Goal: Transaction & Acquisition: Purchase product/service

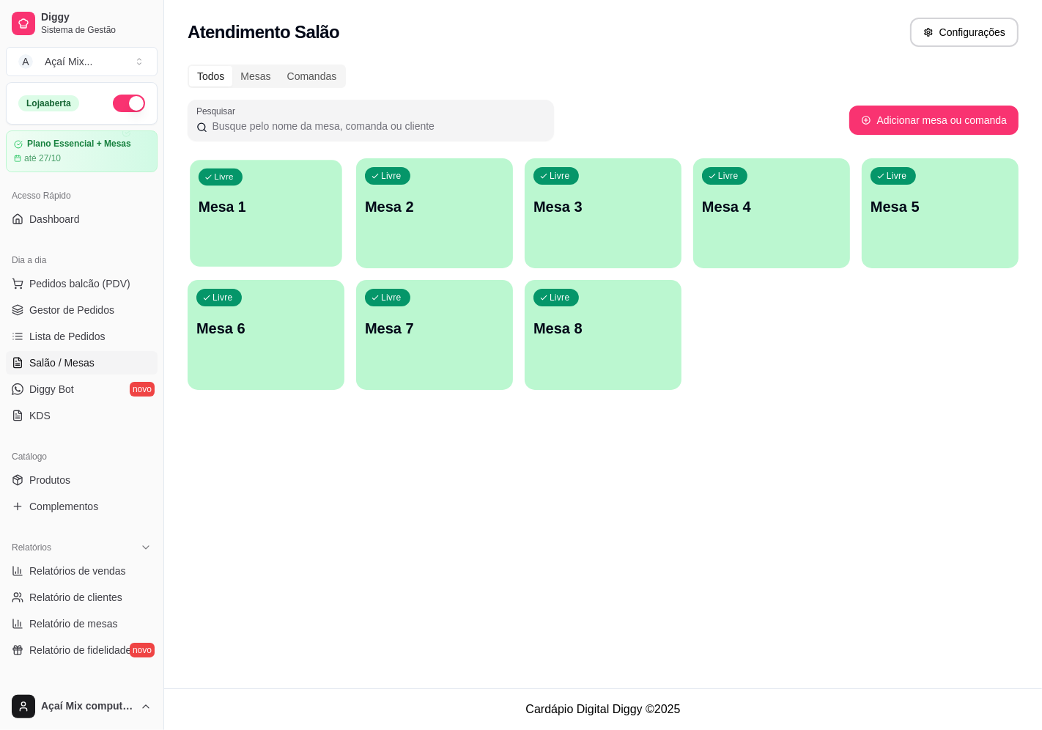
click at [281, 238] on div "Livre Mesa 1" at bounding box center [266, 204] width 152 height 89
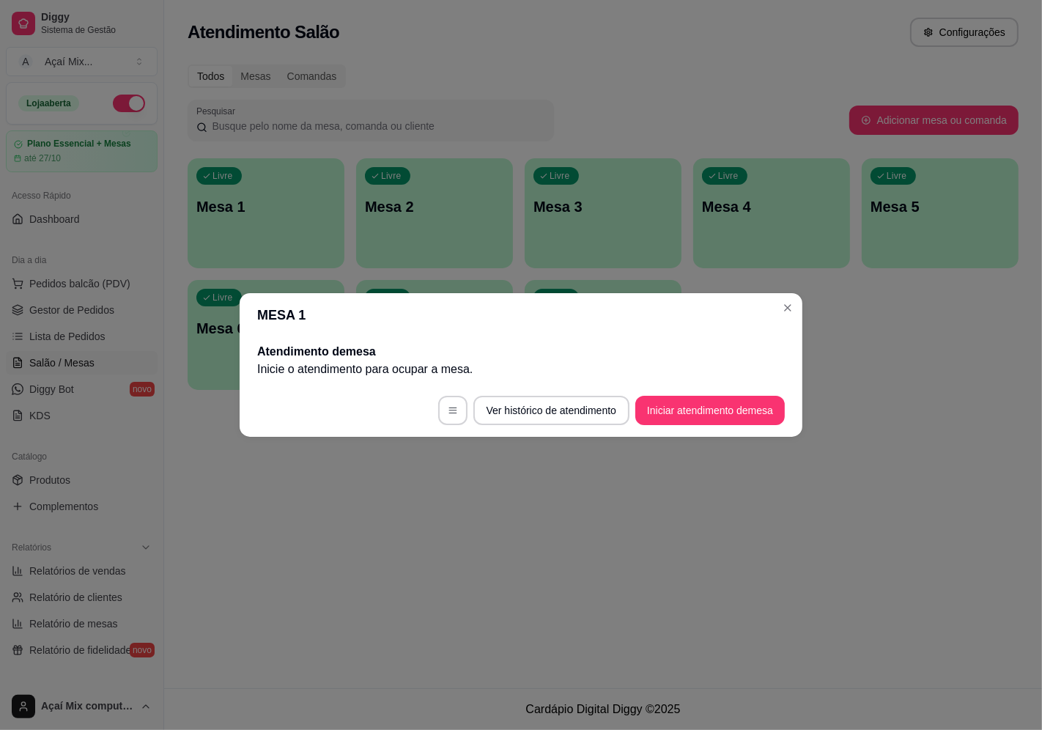
drag, startPoint x: 712, startPoint y: 386, endPoint x: 716, endPoint y: 428, distance: 42.6
click at [712, 389] on footer "Ver histórico de atendimento Iniciar atendimento de mesa" at bounding box center [521, 410] width 563 height 53
click at [716, 428] on footer "Ver histórico de atendimento Iniciar atendimento de mesa" at bounding box center [521, 410] width 563 height 53
click at [713, 417] on button "Iniciar atendimento de mesa" at bounding box center [709, 410] width 149 height 29
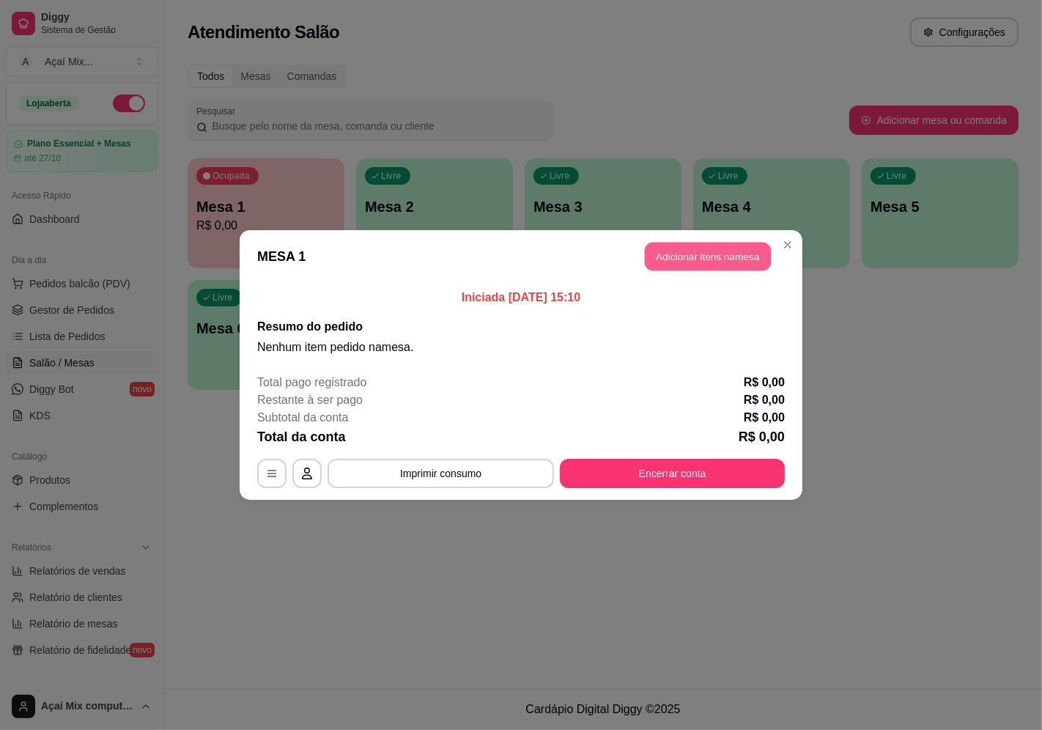
click at [715, 261] on button "Adicionar itens na mesa" at bounding box center [708, 256] width 126 height 29
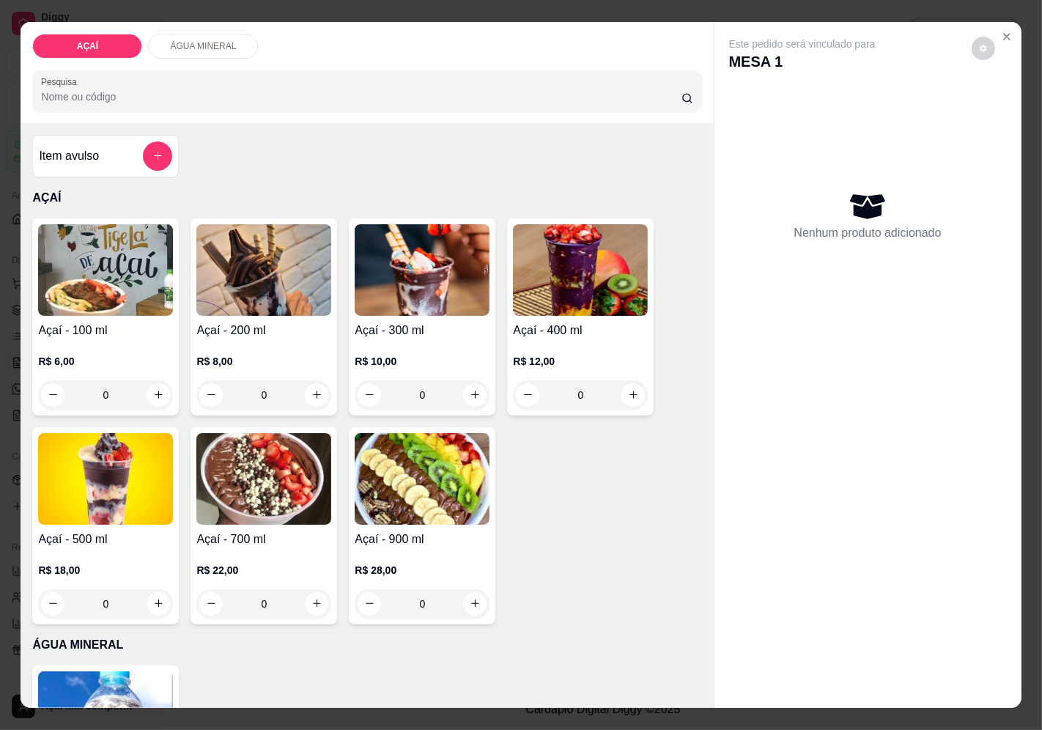
click at [289, 366] on div "R$ 8,00 0" at bounding box center [263, 374] width 135 height 70
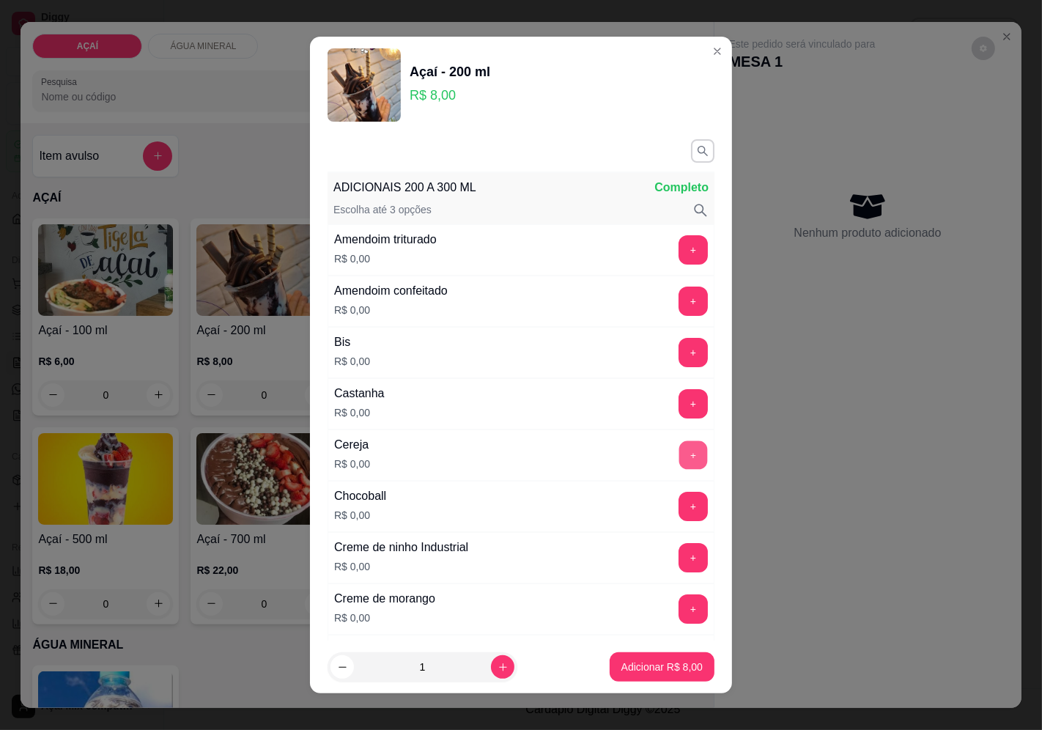
click at [679, 464] on button "+" at bounding box center [693, 454] width 29 height 29
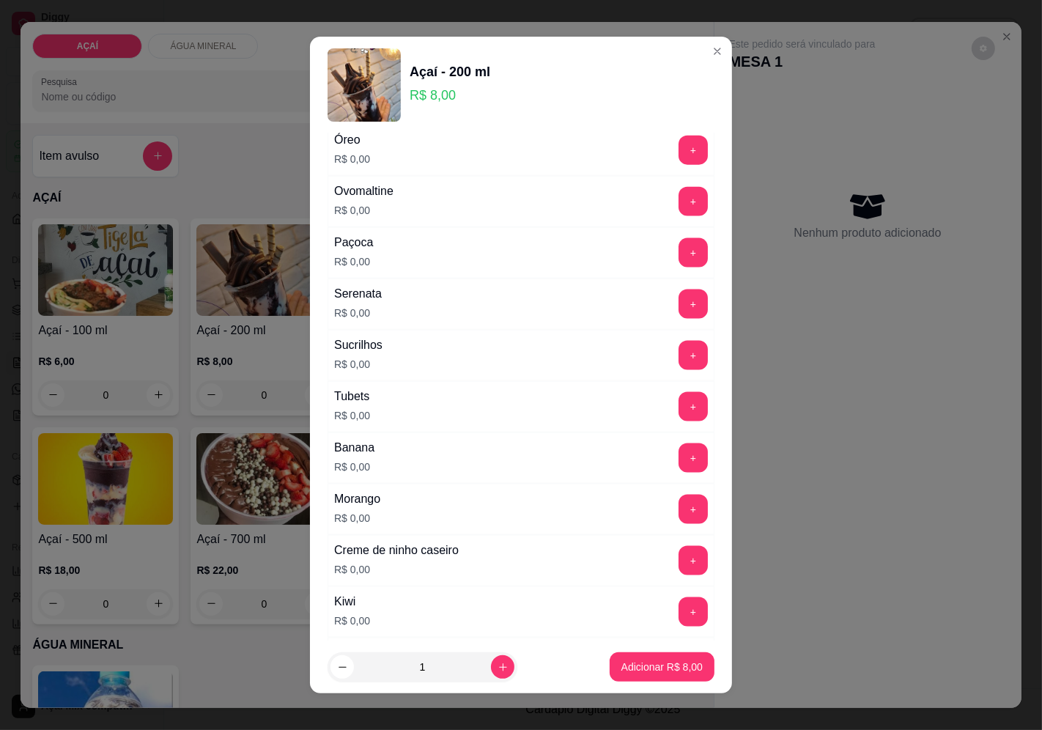
scroll to position [1837, 0]
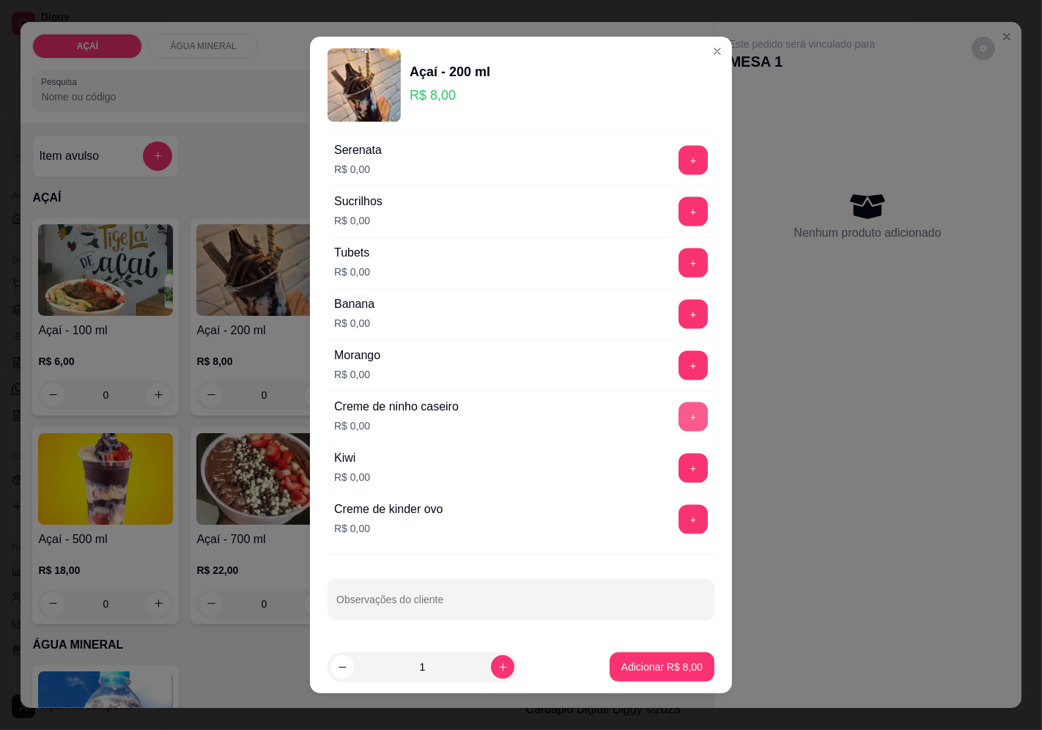
click at [678, 422] on button "+" at bounding box center [692, 416] width 29 height 29
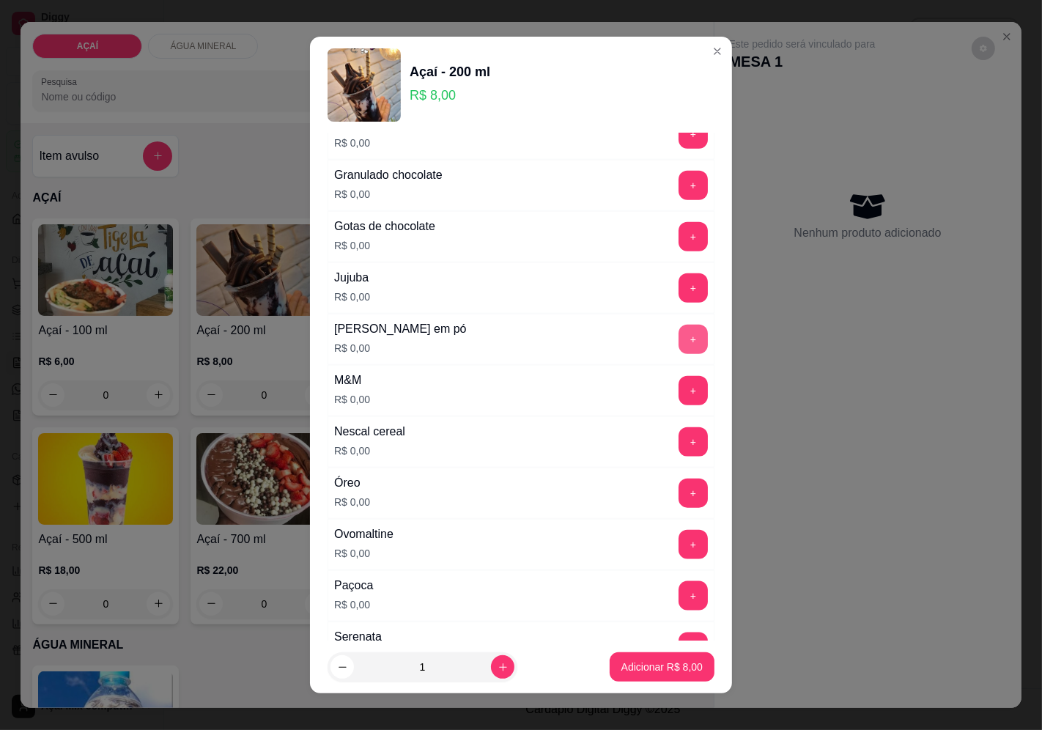
scroll to position [1349, 0]
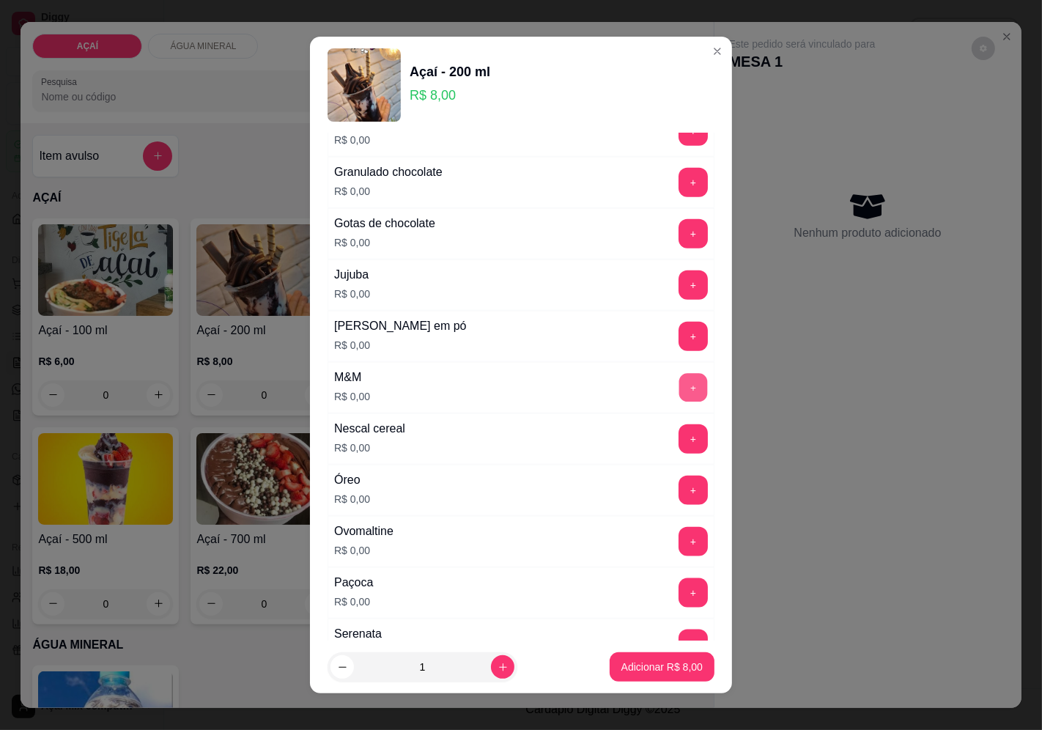
click at [679, 389] on button "+" at bounding box center [693, 387] width 29 height 29
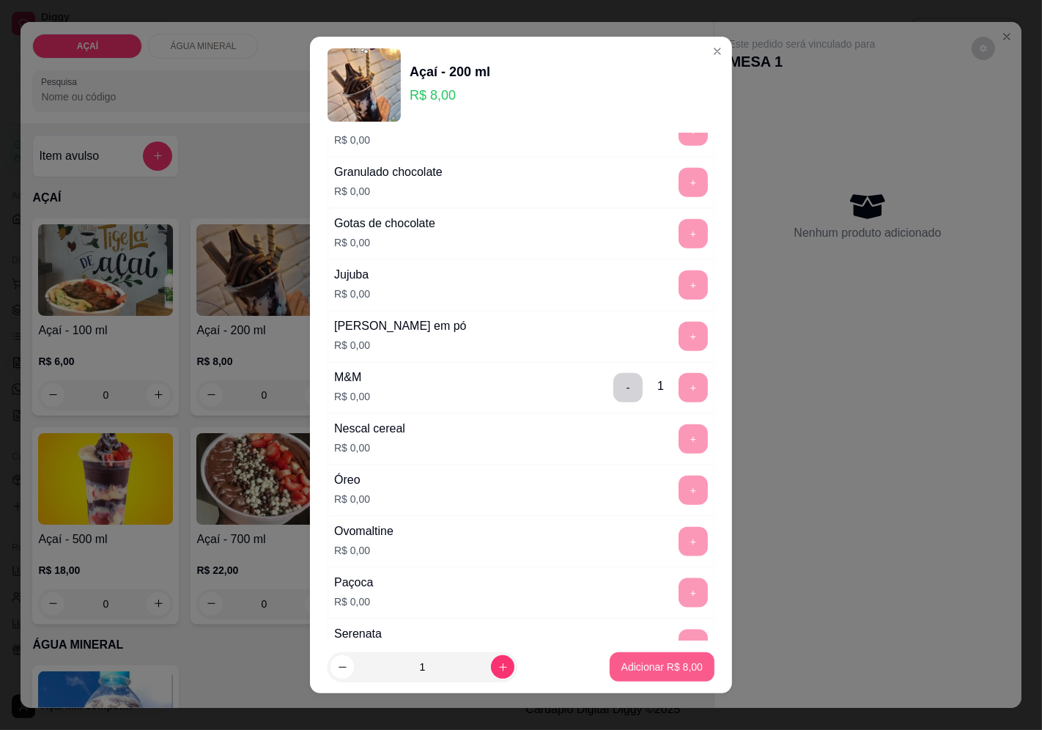
click at [674, 678] on button "Adicionar R$ 8,00" at bounding box center [661, 666] width 105 height 29
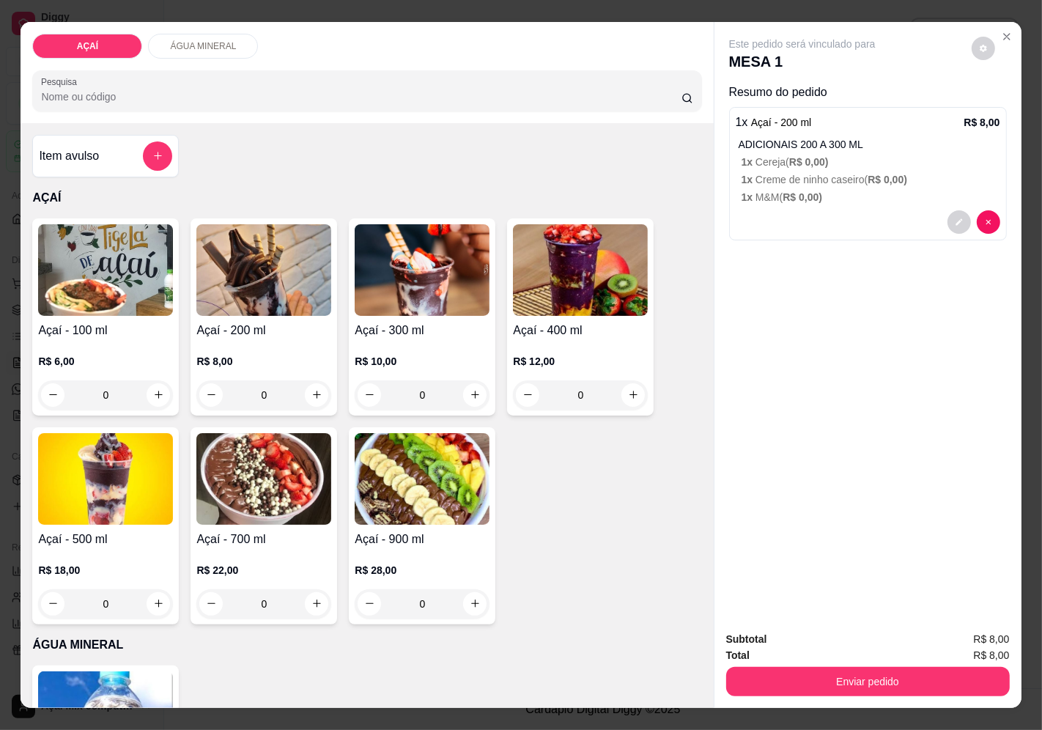
click at [209, 339] on div "R$ 8,00 0" at bounding box center [263, 374] width 135 height 70
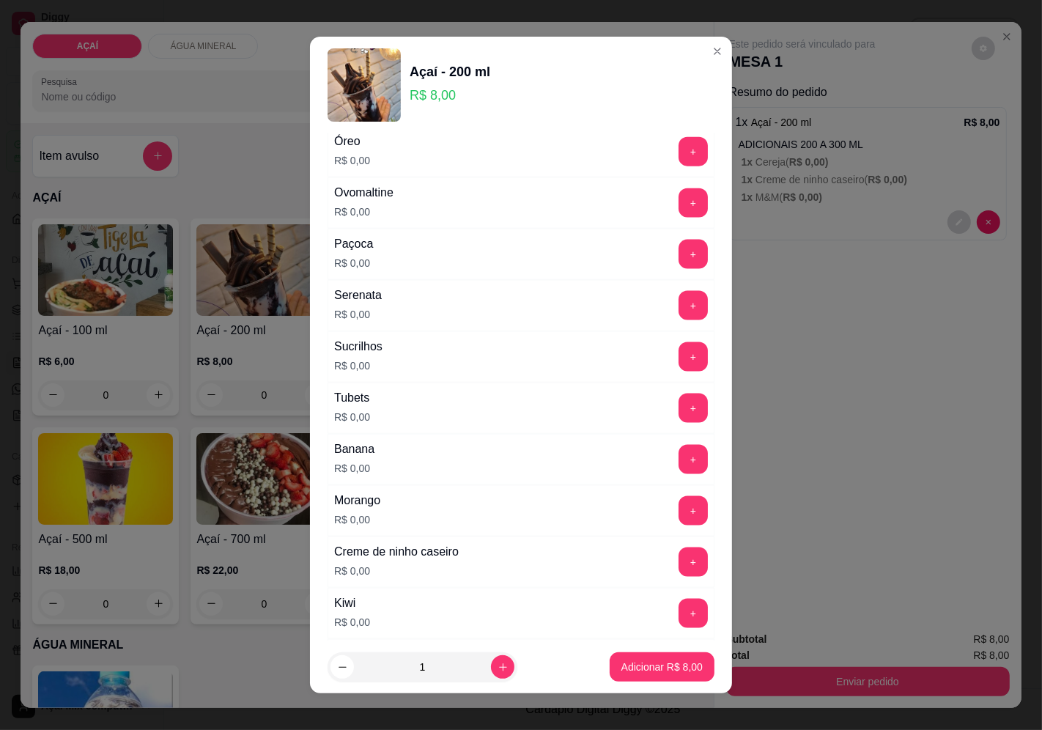
scroll to position [1837, 0]
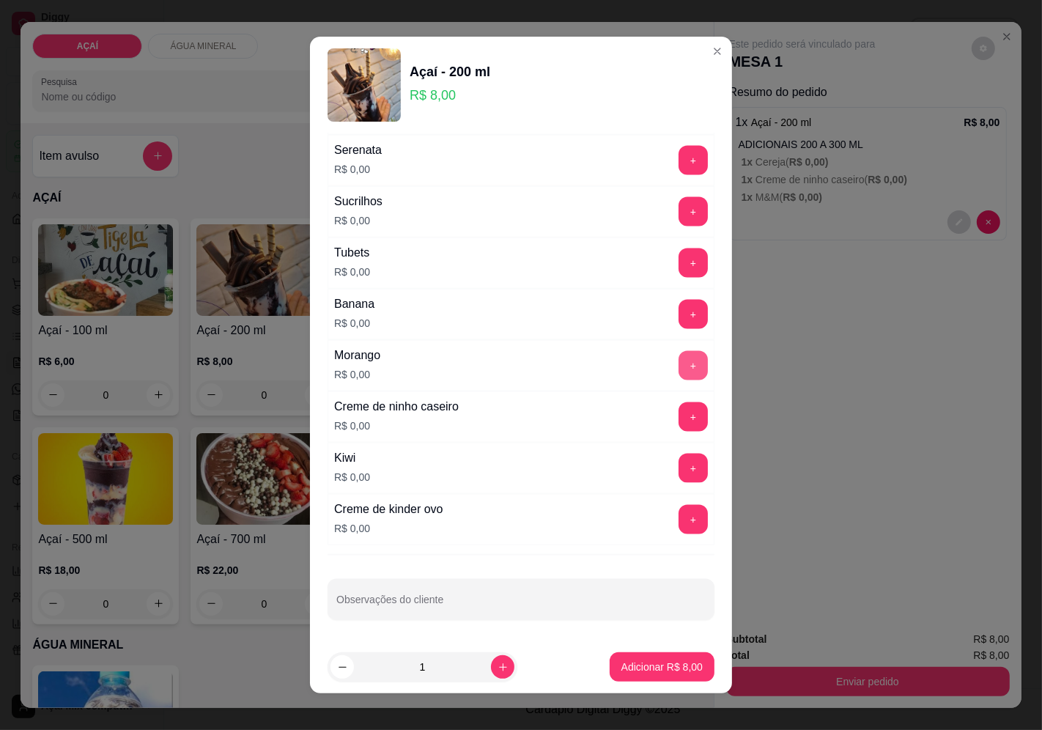
click at [678, 364] on button "+" at bounding box center [692, 365] width 29 height 29
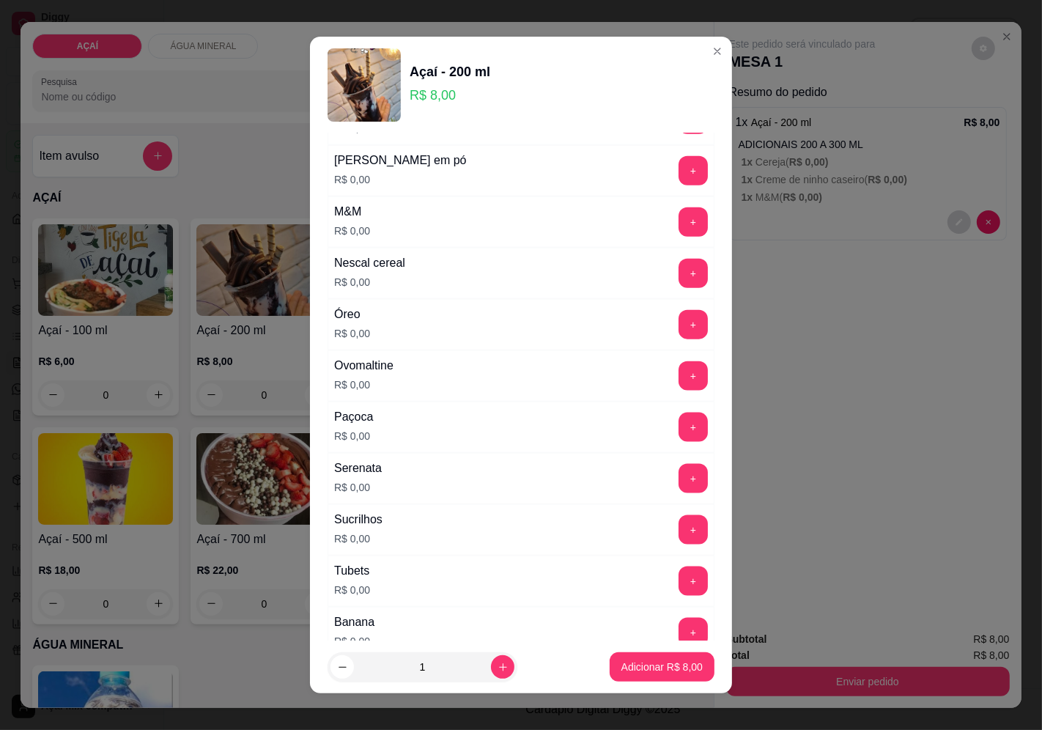
scroll to position [1512, 0]
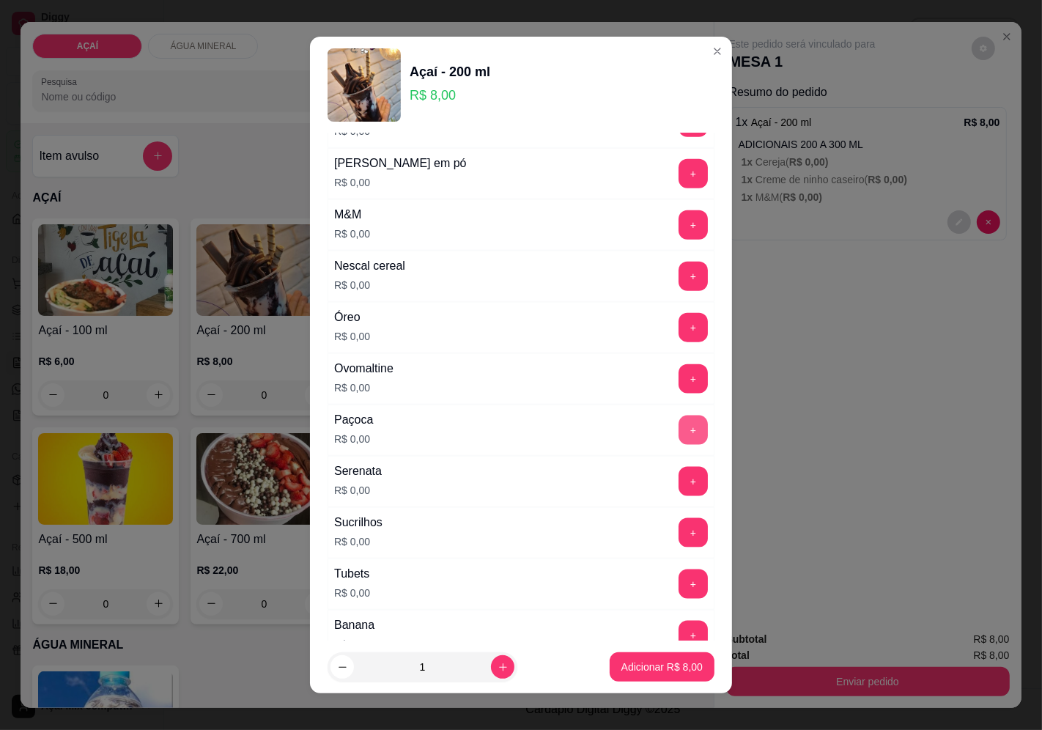
click at [678, 440] on button "+" at bounding box center [692, 429] width 29 height 29
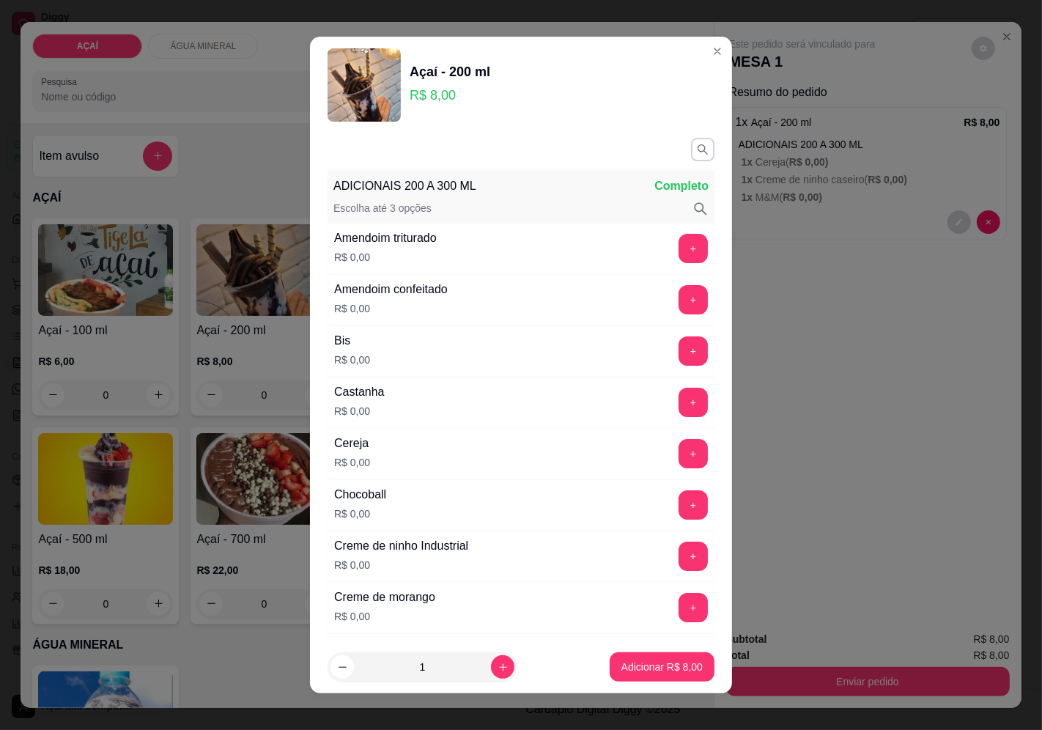
scroll to position [0, 0]
click at [678, 412] on button "+" at bounding box center [692, 403] width 29 height 29
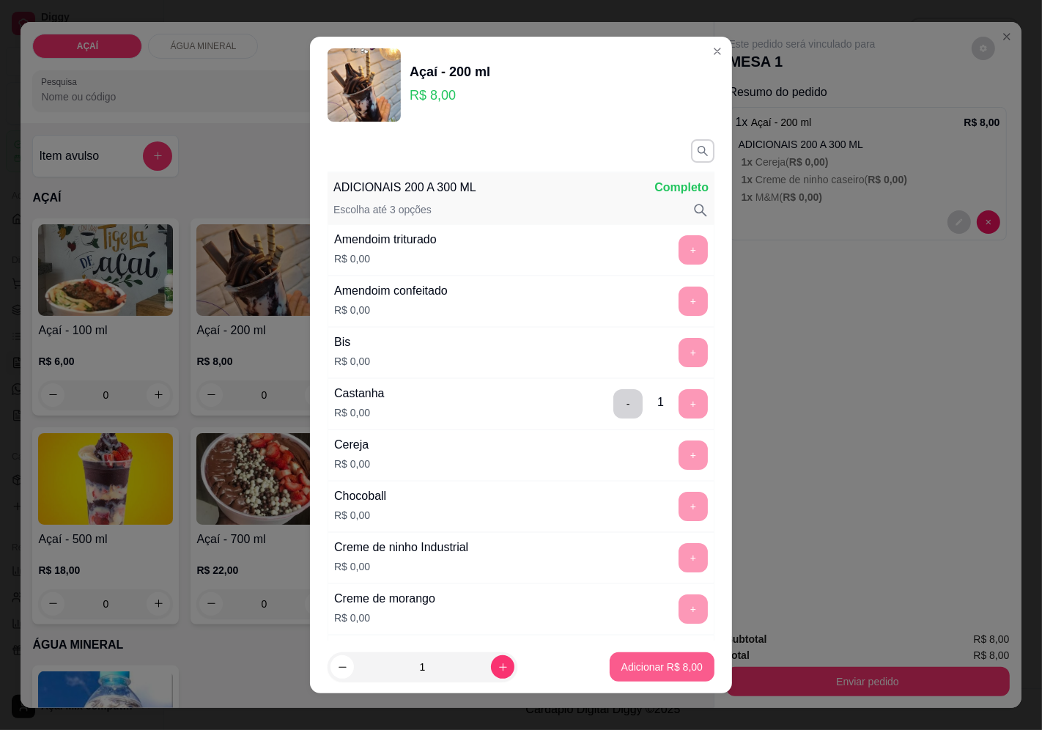
click at [627, 672] on p "Adicionar R$ 8,00" at bounding box center [661, 666] width 81 height 15
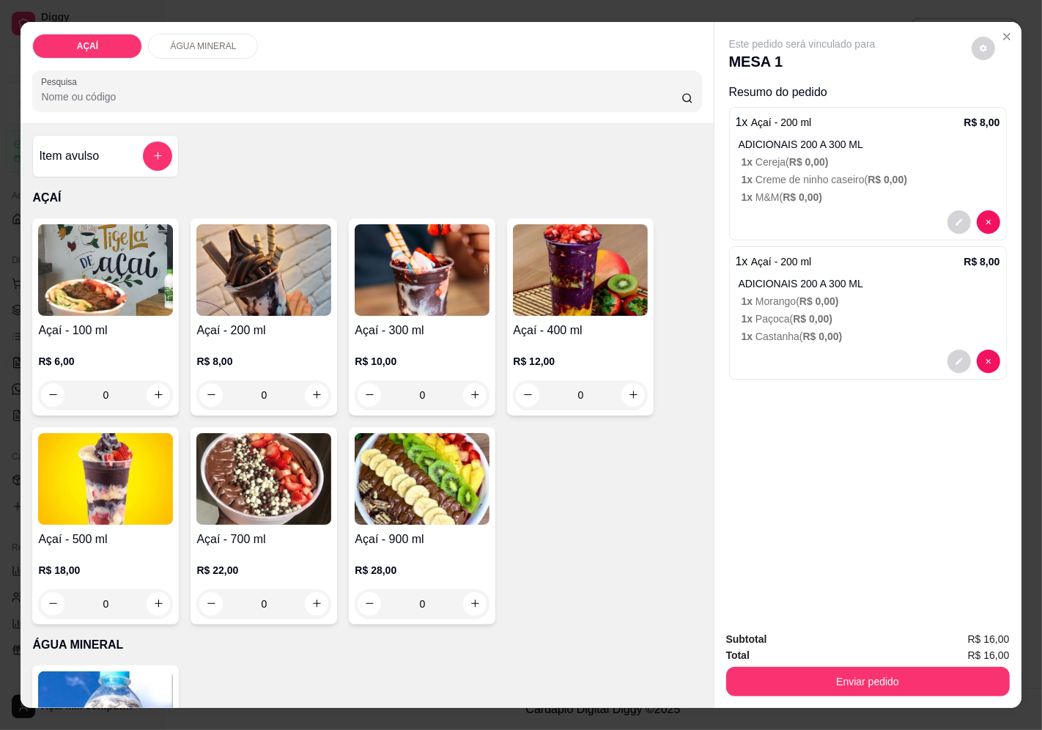
click at [277, 305] on img at bounding box center [263, 270] width 135 height 92
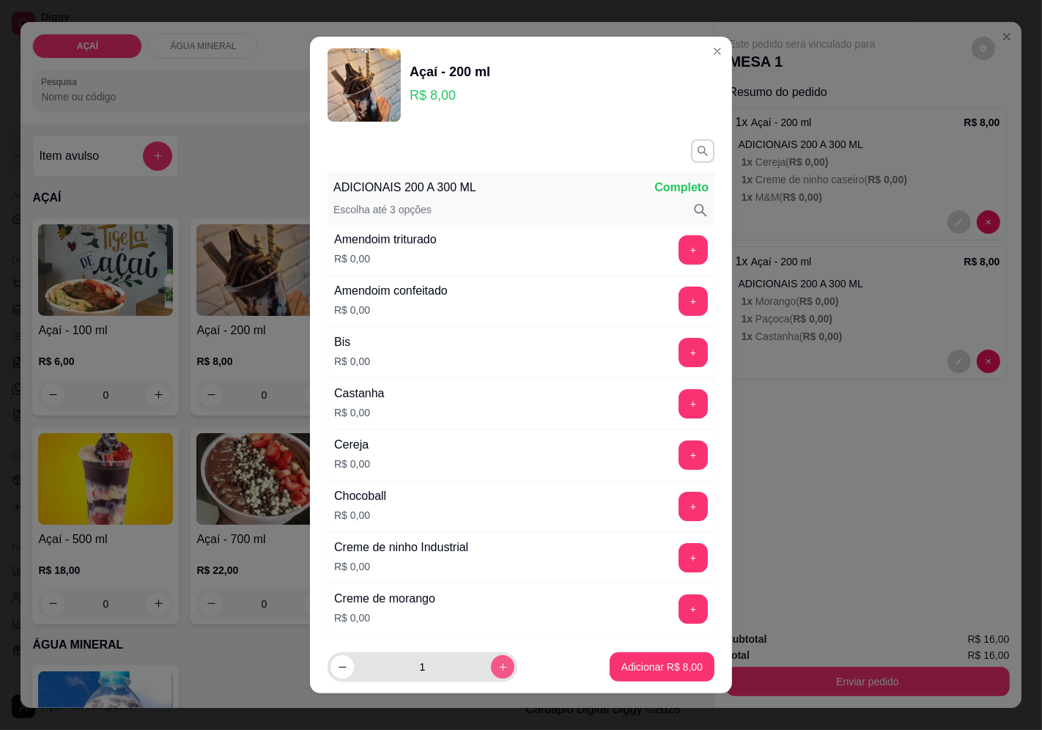
click at [497, 671] on icon "increase-product-quantity" at bounding box center [502, 666] width 11 height 11
type input "2"
click at [617, 672] on p "Adicionar R$ 16,00" at bounding box center [659, 667] width 85 height 14
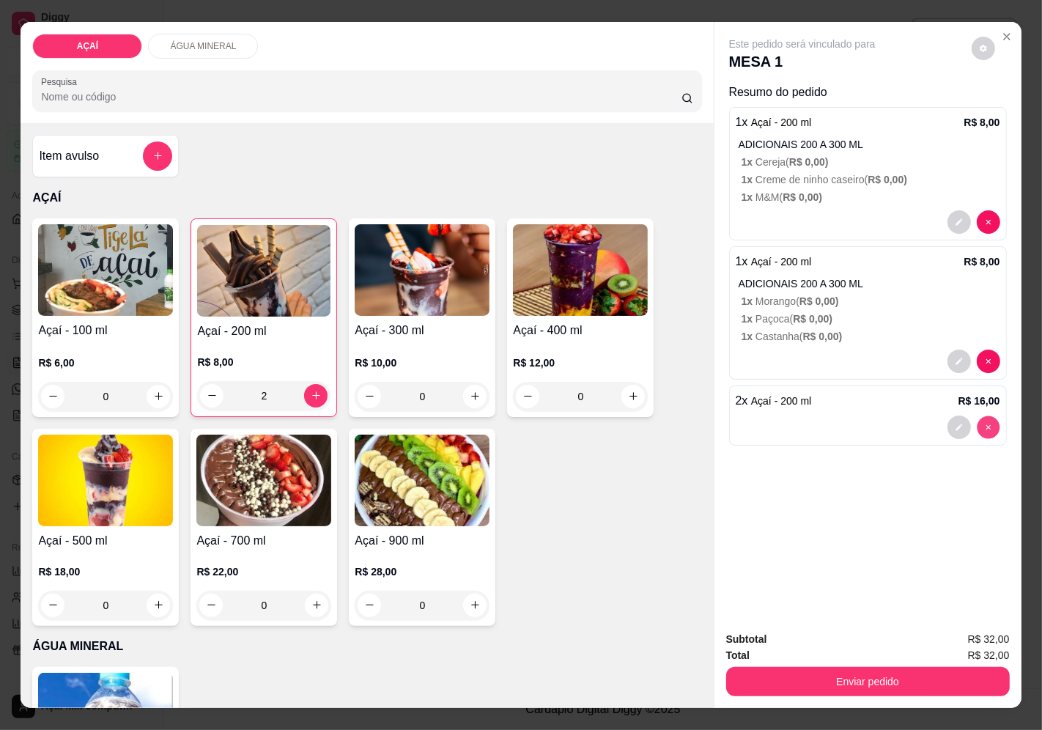
type input "0"
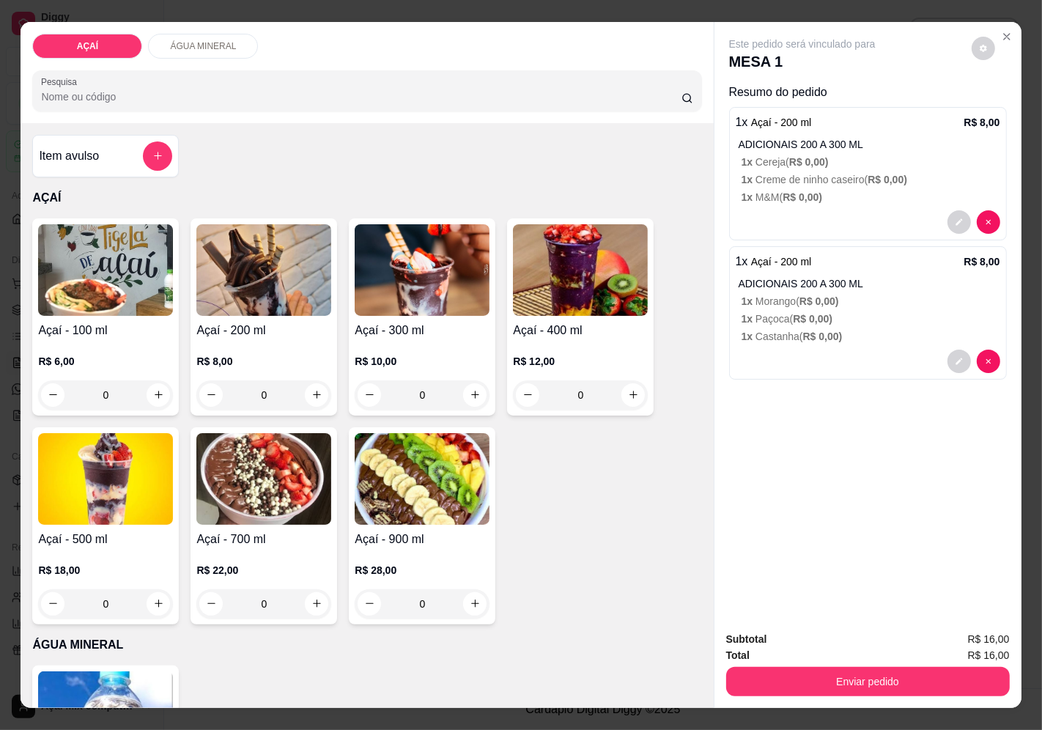
click at [906, 303] on div "ADICIONAIS 200 A 300 ML 1 x Morango ( R$ 0,00 ) 1 x Paçoca ( R$ 0,00 ) 1 x Cast…" at bounding box center [868, 309] width 261 height 67
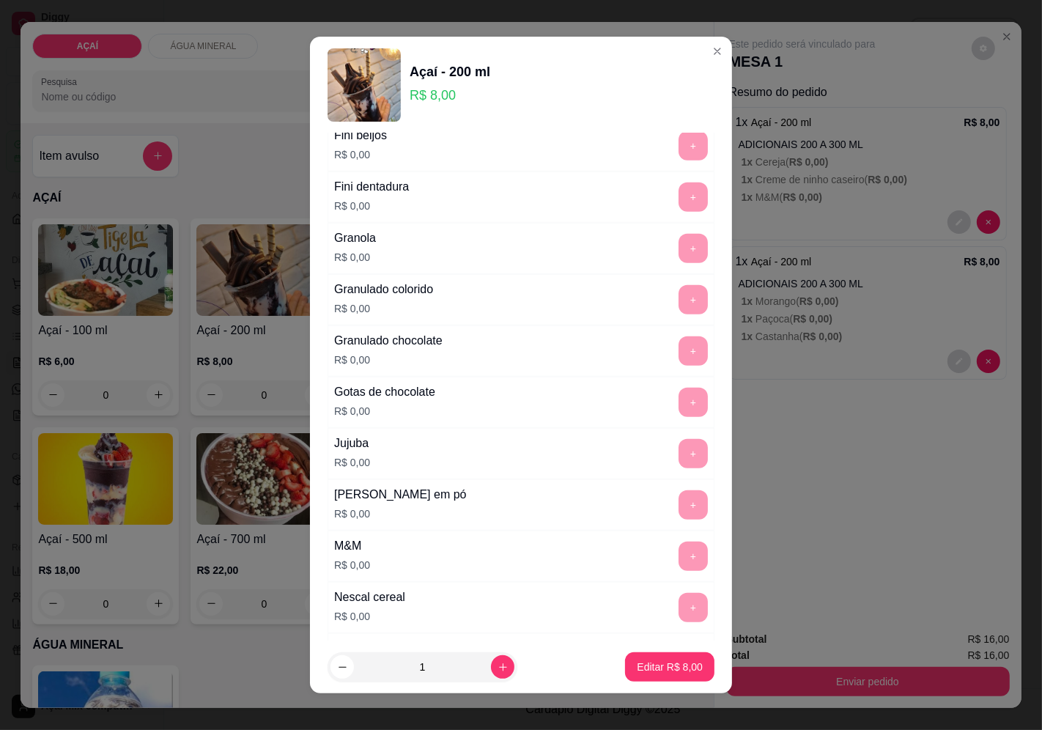
scroll to position [1302, 0]
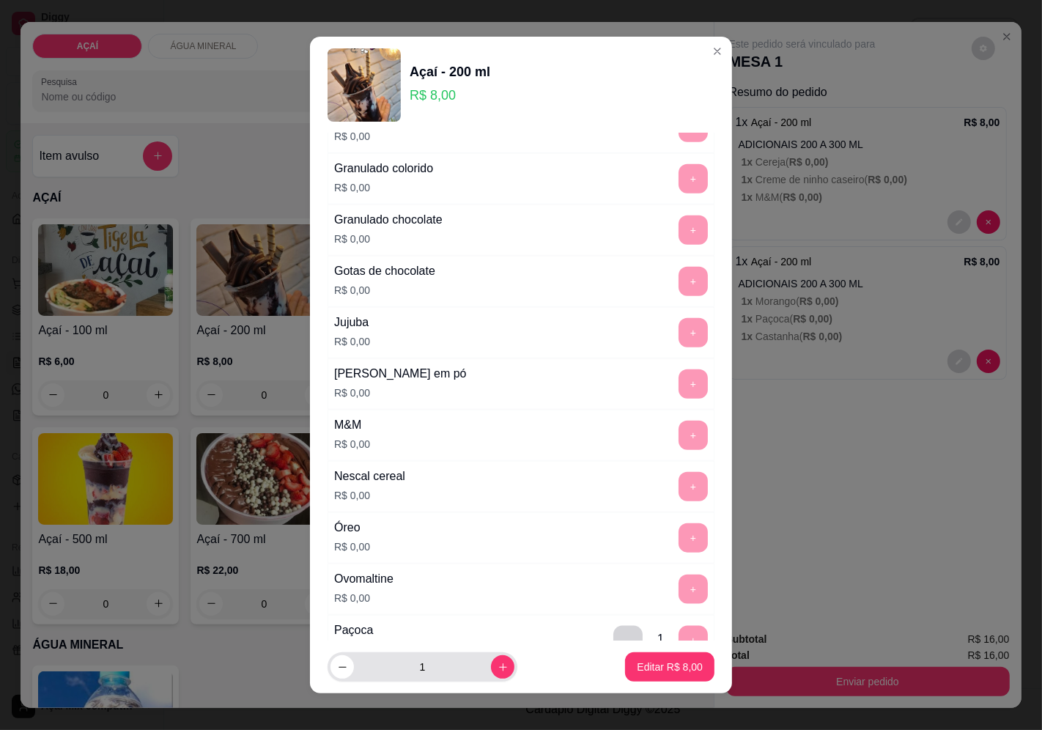
drag, startPoint x: 482, startPoint y: 680, endPoint x: 493, endPoint y: 680, distance: 11.0
click at [485, 680] on div "1" at bounding box center [422, 666] width 184 height 29
click at [493, 674] on button "increase-product-quantity" at bounding box center [502, 667] width 23 height 23
type input "2"
click at [656, 669] on p "Editar R$ 16,00" at bounding box center [666, 666] width 71 height 15
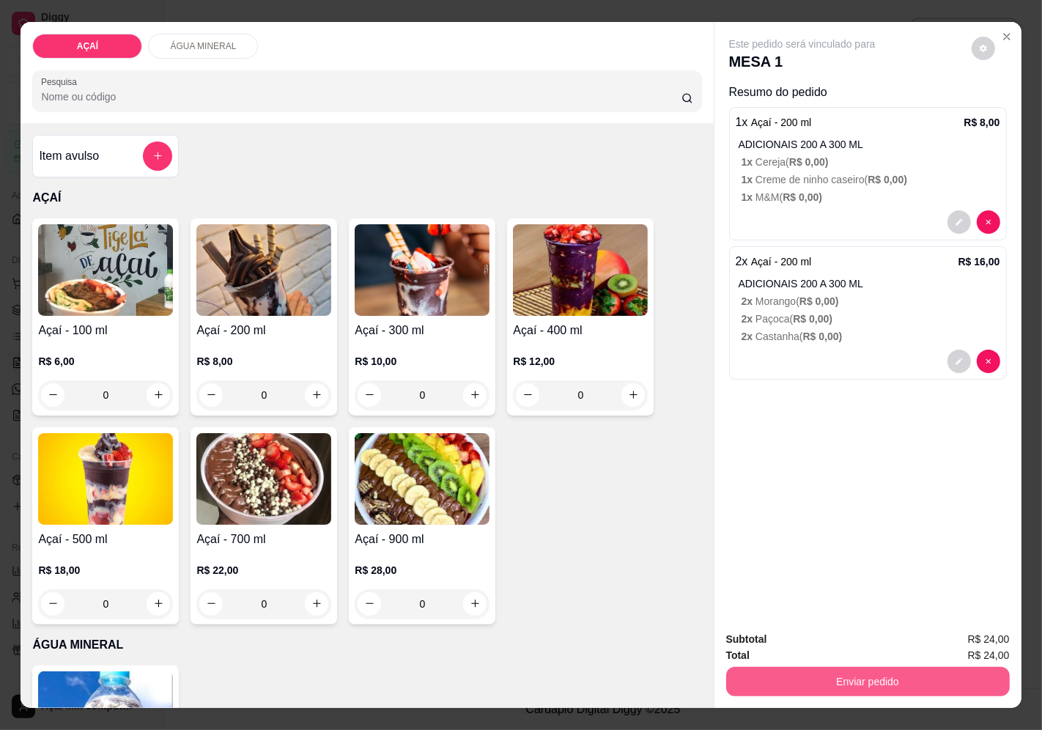
click at [738, 678] on button "Enviar pedido" at bounding box center [867, 681] width 283 height 29
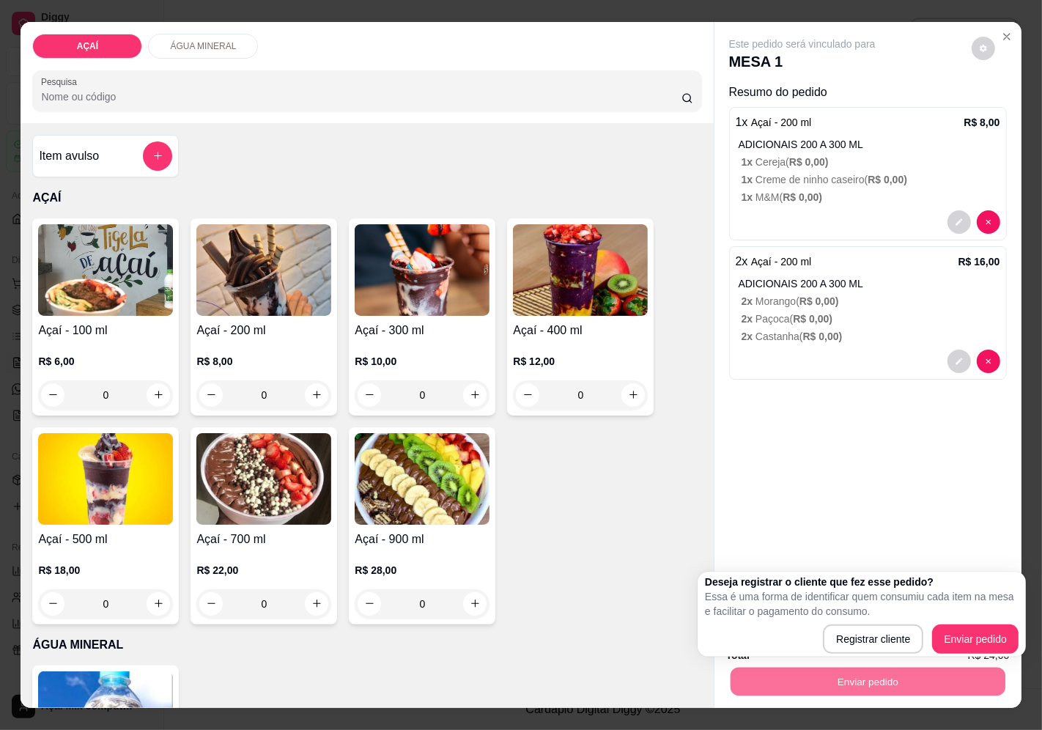
click at [973, 623] on div "Deseja registrar o cliente que fez esse pedido? Essa é uma forma de identificar…" at bounding box center [861, 613] width 313 height 79
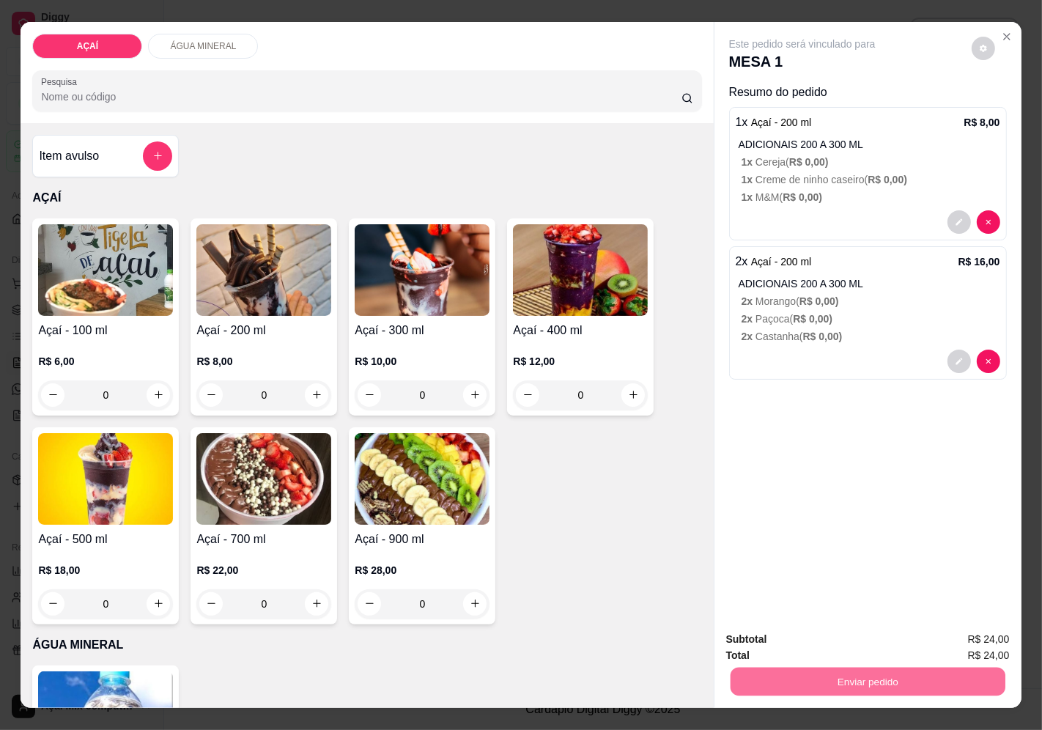
click at [976, 632] on button "Enviar pedido" at bounding box center [970, 640] width 83 height 28
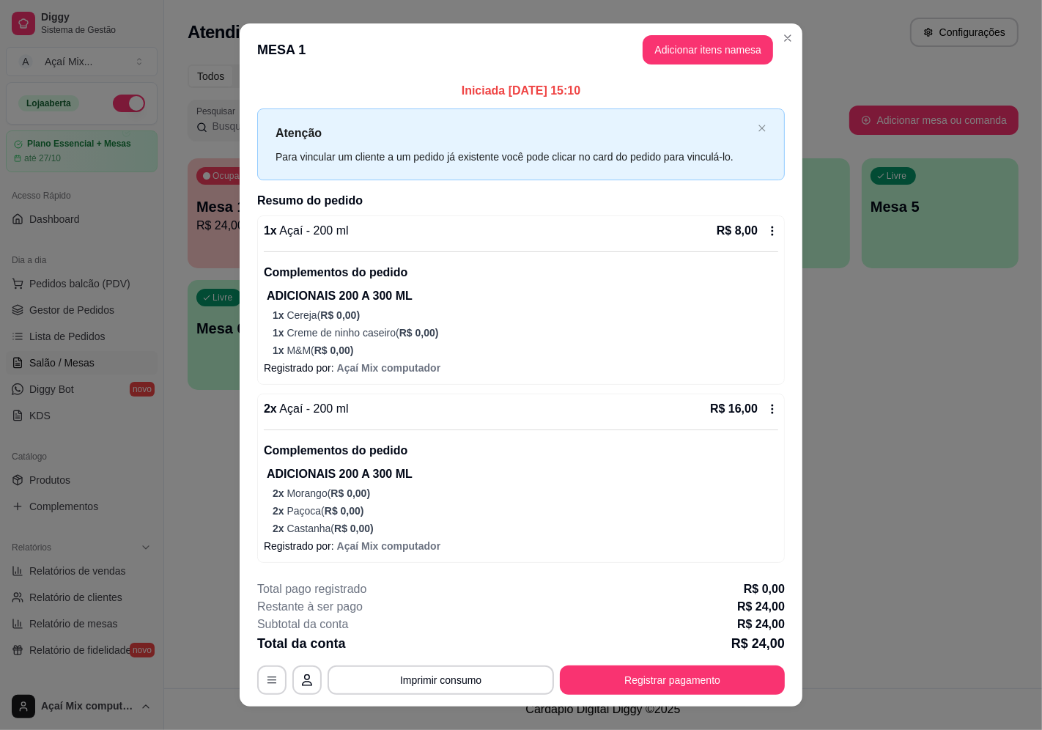
click at [294, 357] on div "1 x Açaí - 200 ml R$ 8,00 Complementos do pedido ADICIONAIS 200 A 300 ML 1 x Ce…" at bounding box center [520, 299] width 527 height 169
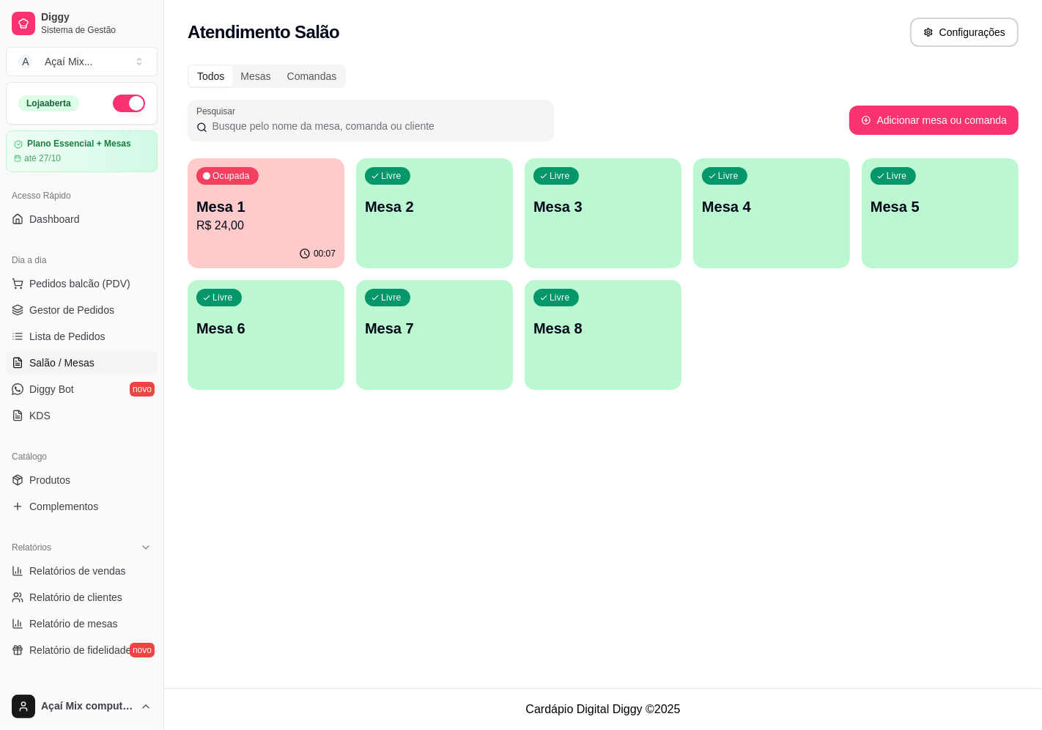
click at [283, 250] on div "00:07" at bounding box center [266, 254] width 157 height 29
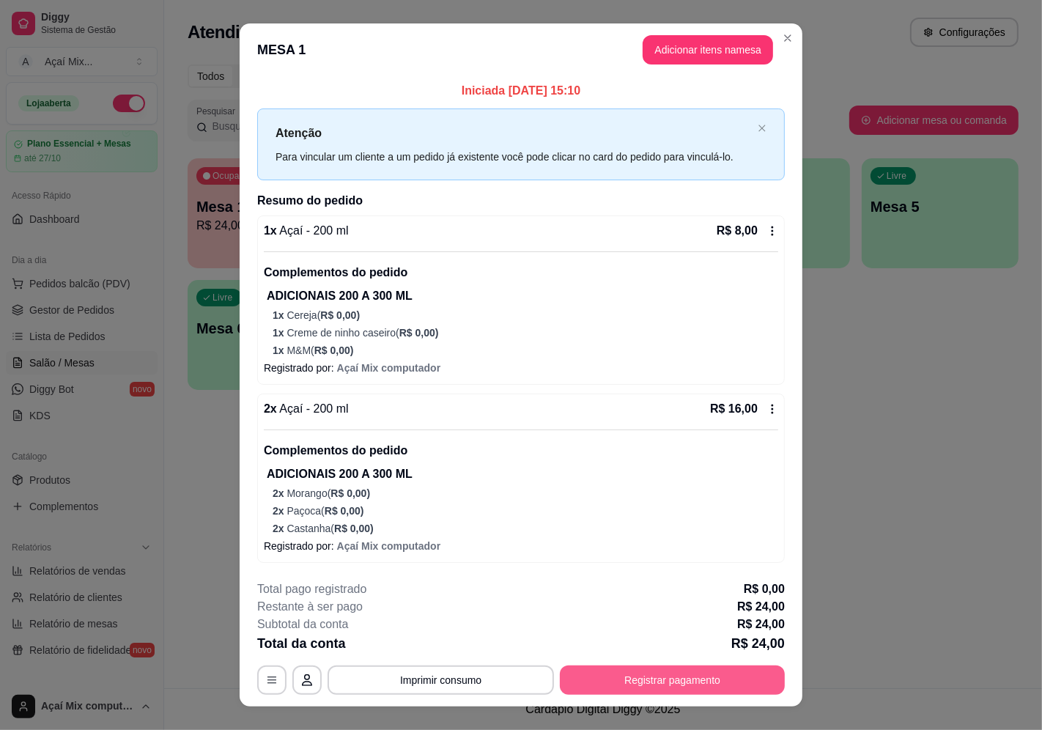
click at [587, 678] on button "Registrar pagamento" at bounding box center [672, 679] width 225 height 29
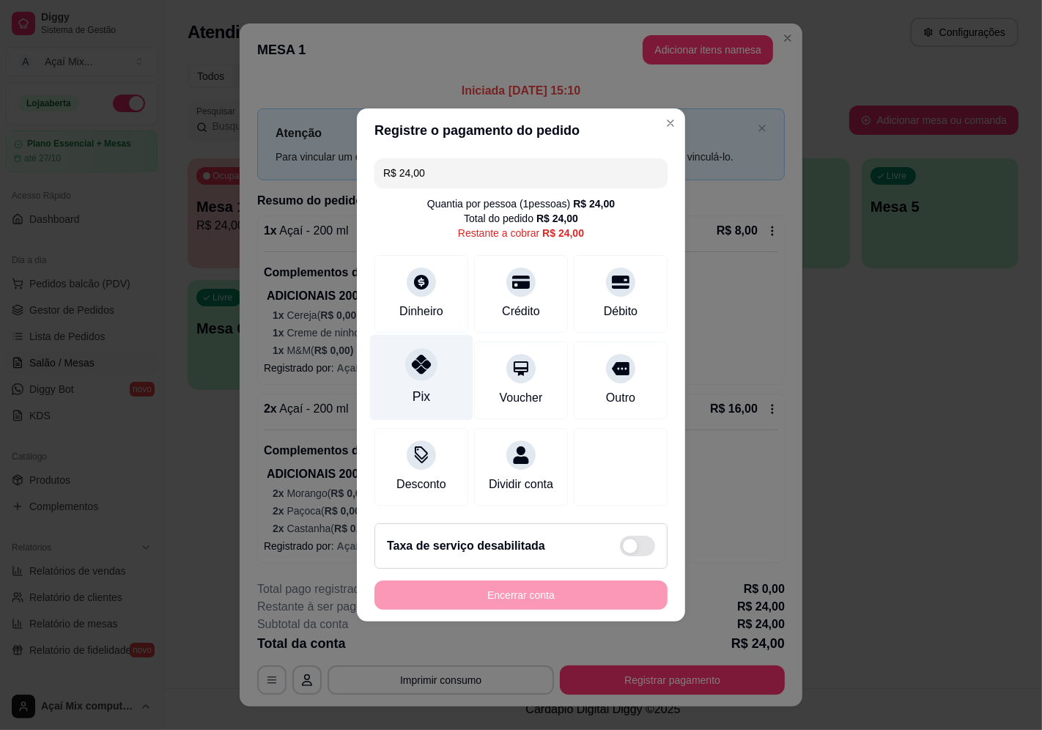
click at [418, 364] on icon at bounding box center [421, 364] width 19 height 19
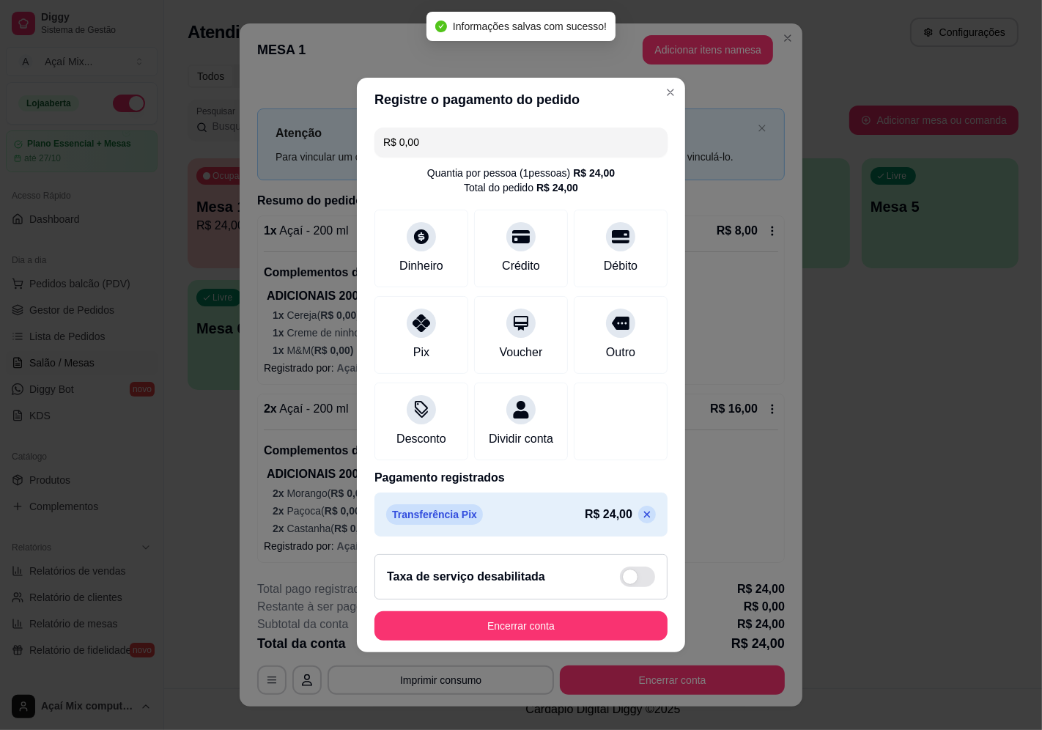
type input "R$ 0,00"
click at [548, 640] on button "Encerrar conta" at bounding box center [520, 625] width 293 height 29
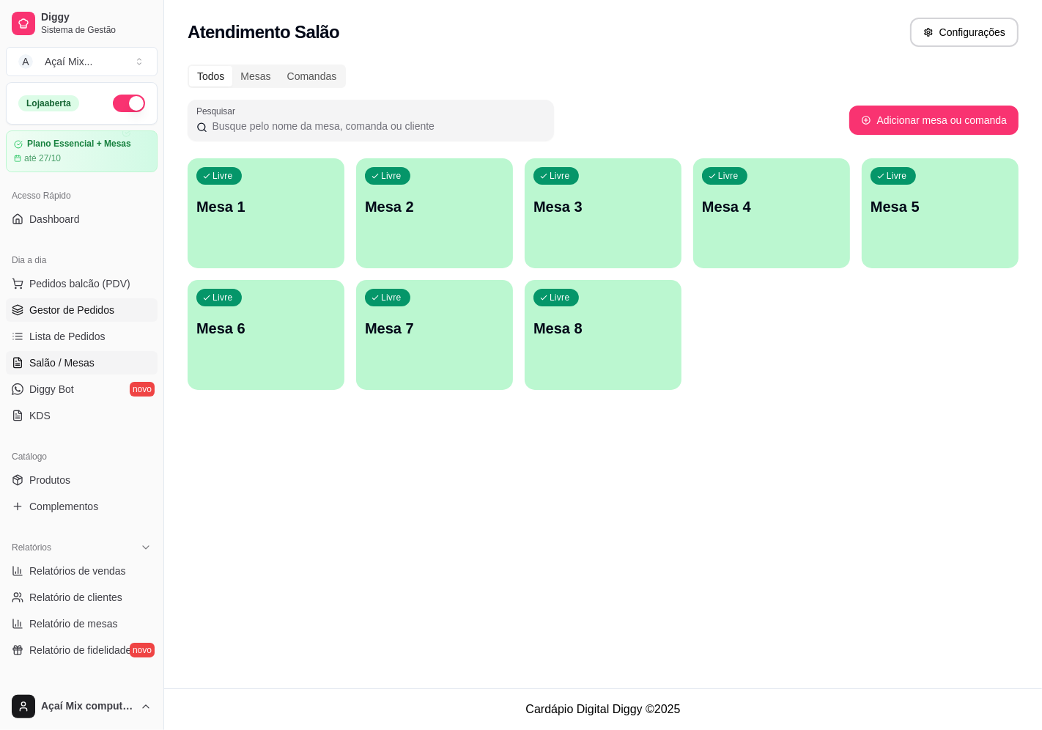
click at [108, 306] on span "Gestor de Pedidos" at bounding box center [71, 310] width 85 height 15
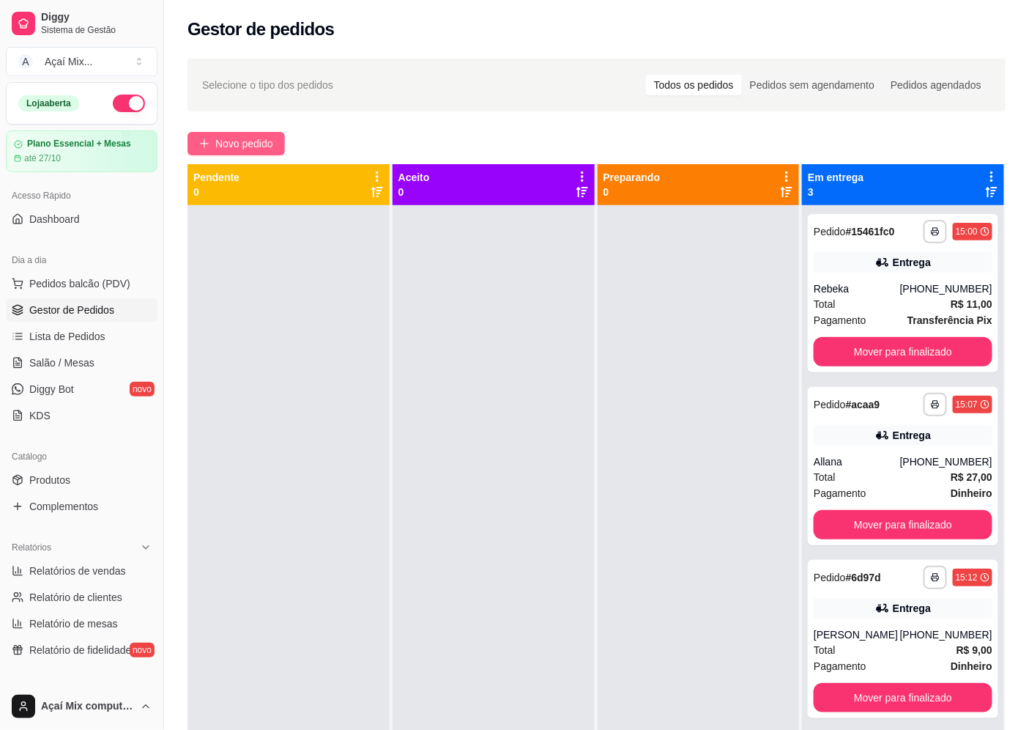
click at [242, 145] on span "Novo pedido" at bounding box center [244, 144] width 58 height 16
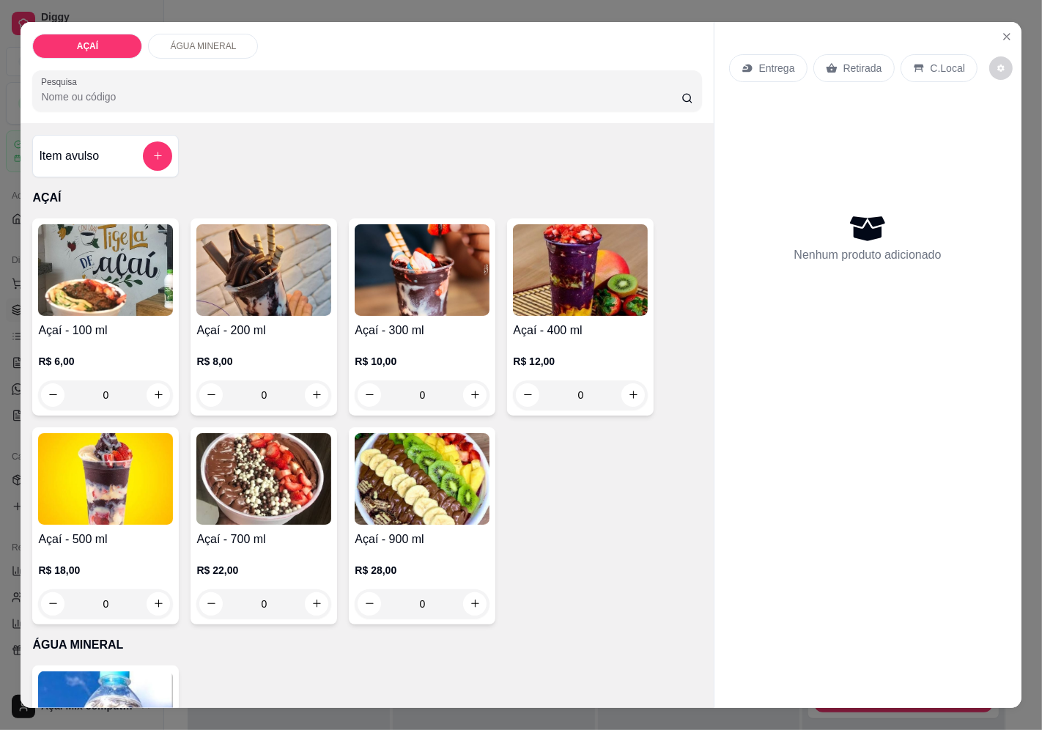
click at [310, 328] on h4 "Açaí - 200 ml" at bounding box center [263, 331] width 135 height 18
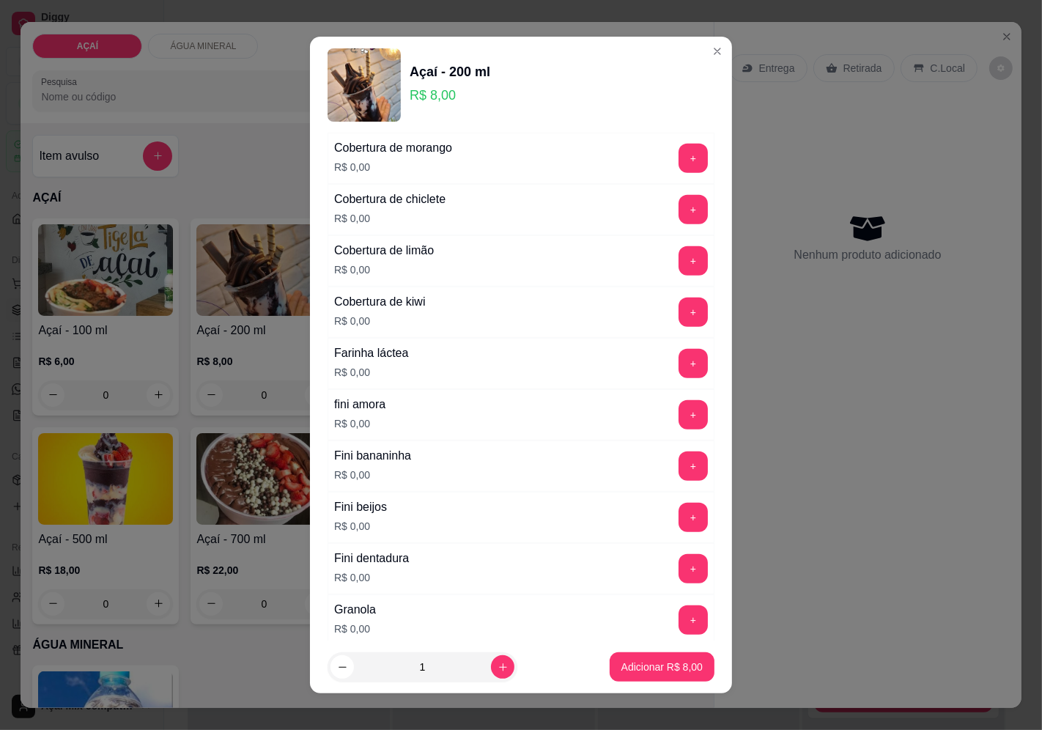
scroll to position [895, 0]
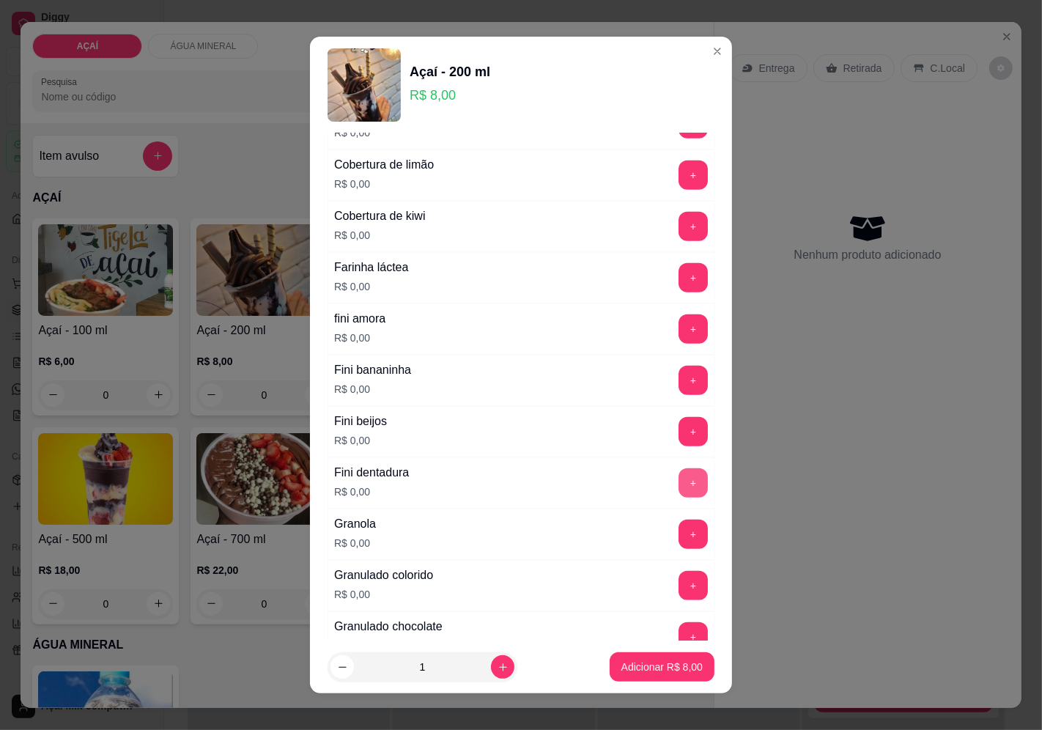
click at [678, 480] on button "+" at bounding box center [692, 482] width 29 height 29
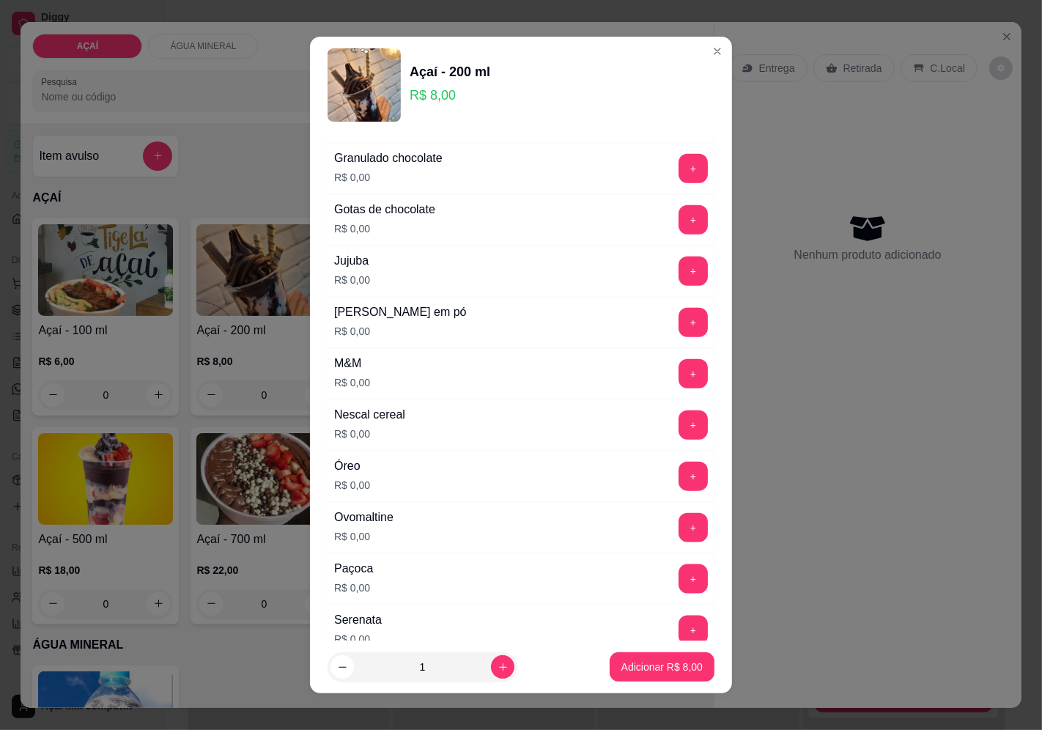
scroll to position [1383, 0]
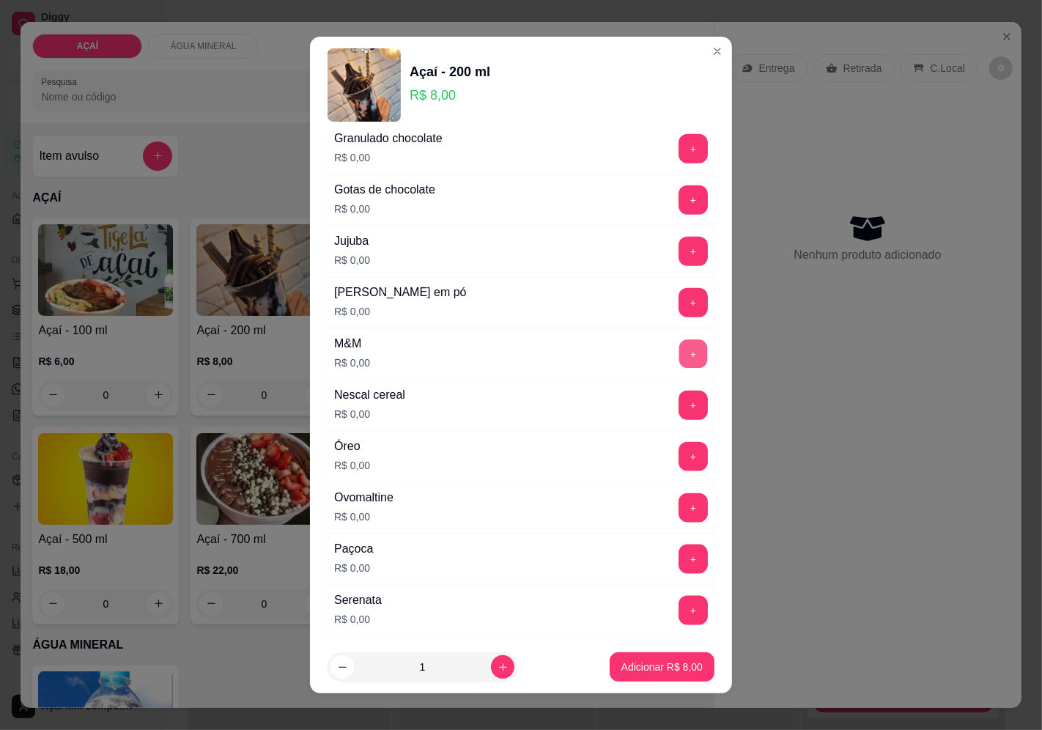
click at [679, 365] on button "+" at bounding box center [693, 353] width 29 height 29
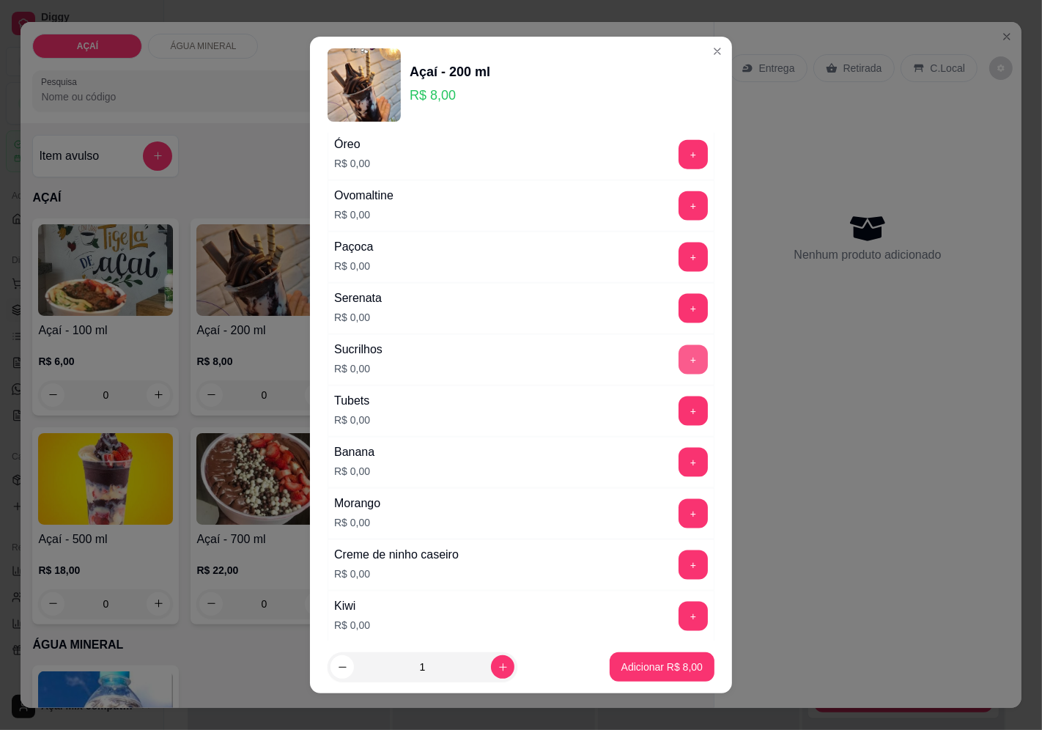
scroll to position [1837, 0]
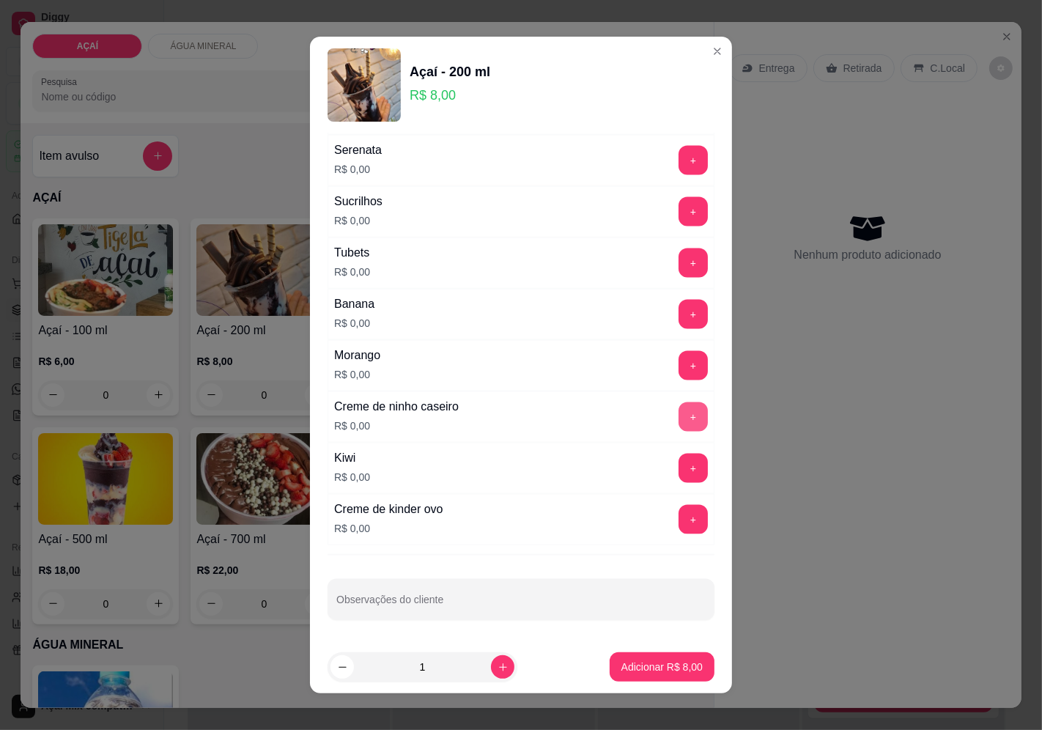
click at [678, 406] on button "+" at bounding box center [692, 416] width 29 height 29
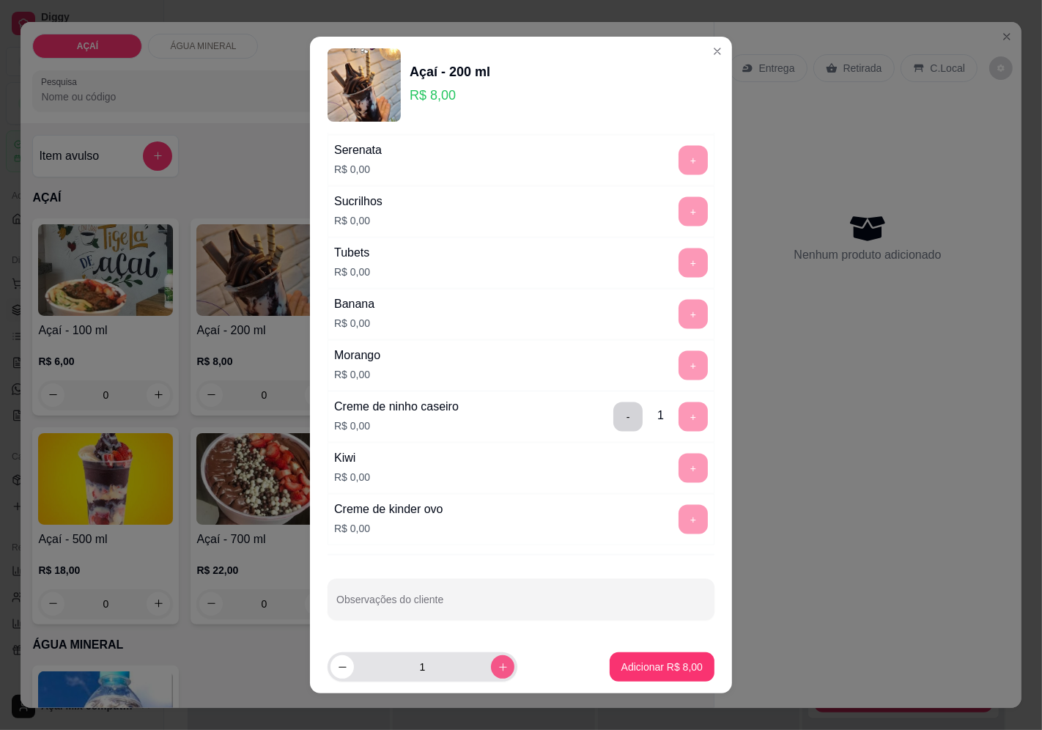
click at [497, 669] on icon "increase-product-quantity" at bounding box center [502, 666] width 11 height 11
click at [334, 672] on button "decrease-product-quantity" at bounding box center [341, 666] width 23 height 23
type input "2"
click at [628, 674] on p "Adicionar R$ 16,00" at bounding box center [658, 666] width 87 height 15
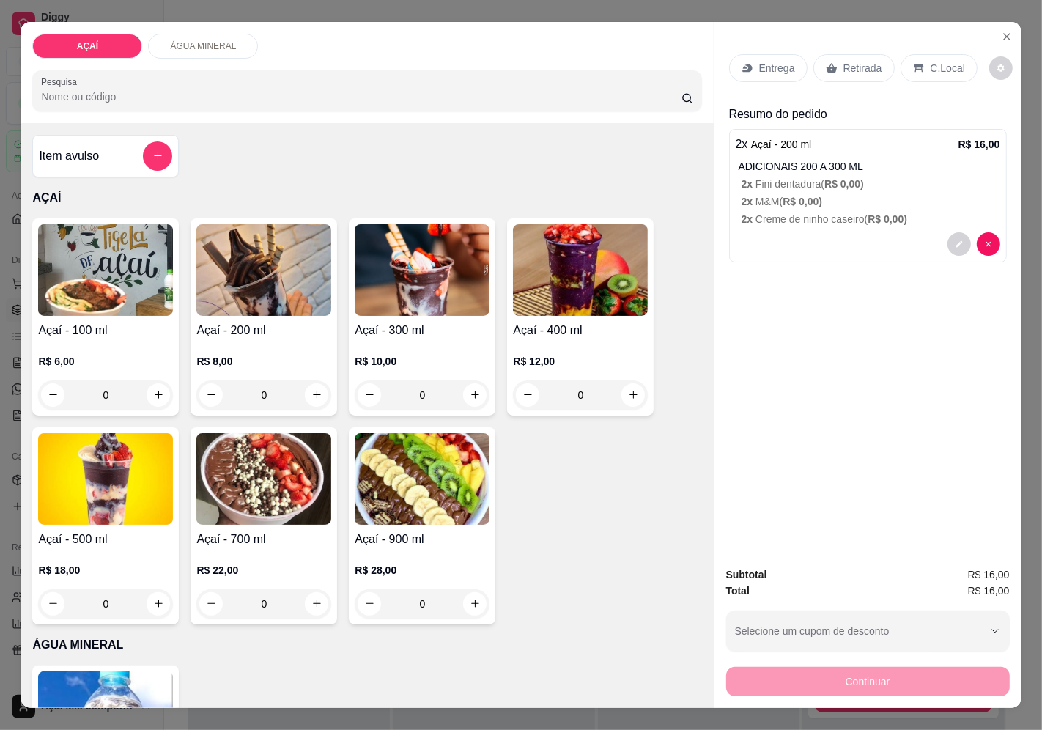
click at [231, 298] on img at bounding box center [263, 270] width 135 height 92
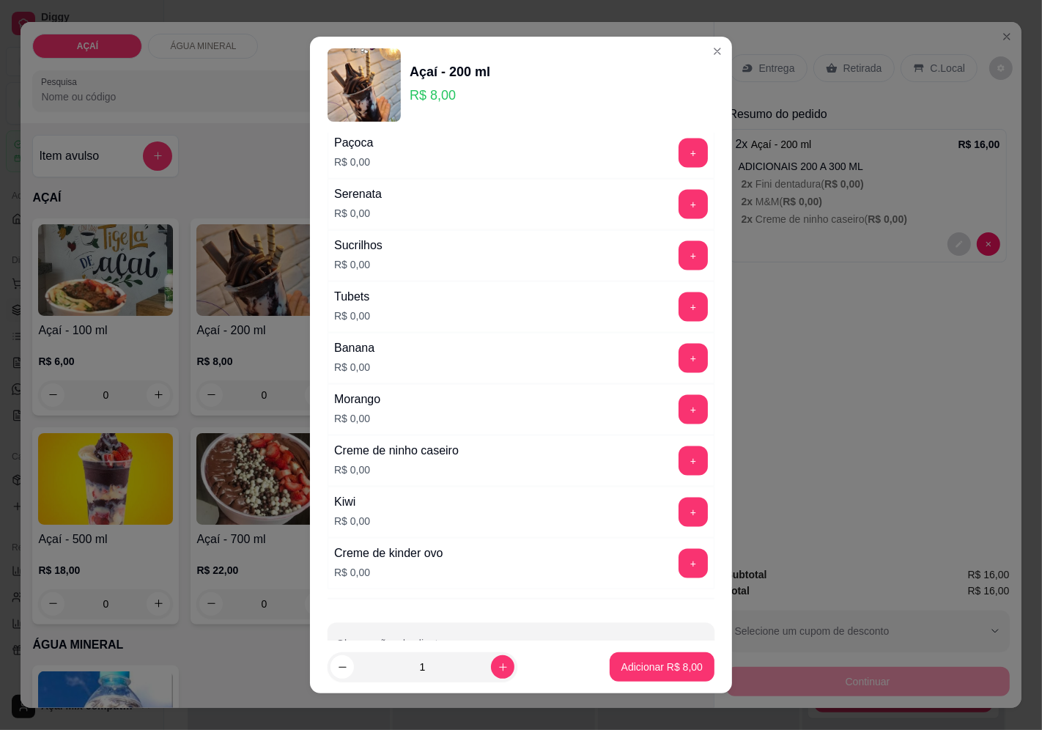
scroll to position [1790, 0]
click at [678, 413] on button "+" at bounding box center [692, 407] width 29 height 29
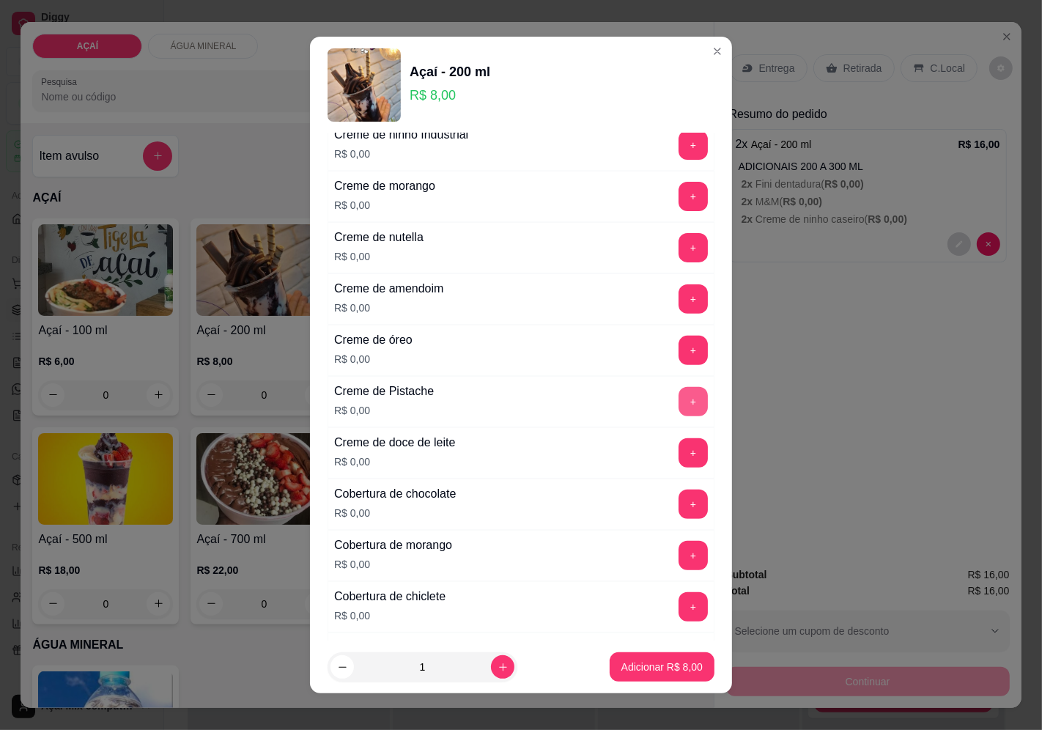
scroll to position [407, 0]
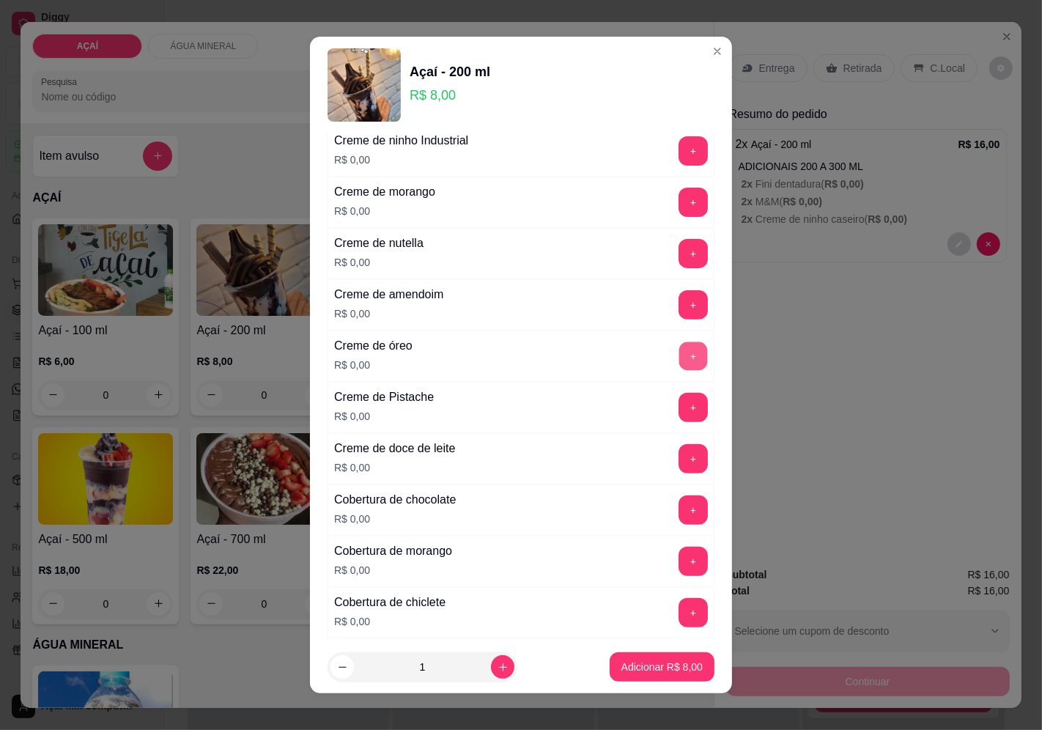
click at [679, 360] on button "+" at bounding box center [693, 355] width 29 height 29
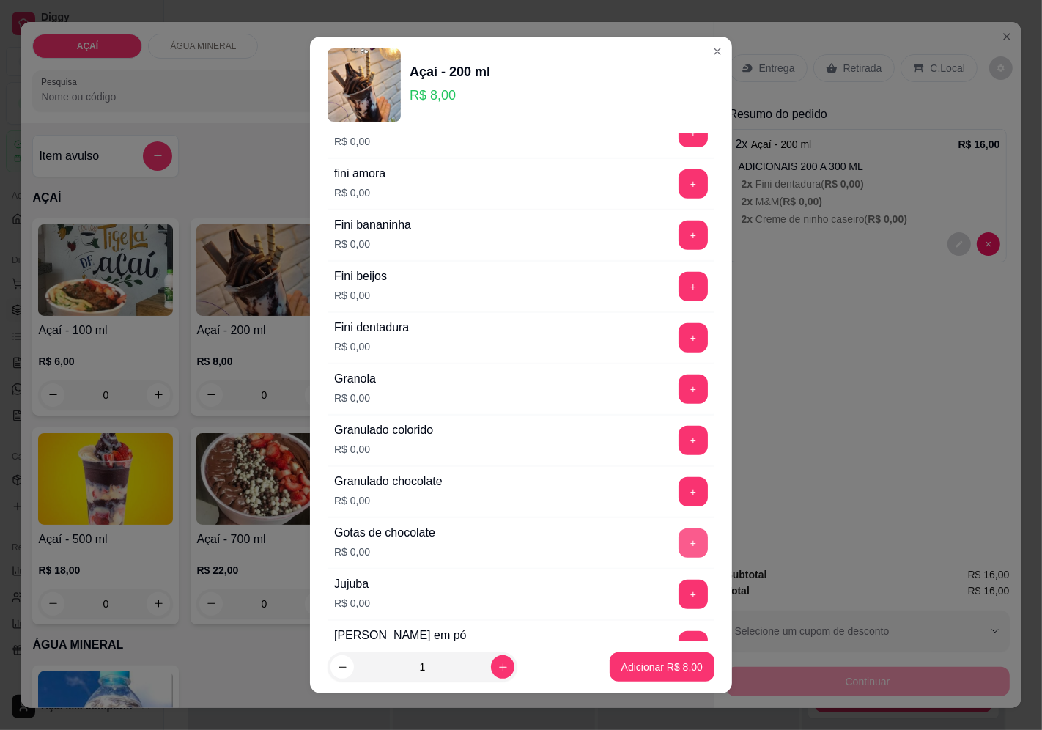
scroll to position [1139, 0]
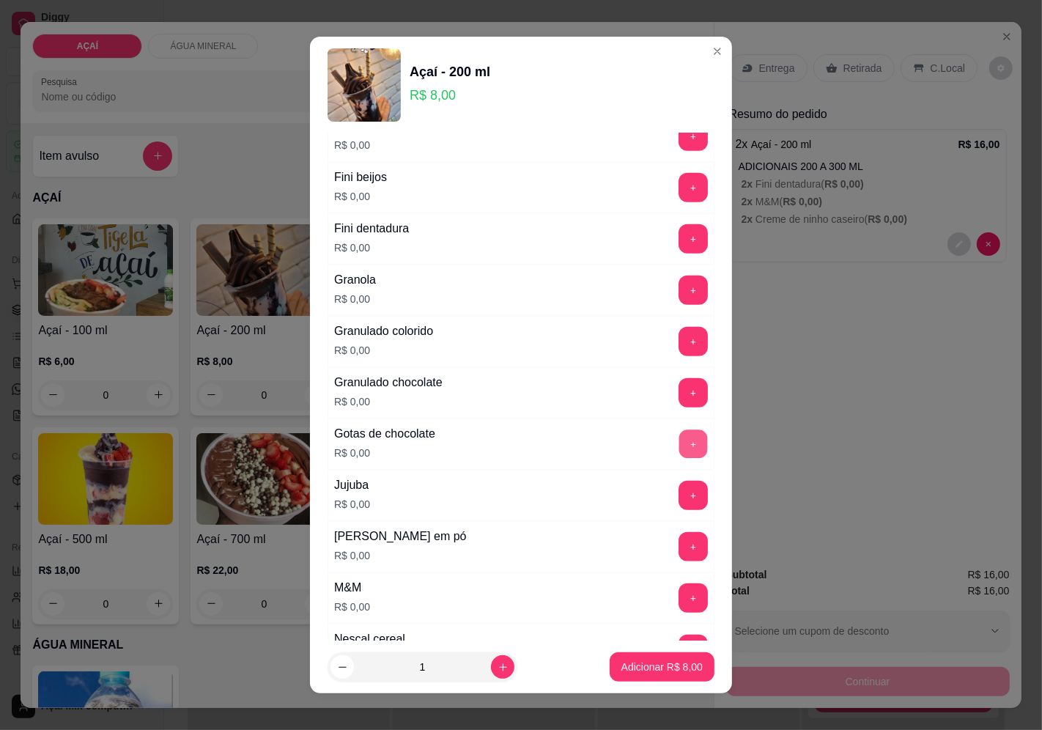
click at [679, 456] on button "+" at bounding box center [693, 443] width 29 height 29
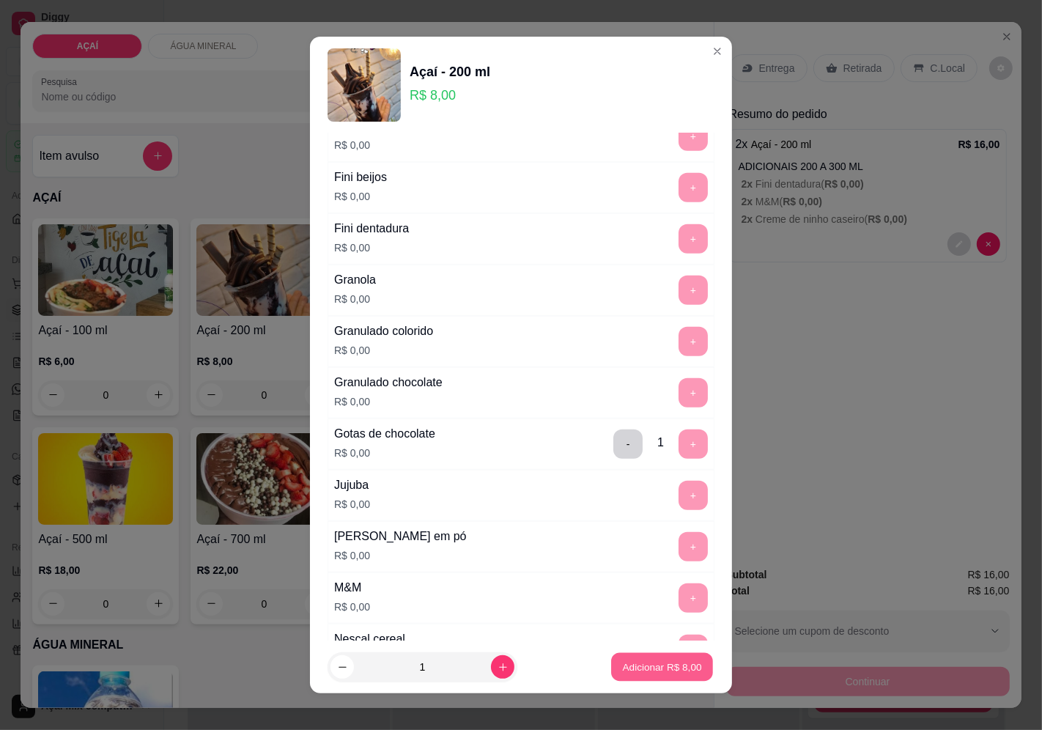
click at [628, 677] on button "Adicionar R$ 8,00" at bounding box center [662, 667] width 102 height 29
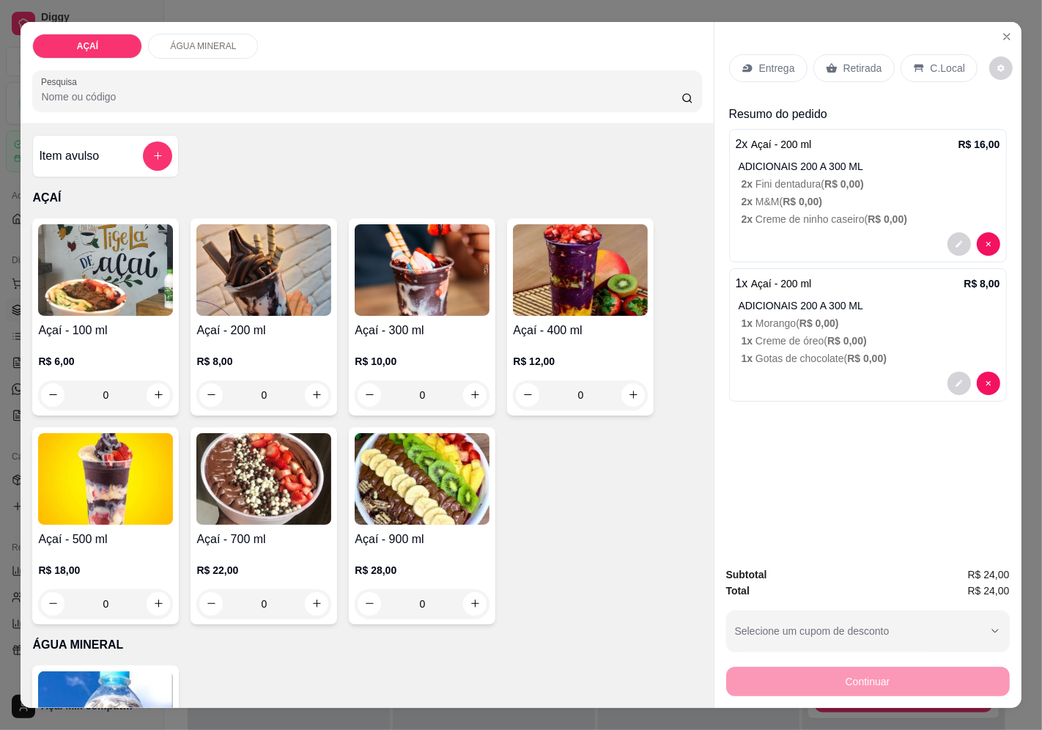
click at [774, 66] on p "Entrega" at bounding box center [777, 68] width 36 height 15
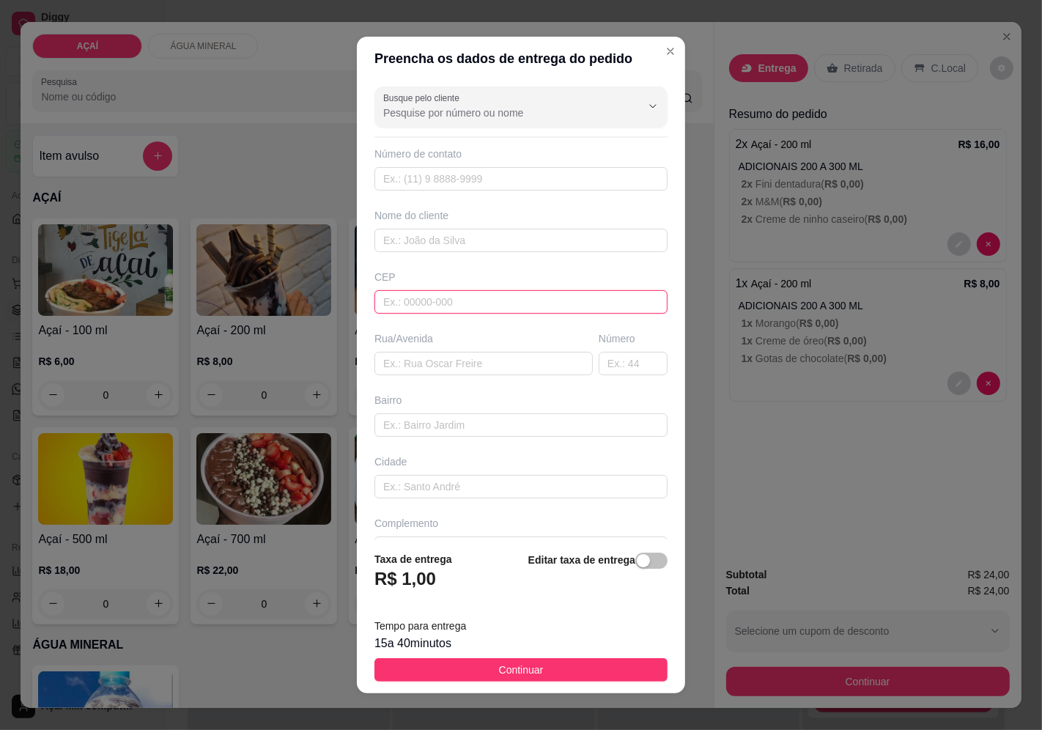
click at [442, 299] on input "text" at bounding box center [520, 301] width 293 height 23
type input "57520000"
type input "Maravilha"
type input "575200000000"
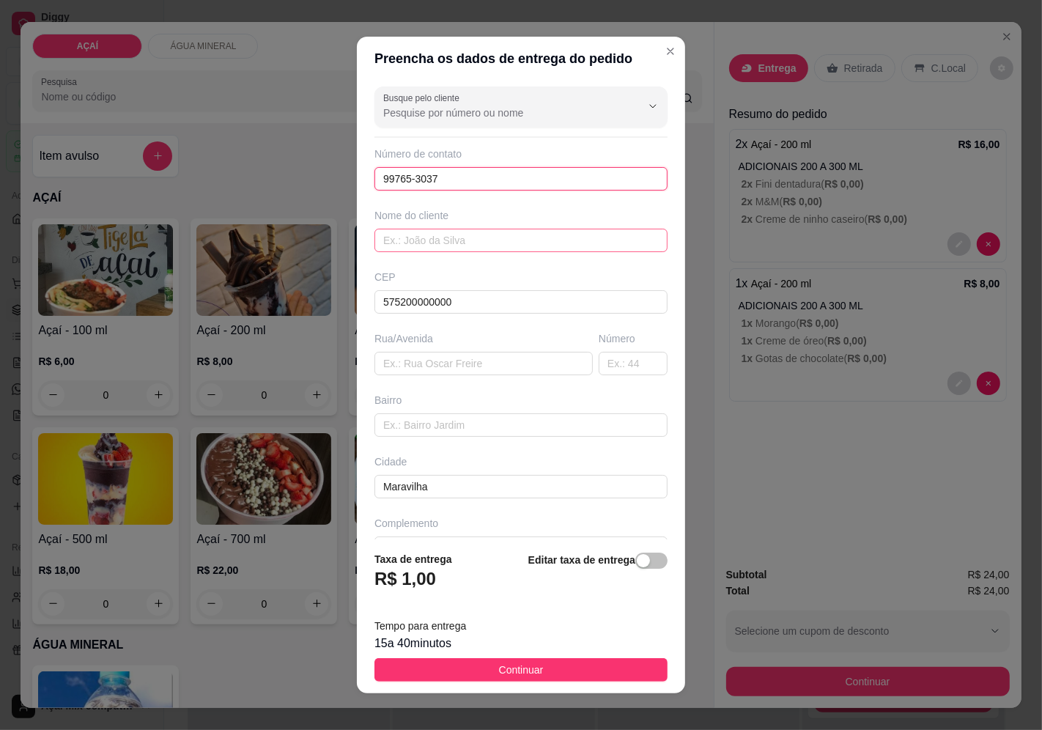
type input "99765-3037"
click at [480, 245] on input "text" at bounding box center [520, 240] width 293 height 23
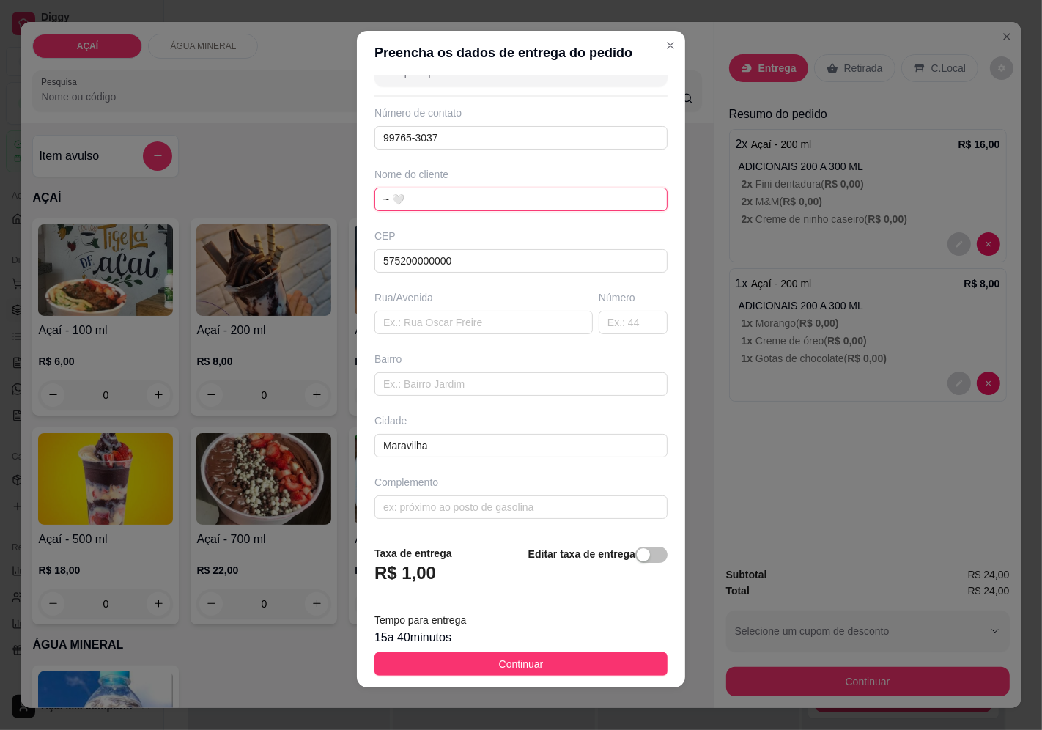
scroll to position [10, 0]
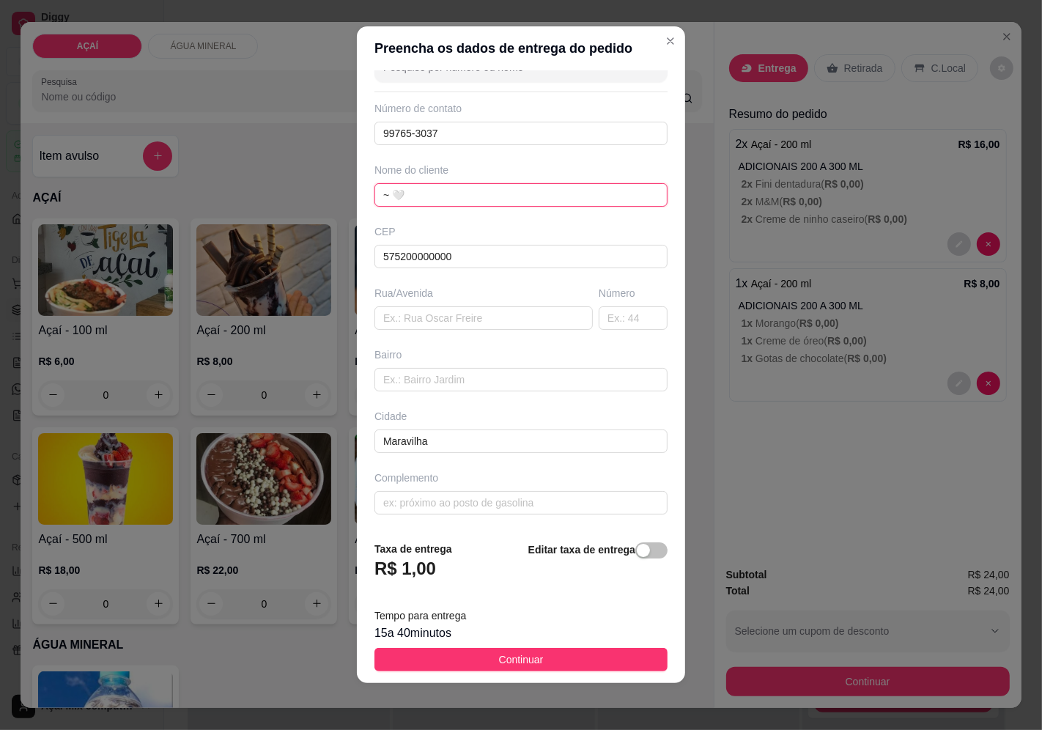
type input "~ 🤍"
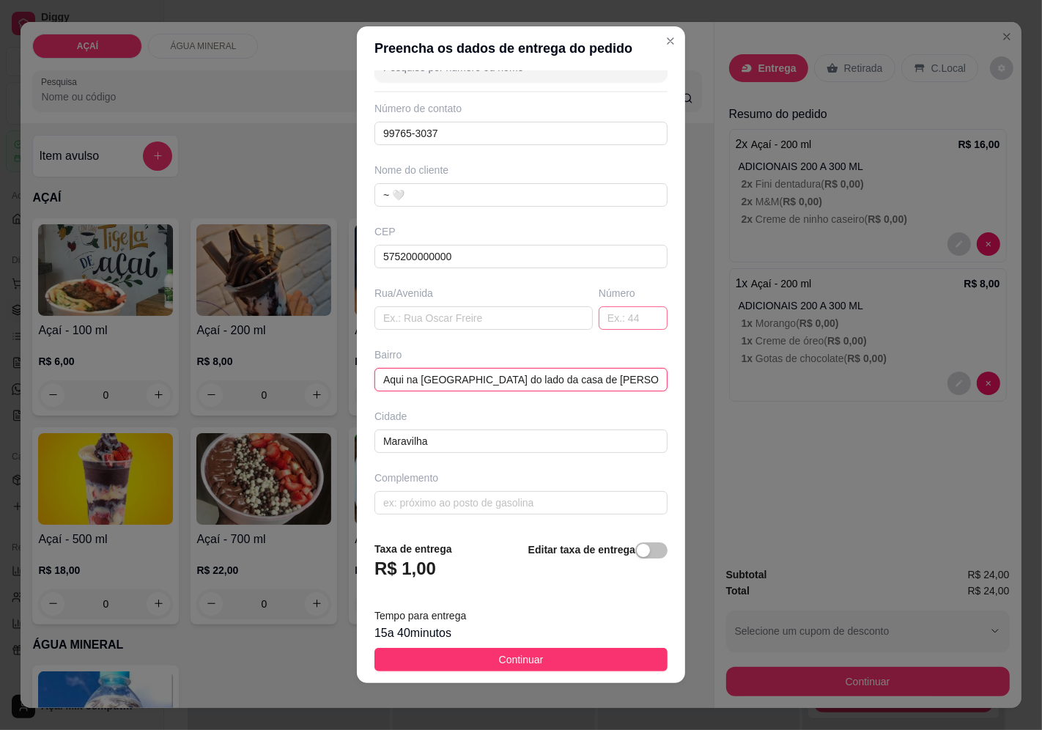
type input "Aqui na [GEOGRAPHIC_DATA] do lado da casa de [PERSON_NAME] que faz bolo"
click at [598, 313] on input "text" at bounding box center [632, 317] width 69 height 23
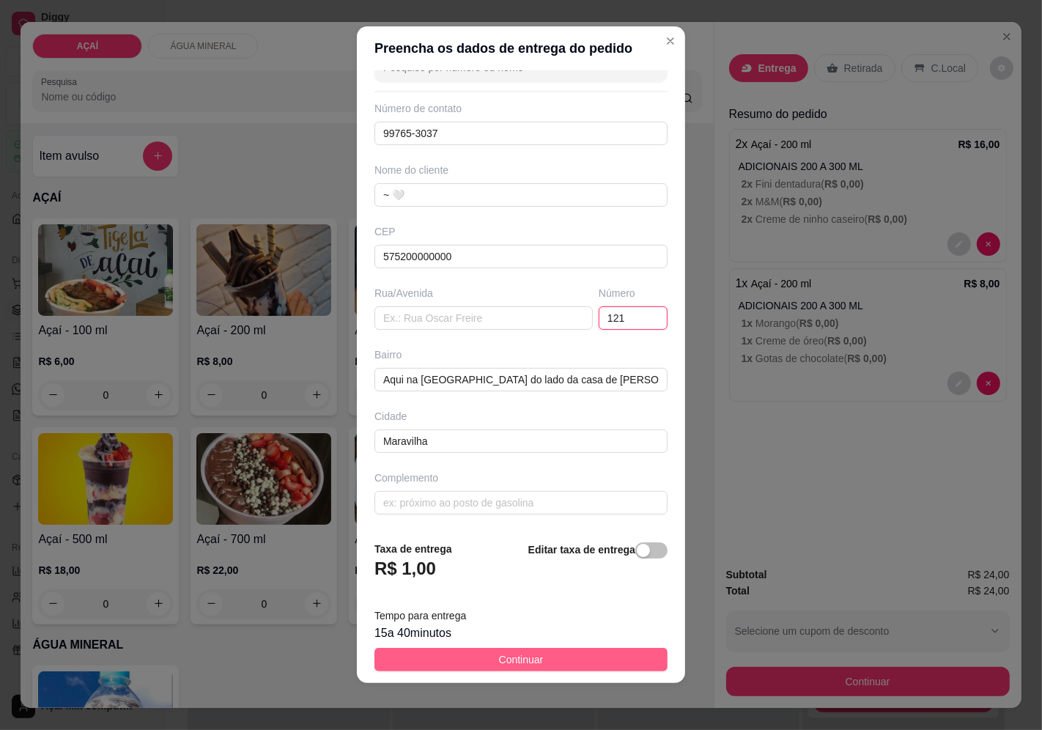
type input "121"
drag, startPoint x: 548, startPoint y: 660, endPoint x: 613, endPoint y: 652, distance: 65.7
click at [560, 657] on button "Continuar" at bounding box center [520, 658] width 293 height 23
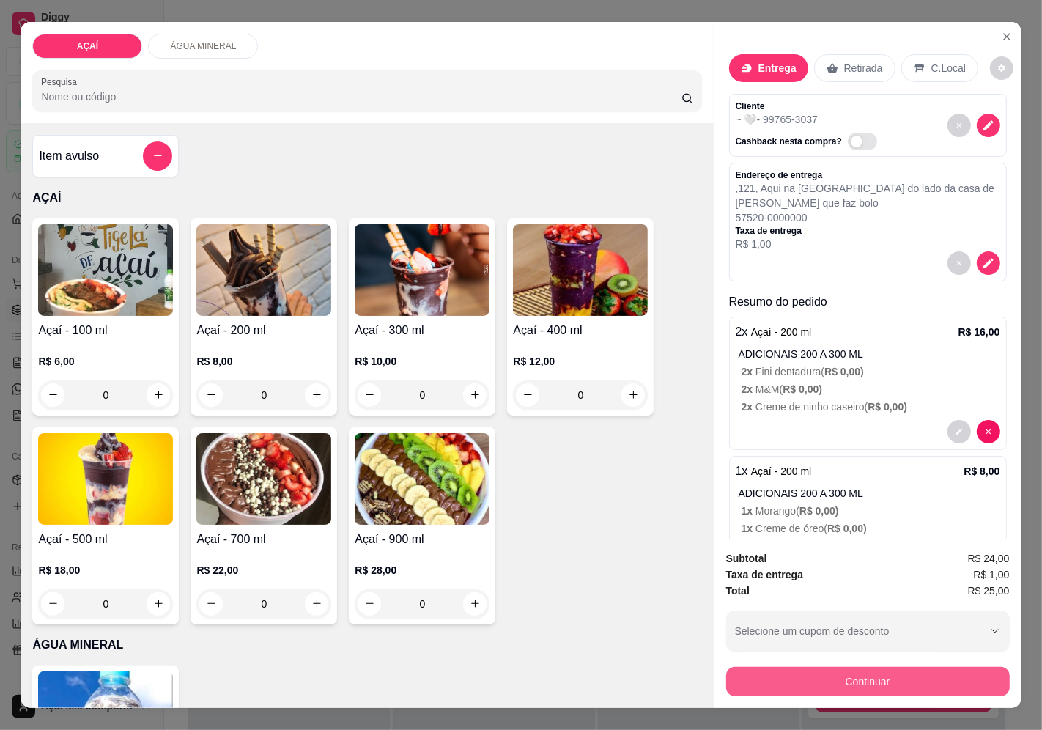
click at [770, 671] on button "Continuar" at bounding box center [867, 681] width 283 height 29
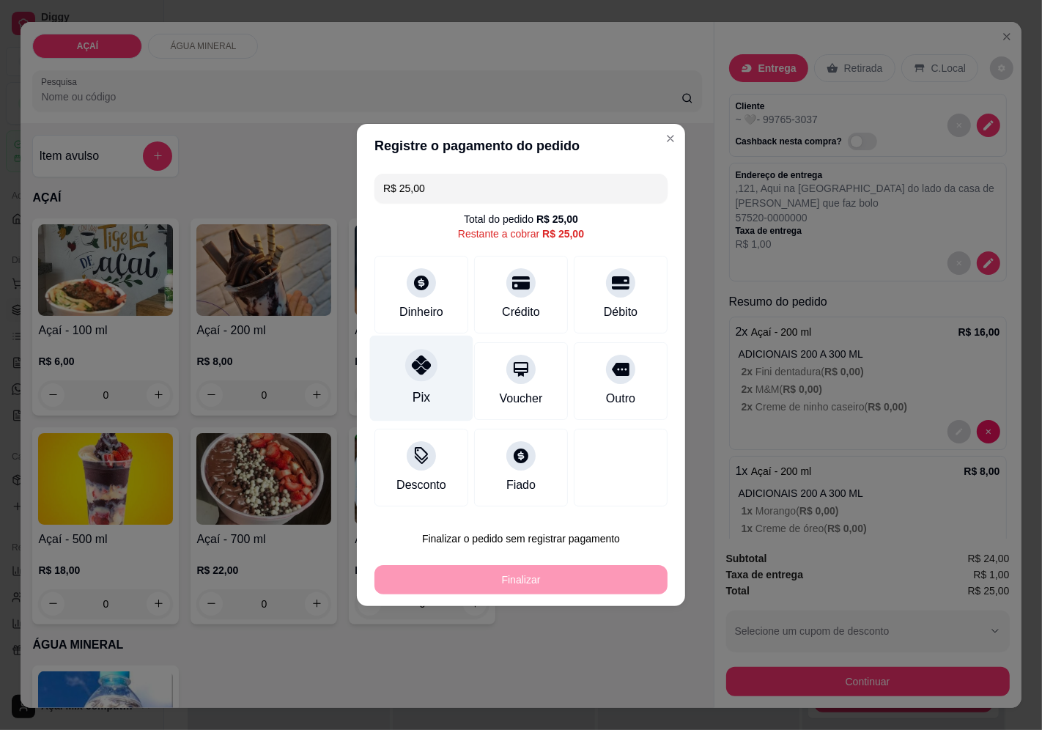
click at [419, 387] on div "Pix" at bounding box center [421, 378] width 103 height 86
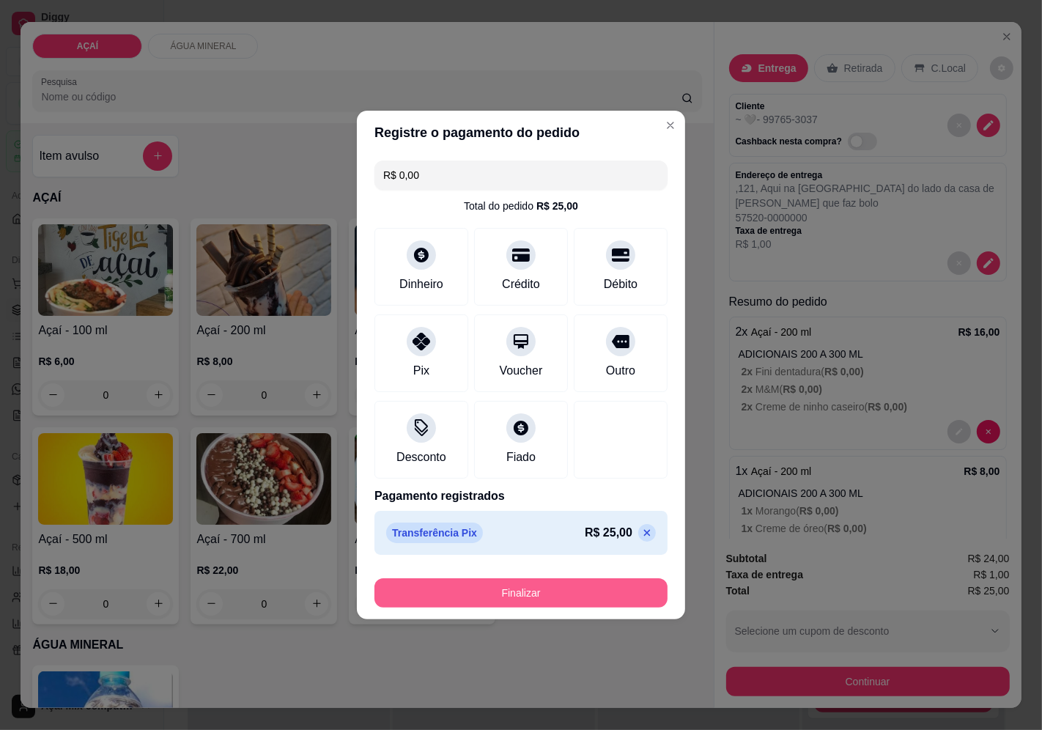
click at [581, 598] on button "Finalizar" at bounding box center [520, 592] width 293 height 29
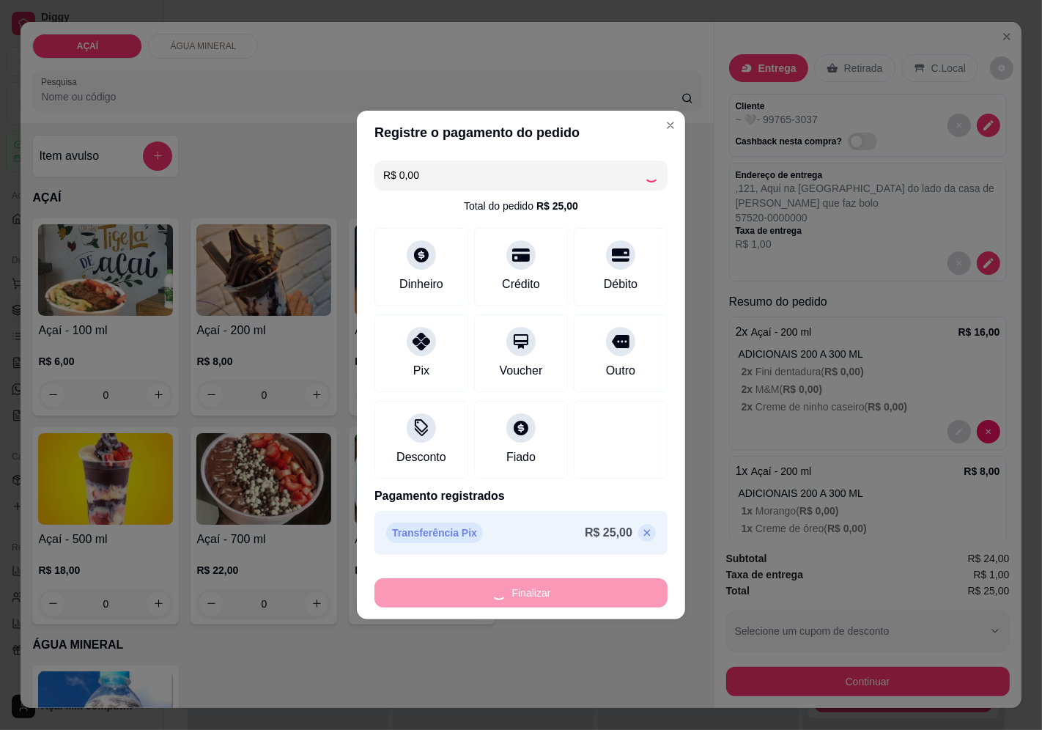
type input "-R$ 25,00"
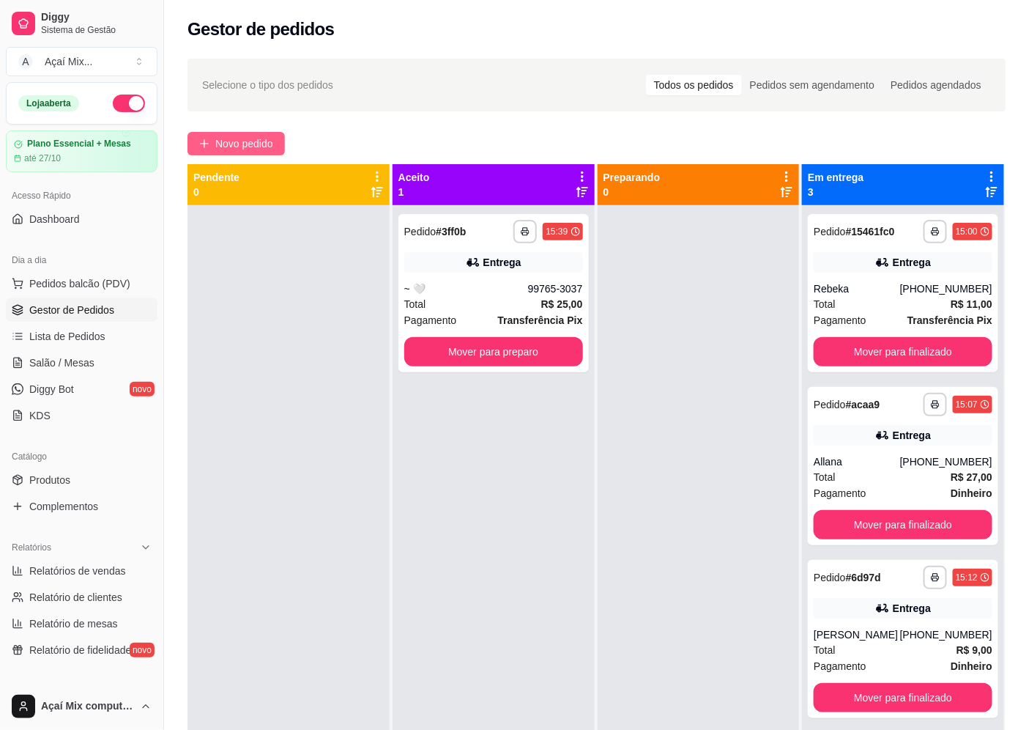
click at [256, 137] on span "Novo pedido" at bounding box center [244, 144] width 58 height 16
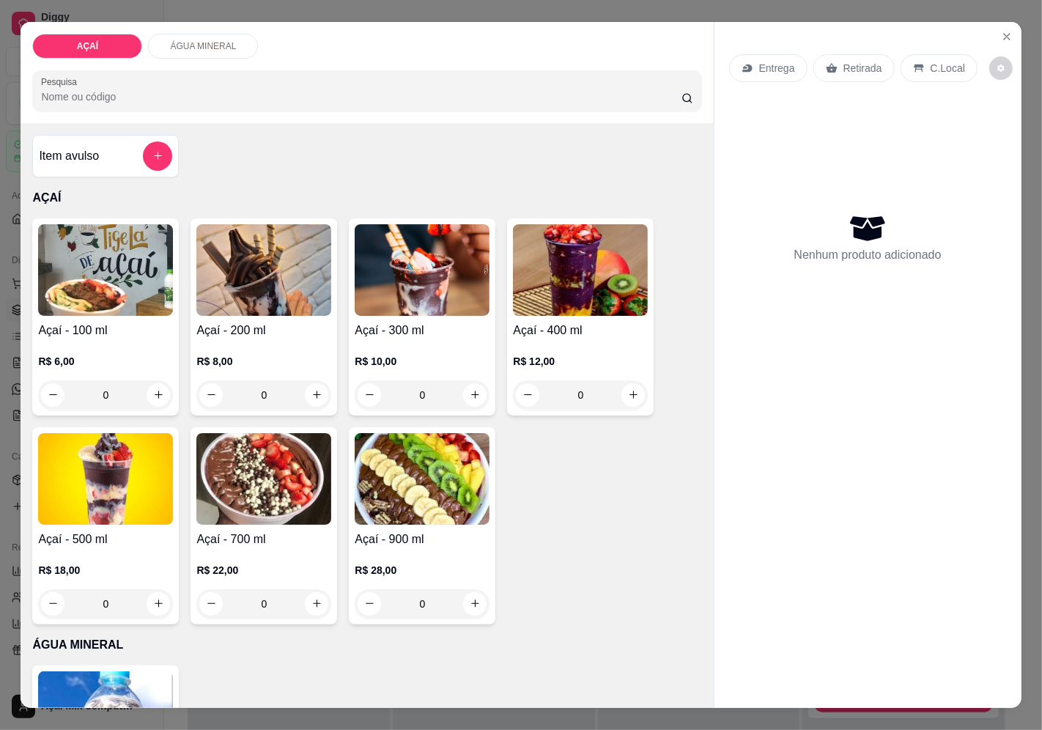
click at [270, 354] on p "R$ 8,00" at bounding box center [263, 361] width 135 height 15
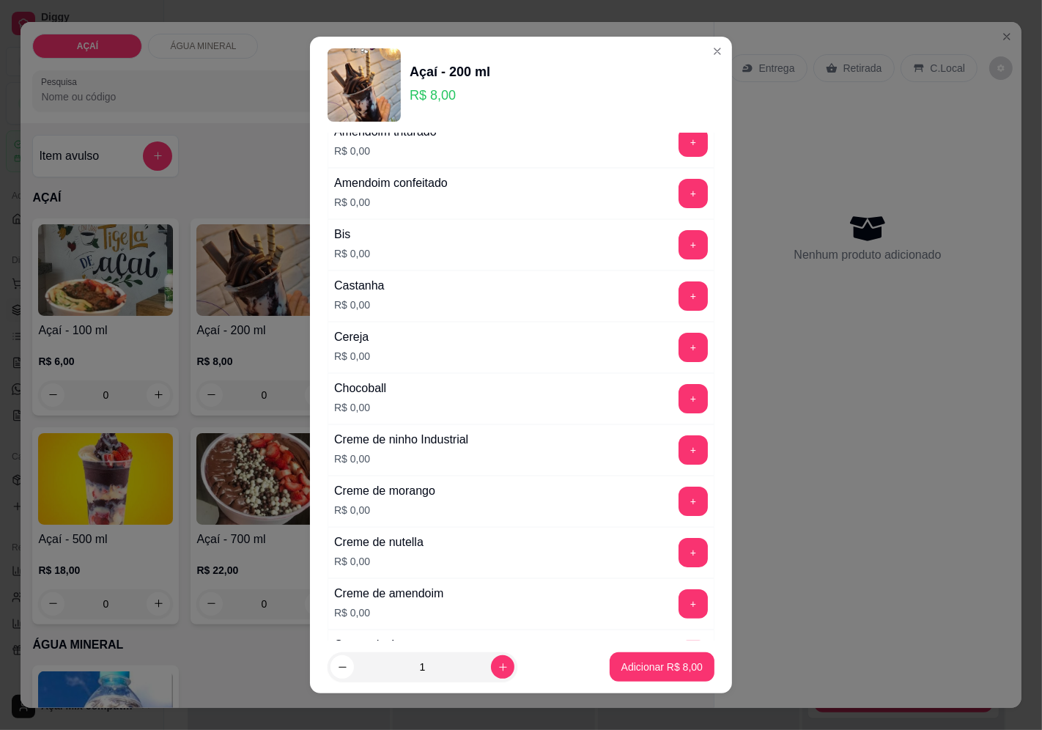
scroll to position [163, 0]
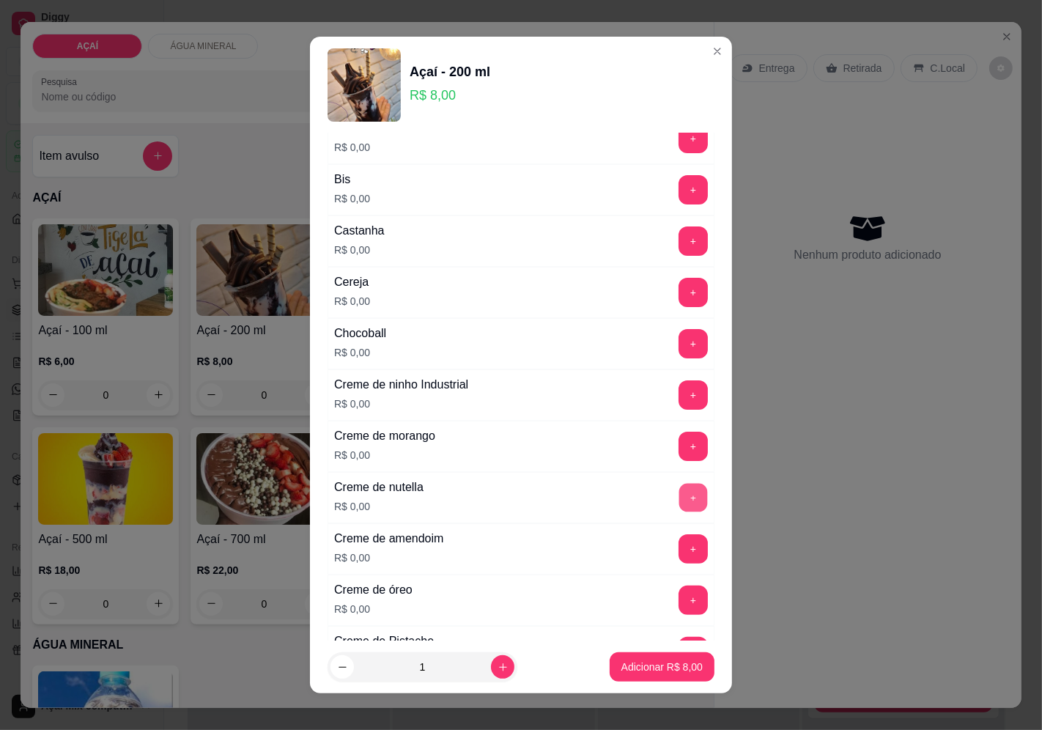
click at [679, 504] on button "+" at bounding box center [693, 497] width 29 height 29
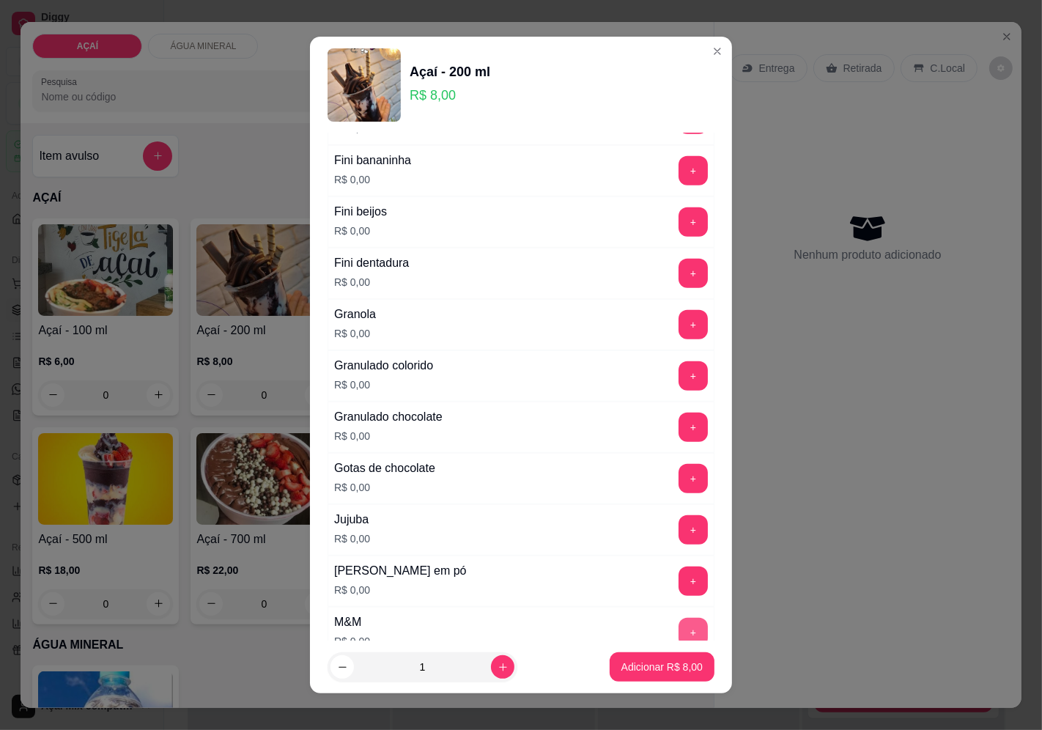
scroll to position [1139, 0]
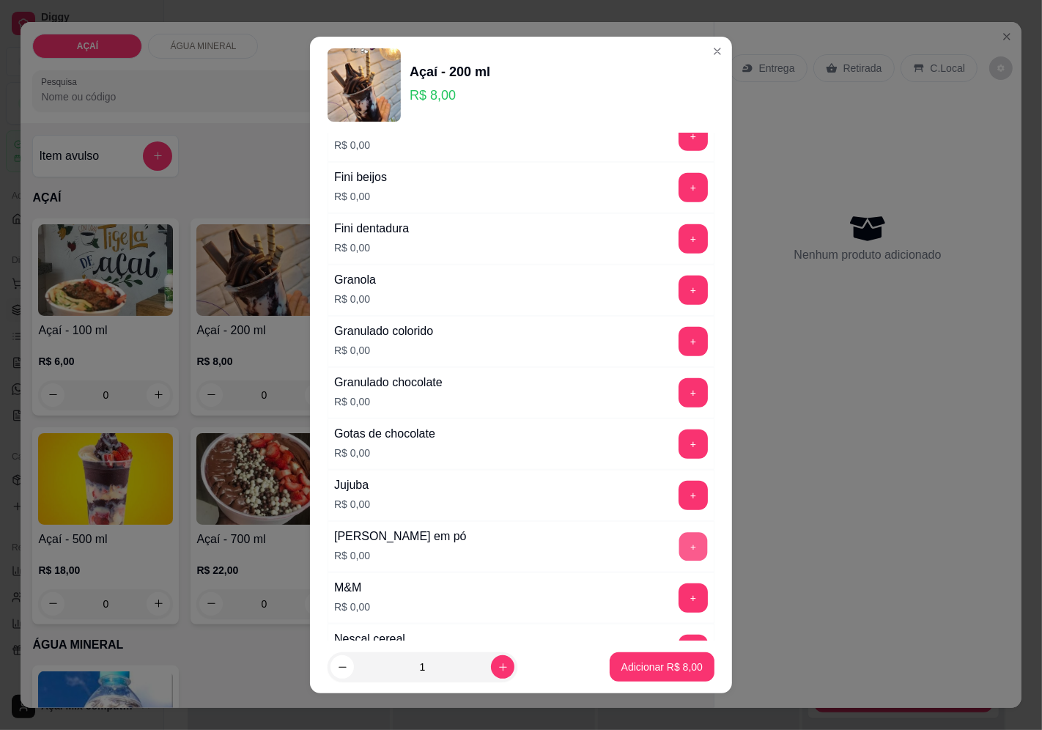
click at [679, 549] on button "+" at bounding box center [693, 546] width 29 height 29
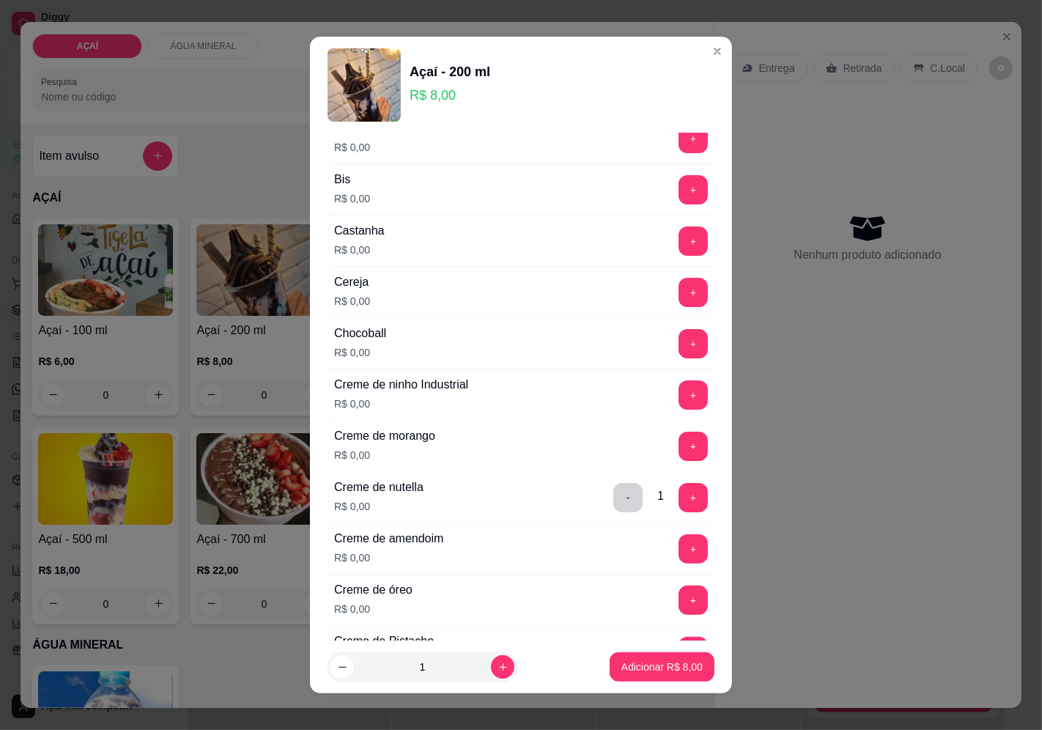
scroll to position [0, 0]
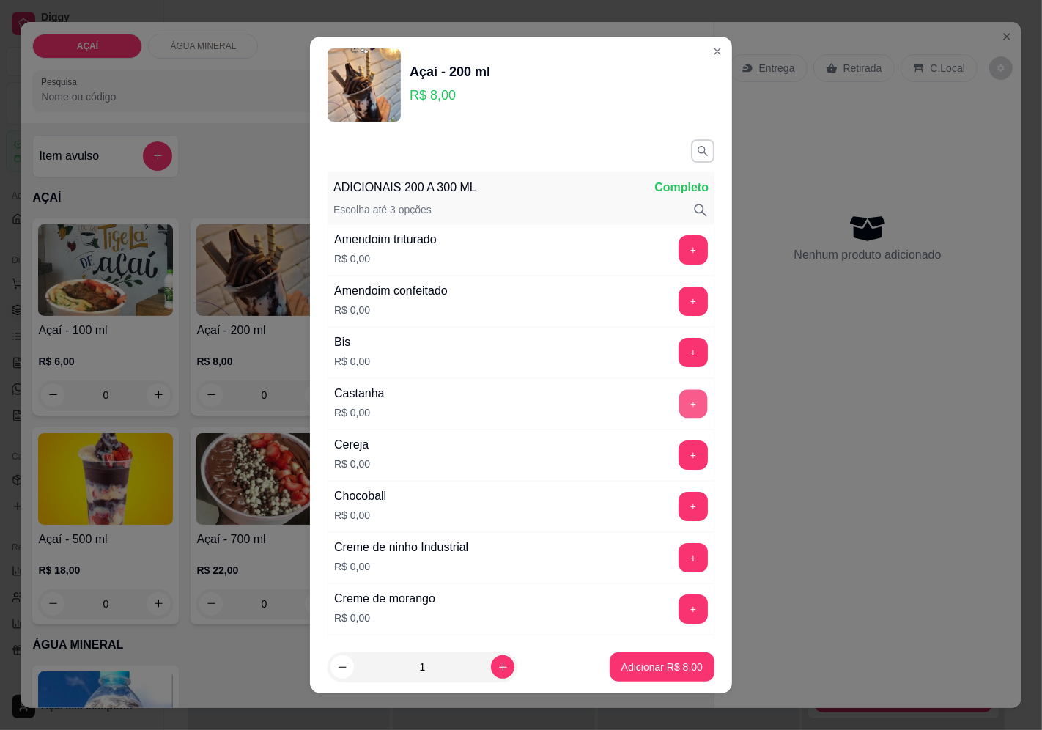
click at [679, 408] on button "+" at bounding box center [693, 403] width 29 height 29
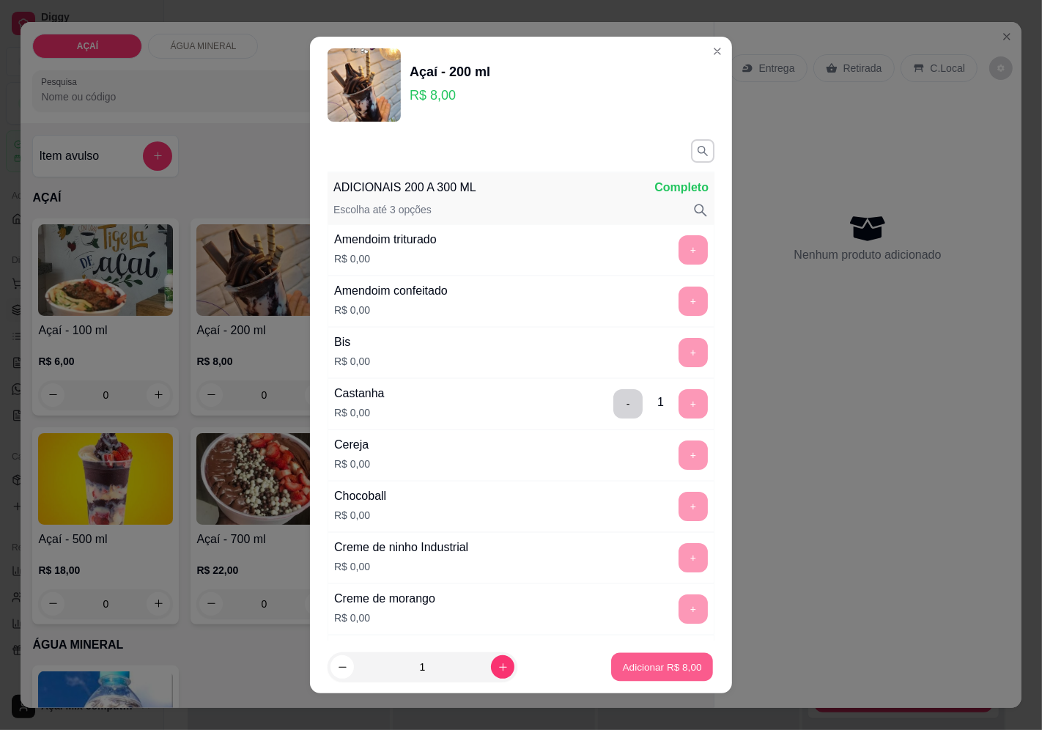
click at [650, 657] on button "Adicionar R$ 8,00" at bounding box center [662, 667] width 102 height 29
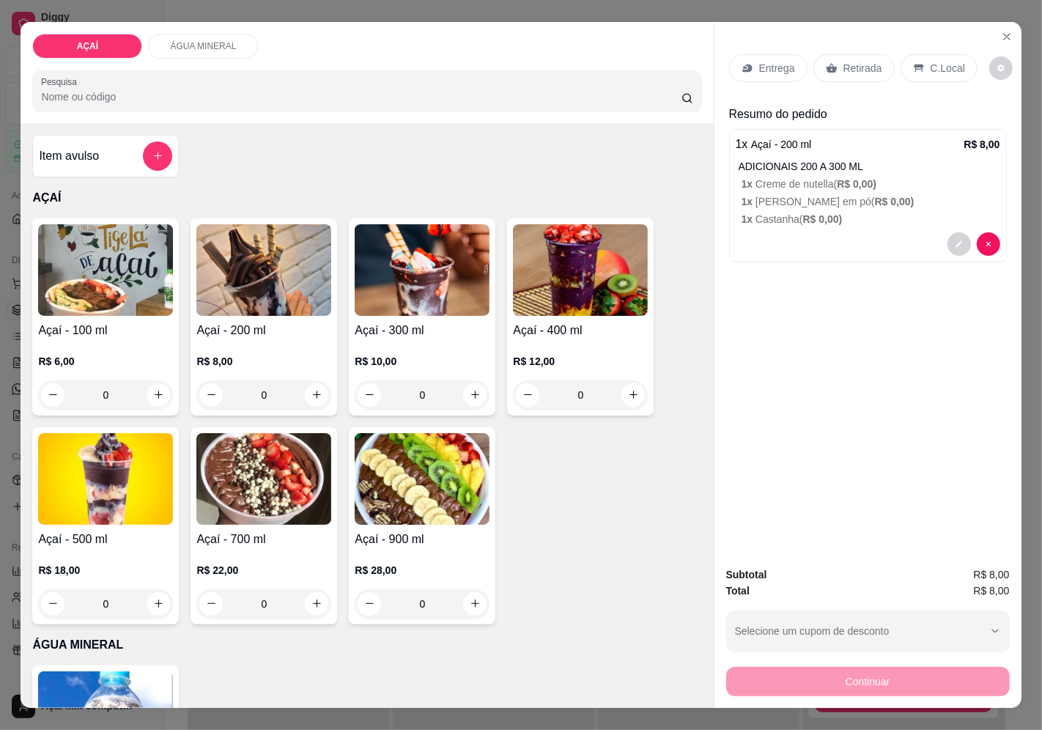
click at [777, 70] on div "Entrega" at bounding box center [768, 68] width 78 height 28
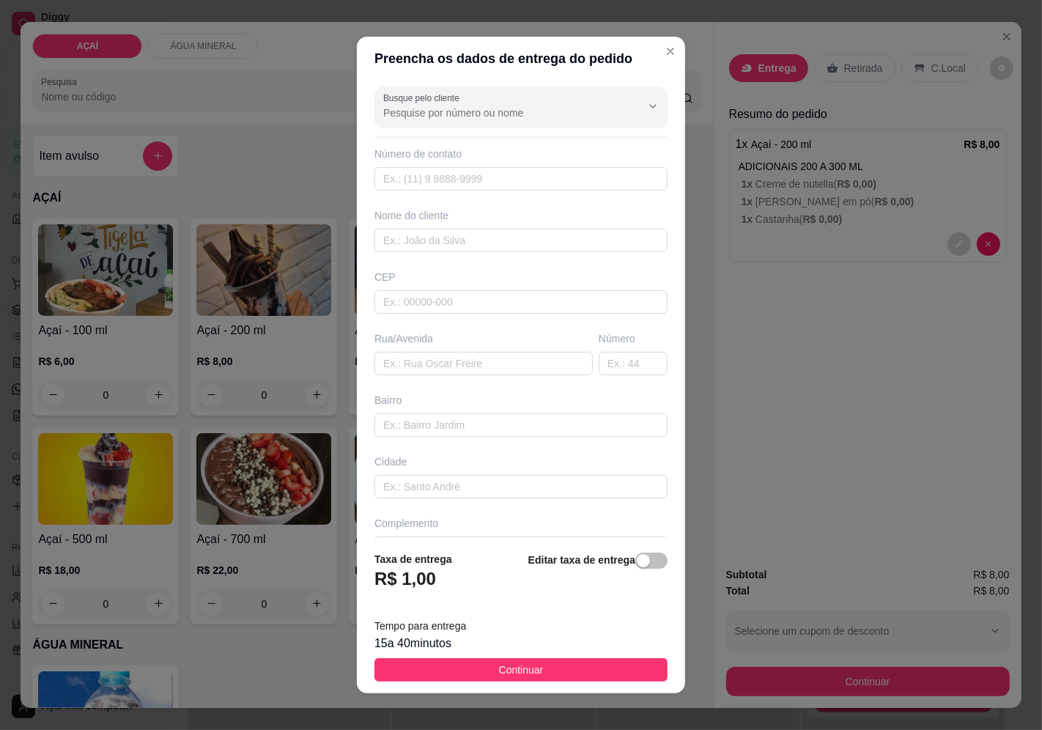
type input "~[PERSON_NAME]"
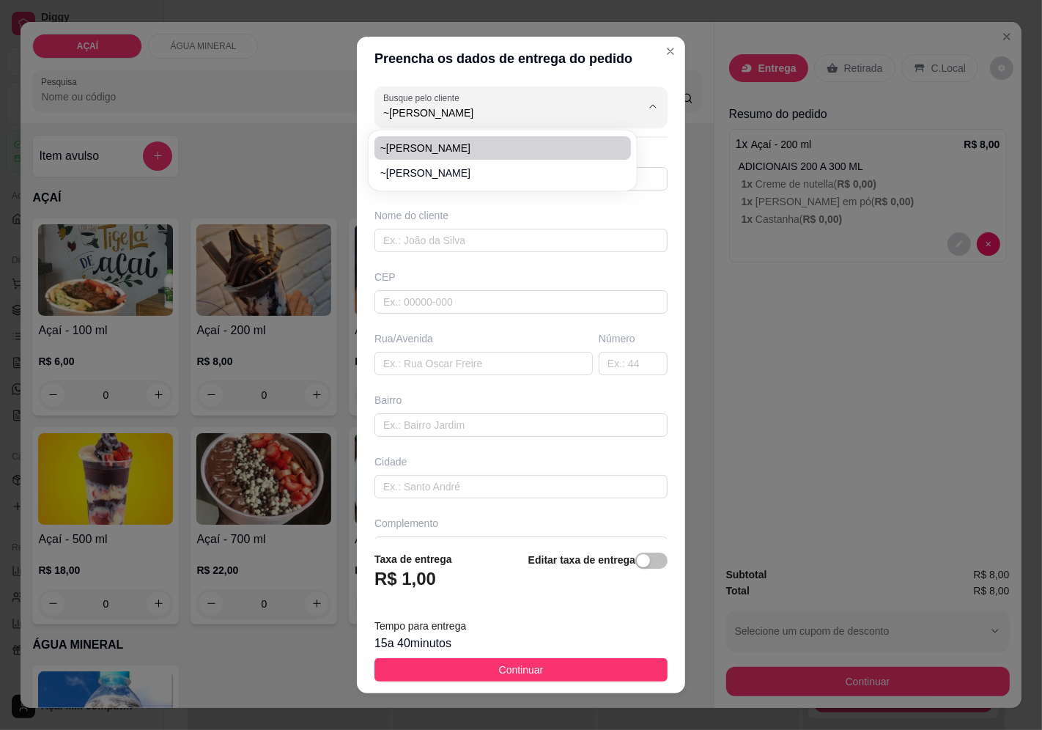
click at [524, 150] on span "~[PERSON_NAME]" at bounding box center [495, 148] width 231 height 15
type input "981266953"
type input "~[PERSON_NAME]"
type input "57520000000"
type input "Maravilha"
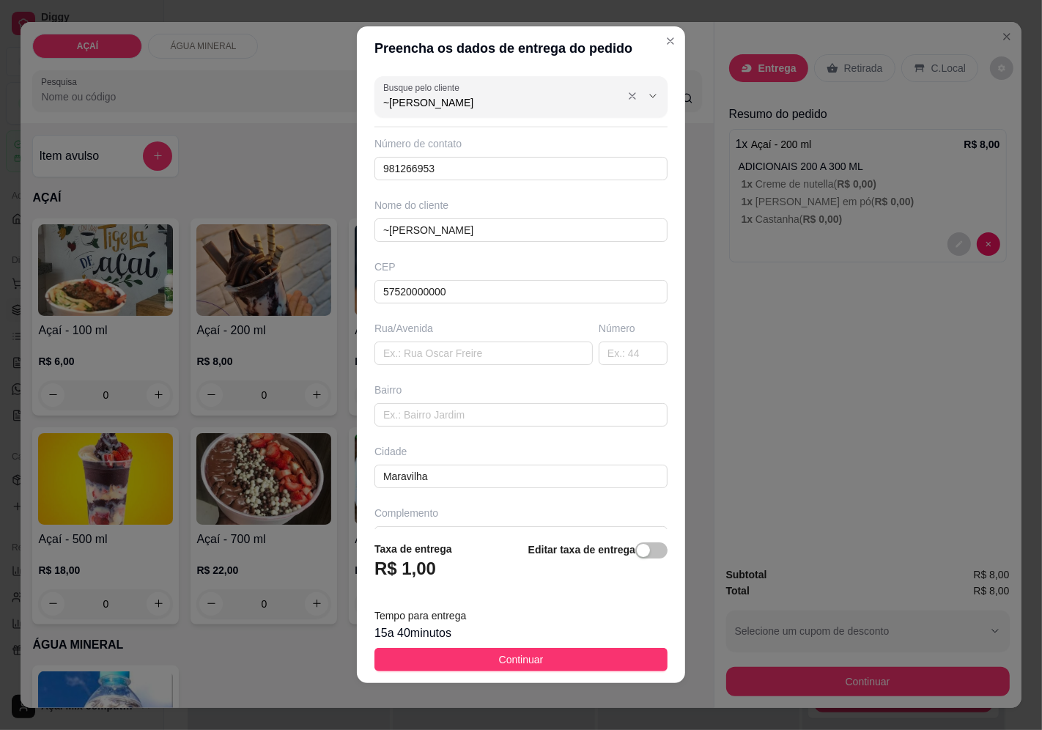
type input "~[PERSON_NAME]"
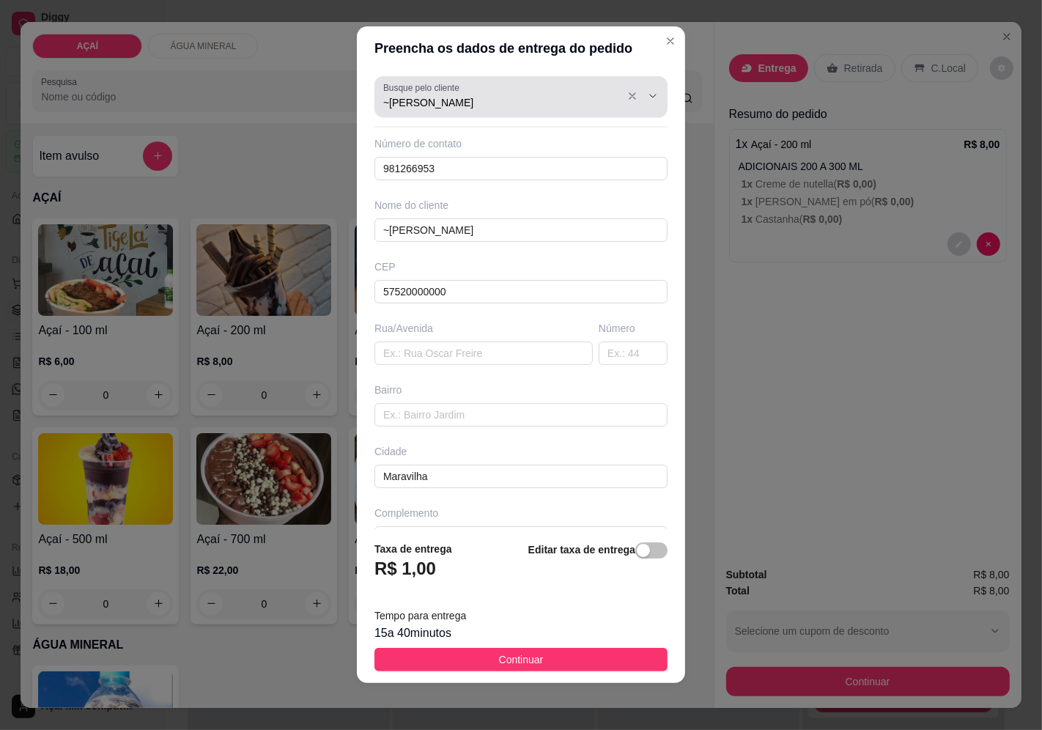
click at [488, 110] on div "~[PERSON_NAME]" at bounding box center [520, 96] width 275 height 29
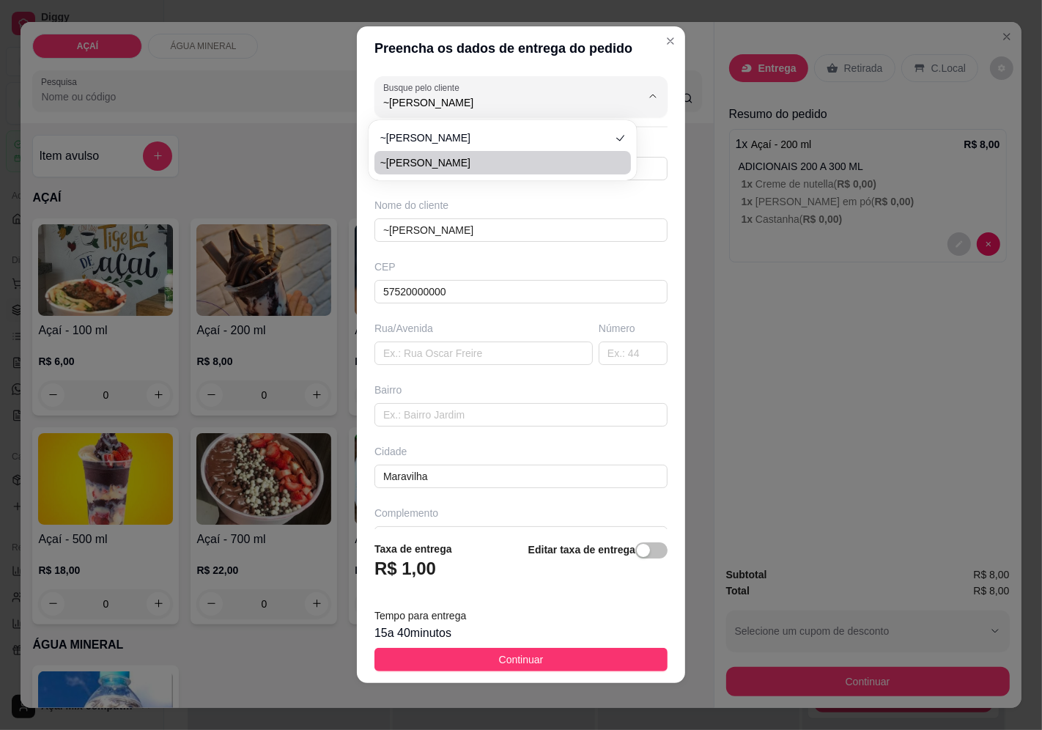
click at [493, 165] on span "~[PERSON_NAME]" at bounding box center [495, 162] width 231 height 15
type input "558281266953"
type input "575200000"
type input "[STREET_ADDRESS][PERSON_NAME]"
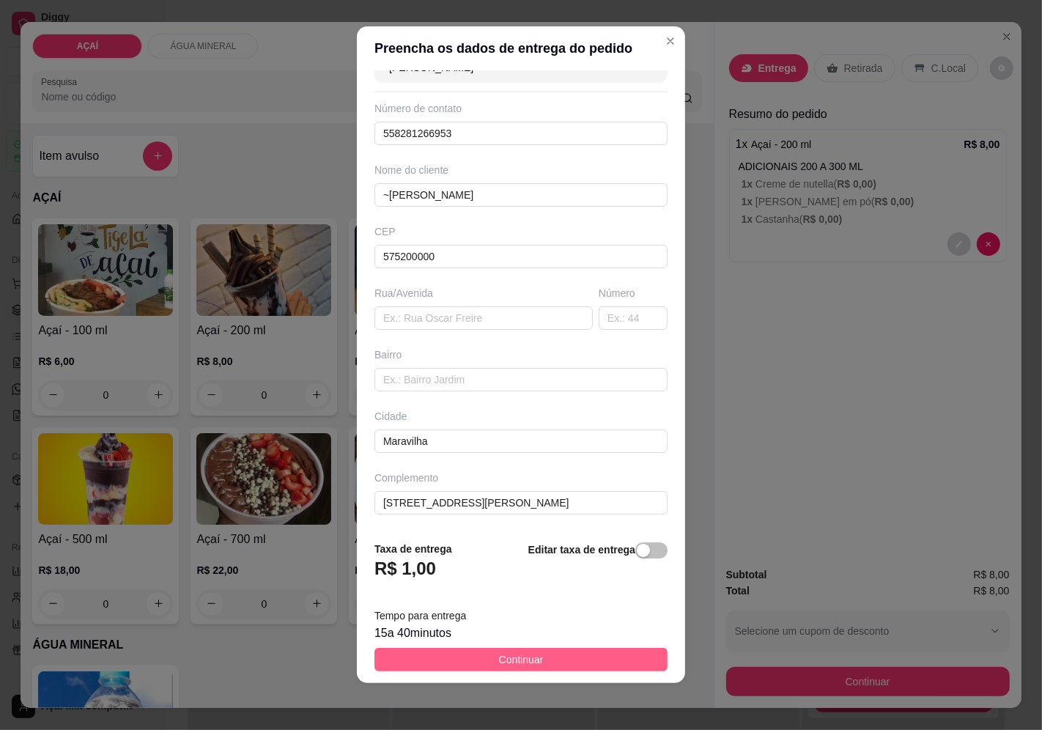
click at [579, 667] on button "Continuar" at bounding box center [520, 658] width 293 height 23
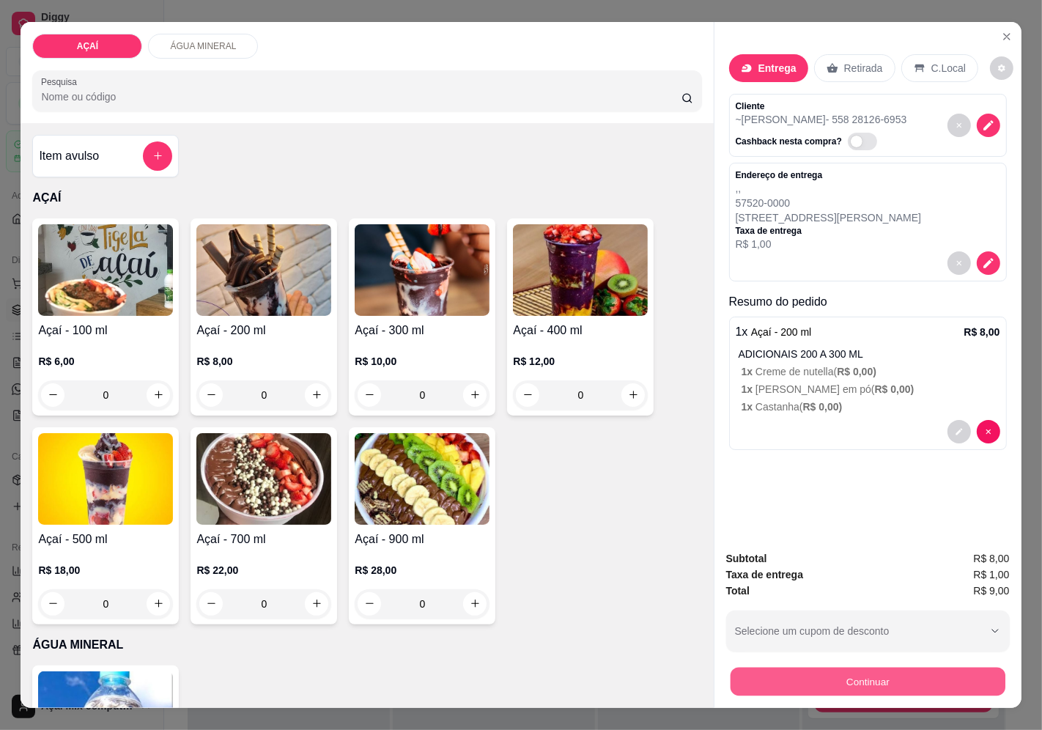
click at [765, 686] on button "Continuar" at bounding box center [867, 681] width 275 height 29
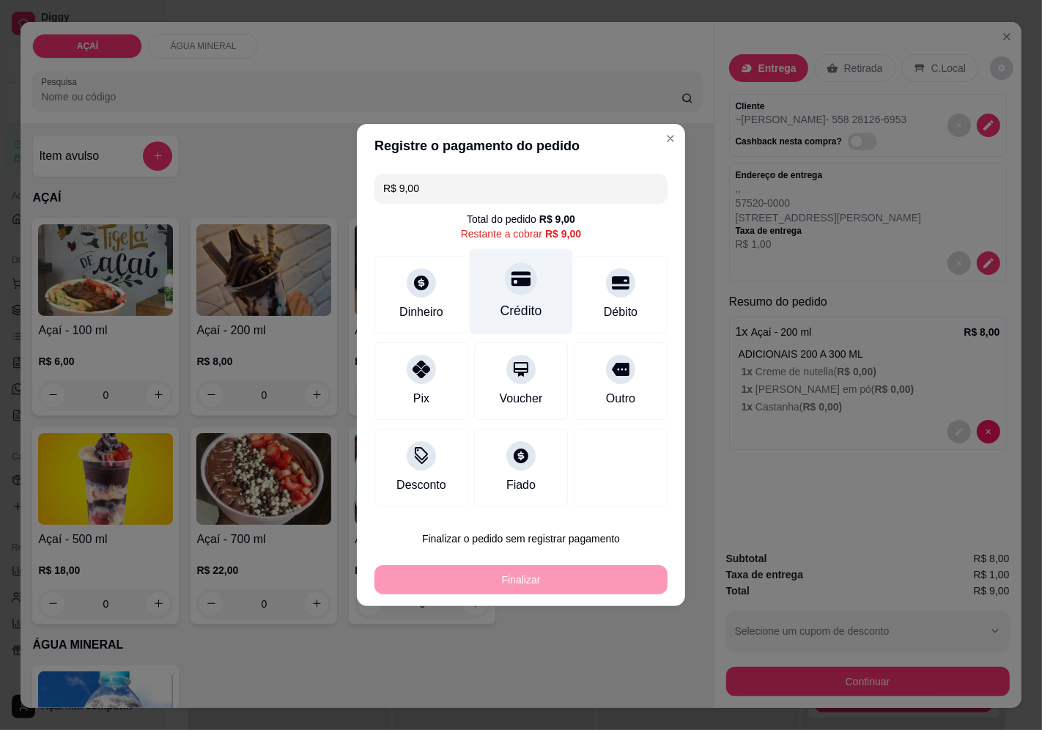
click at [535, 295] on div "Crédito" at bounding box center [520, 292] width 103 height 86
type input "R$ 0,00"
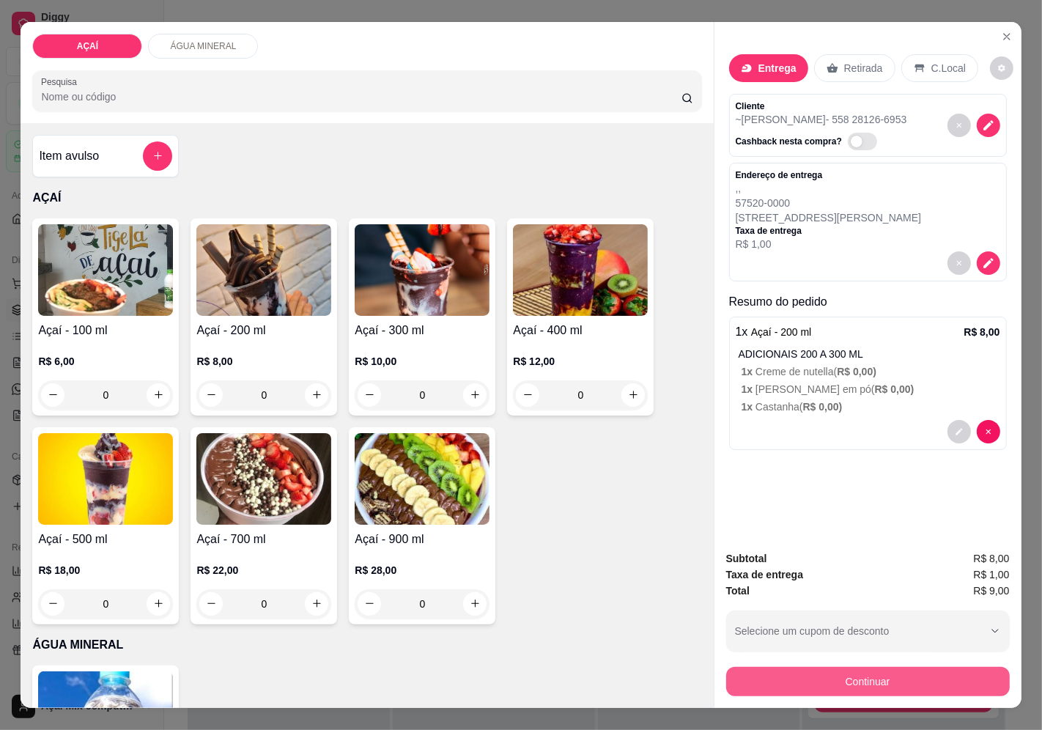
click at [770, 667] on button "Continuar" at bounding box center [867, 681] width 283 height 29
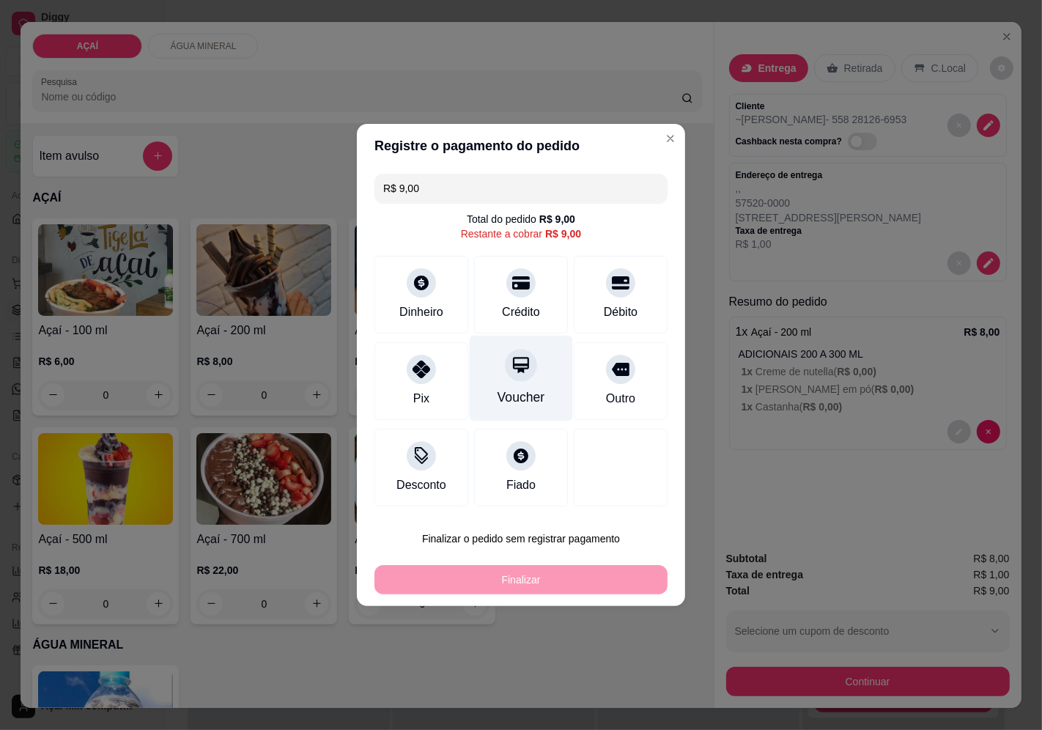
drag, startPoint x: 502, startPoint y: 305, endPoint x: 510, endPoint y: 316, distance: 13.2
click at [503, 305] on div "Crédito" at bounding box center [521, 312] width 38 height 18
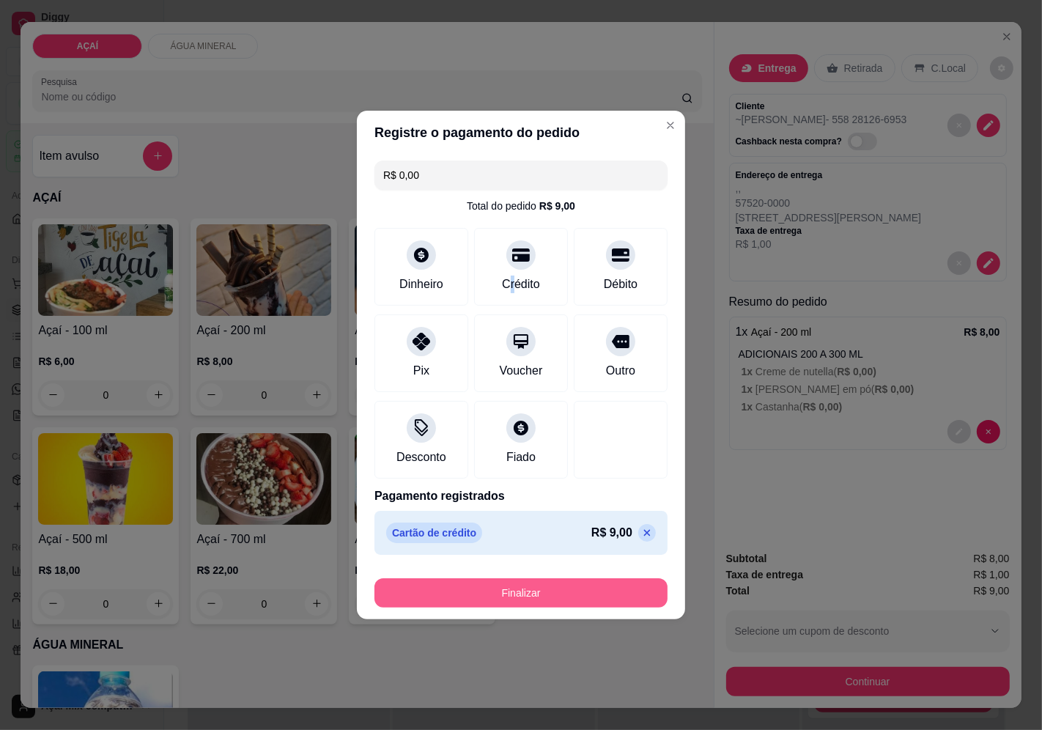
click at [577, 604] on button "Finalizar" at bounding box center [520, 592] width 293 height 29
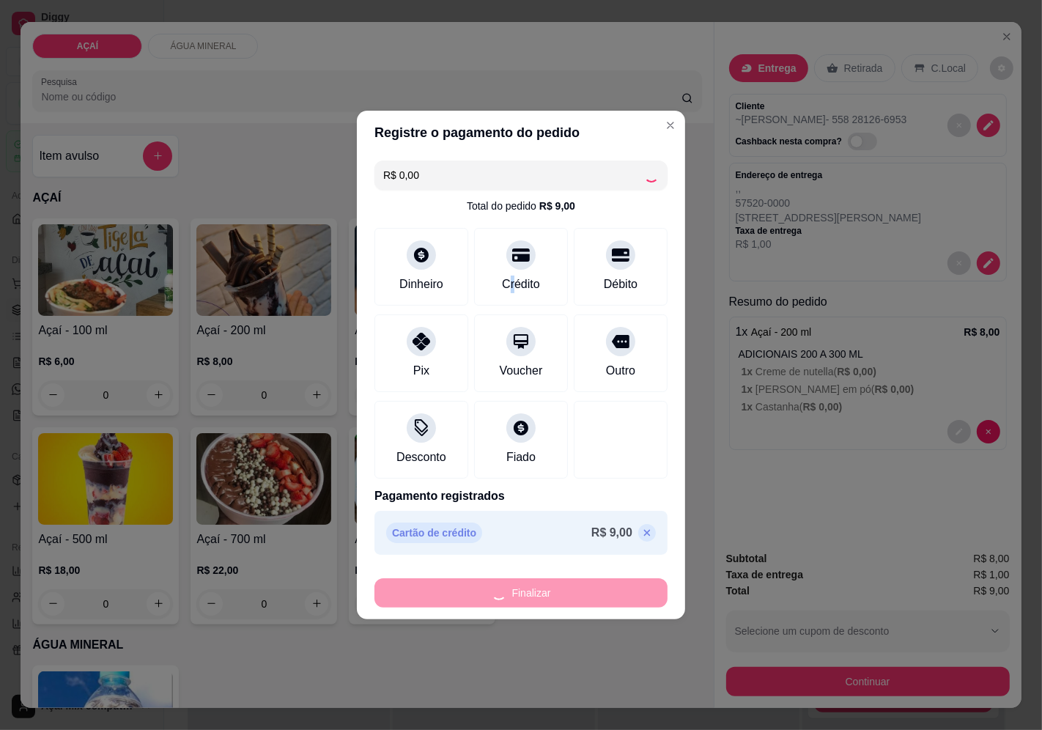
type input "-R$ 9,00"
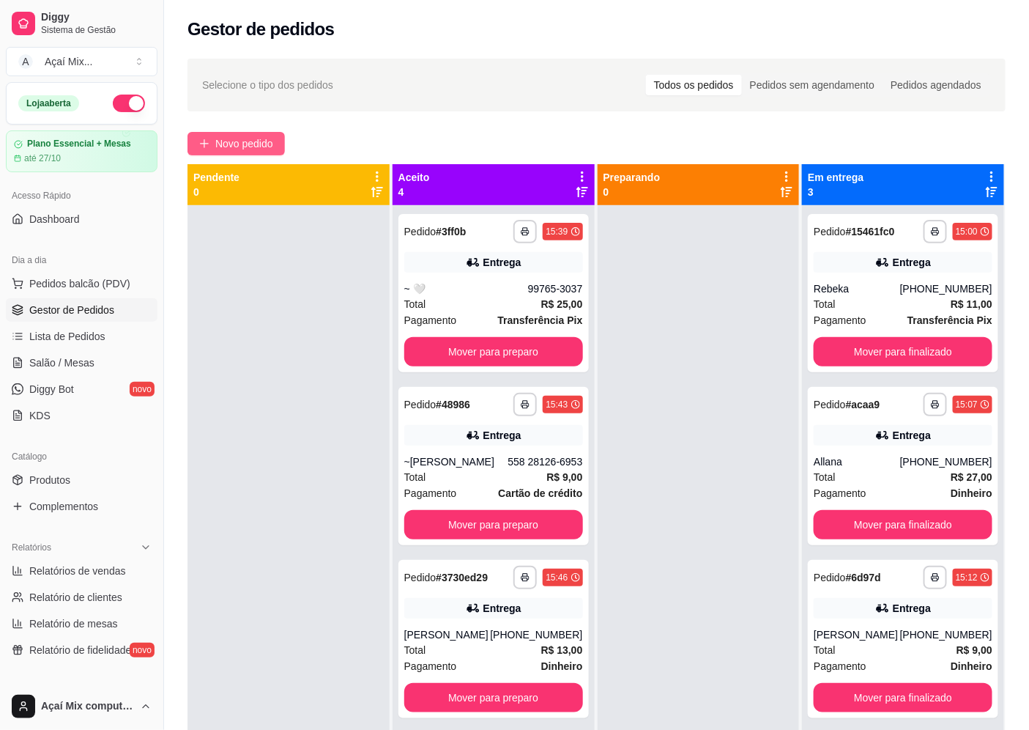
click at [240, 148] on span "Novo pedido" at bounding box center [244, 144] width 58 height 16
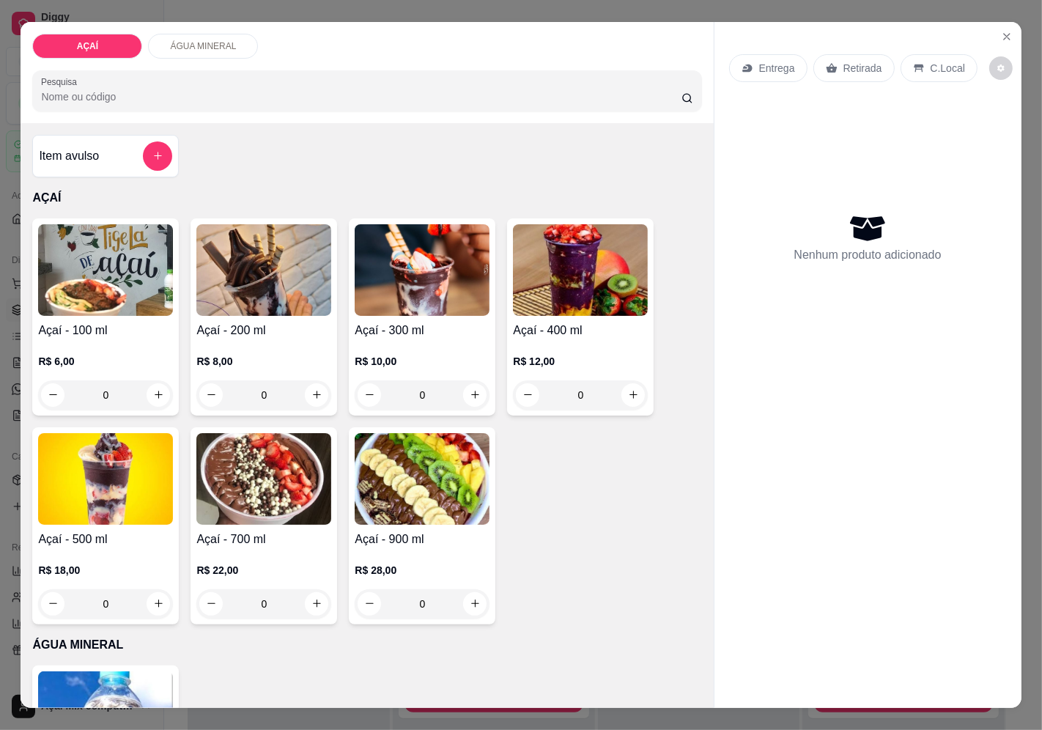
drag, startPoint x: 567, startPoint y: 317, endPoint x: 549, endPoint y: 305, distance: 21.1
click at [549, 305] on div "Açaí - 400 ml R$ 12,00 0" at bounding box center [580, 316] width 146 height 197
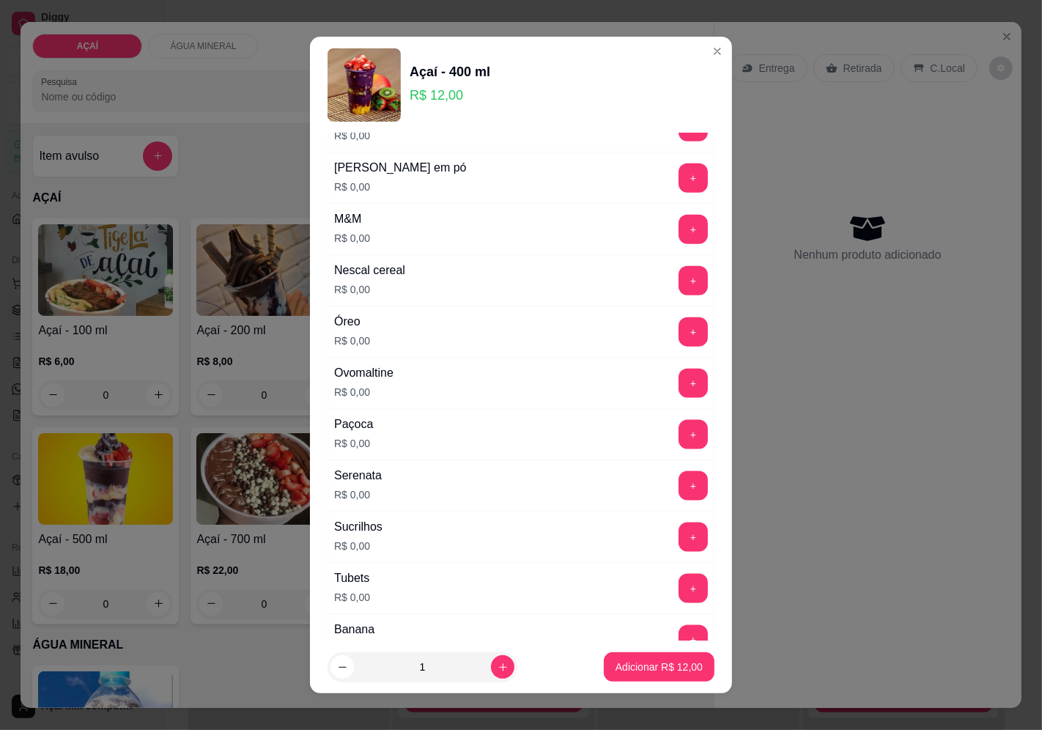
scroll to position [1465, 0]
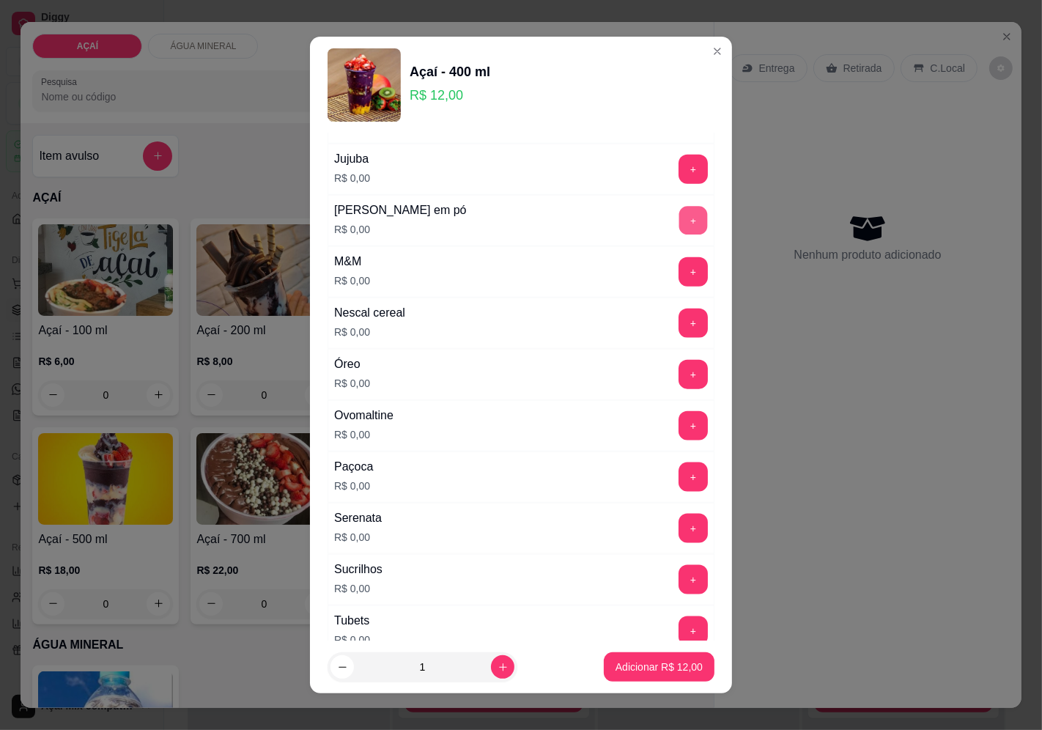
click at [679, 223] on button "+" at bounding box center [693, 220] width 29 height 29
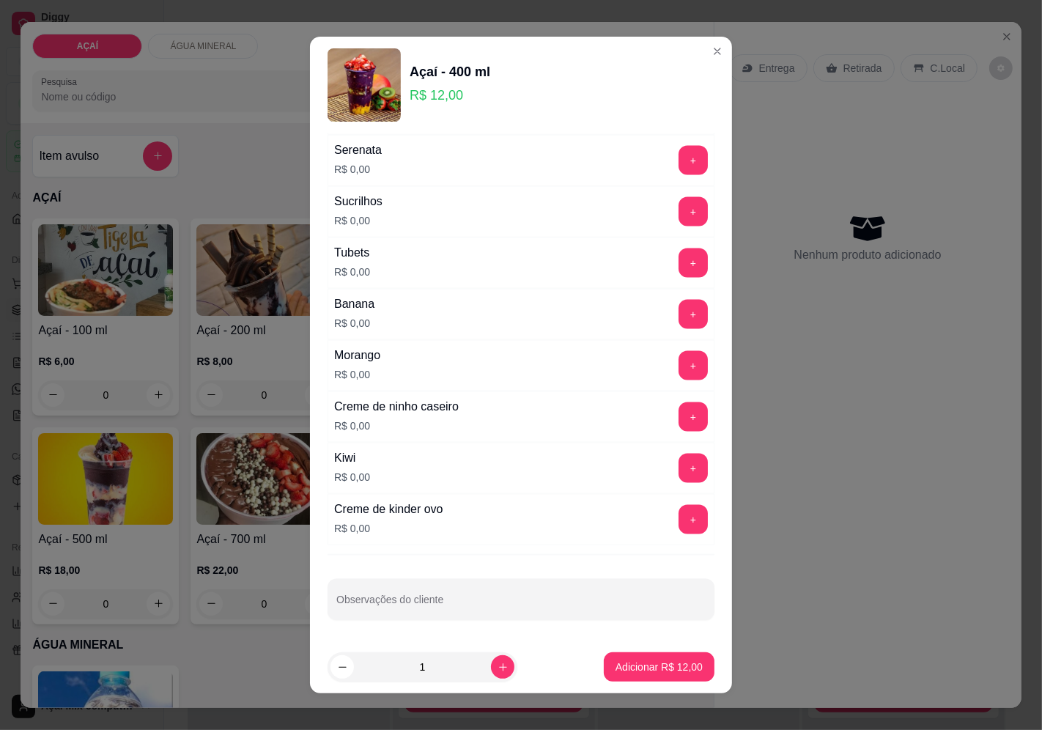
scroll to position [10, 0]
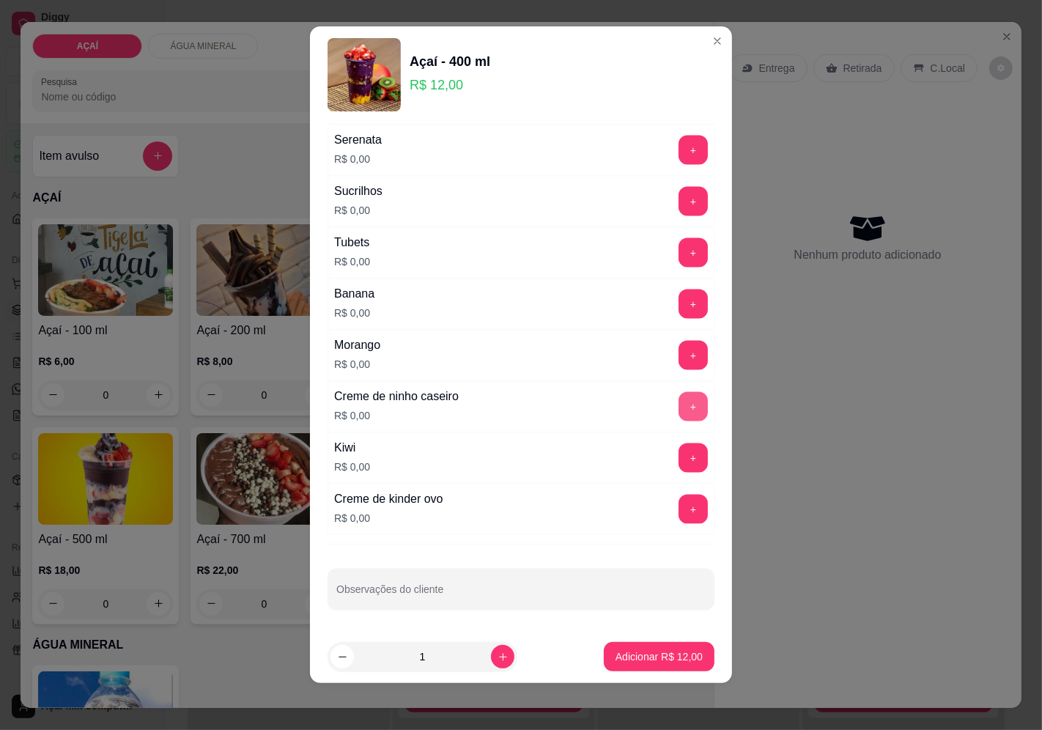
click at [678, 415] on button "+" at bounding box center [692, 406] width 29 height 29
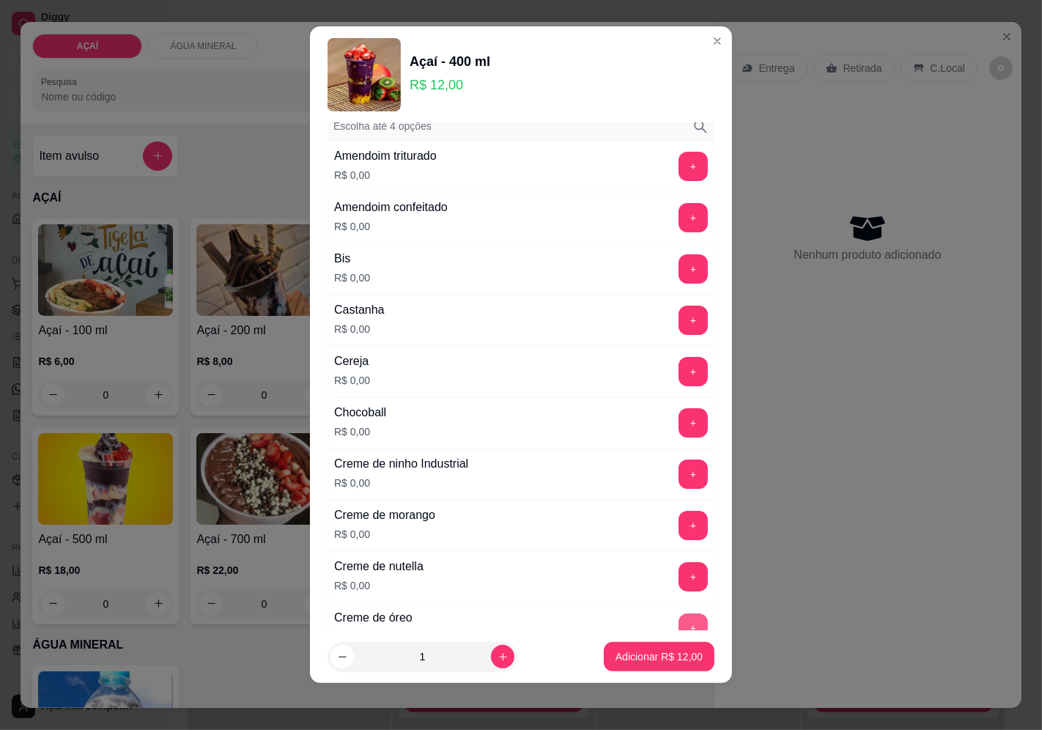
scroll to position [47, 0]
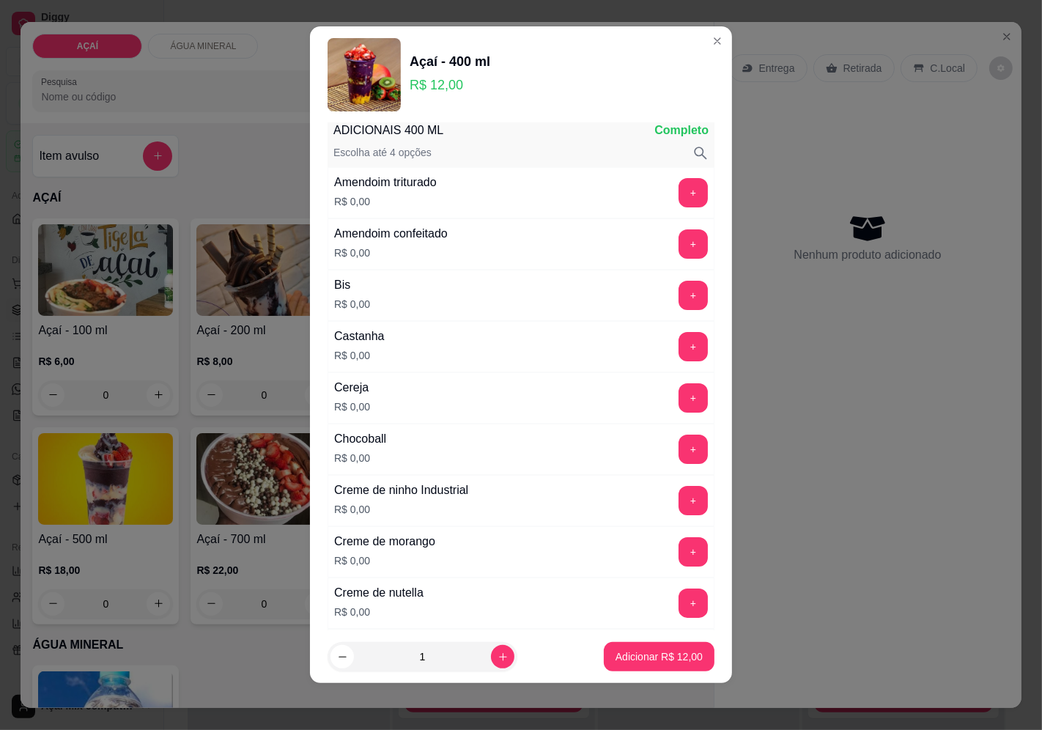
drag, startPoint x: 657, startPoint y: 365, endPoint x: 655, endPoint y: 355, distance: 9.8
click at [655, 355] on div "Castanha R$ 0,00 +" at bounding box center [520, 346] width 387 height 51
click at [679, 343] on button "+" at bounding box center [693, 346] width 29 height 29
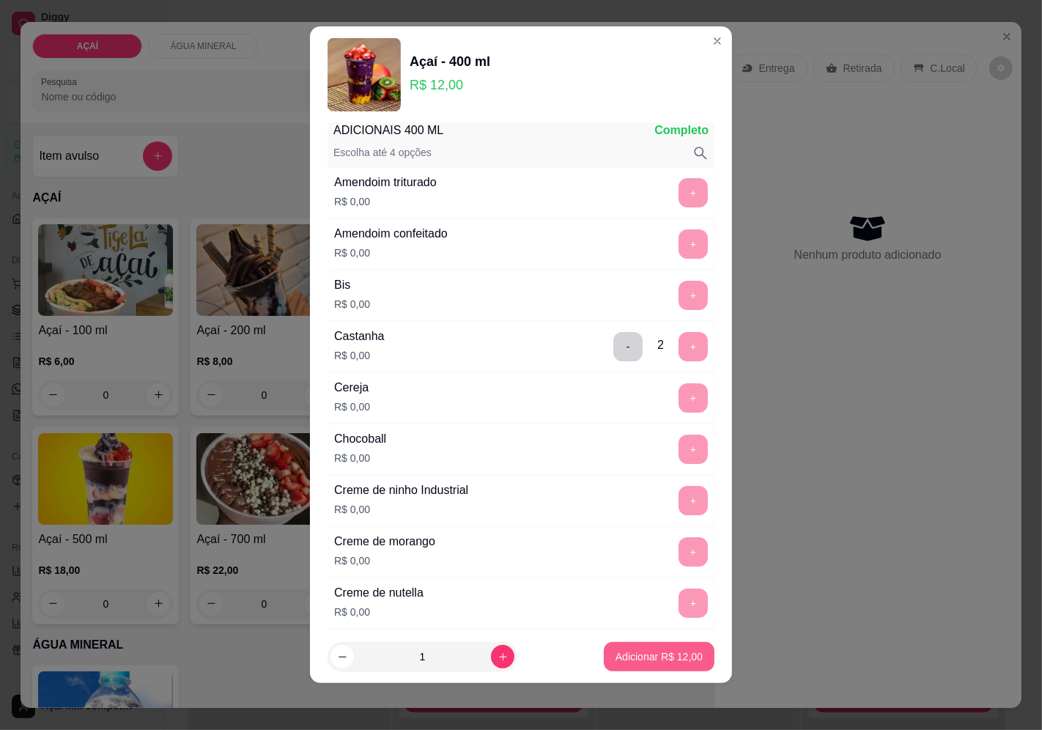
click at [634, 650] on p "Adicionar R$ 12,00" at bounding box center [658, 656] width 87 height 15
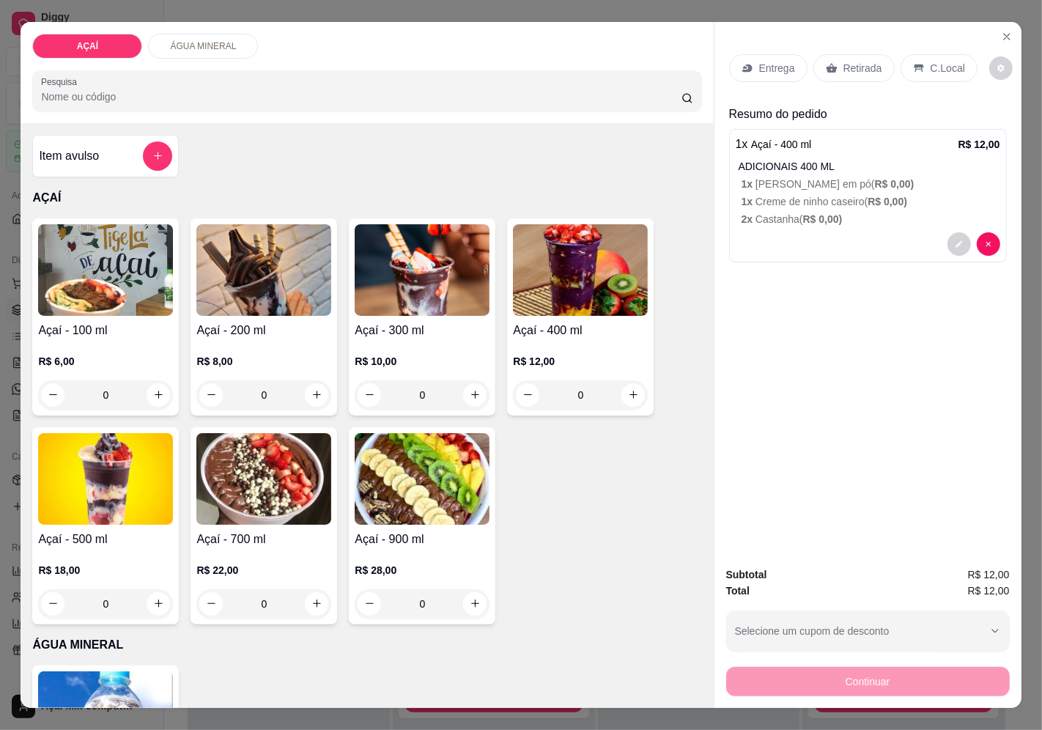
click at [749, 61] on div "Entrega" at bounding box center [768, 68] width 78 height 28
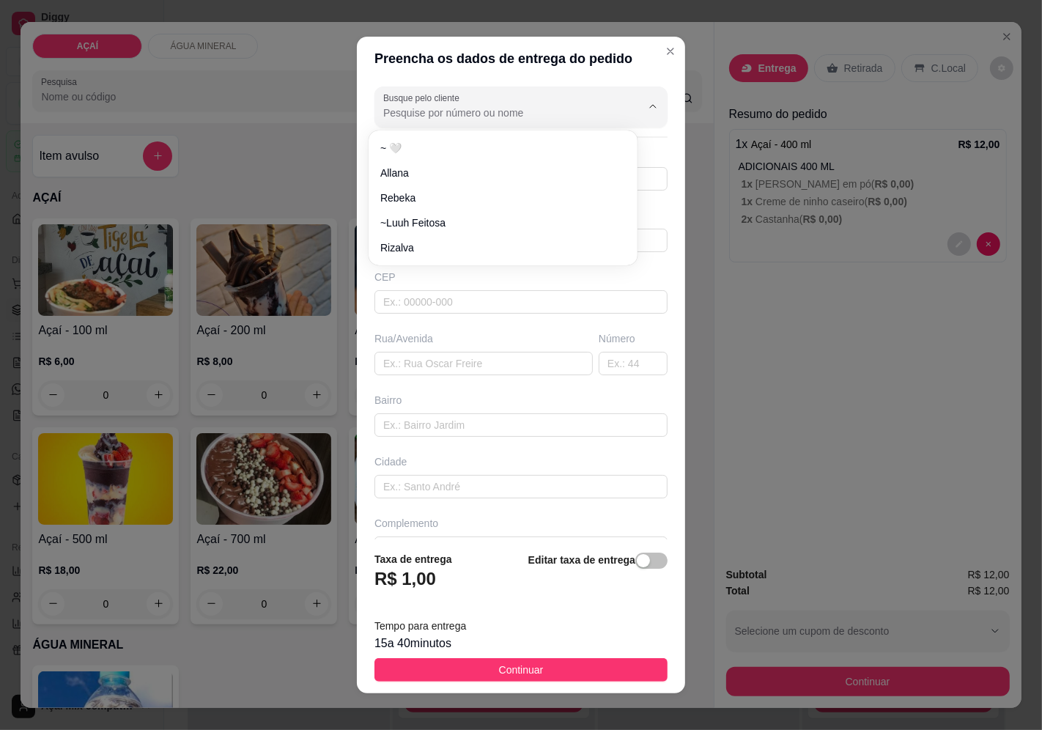
click at [440, 107] on input "Busque pelo cliente" at bounding box center [500, 112] width 234 height 15
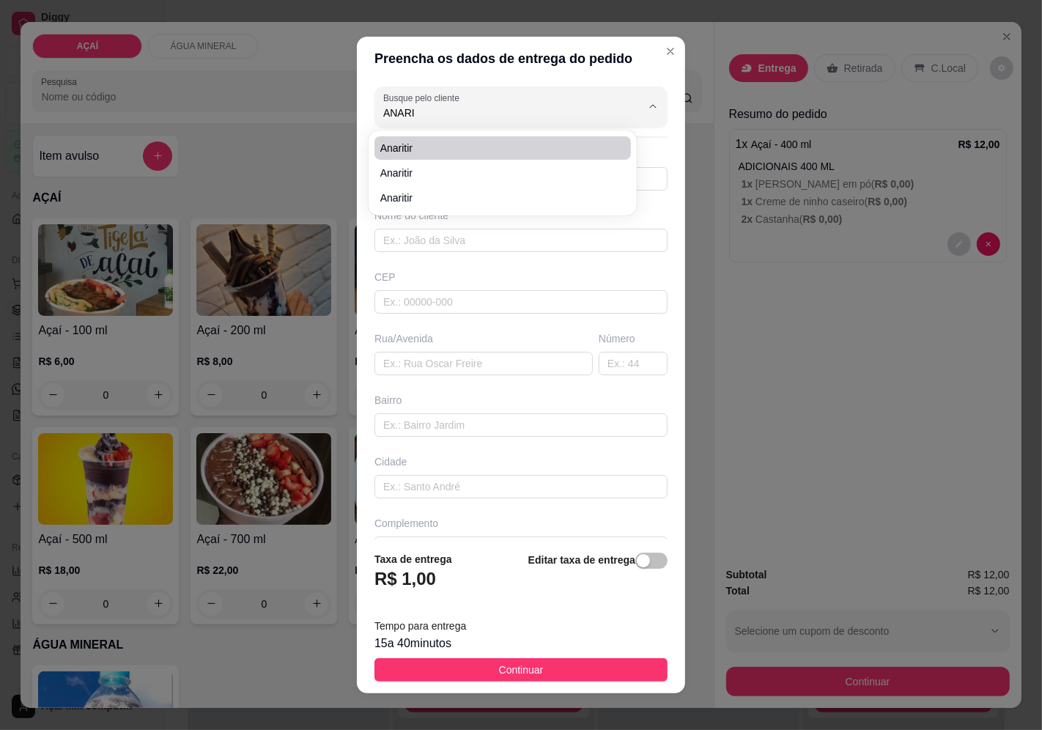
click at [448, 156] on li "Anaritir" at bounding box center [502, 147] width 257 height 23
type input "Anaritir"
type input "82208581"
type input "Anaritir"
type input "57520000000000"
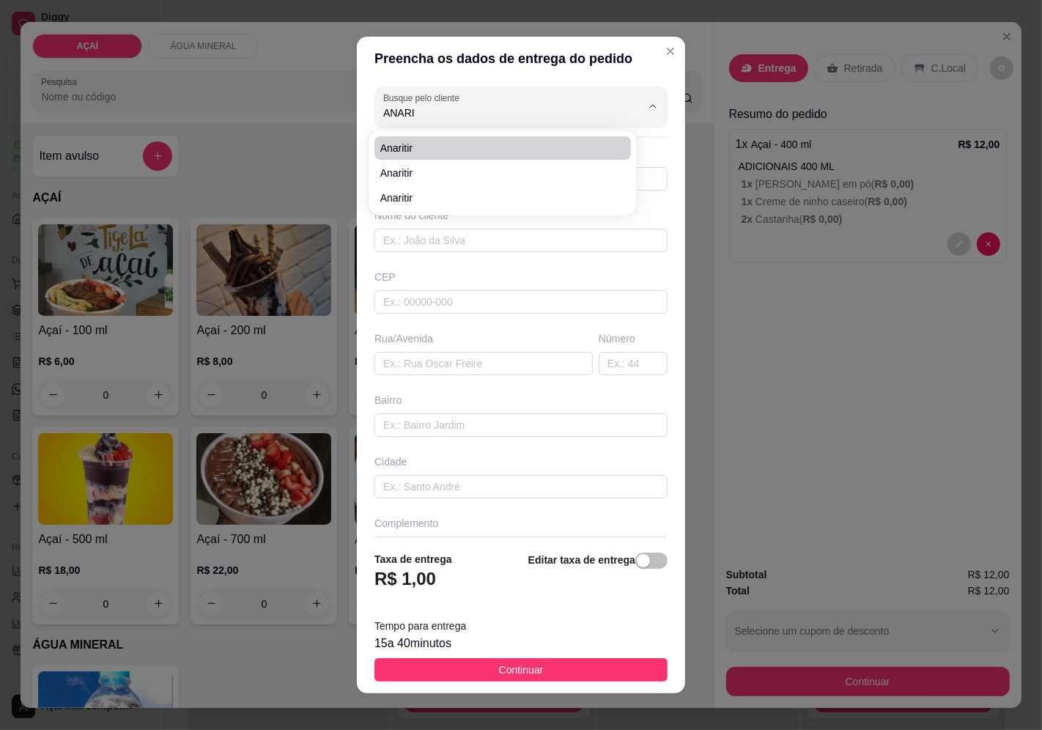
type input "Entregar na creche"
type input "Maravilha"
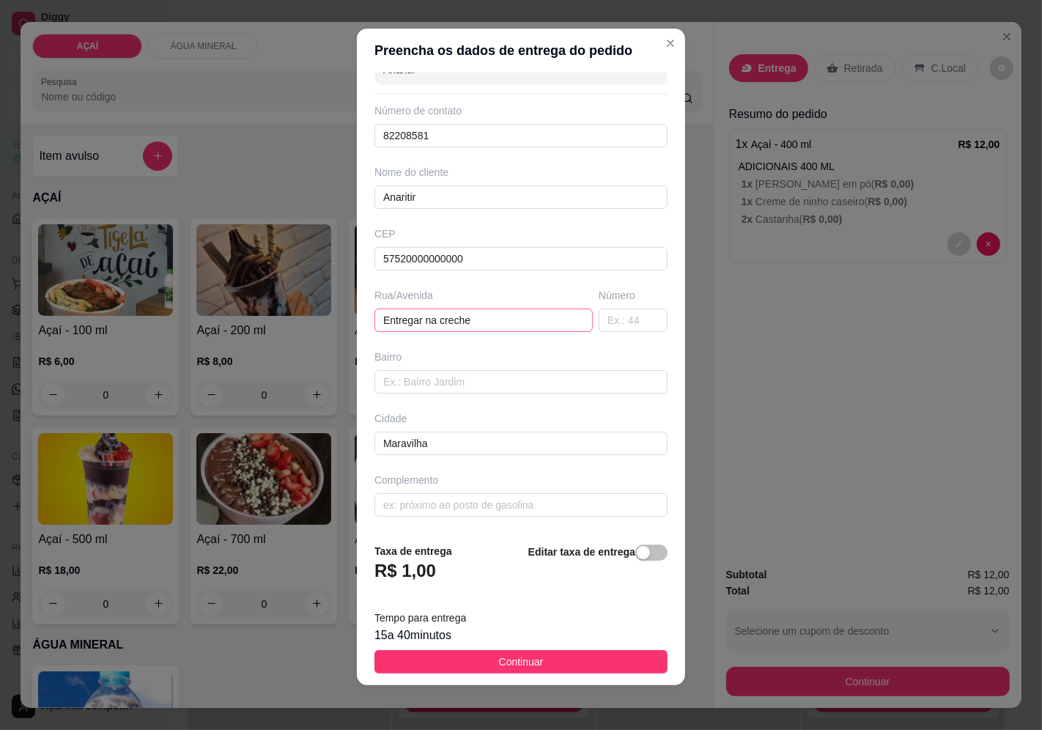
scroll to position [10, 0]
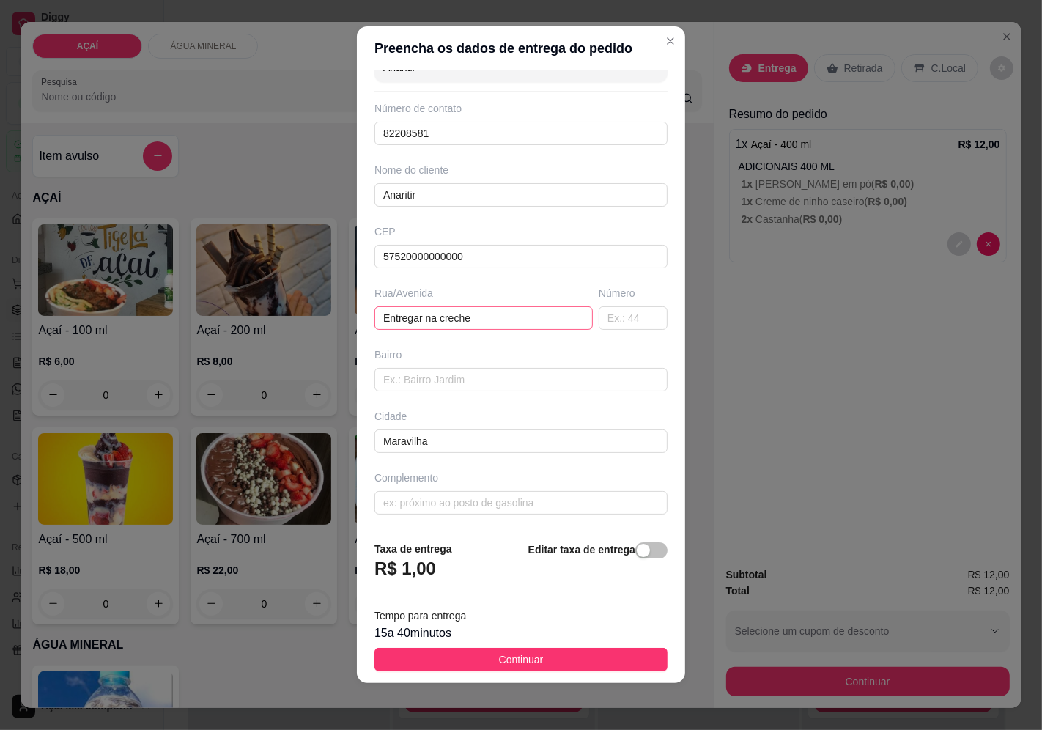
type input "Anaritir"
click at [463, 326] on input "Entregar na creche" at bounding box center [483, 317] width 218 height 23
type input "E"
type input "EM CIMA NA TEC NET"
click at [506, 663] on span "Continuar" at bounding box center [521, 659] width 45 height 16
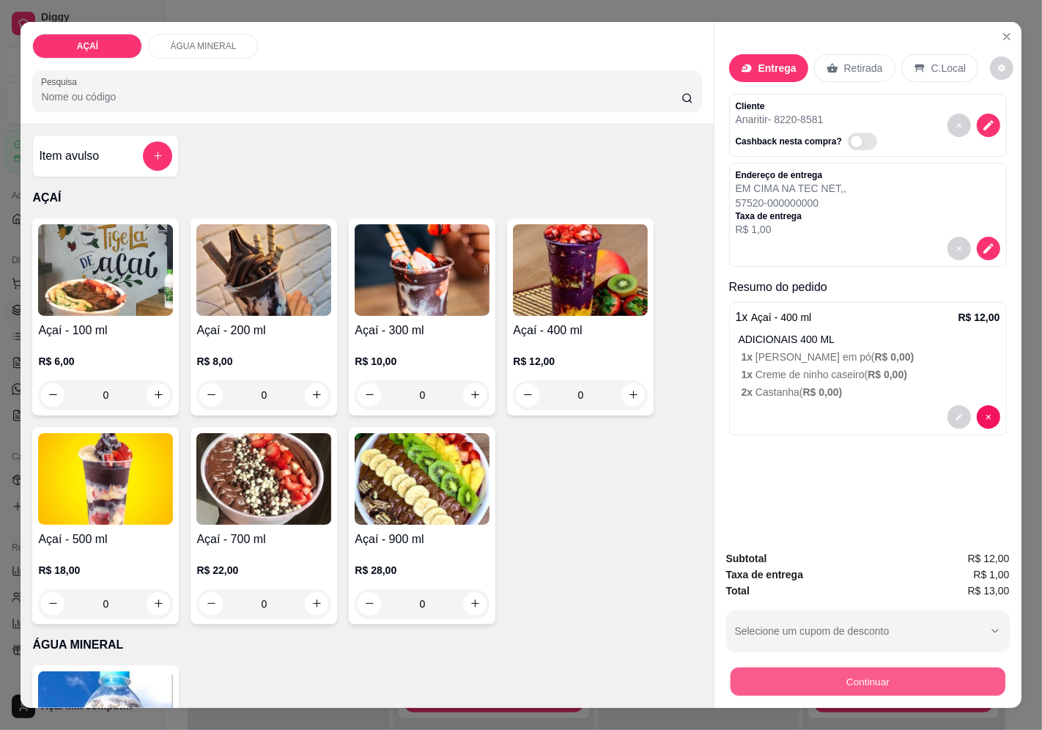
click at [762, 674] on button "Continuar" at bounding box center [867, 681] width 275 height 29
click at [829, 222] on p "R$ 1,00" at bounding box center [790, 229] width 111 height 15
click at [986, 250] on button "decrease-product-quantity" at bounding box center [987, 248] width 23 height 23
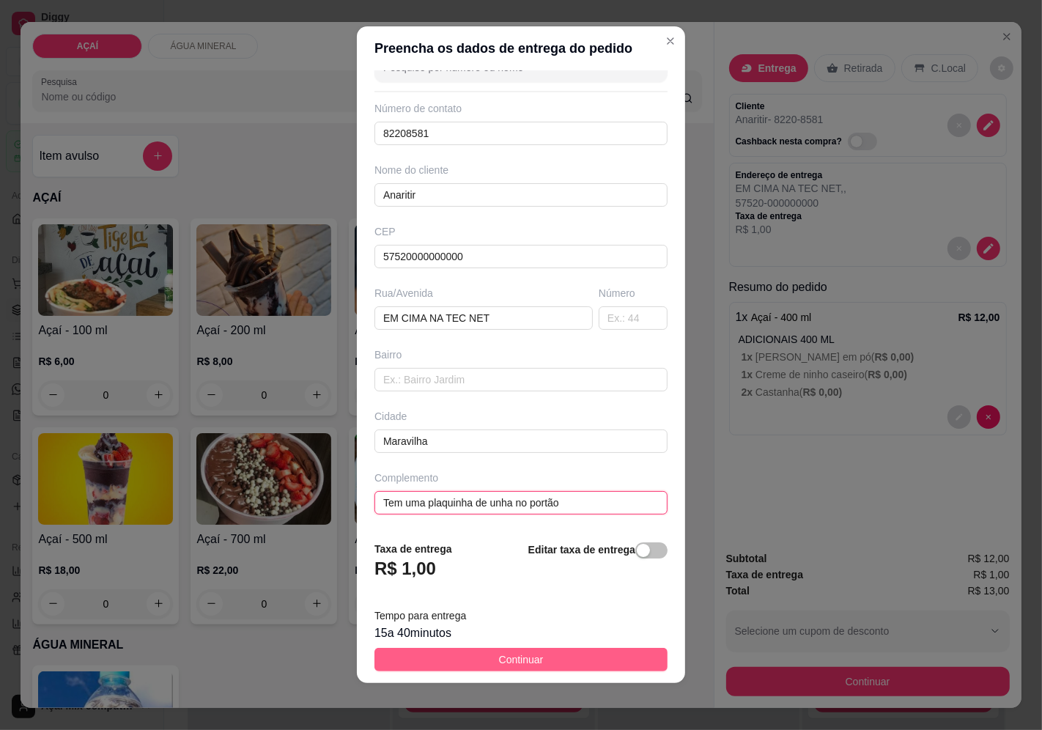
type input "Tem uma plaquinha de unha no portão"
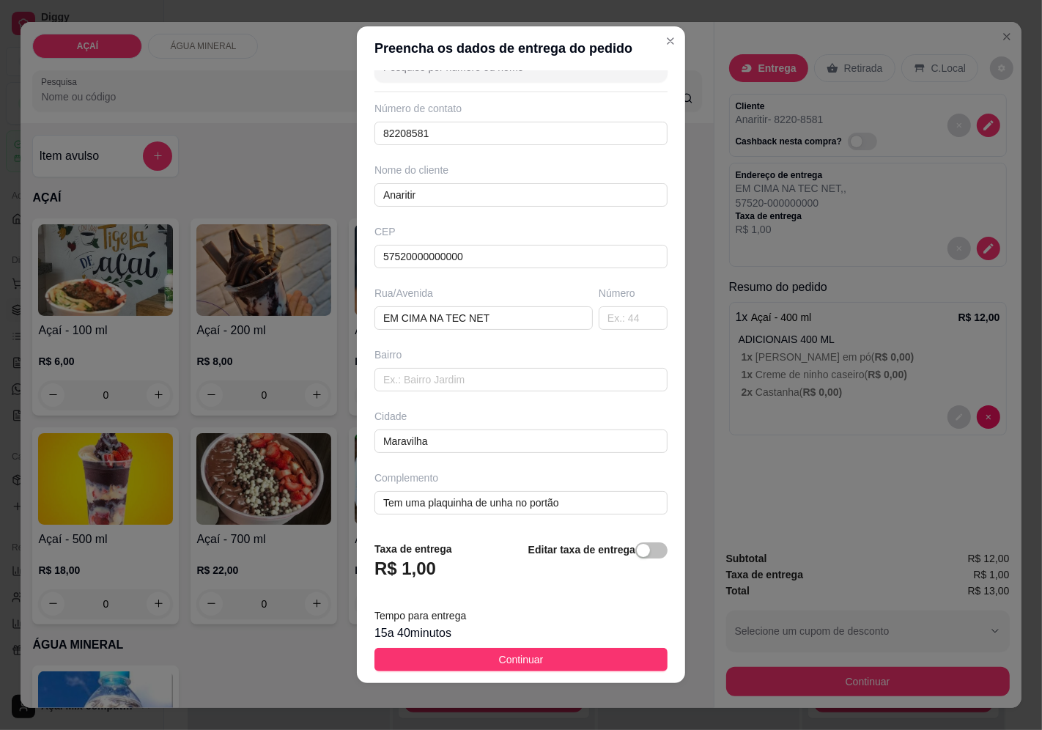
click at [555, 652] on button "Continuar" at bounding box center [520, 658] width 293 height 23
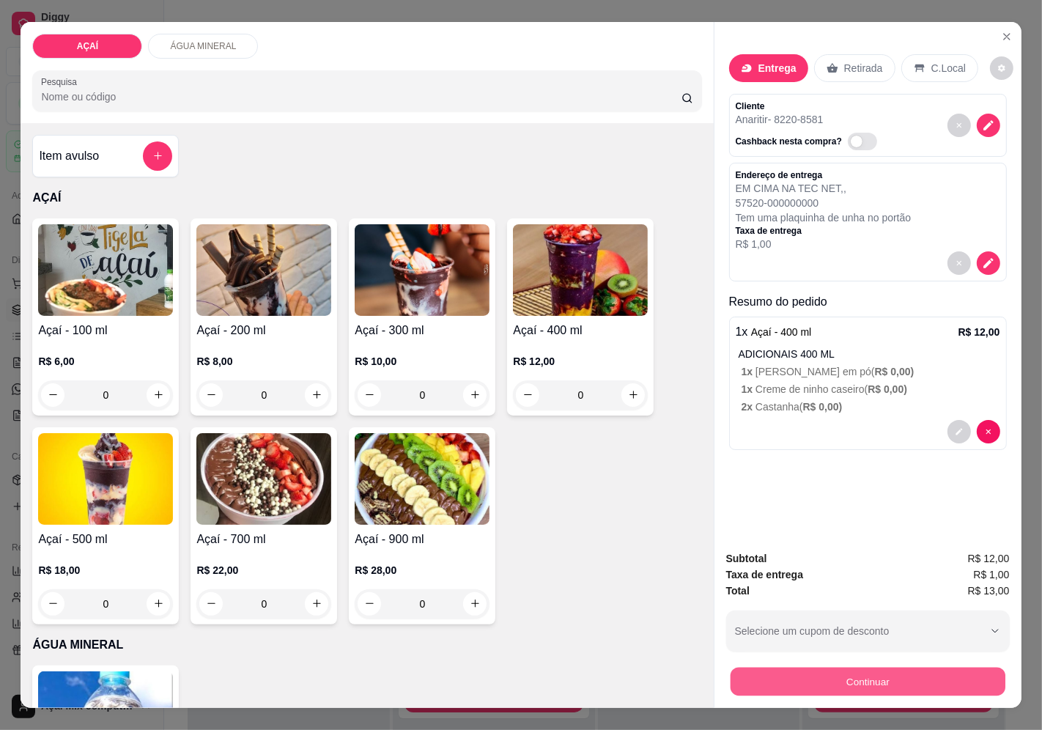
click at [740, 667] on button "Continuar" at bounding box center [867, 681] width 275 height 29
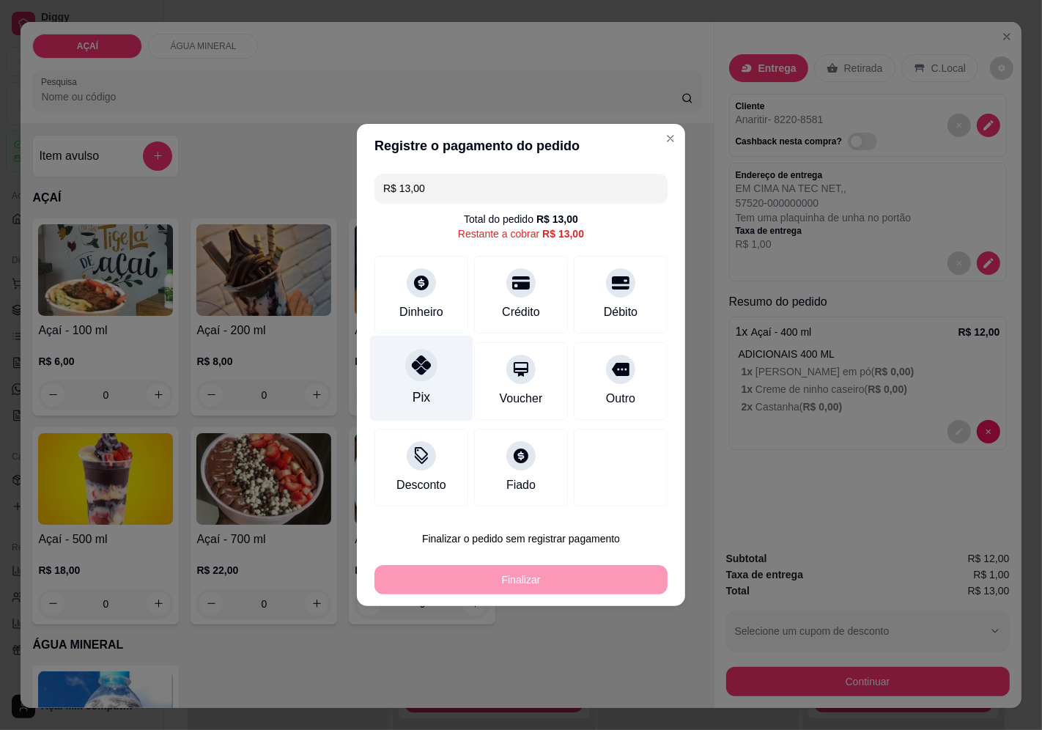
click at [407, 379] on div "Pix" at bounding box center [421, 378] width 103 height 86
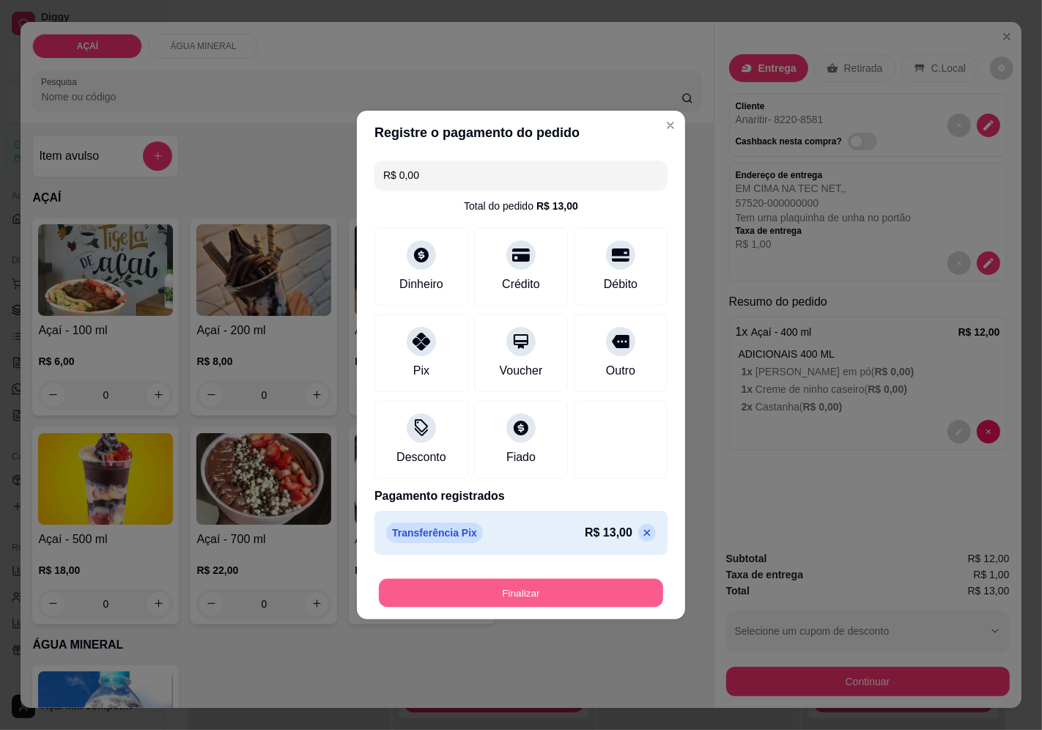
click at [535, 604] on button "Finalizar" at bounding box center [521, 593] width 284 height 29
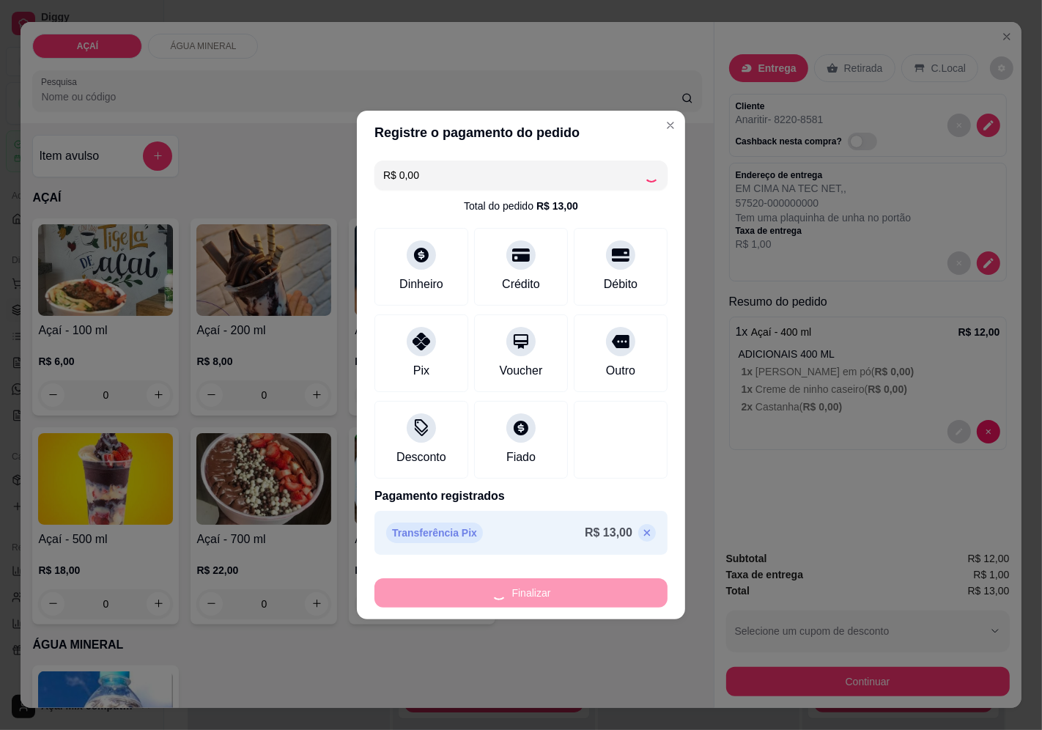
type input "-R$ 13,00"
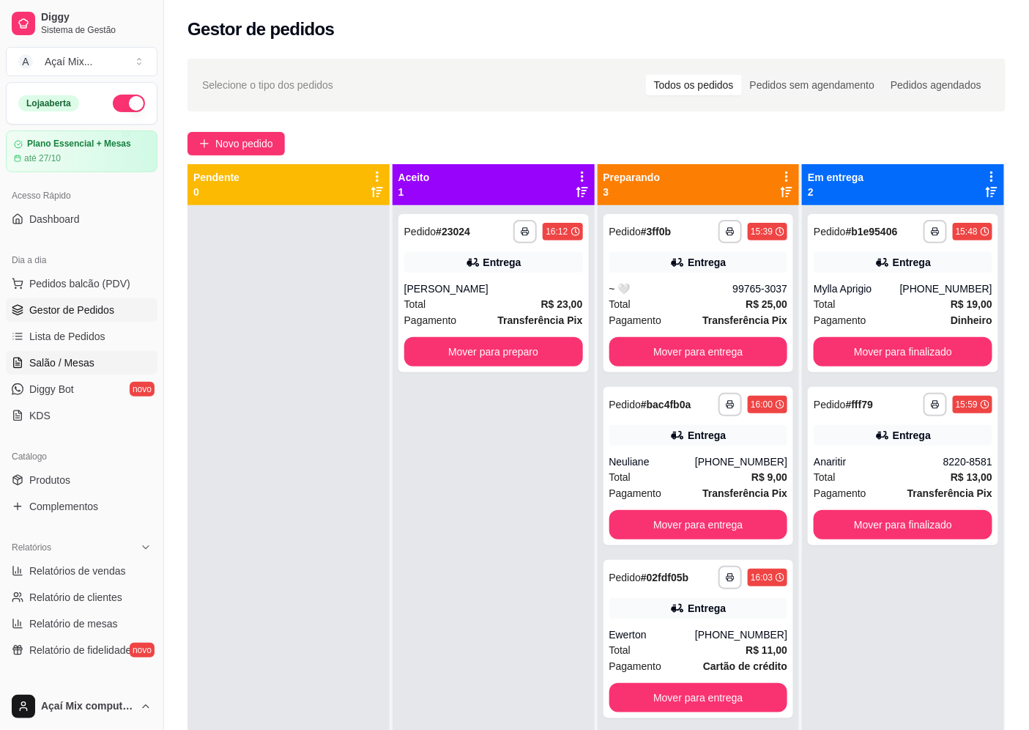
click at [118, 356] on link "Salão / Mesas" at bounding box center [82, 362] width 152 height 23
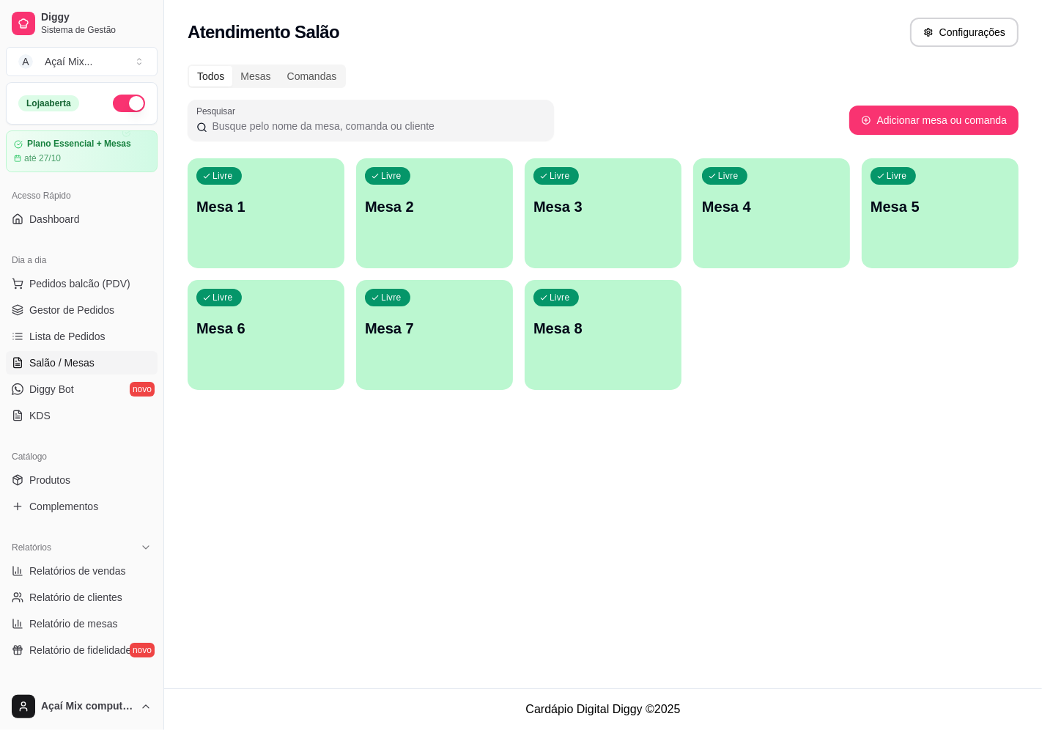
click at [240, 218] on div "Livre Mesa 1" at bounding box center [266, 204] width 157 height 92
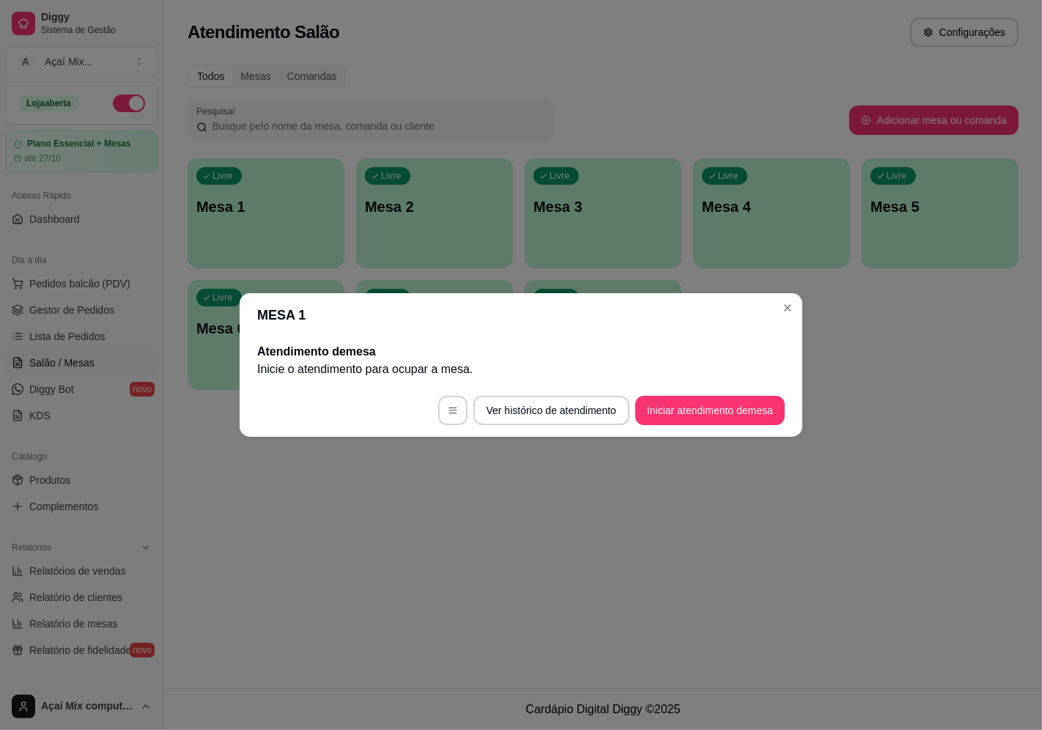
click at [735, 428] on footer "Ver histórico de atendimento Iniciar atendimento de mesa" at bounding box center [521, 410] width 563 height 53
click at [737, 415] on button "Iniciar atendimento de mesa" at bounding box center [709, 410] width 145 height 29
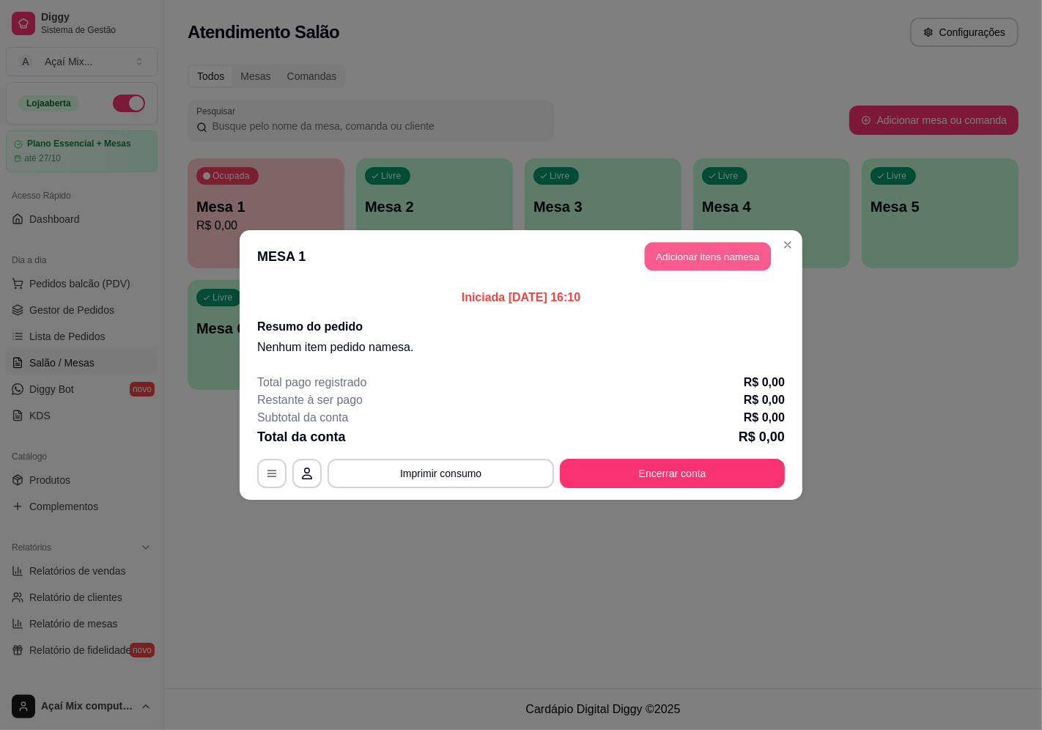
click at [677, 264] on button "Adicionar itens na mesa" at bounding box center [708, 256] width 126 height 29
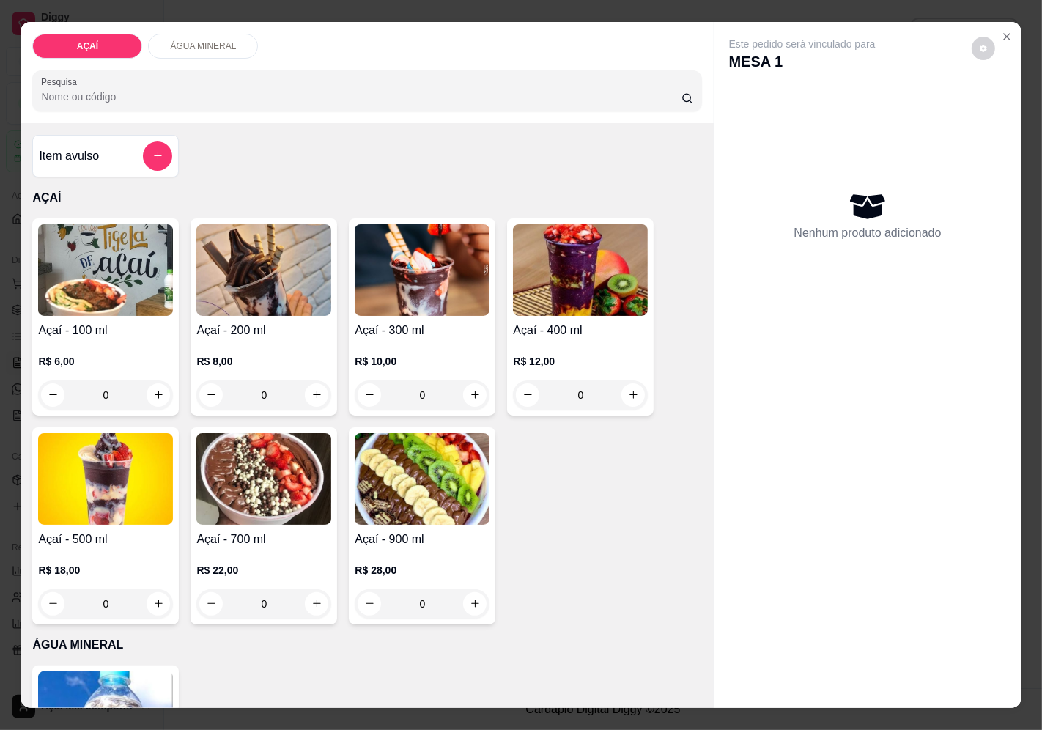
click at [299, 393] on div "0" at bounding box center [263, 394] width 135 height 29
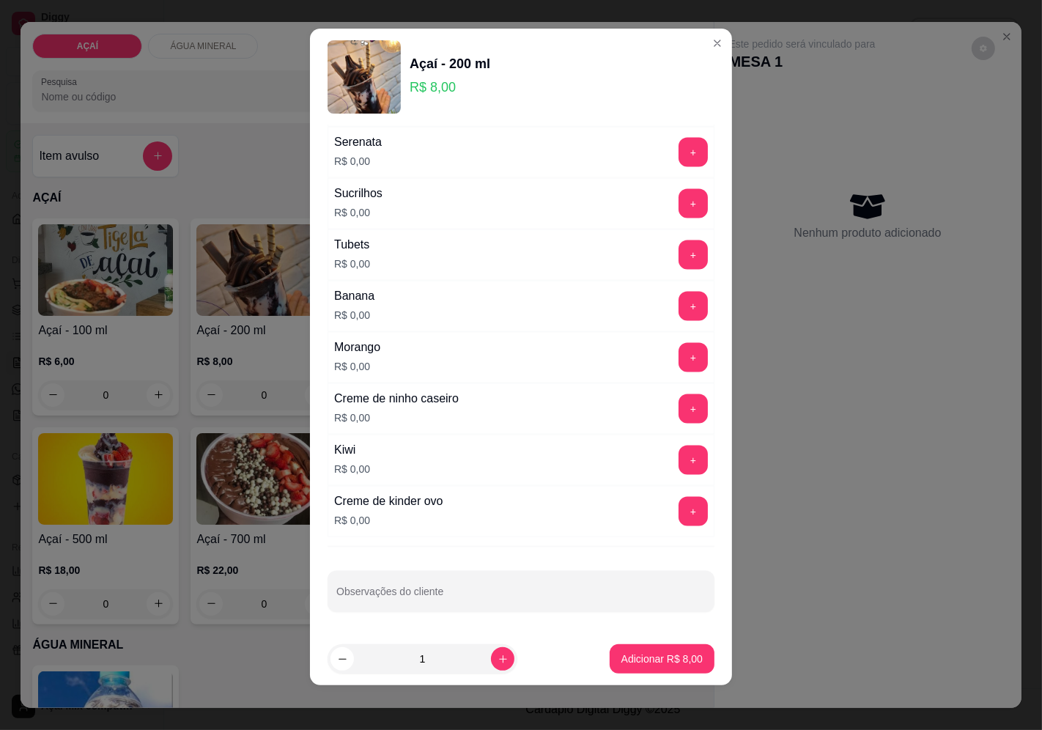
scroll to position [10, 0]
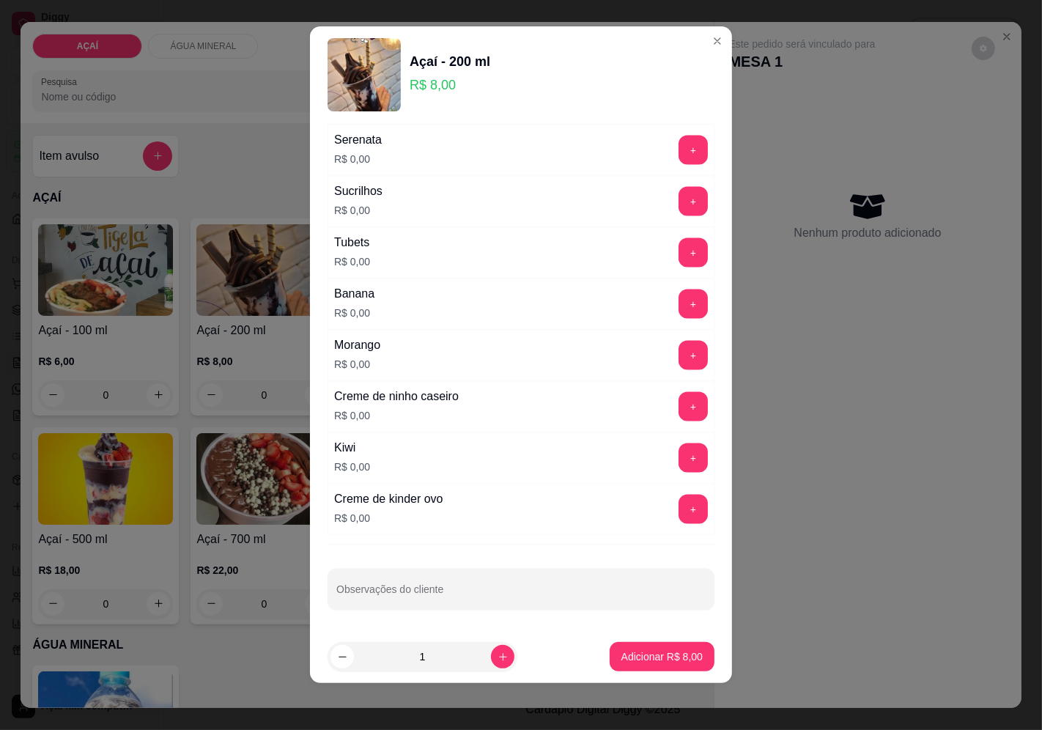
click at [681, 354] on div "+" at bounding box center [692, 355] width 41 height 29
click at [678, 354] on button "+" at bounding box center [692, 355] width 29 height 29
click at [679, 306] on button "+" at bounding box center [693, 303] width 29 height 29
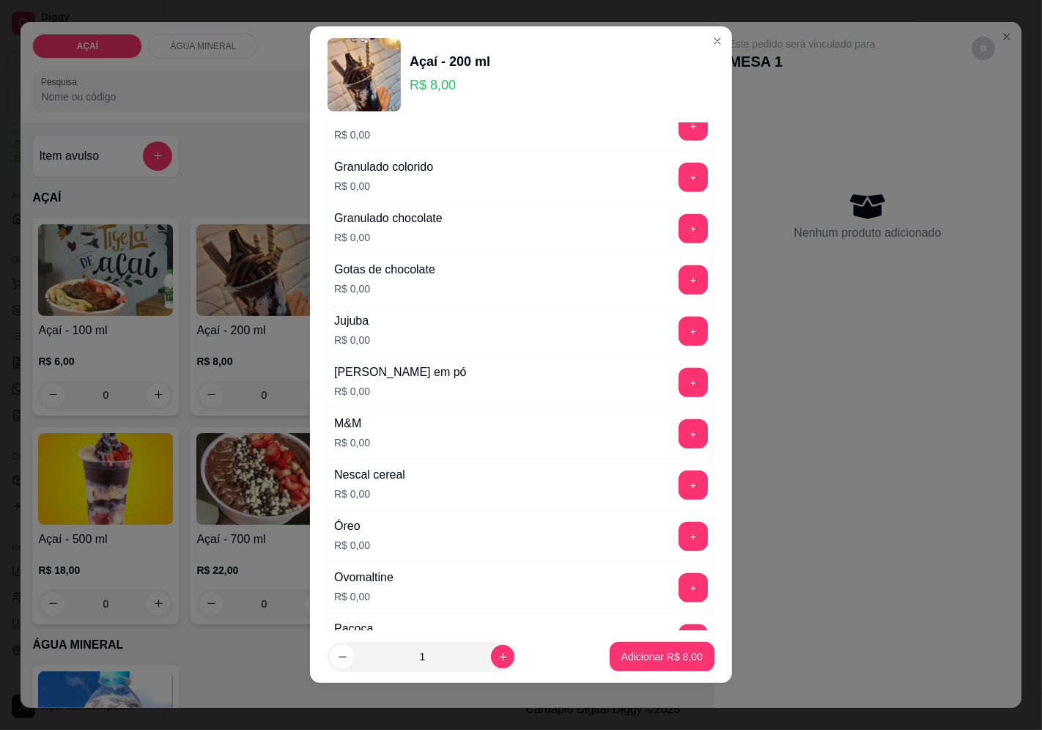
scroll to position [1268, 0]
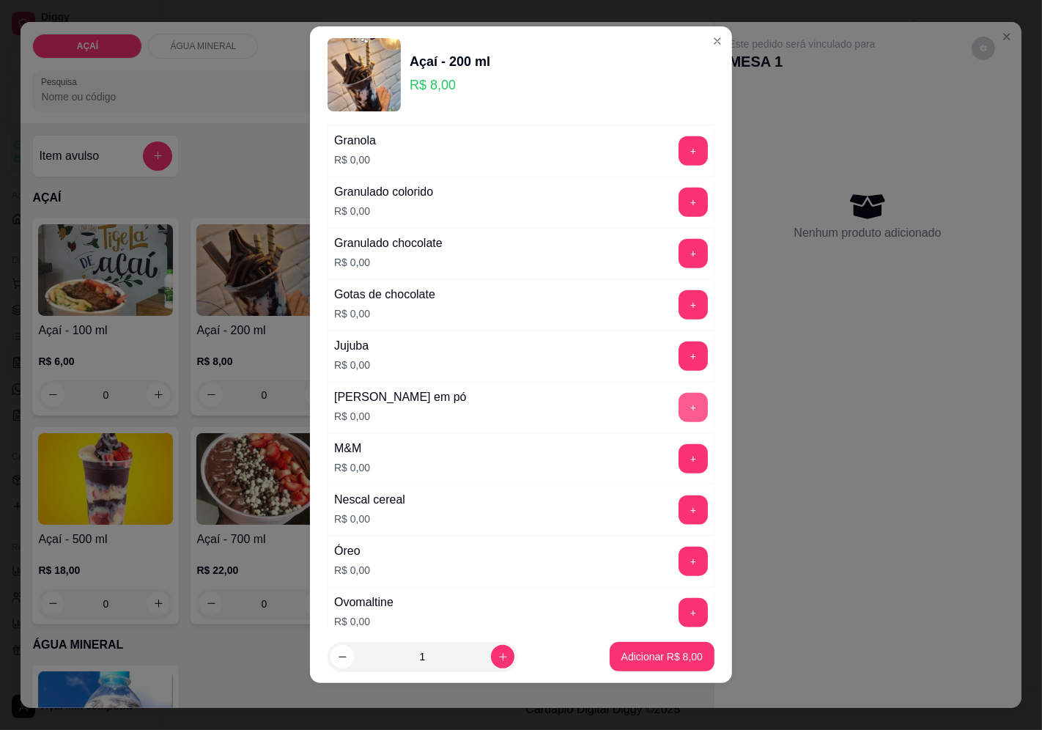
click at [678, 411] on button "+" at bounding box center [692, 407] width 29 height 29
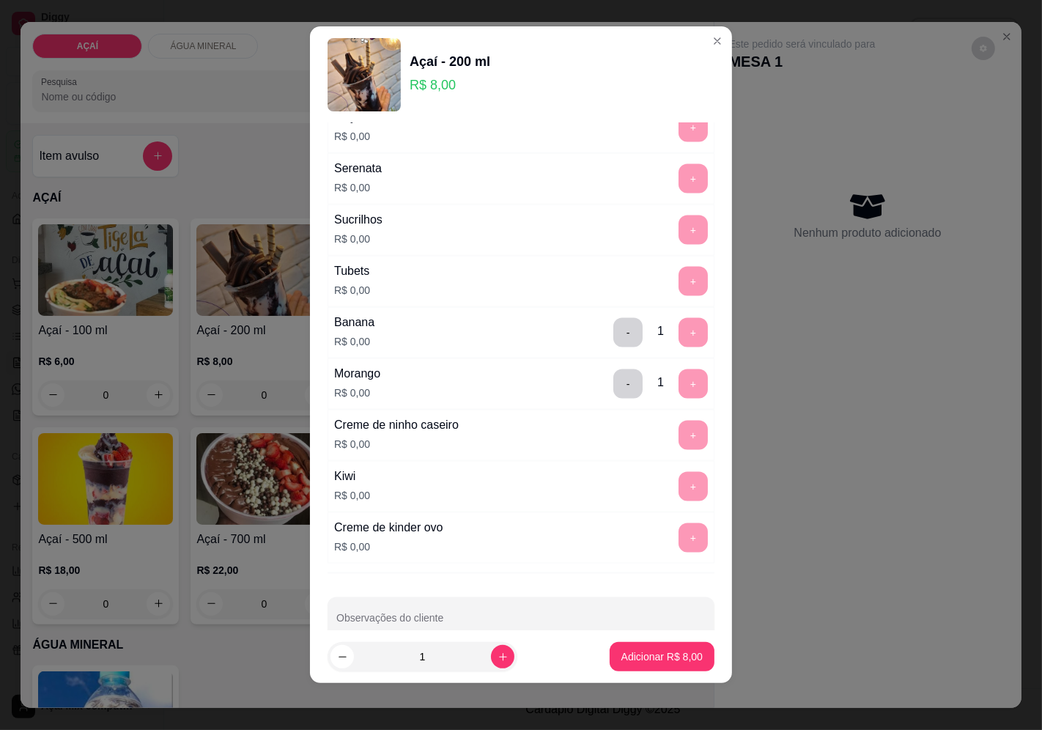
scroll to position [1837, 0]
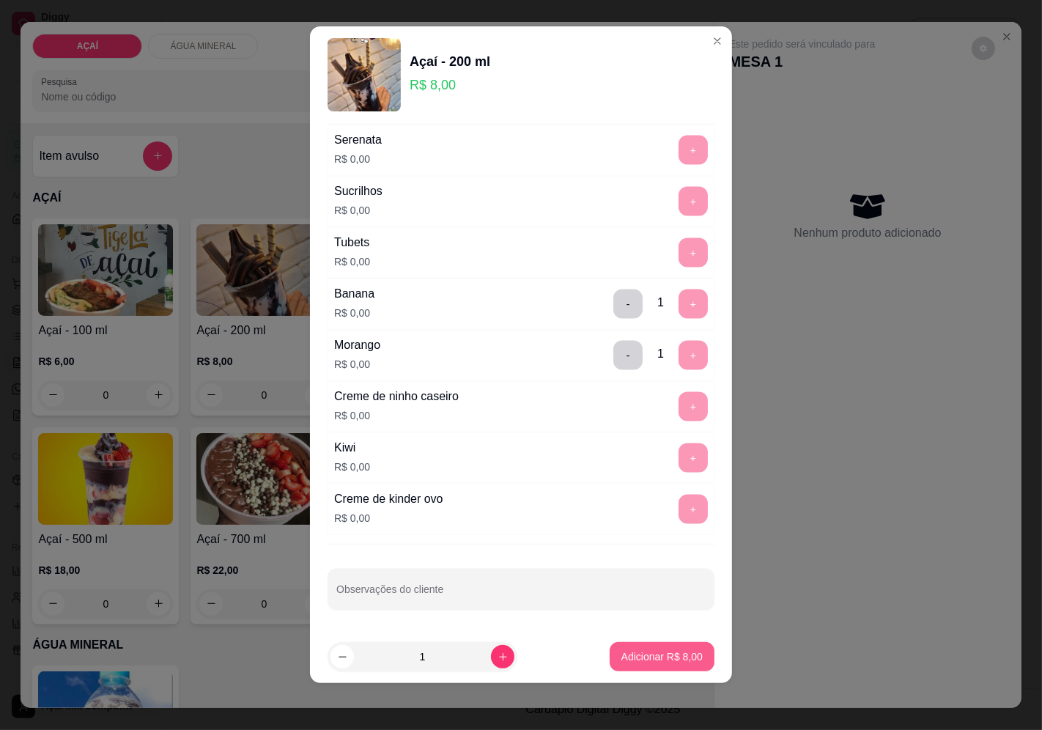
click at [631, 657] on p "Adicionar R$ 8,00" at bounding box center [661, 656] width 81 height 15
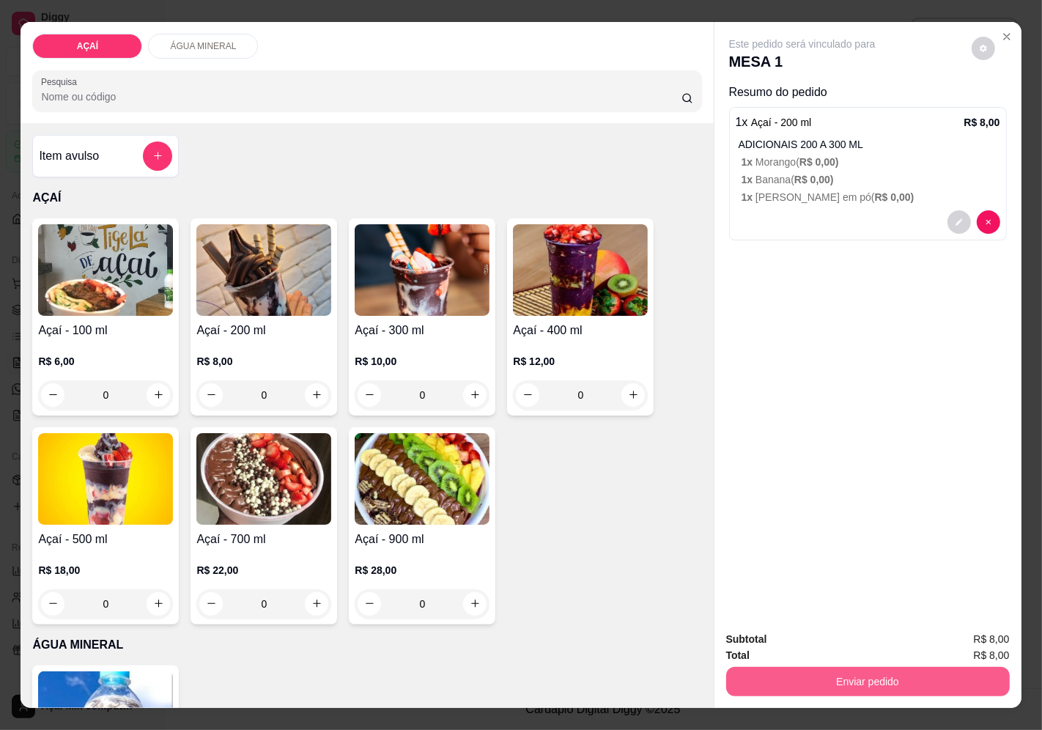
click at [801, 674] on button "Enviar pedido" at bounding box center [867, 681] width 283 height 29
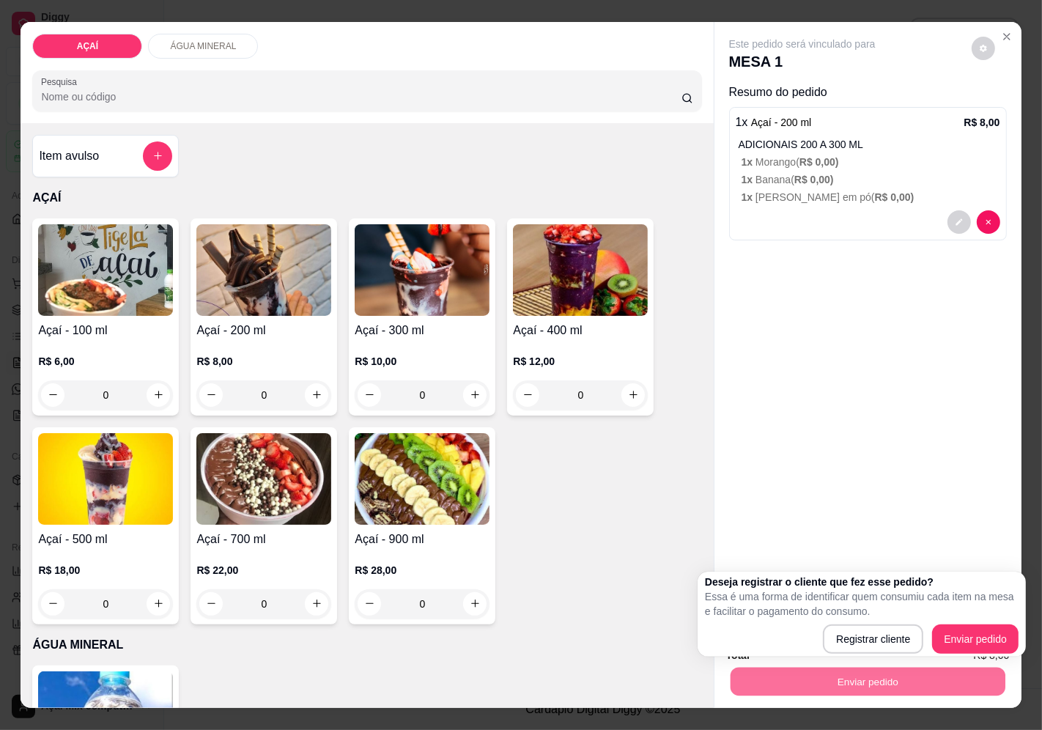
click at [929, 639] on div "Registrar cliente Enviar pedido" at bounding box center [861, 638] width 313 height 29
drag, startPoint x: 930, startPoint y: 638, endPoint x: 1022, endPoint y: 642, distance: 91.6
click at [1022, 642] on div "Deseja registrar o cliente que fez esse pedido? Essa é uma forma de identificar…" at bounding box center [861, 613] width 328 height 85
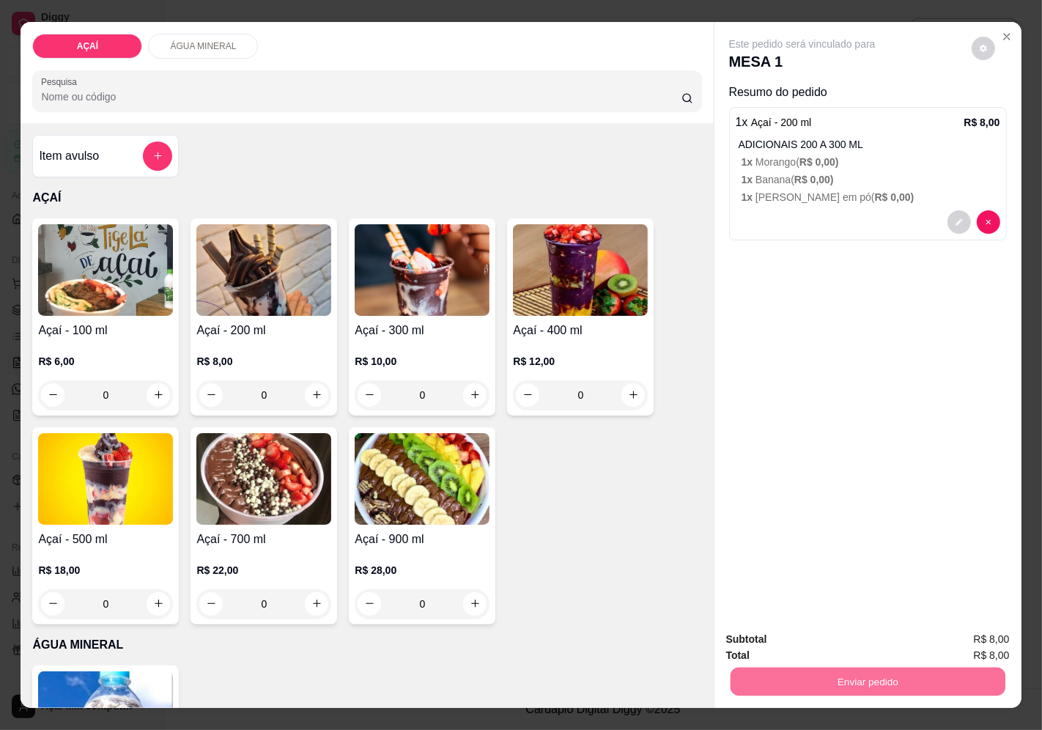
click at [989, 645] on button "Enviar pedido" at bounding box center [970, 640] width 83 height 28
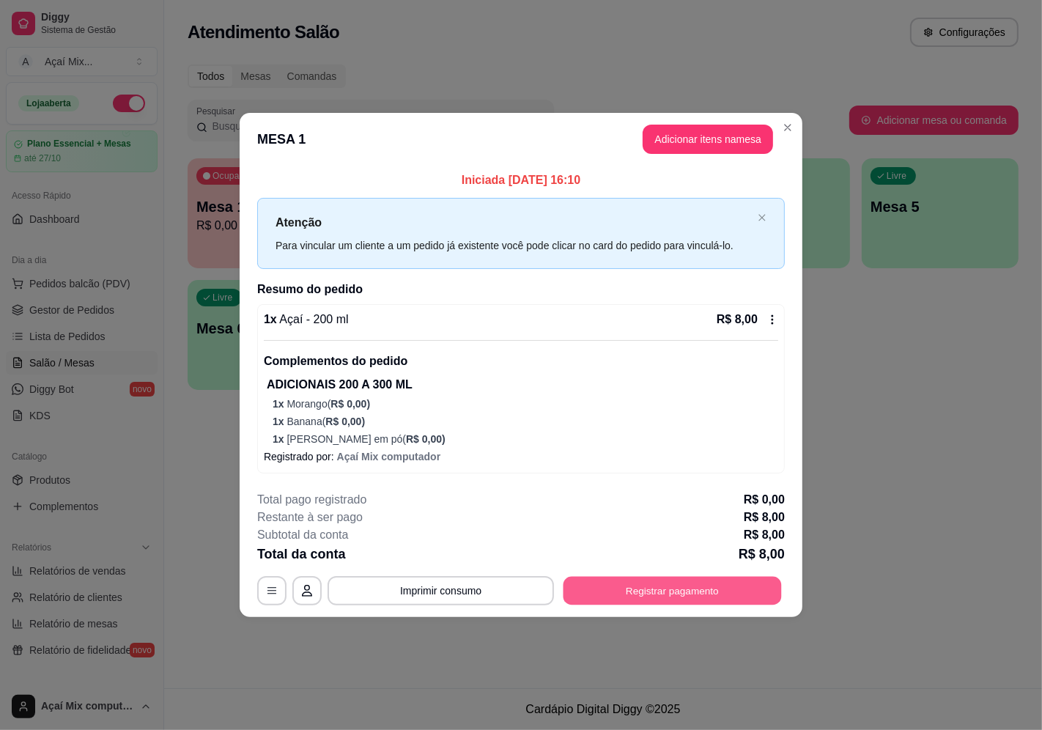
click at [693, 589] on button "Registrar pagamento" at bounding box center [672, 590] width 218 height 29
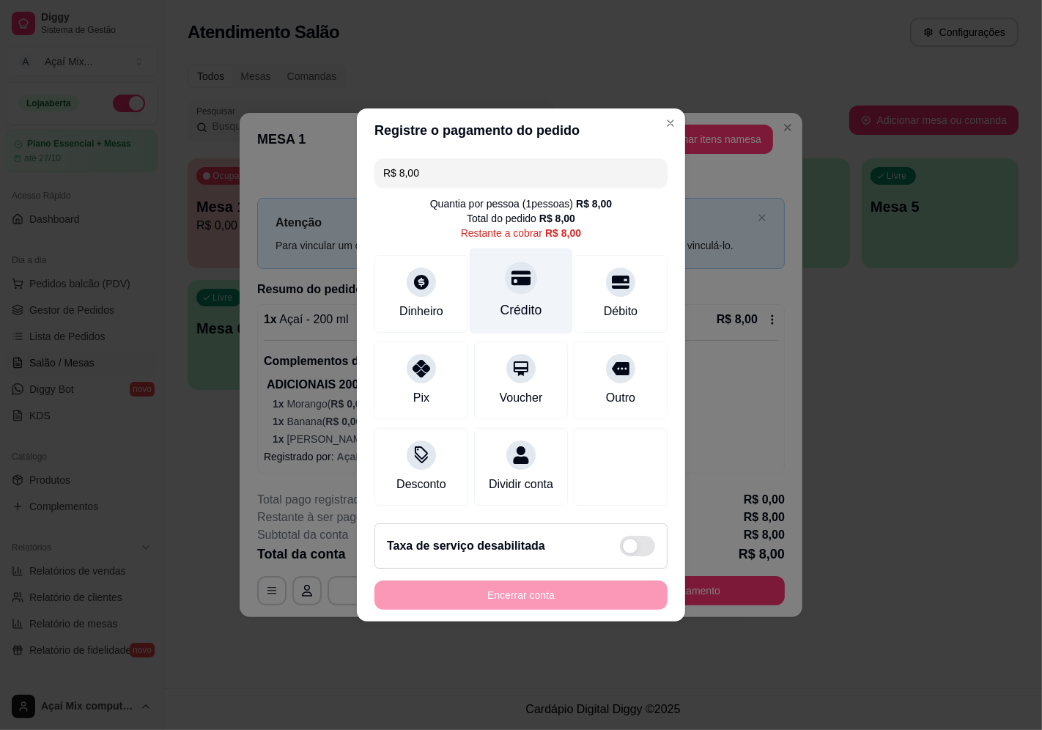
click at [521, 287] on div "Crédito" at bounding box center [520, 291] width 103 height 86
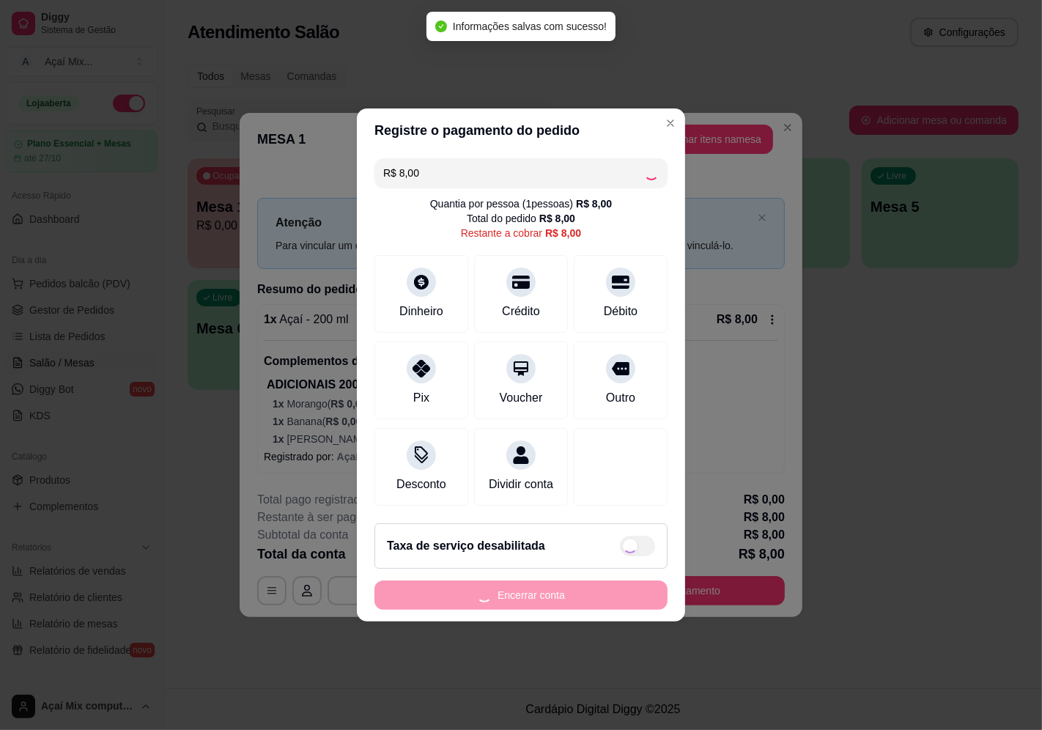
type input "R$ 0,00"
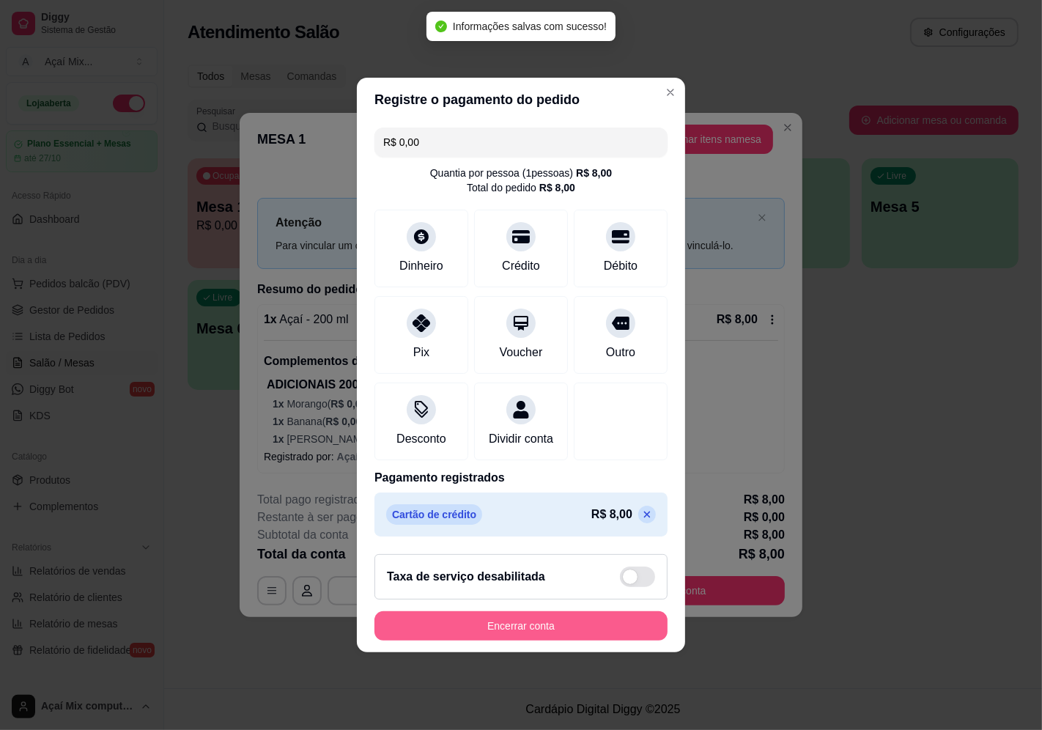
click at [559, 626] on button "Encerrar conta" at bounding box center [520, 625] width 293 height 29
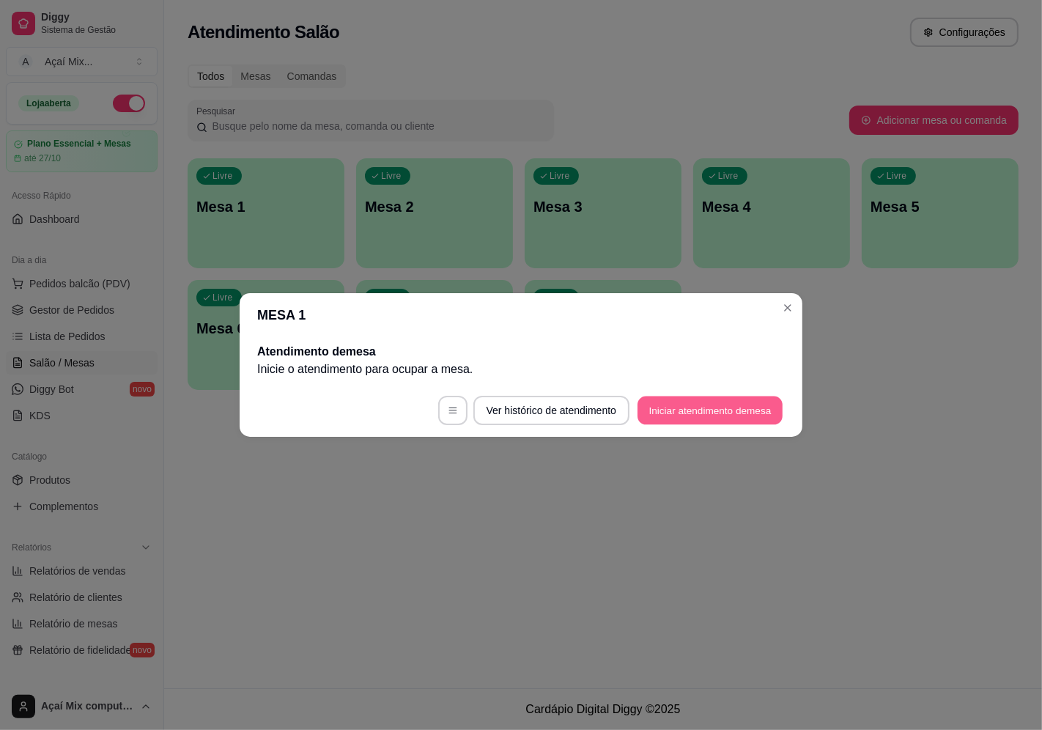
click at [733, 400] on button "Iniciar atendimento de mesa" at bounding box center [709, 410] width 145 height 29
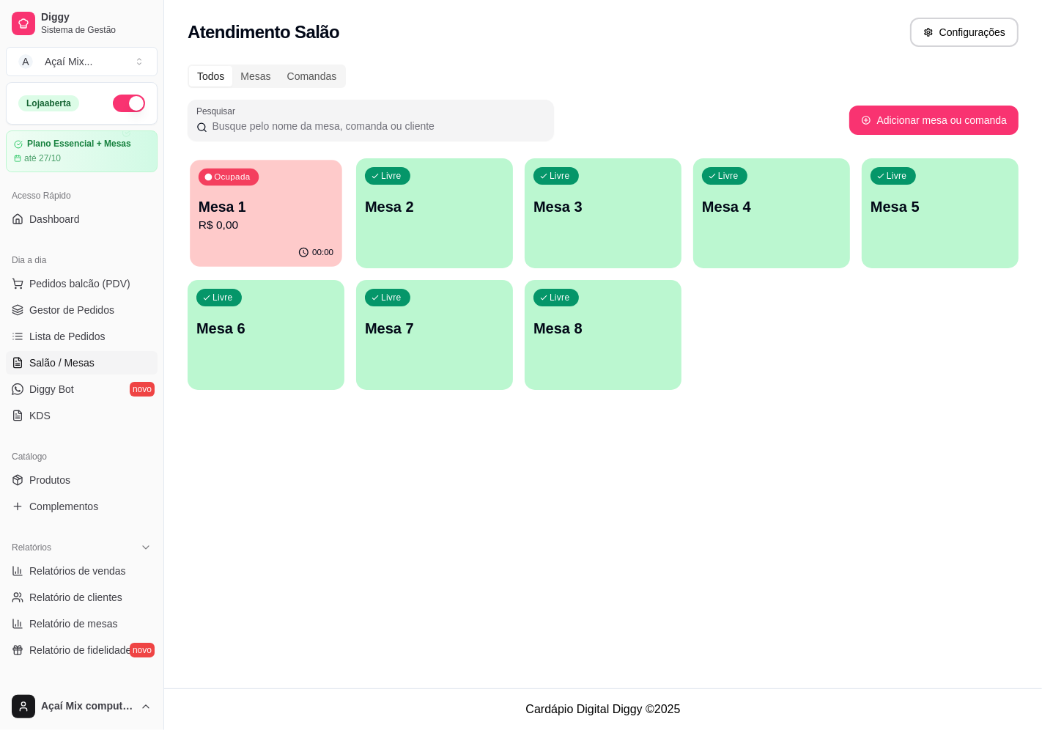
click at [240, 208] on p "Mesa 1" at bounding box center [265, 207] width 135 height 20
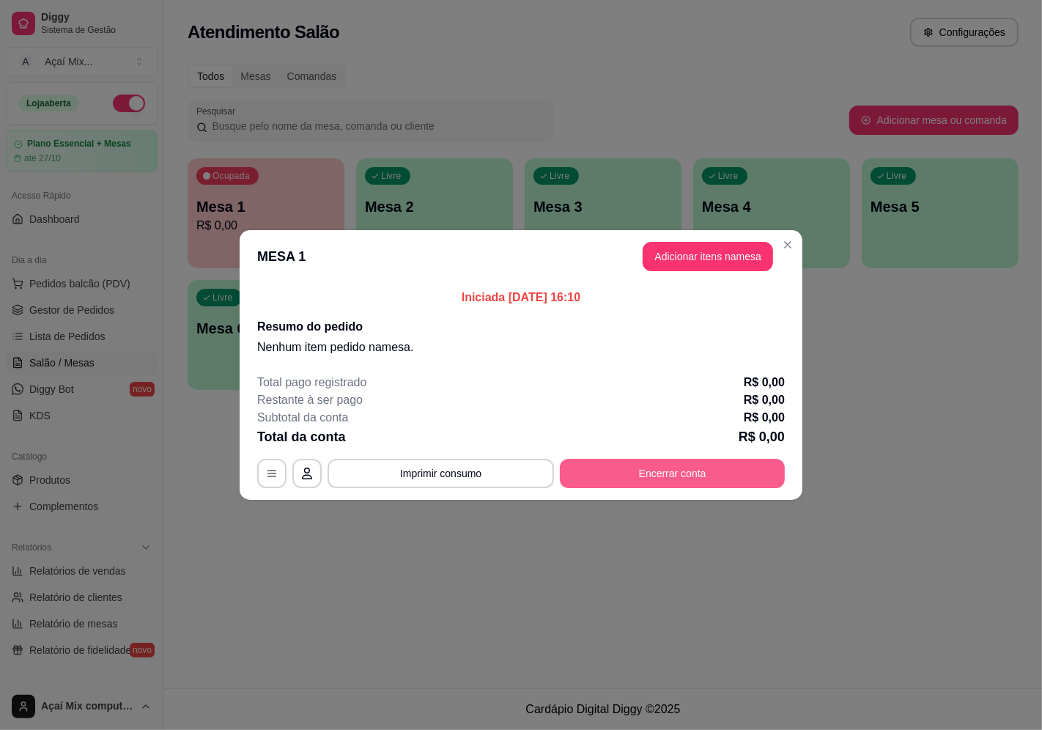
click at [661, 482] on button "Encerrar conta" at bounding box center [672, 473] width 225 height 29
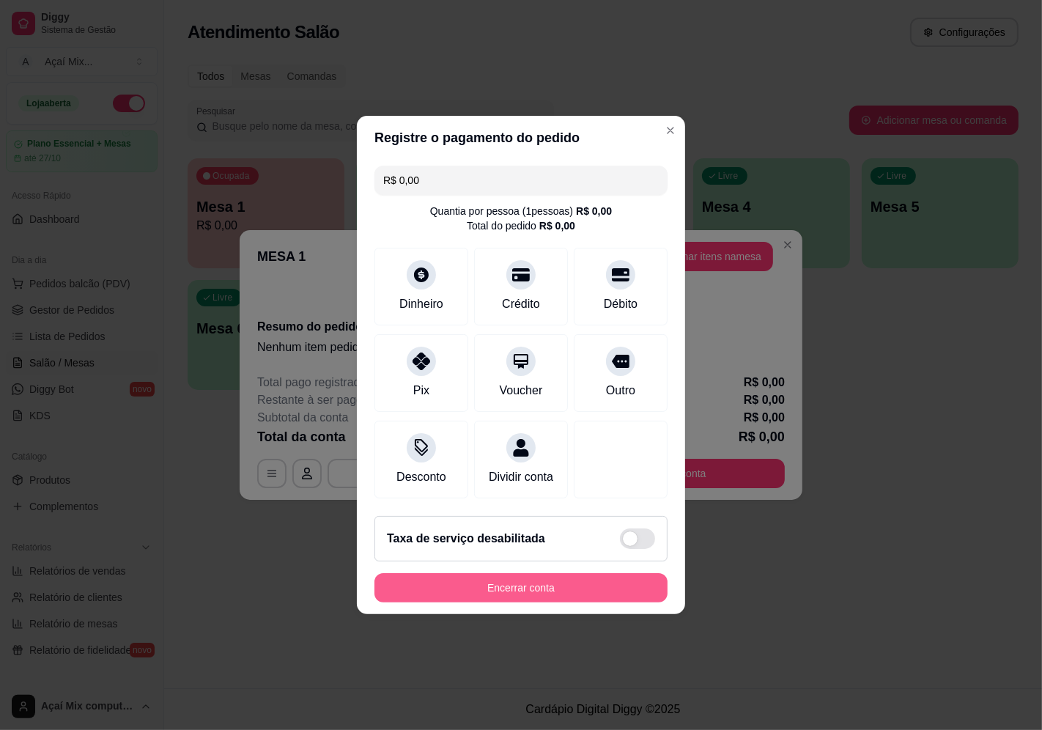
click at [572, 593] on button "Encerrar conta" at bounding box center [520, 587] width 293 height 29
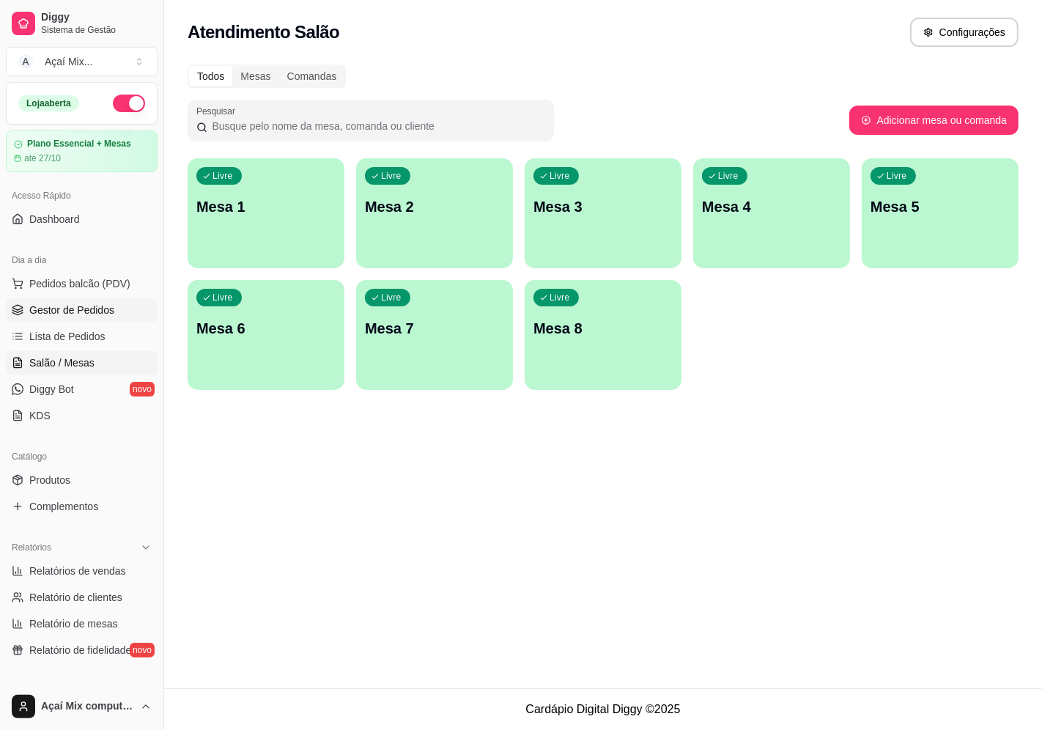
click at [98, 316] on span "Gestor de Pedidos" at bounding box center [71, 310] width 85 height 15
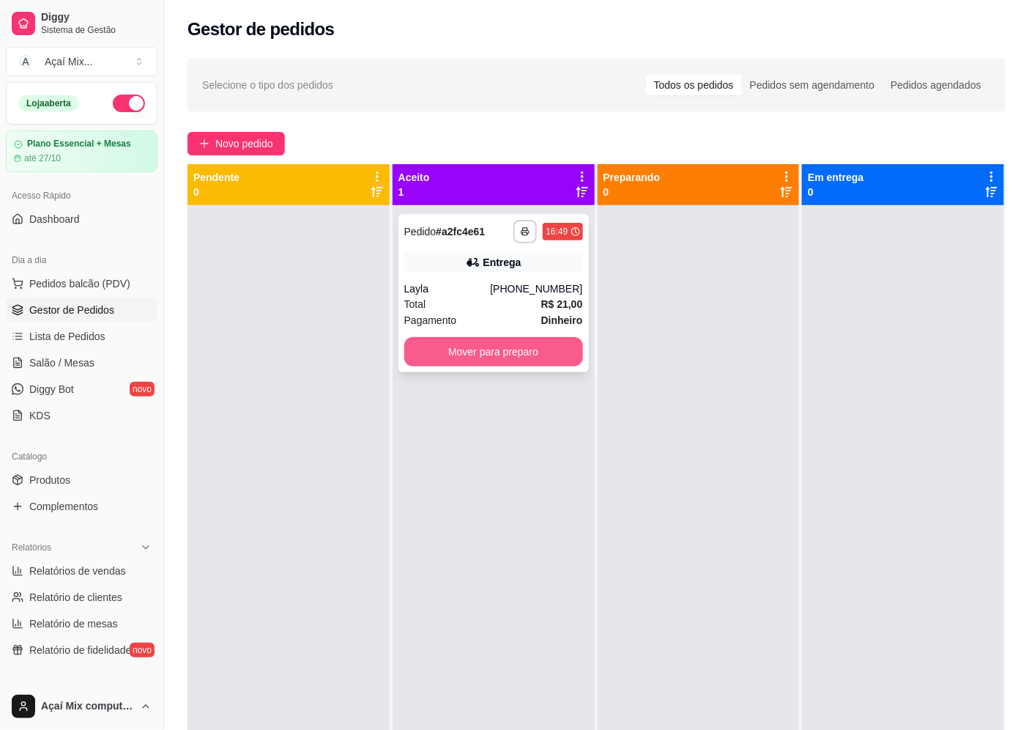
click at [501, 346] on button "Mover para preparo" at bounding box center [493, 351] width 179 height 29
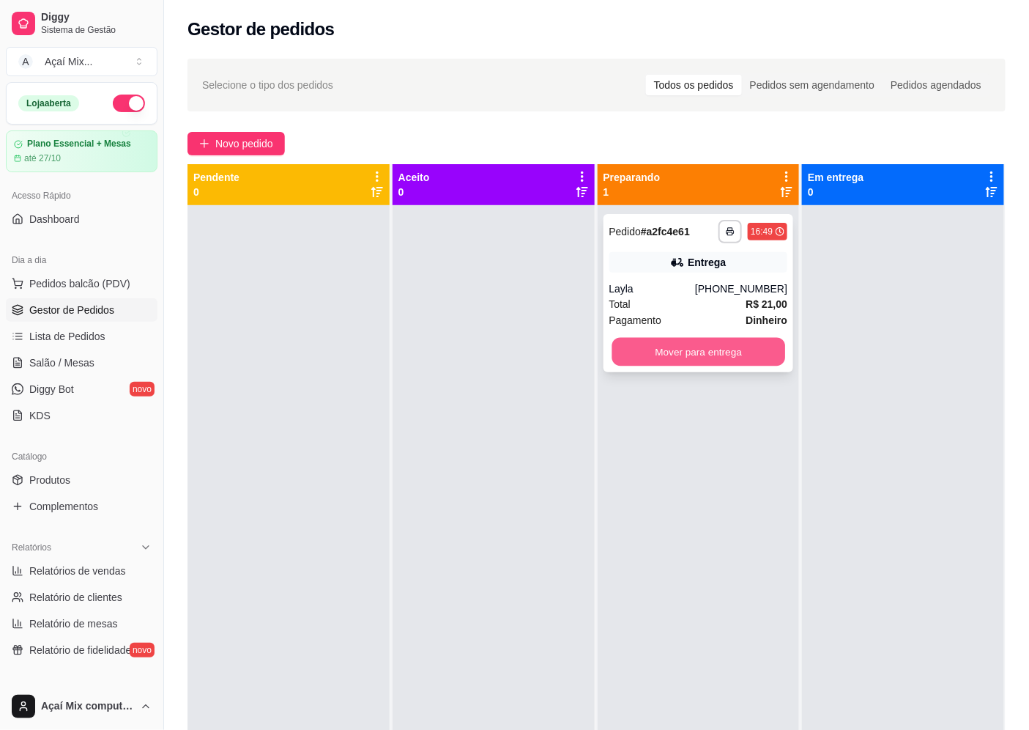
click at [667, 352] on button "Mover para entrega" at bounding box center [698, 352] width 173 height 29
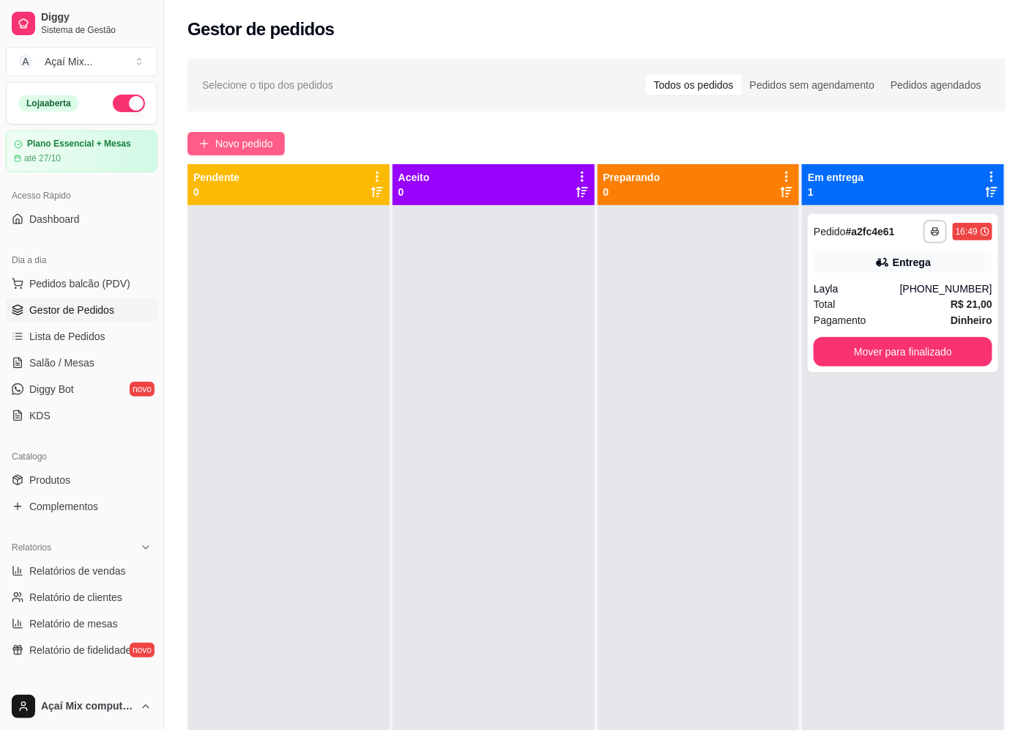
click at [229, 141] on span "Novo pedido" at bounding box center [244, 144] width 58 height 16
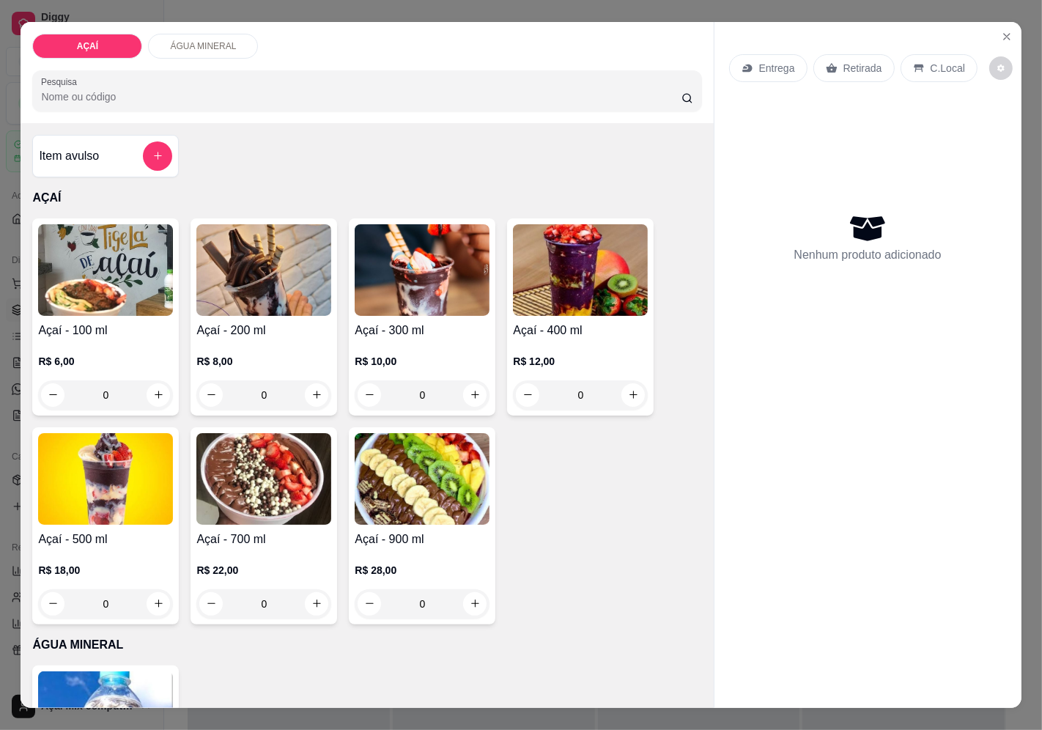
click at [470, 396] on div "0" at bounding box center [422, 394] width 135 height 29
click at [759, 61] on p "Entrega" at bounding box center [777, 68] width 36 height 15
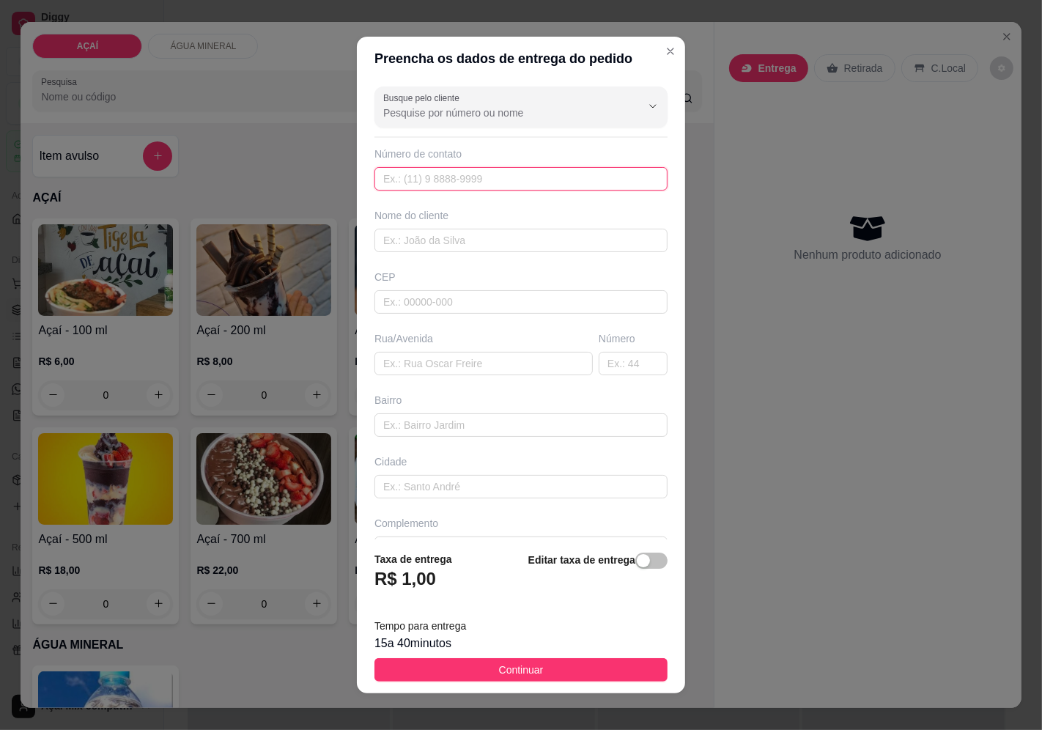
click at [472, 185] on input "text" at bounding box center [520, 178] width 293 height 23
paste input "(82) 8858-6278"
type input "(82) 8858-6278"
click at [444, 245] on input "text" at bounding box center [520, 240] width 293 height 23
type input "markinhos"
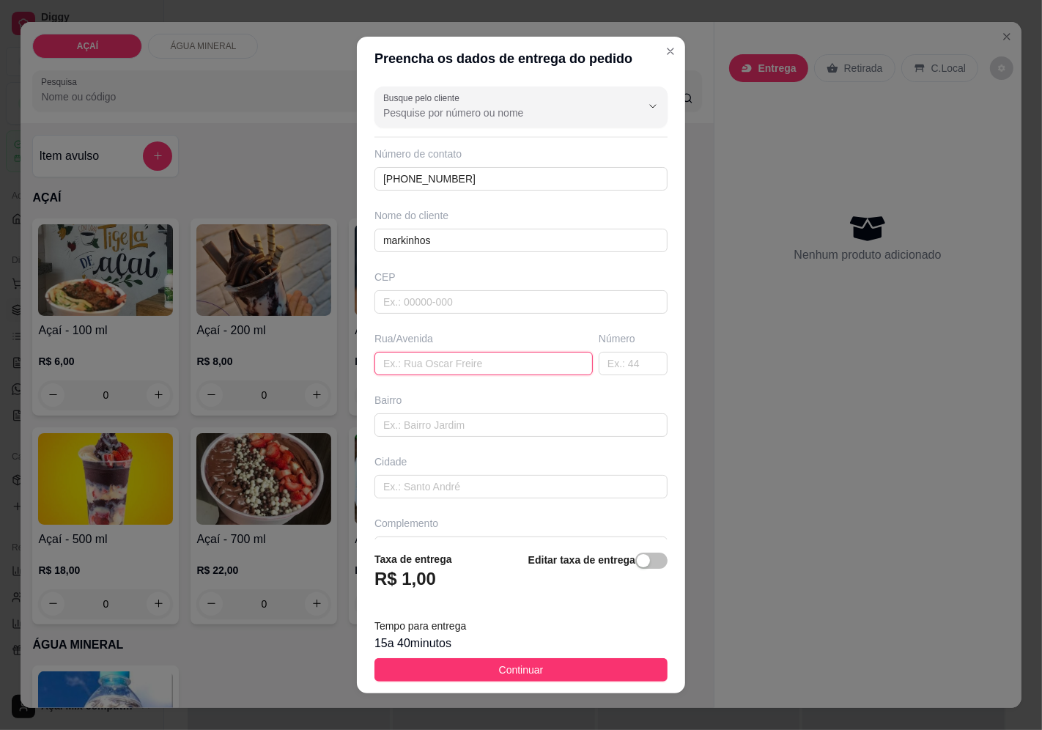
click at [379, 365] on input "text" at bounding box center [483, 363] width 218 height 23
paste input "rua veriador José Pereira número"
type input "rua veriador José Pereira número"
click at [610, 374] on input "text" at bounding box center [632, 363] width 69 height 23
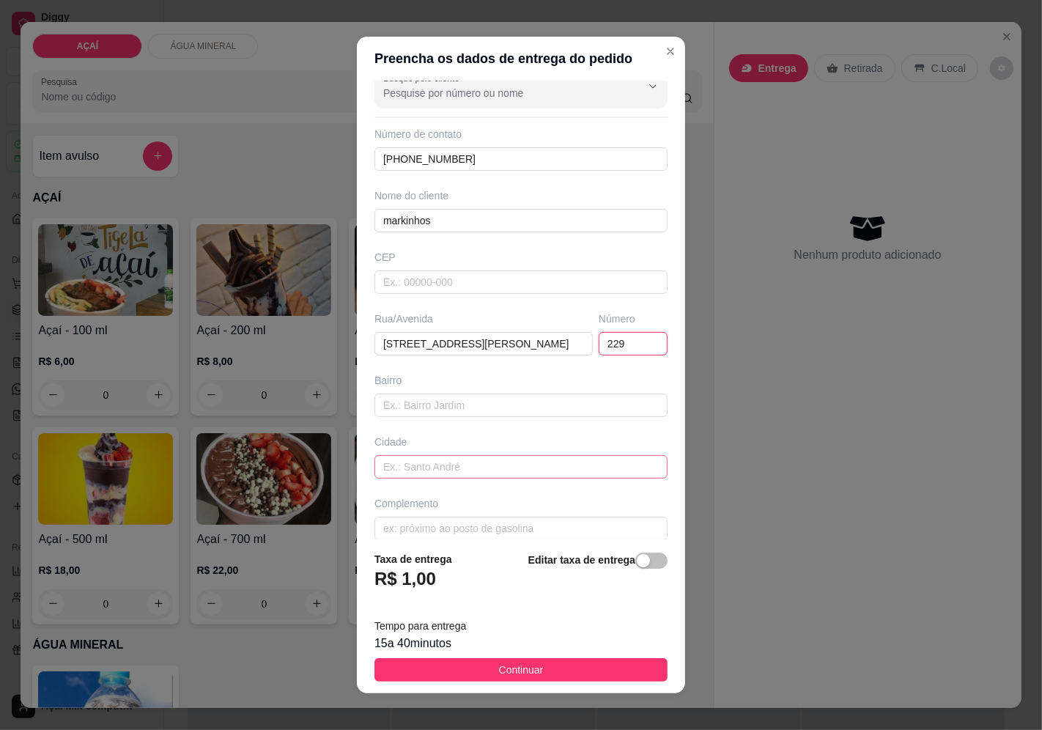
scroll to position [35, 0]
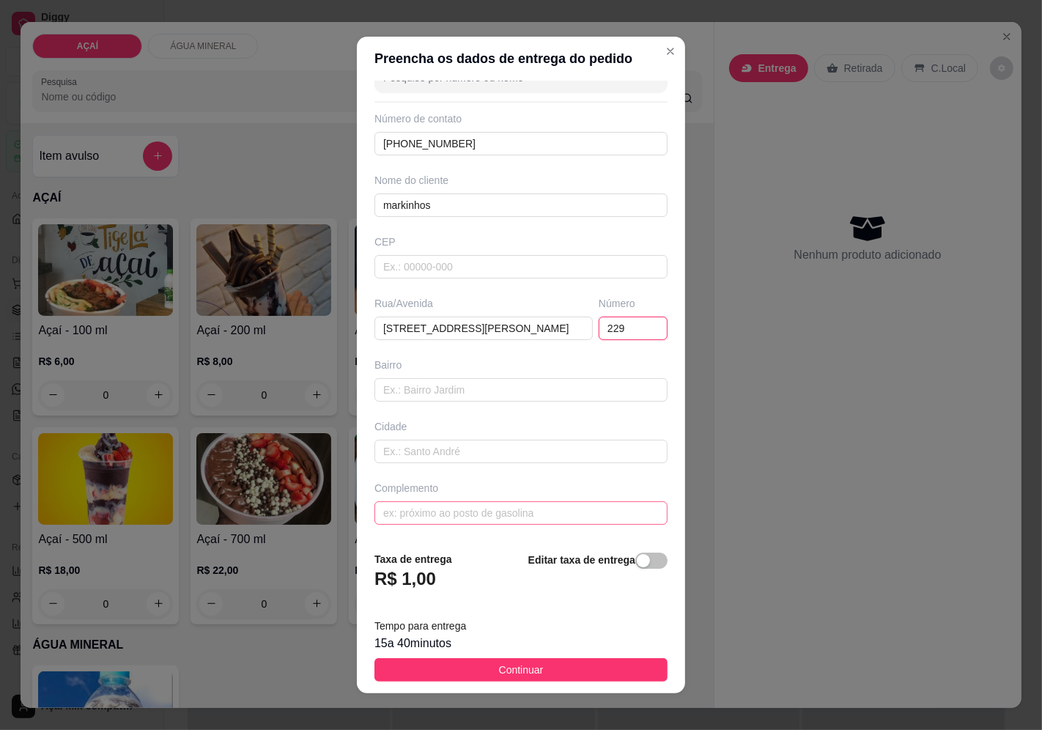
type input "229"
click at [391, 522] on input "text" at bounding box center [520, 512] width 293 height 23
paste input "casa de João Soares"
type input "casa de João Soares"
click at [379, 274] on input "text" at bounding box center [520, 266] width 293 height 23
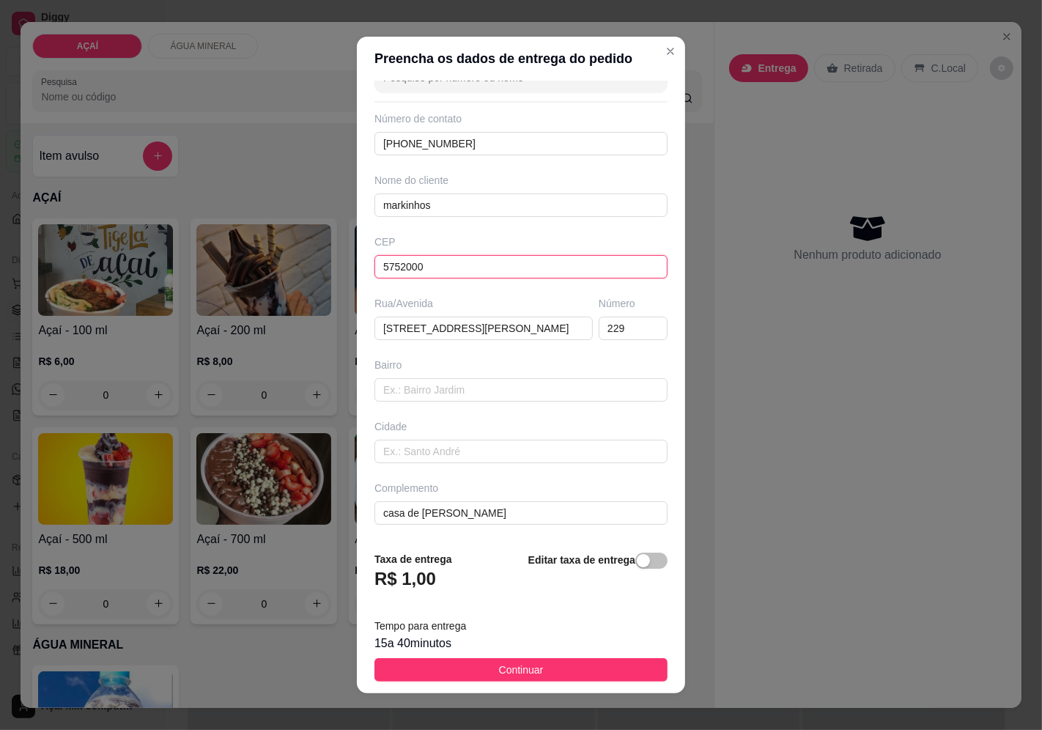
type input "57520000"
type input "Maravilha"
type input "57520000"
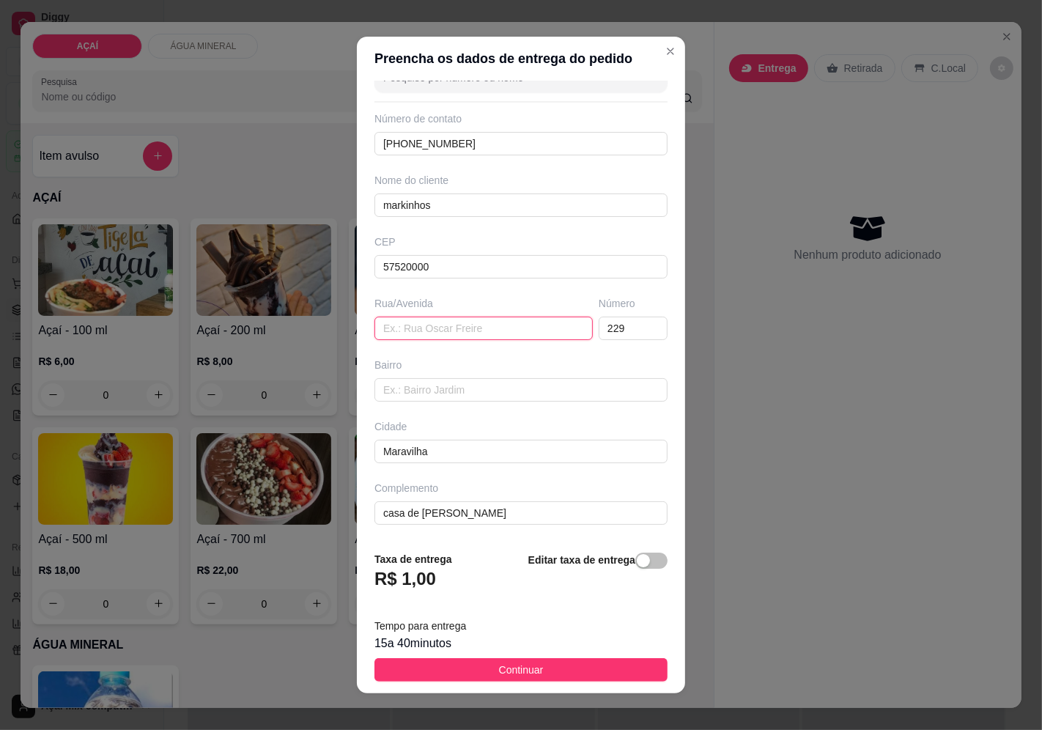
click at [472, 338] on input "text" at bounding box center [483, 327] width 218 height 23
paste input "rua veriador José Pereira"
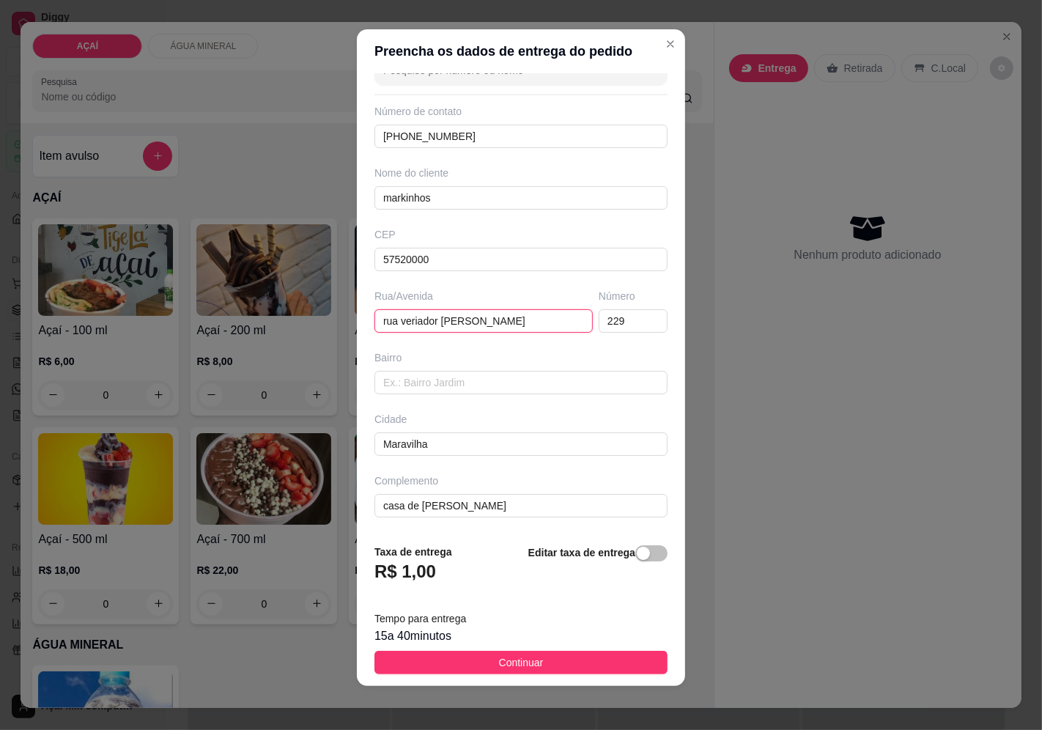
scroll to position [10, 0]
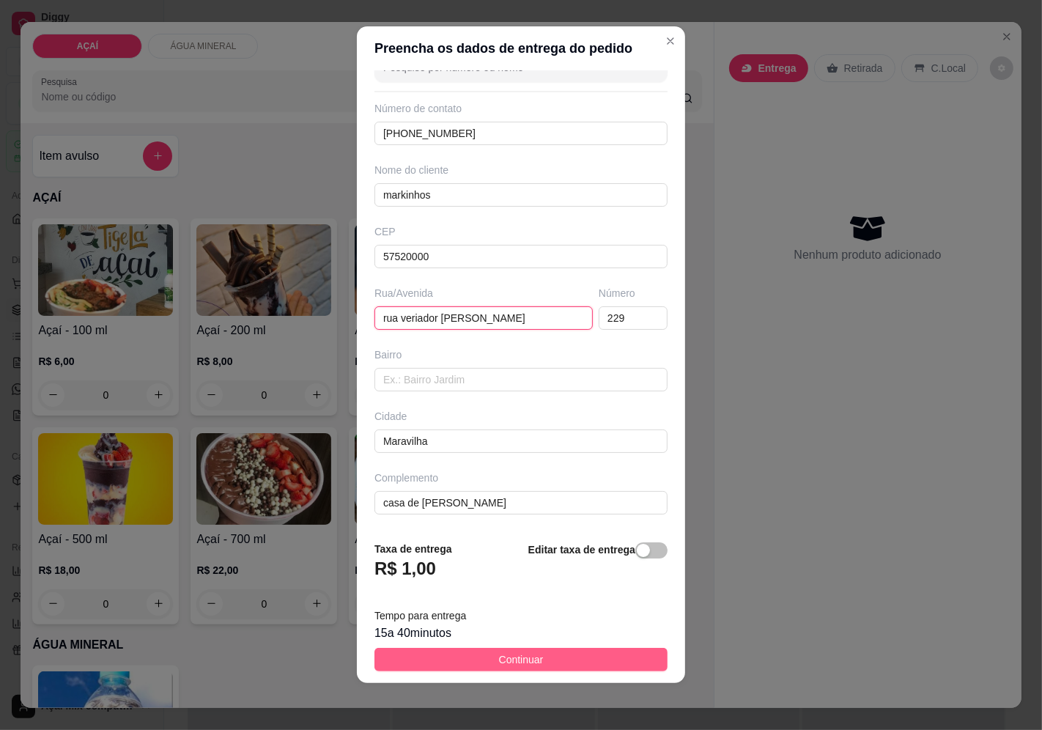
type input "rua veriador José Pereira"
click at [508, 664] on span "Continuar" at bounding box center [521, 659] width 45 height 16
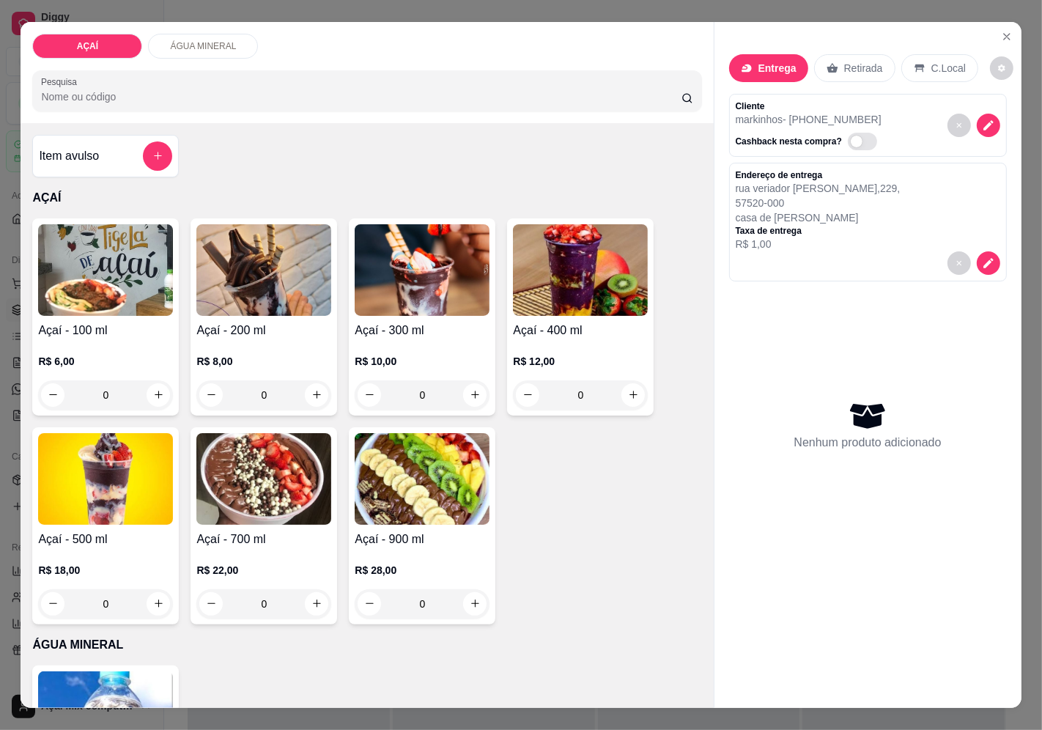
click at [466, 397] on div "0" at bounding box center [422, 394] width 135 height 29
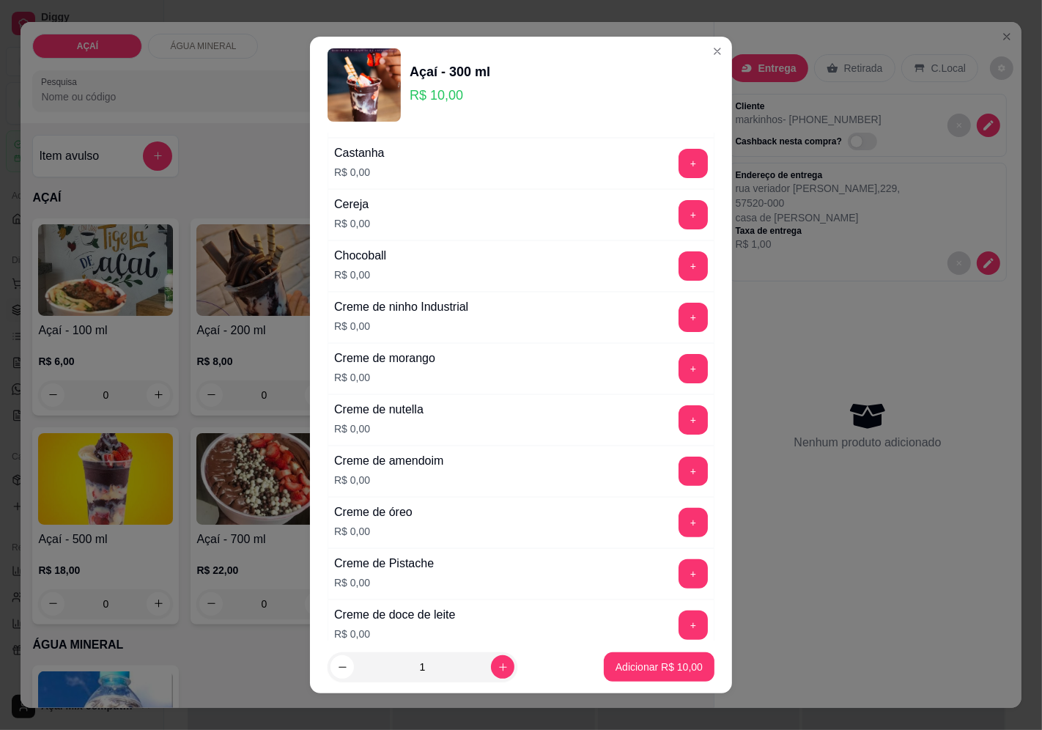
scroll to position [244, 0]
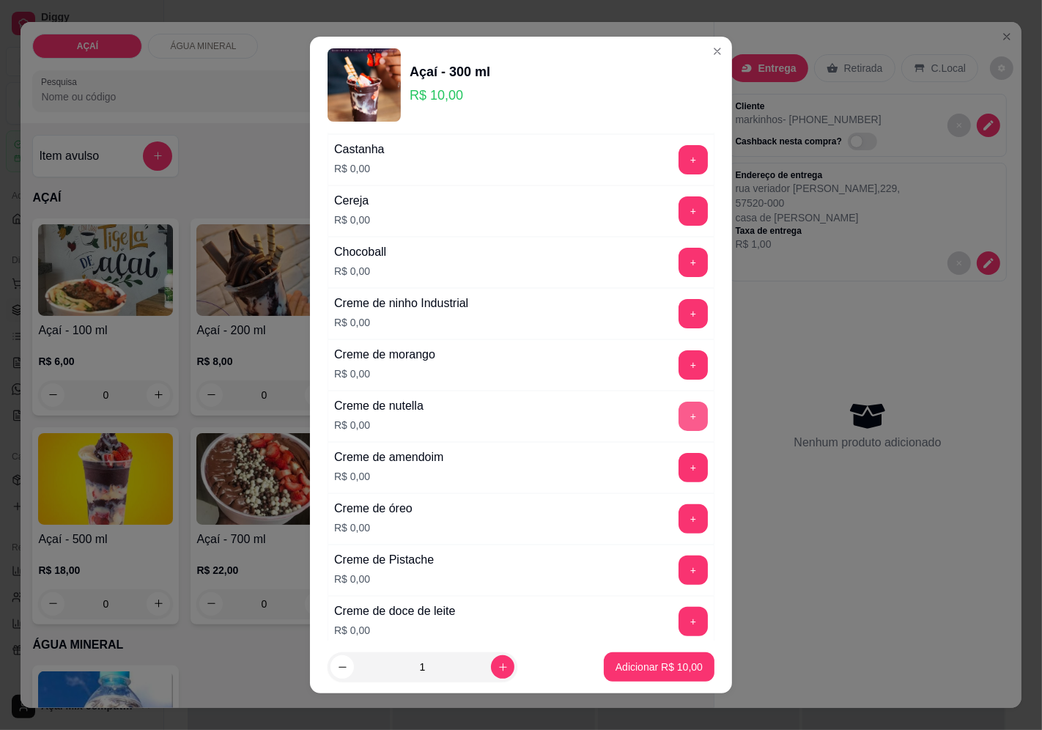
click at [678, 420] on button "+" at bounding box center [692, 415] width 29 height 29
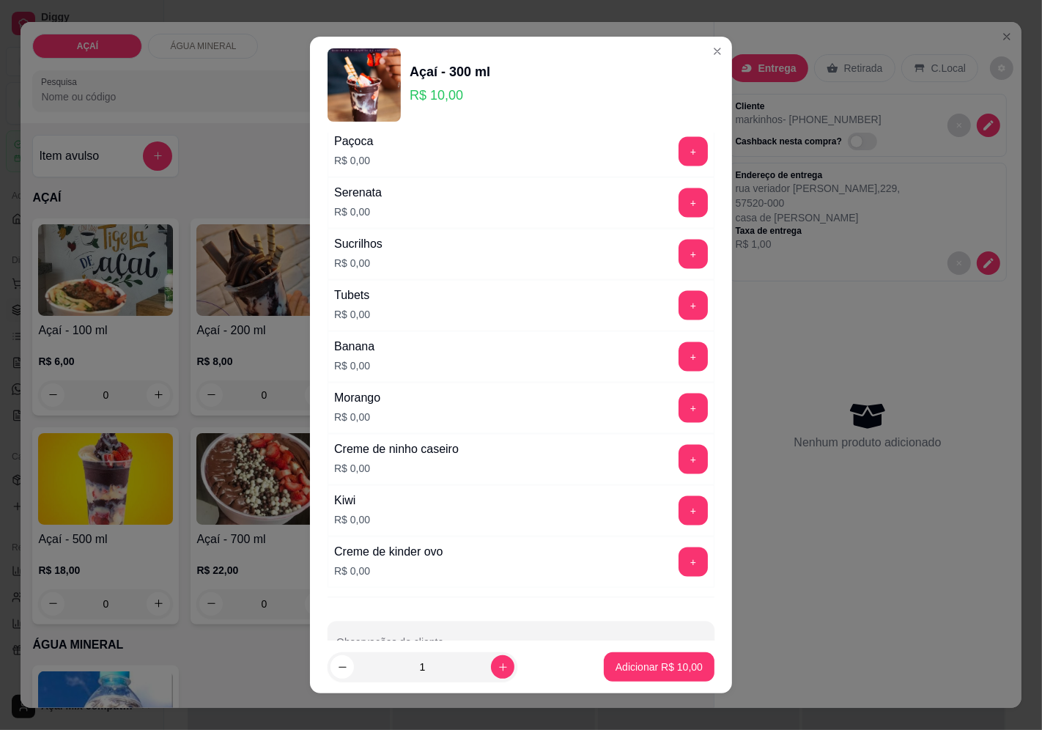
scroll to position [1837, 0]
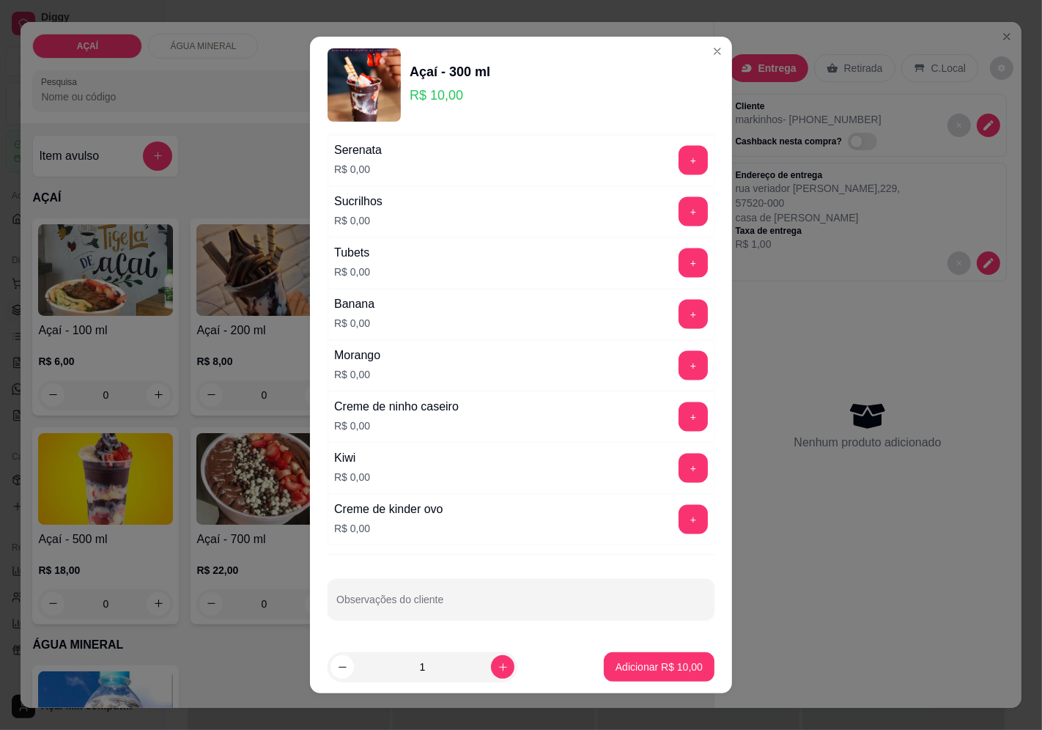
click at [672, 365] on div "+" at bounding box center [692, 365] width 41 height 29
click at [678, 368] on button "+" at bounding box center [692, 365] width 29 height 29
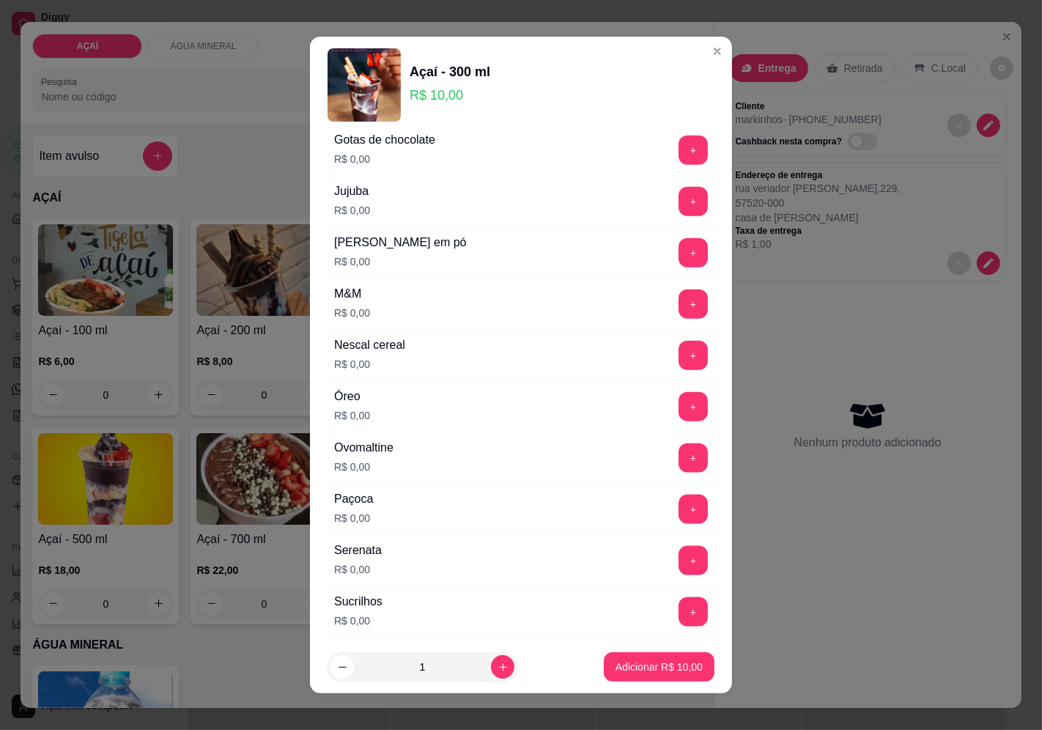
scroll to position [1431, 0]
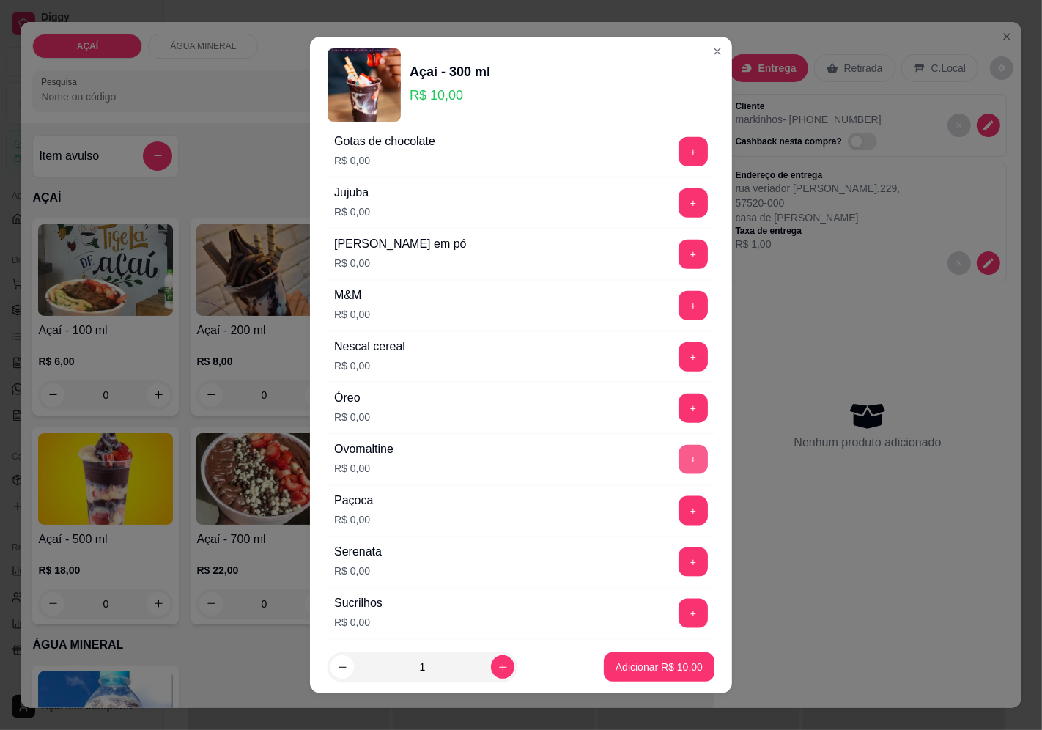
click at [678, 459] on button "+" at bounding box center [692, 459] width 29 height 29
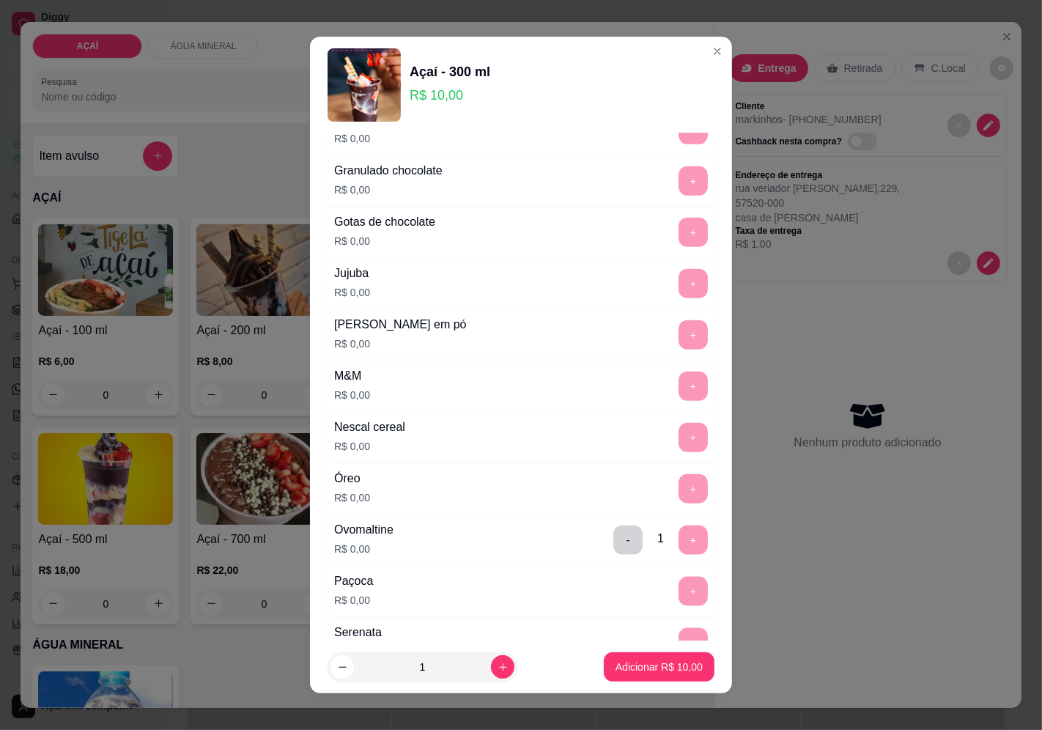
scroll to position [1350, 0]
click at [613, 544] on button "-" at bounding box center [627, 540] width 29 height 29
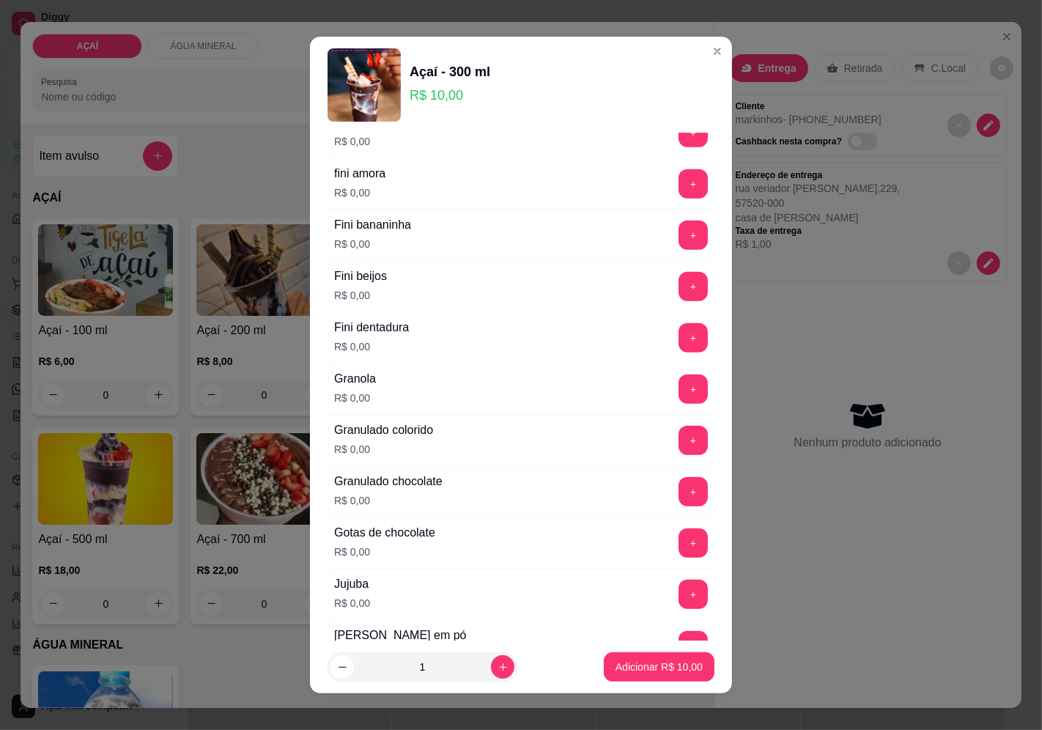
scroll to position [1139, 0]
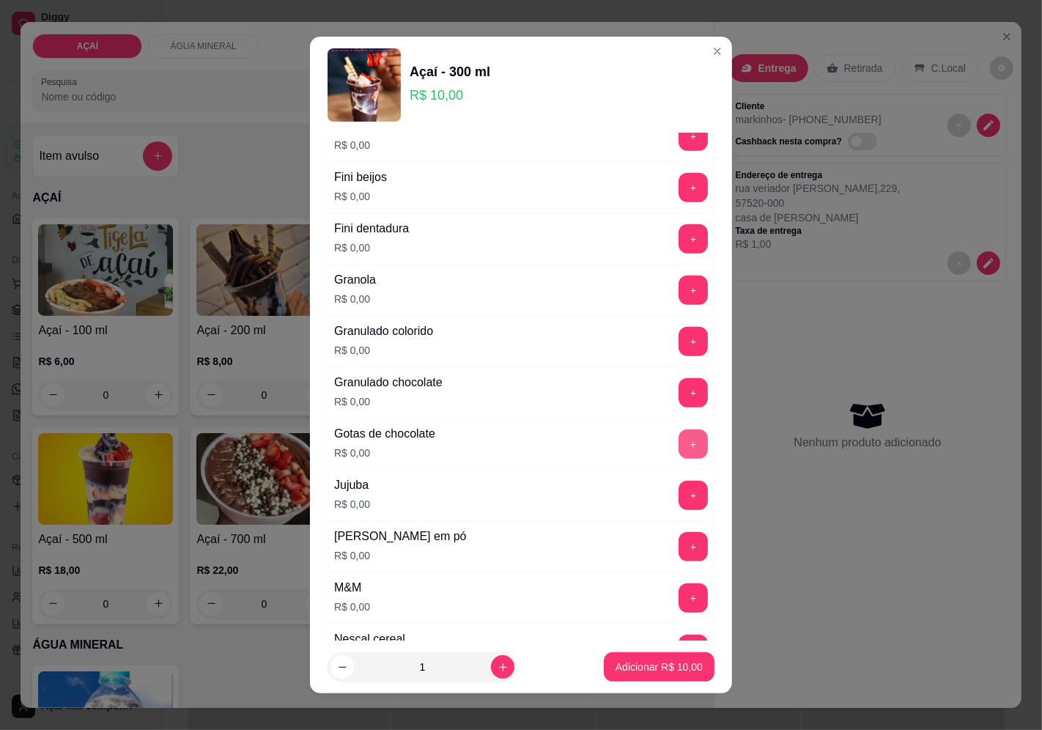
click at [678, 444] on button "+" at bounding box center [692, 443] width 29 height 29
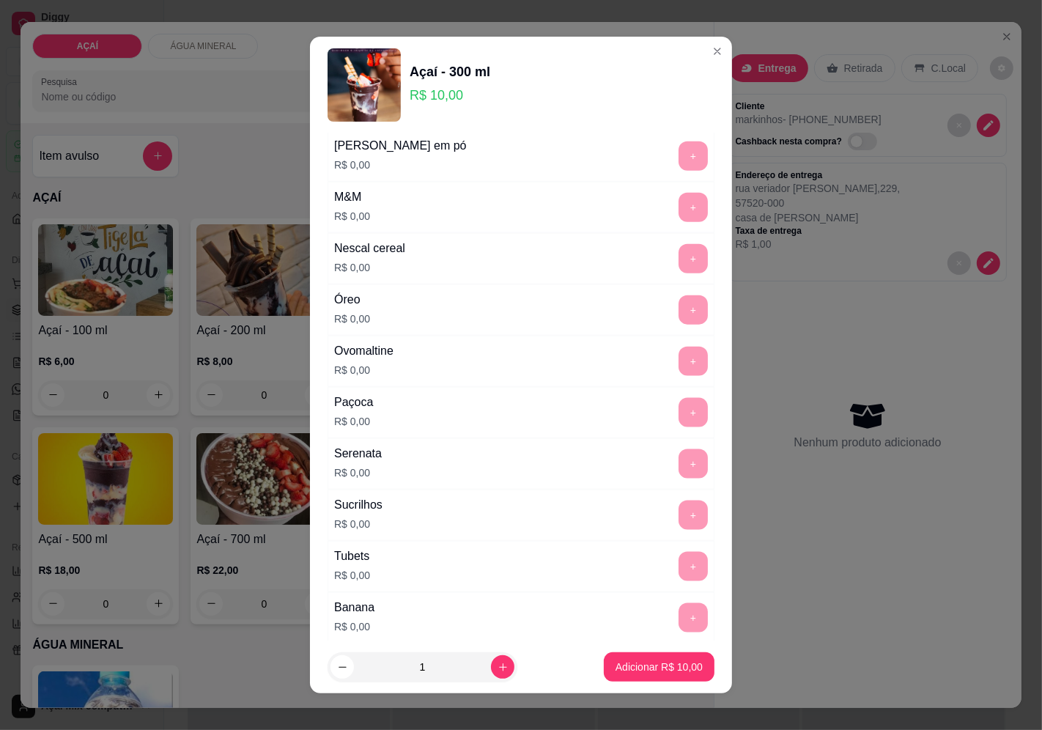
scroll to position [1431, 0]
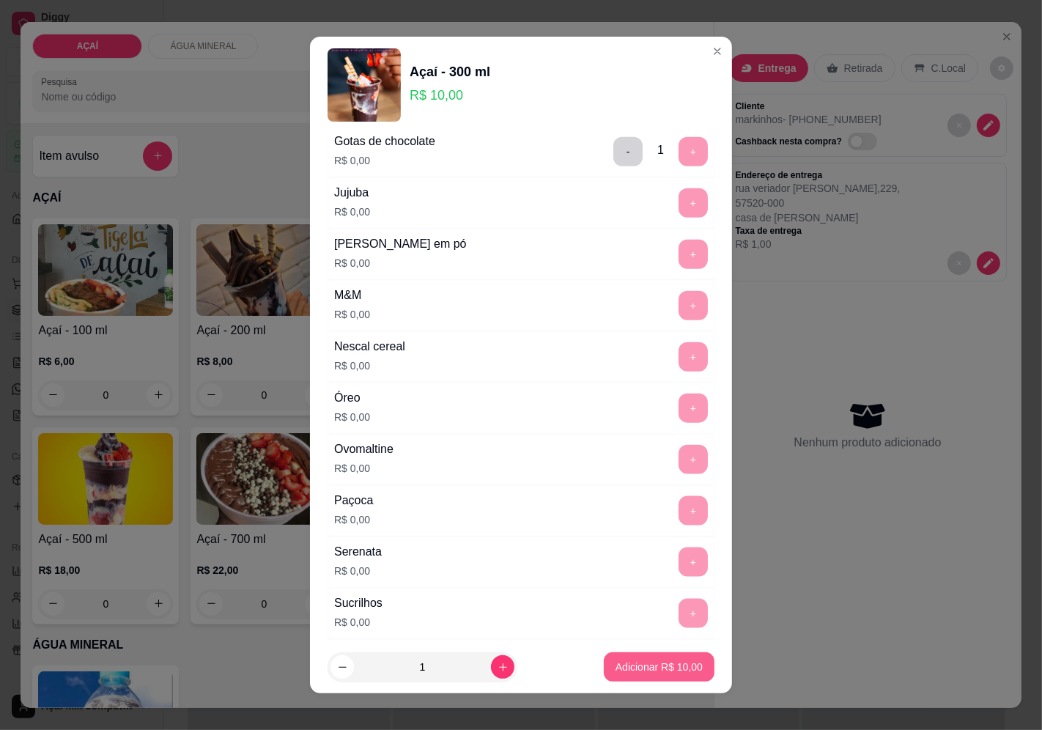
click at [674, 671] on p "Adicionar R$ 10,00" at bounding box center [658, 666] width 87 height 15
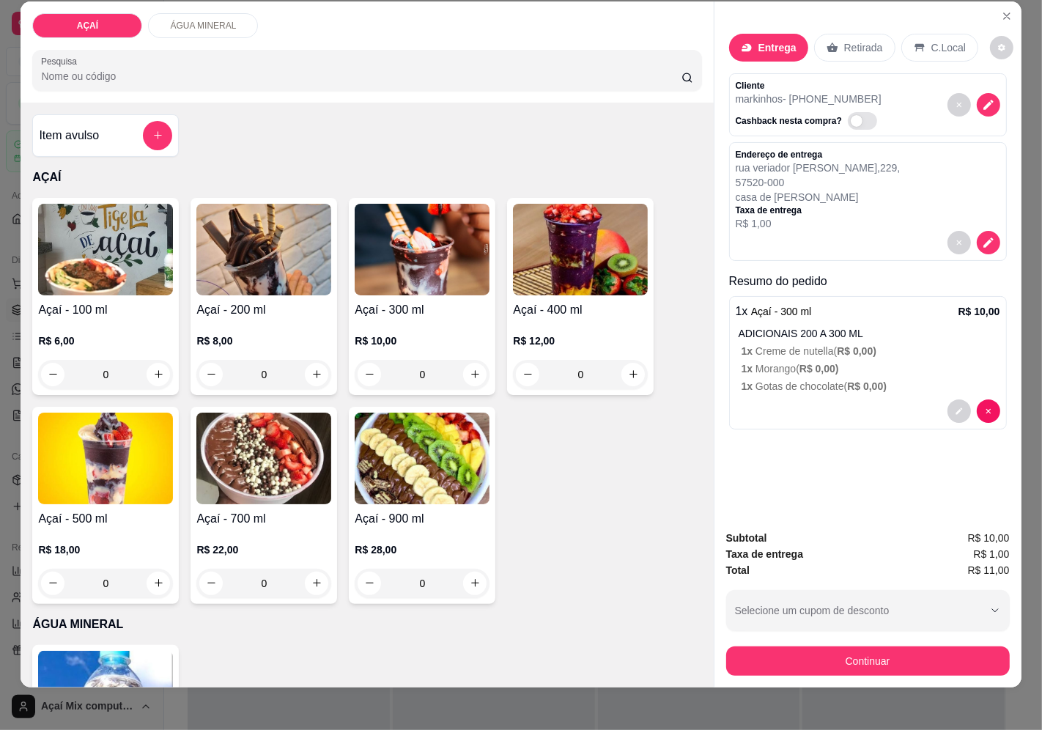
scroll to position [31, 0]
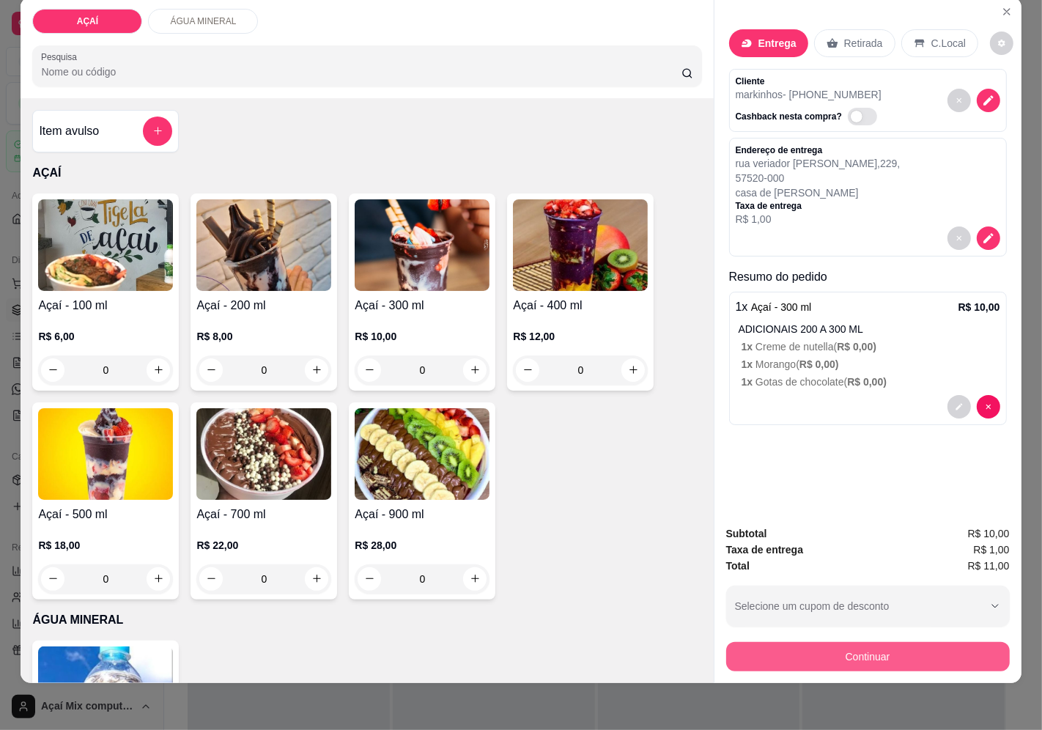
click at [824, 655] on button "Continuar" at bounding box center [867, 656] width 283 height 29
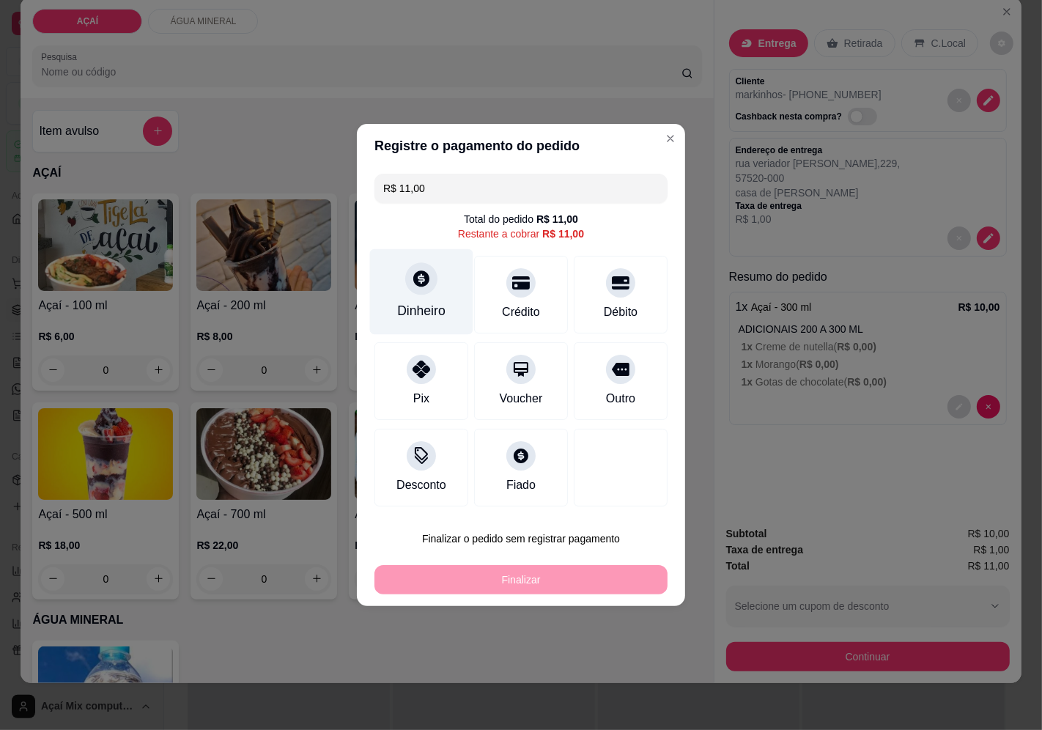
click at [441, 274] on div "Dinheiro" at bounding box center [421, 292] width 103 height 86
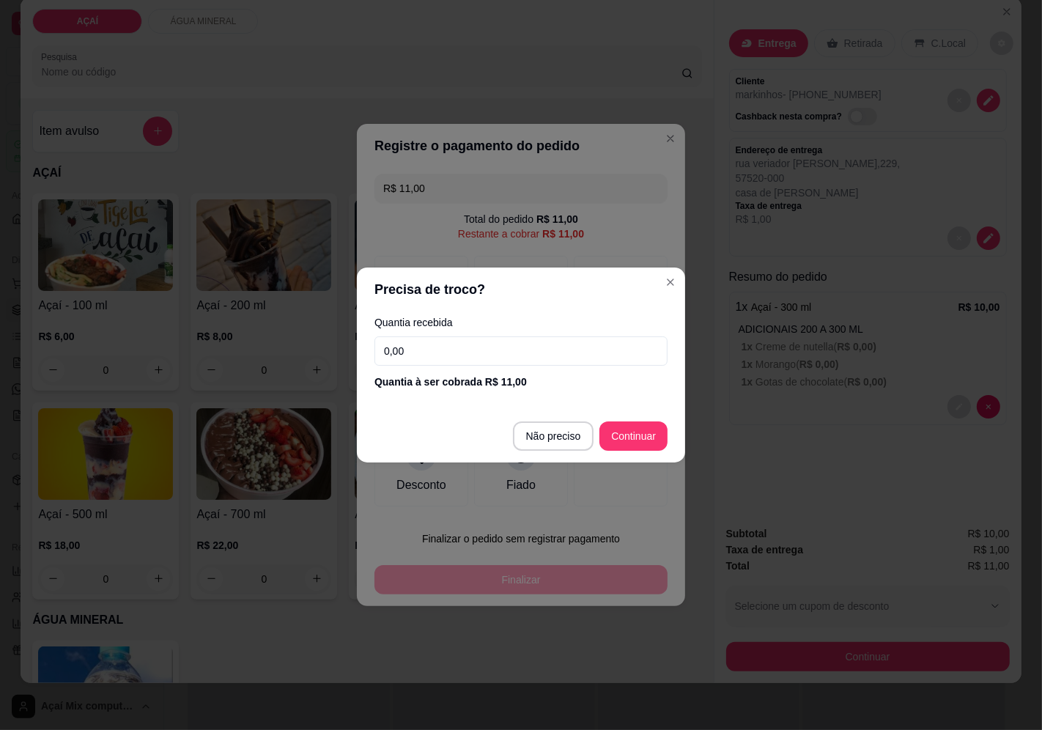
click at [405, 352] on input "0,00" at bounding box center [520, 350] width 293 height 29
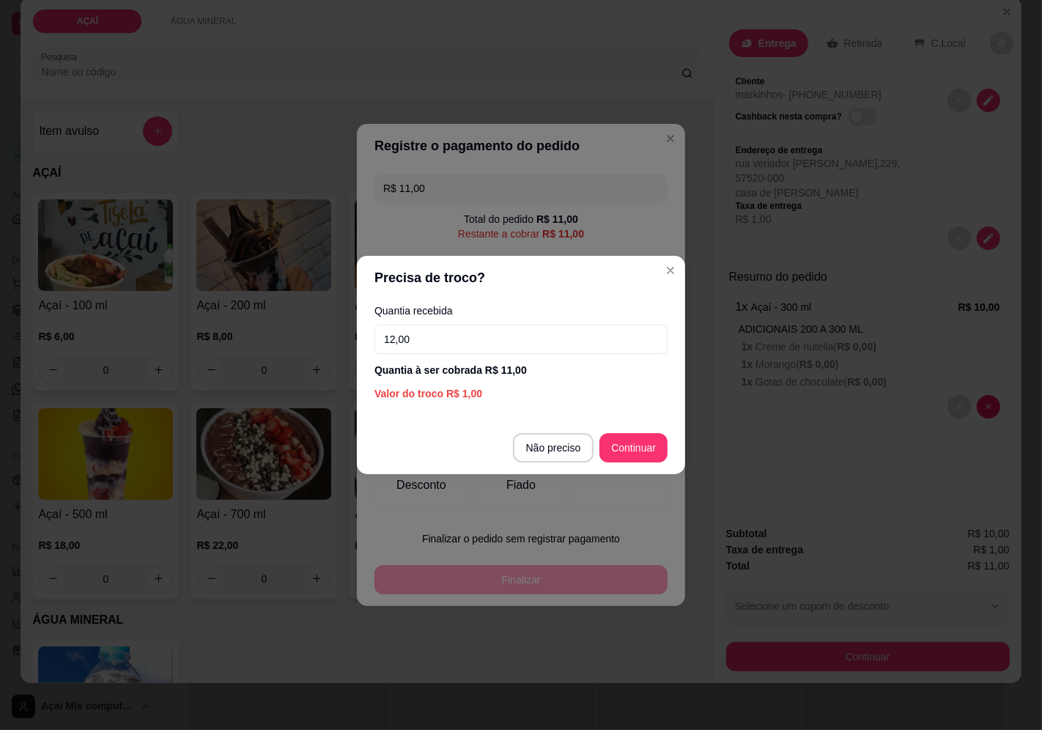
type input "12,00"
click at [654, 463] on footer "Não preciso Continuar" at bounding box center [521, 447] width 328 height 53
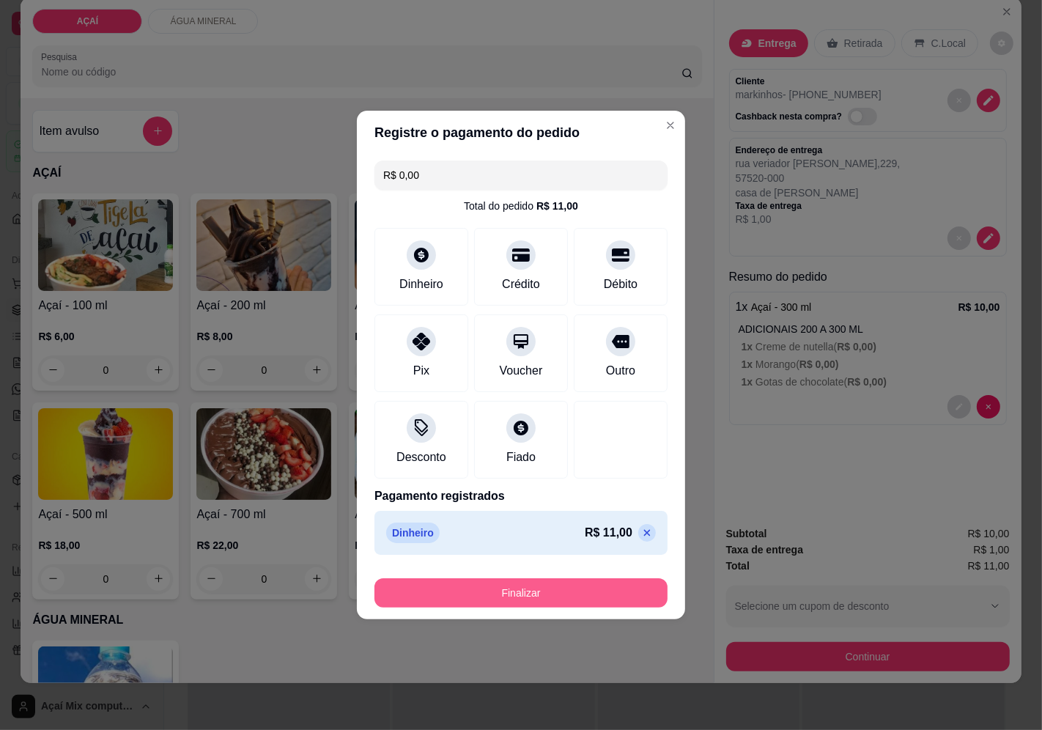
click at [523, 598] on button "Finalizar" at bounding box center [520, 592] width 293 height 29
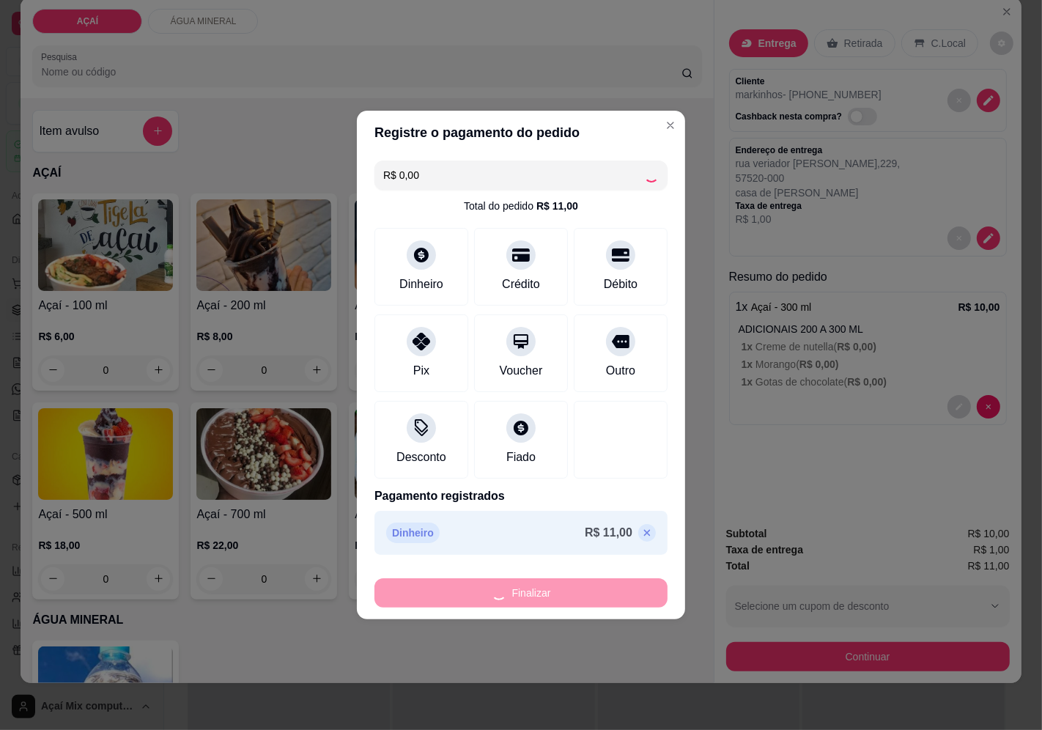
type input "-R$ 11,00"
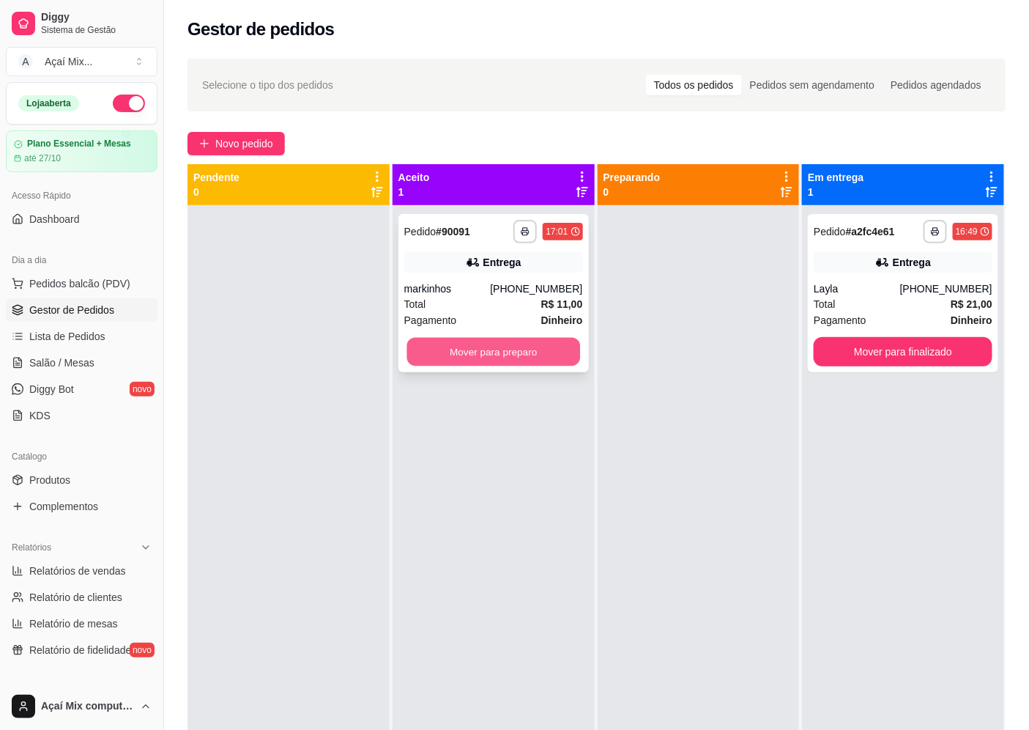
click at [499, 353] on button "Mover para preparo" at bounding box center [493, 352] width 173 height 29
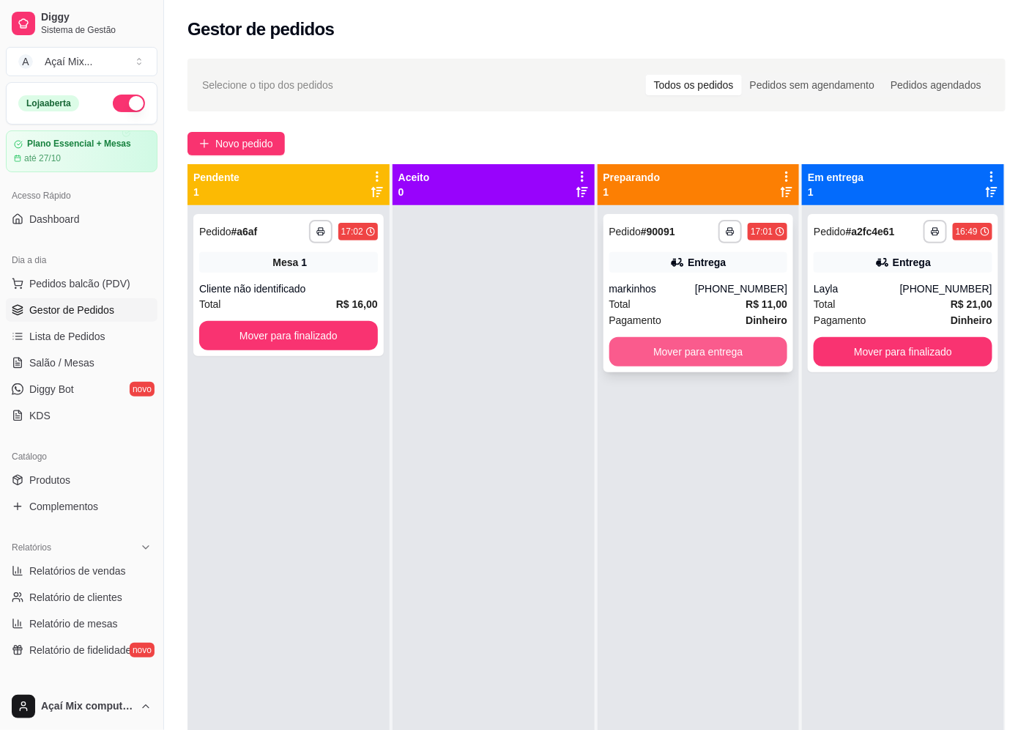
click at [691, 355] on button "Mover para entrega" at bounding box center [698, 351] width 179 height 29
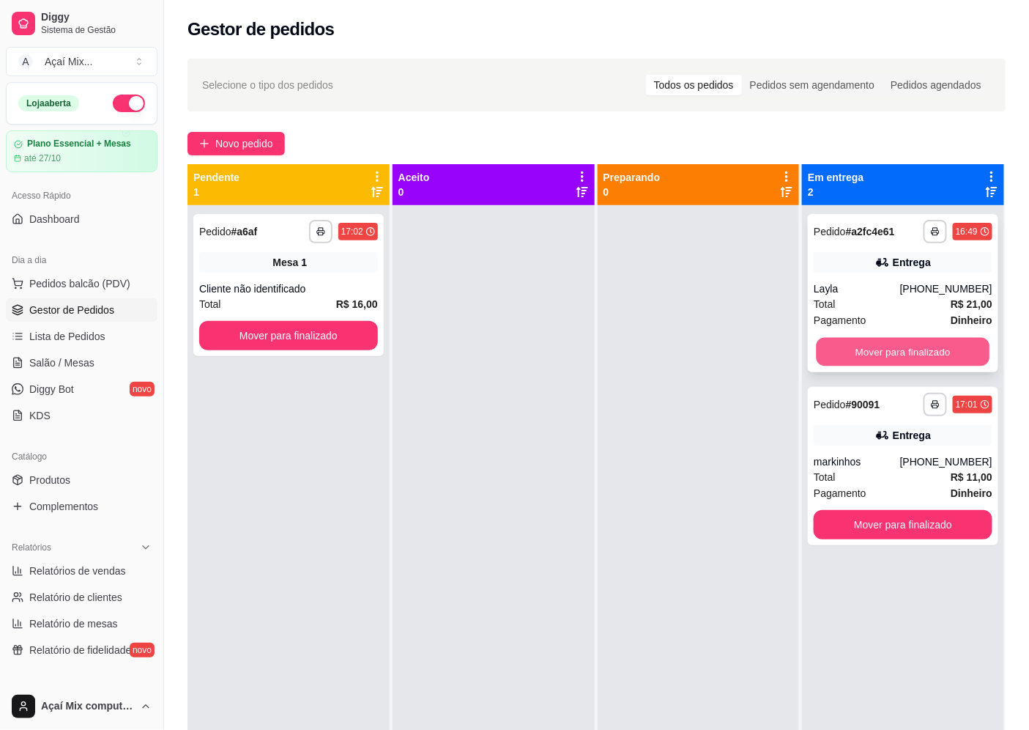
click at [932, 353] on button "Mover para finalizado" at bounding box center [903, 352] width 173 height 29
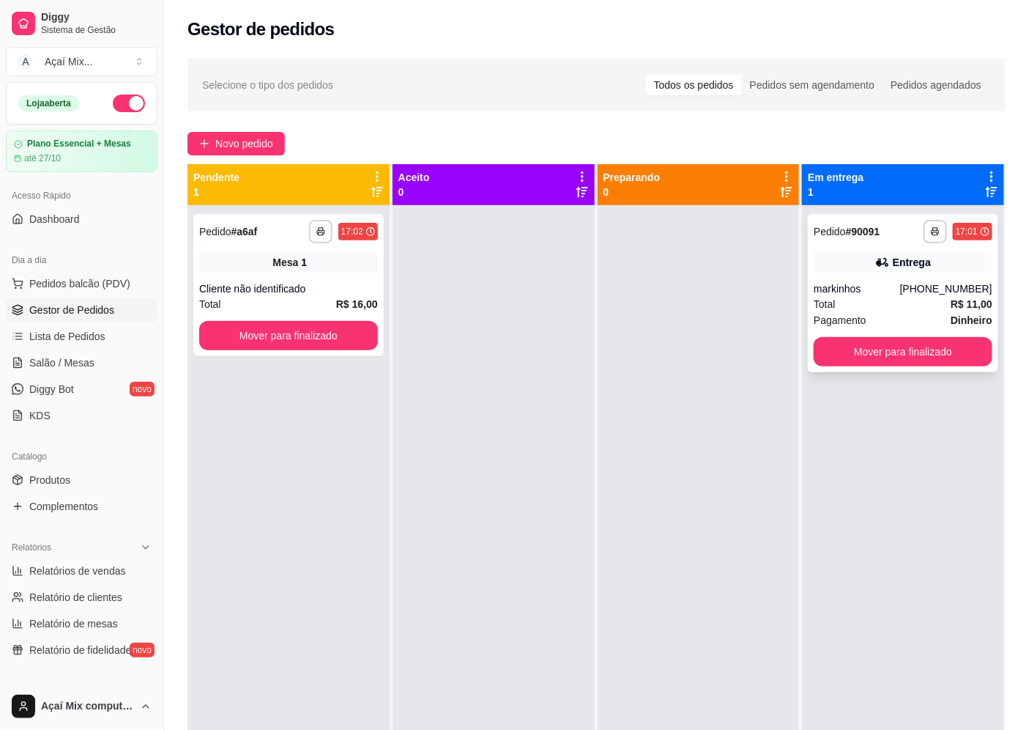
click at [859, 275] on div "**********" at bounding box center [903, 293] width 190 height 158
click at [863, 262] on div "Entrega" at bounding box center [903, 262] width 179 height 21
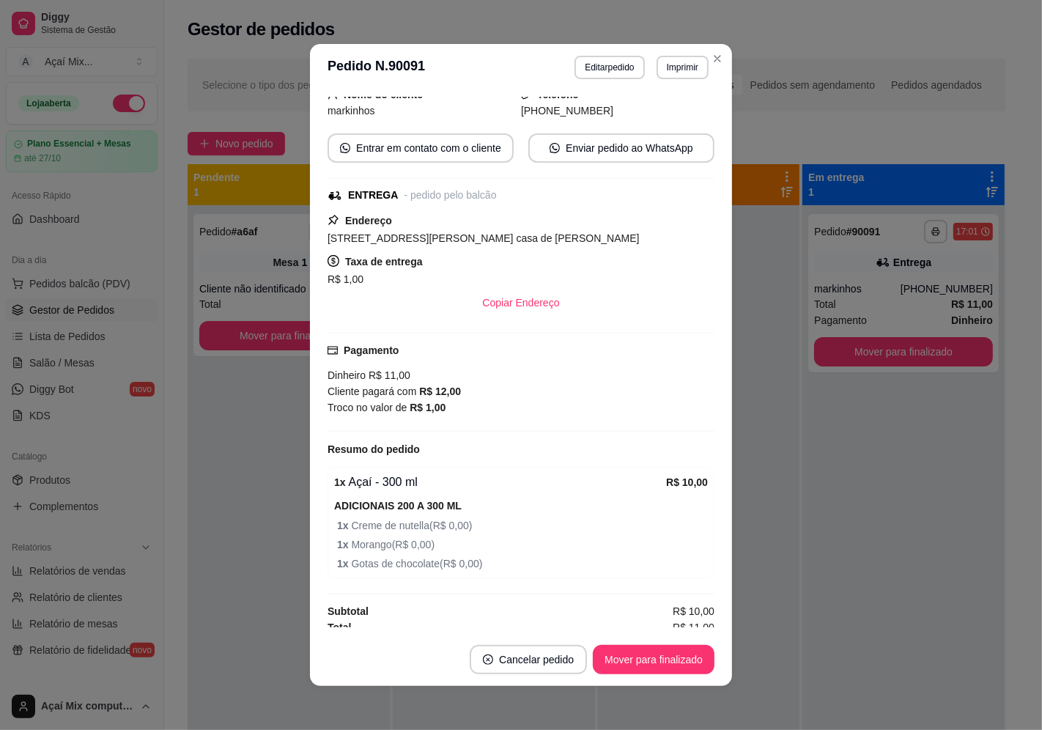
scroll to position [108, 0]
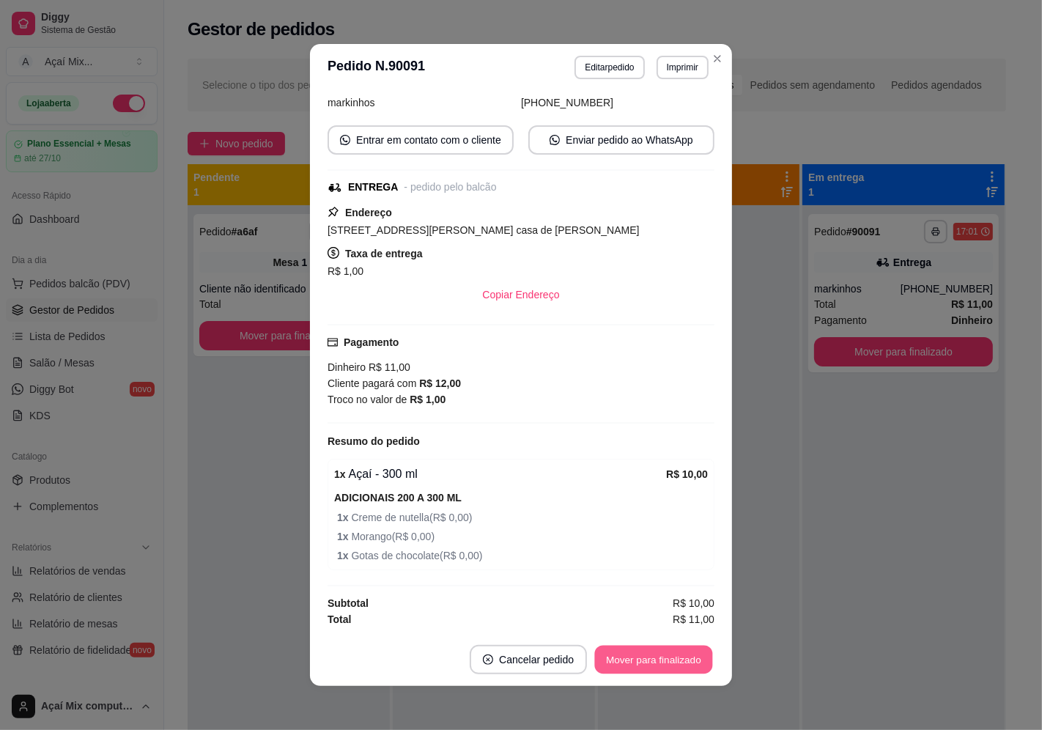
click at [637, 664] on button "Mover para finalizado" at bounding box center [654, 659] width 118 height 29
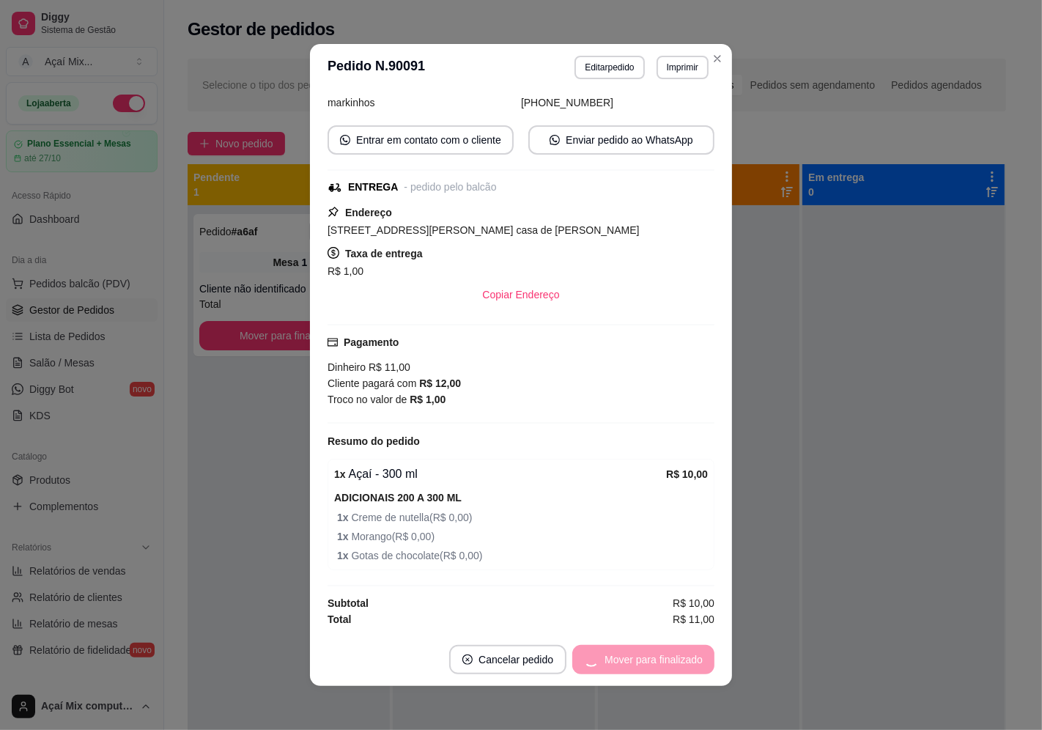
scroll to position [75, 0]
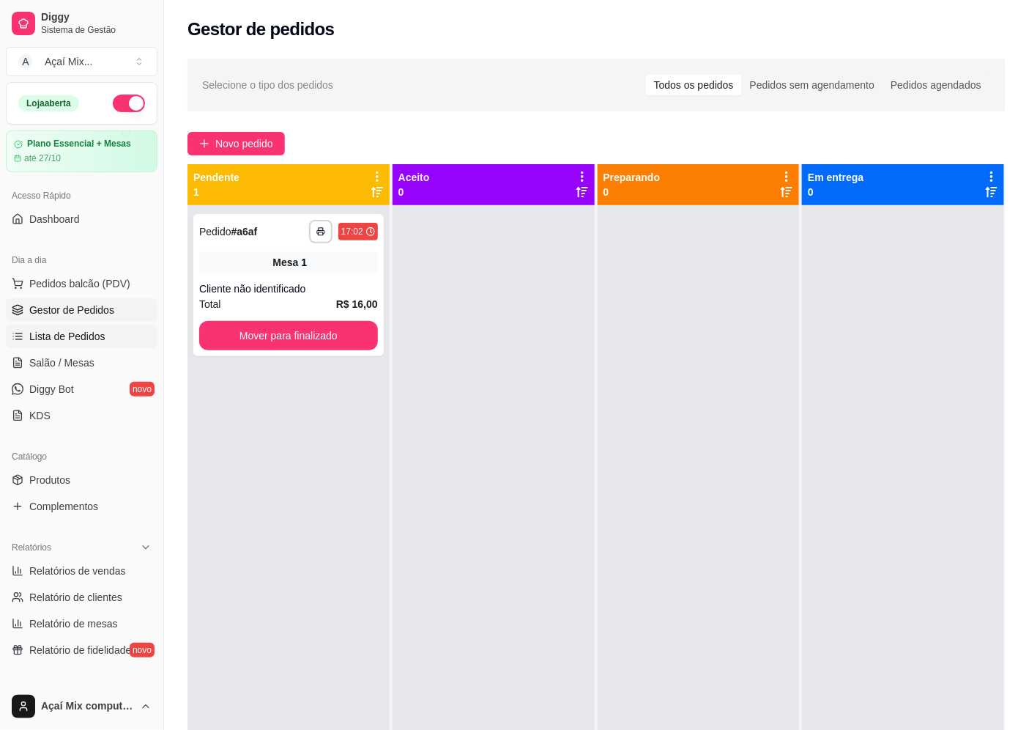
click at [78, 335] on span "Lista de Pedidos" at bounding box center [67, 336] width 76 height 15
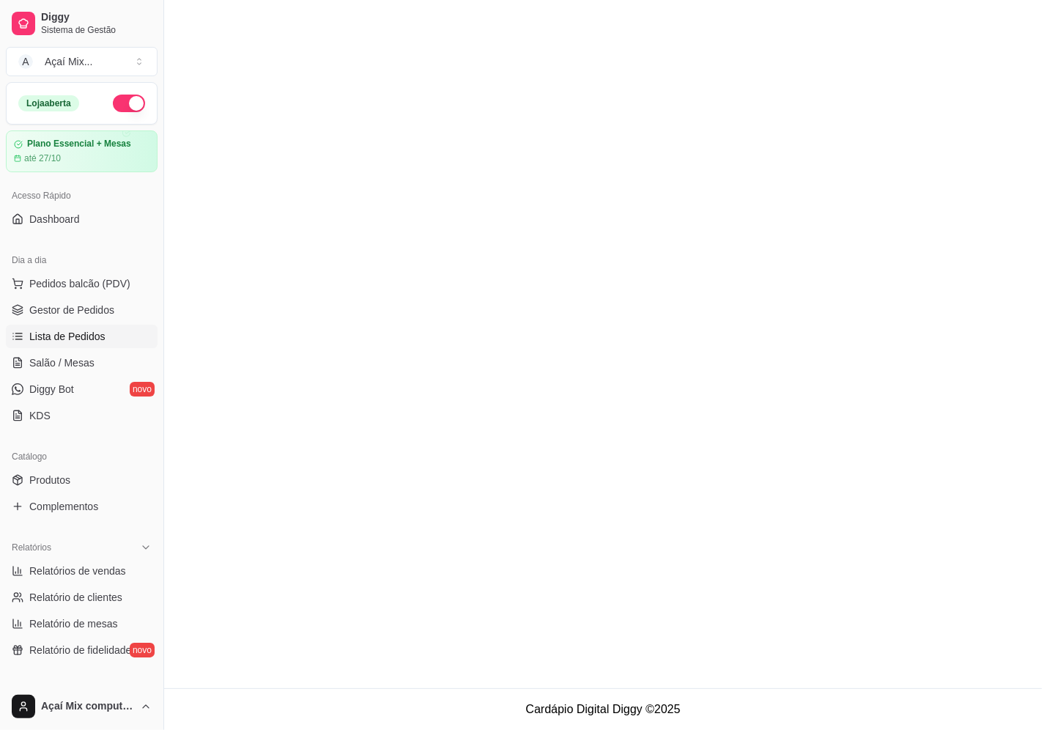
click at [91, 340] on span "Lista de Pedidos" at bounding box center [67, 336] width 76 height 15
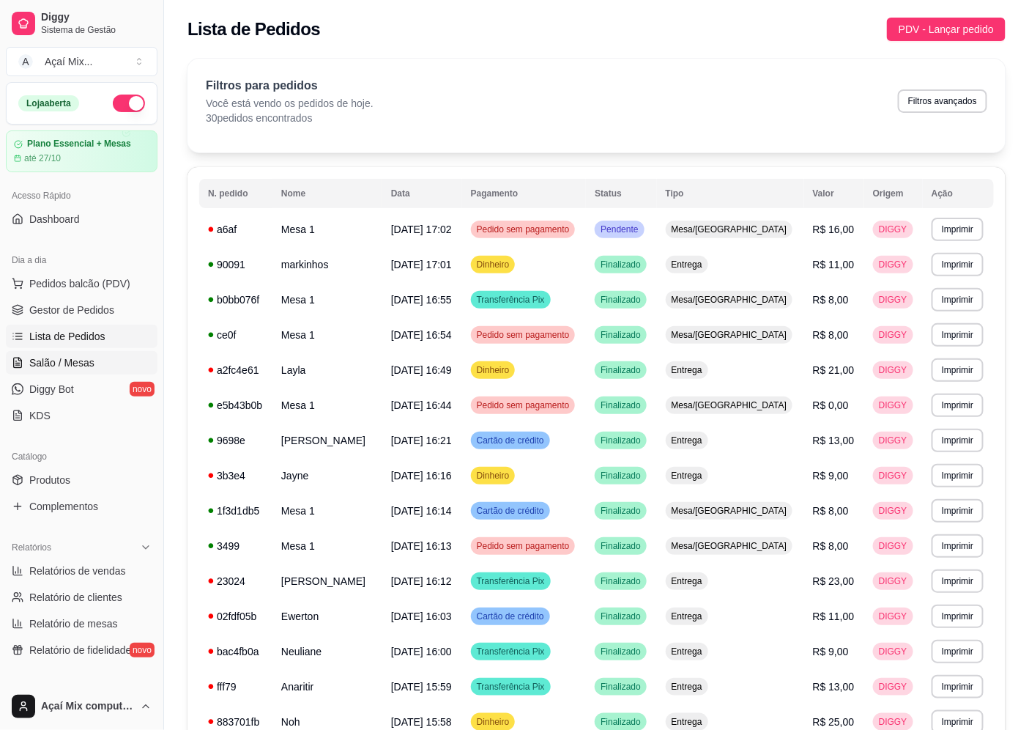
click at [108, 356] on link "Salão / Mesas" at bounding box center [82, 362] width 152 height 23
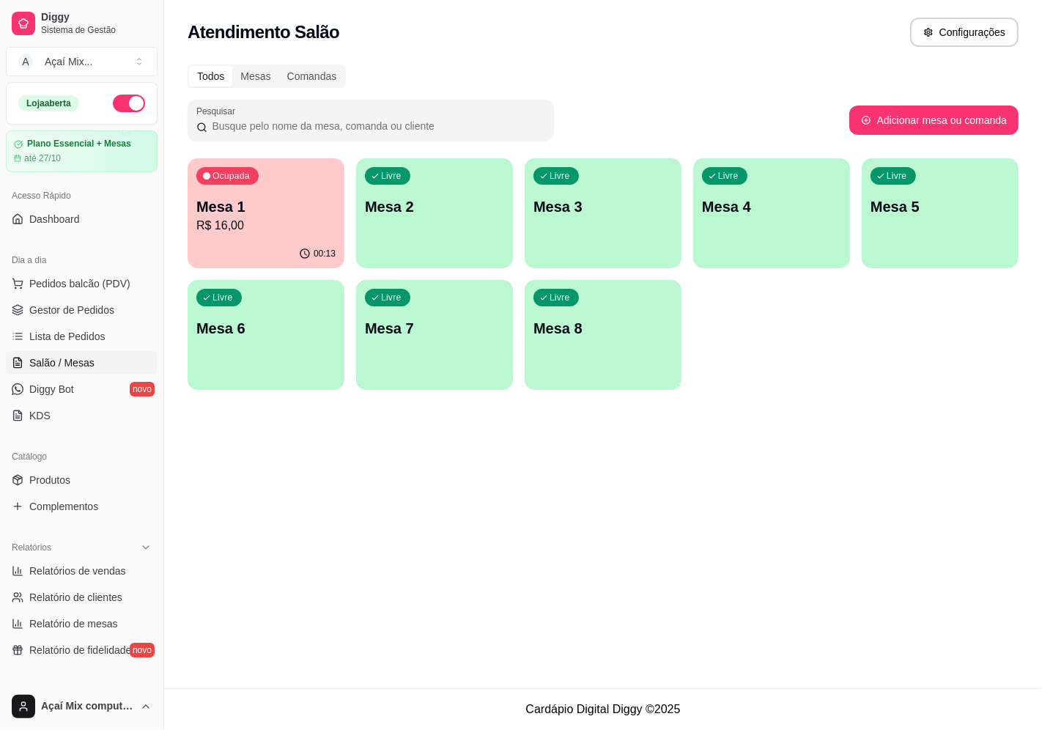
click at [228, 223] on p "R$ 16,00" at bounding box center [265, 226] width 139 height 18
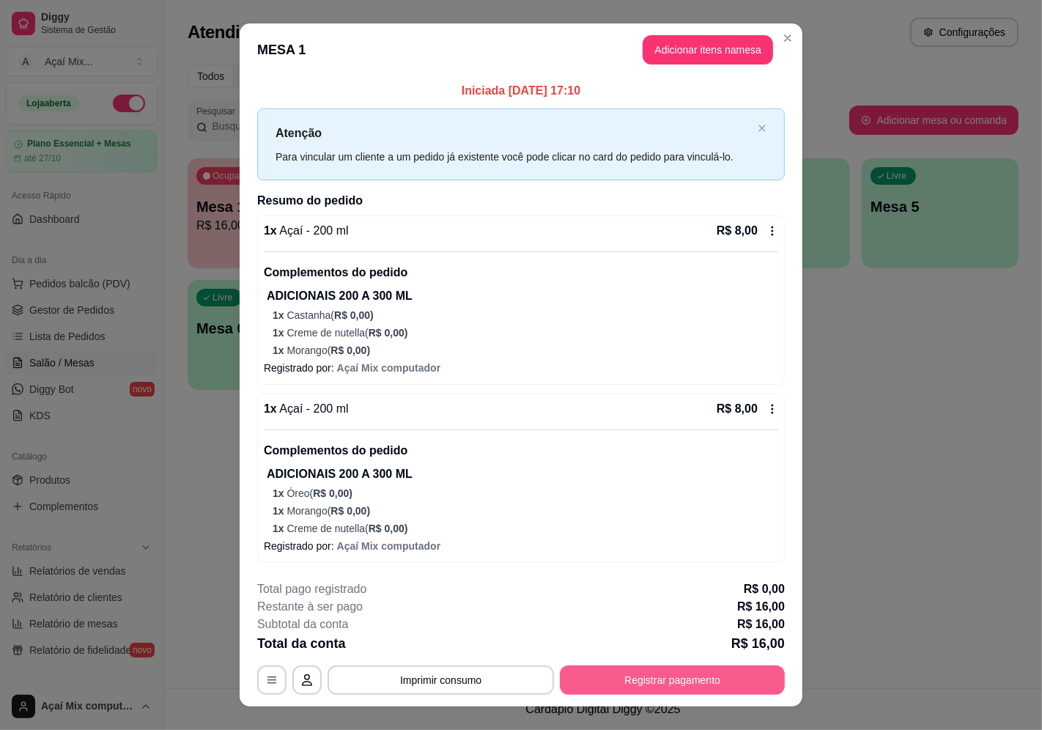
click at [569, 671] on button "Registrar pagamento" at bounding box center [672, 679] width 225 height 29
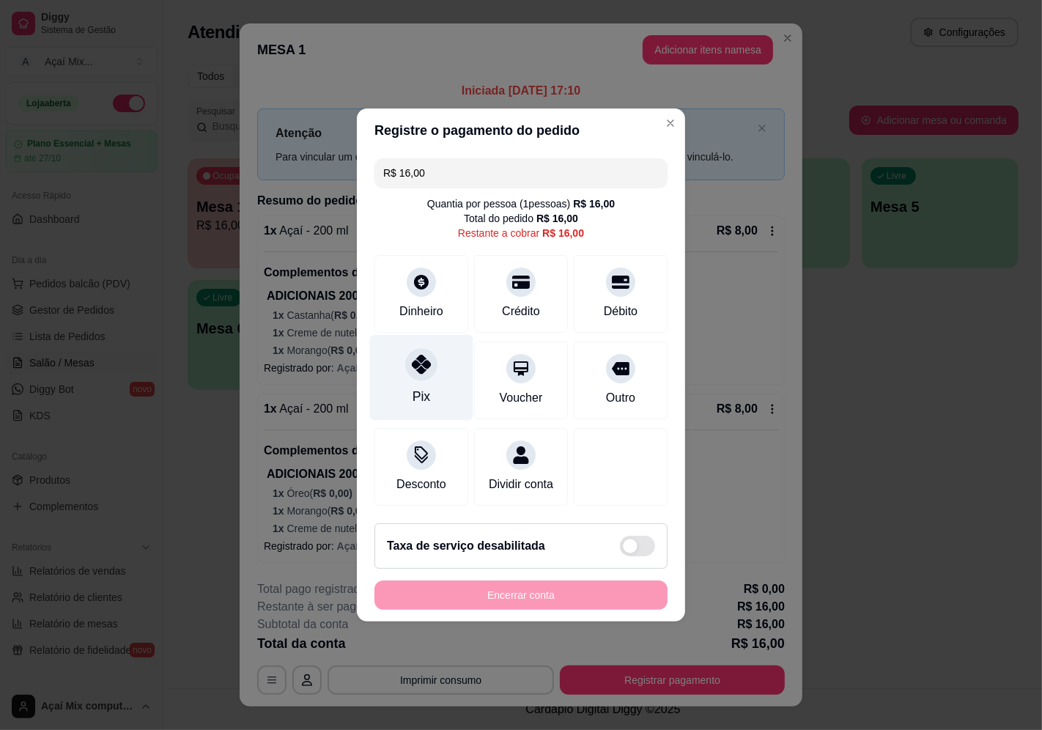
click at [413, 398] on div "Pix" at bounding box center [421, 378] width 103 height 86
type input "R$ 0,00"
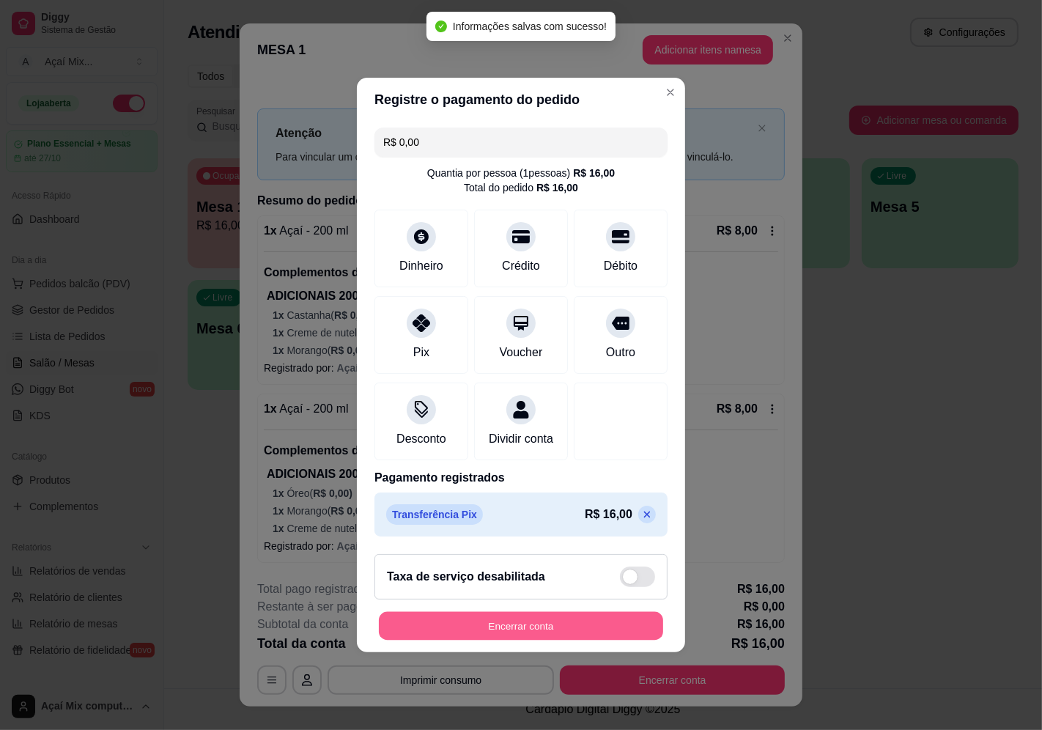
click at [507, 640] on button "Encerrar conta" at bounding box center [521, 626] width 284 height 29
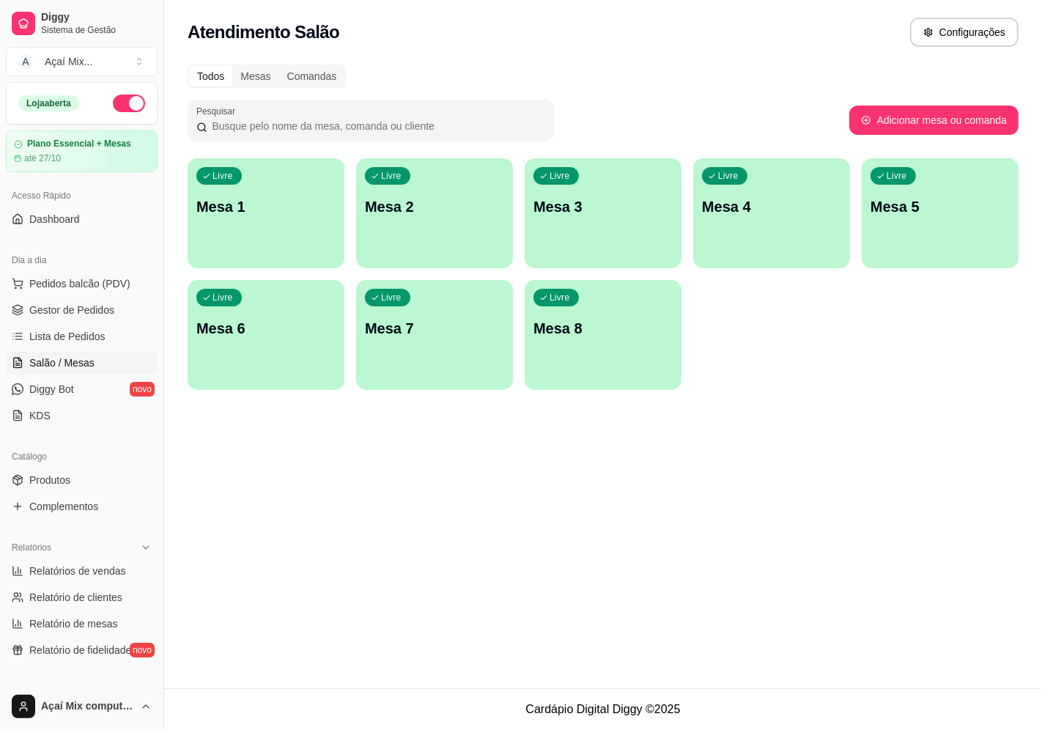
click at [242, 198] on p "Mesa 1" at bounding box center [265, 206] width 139 height 21
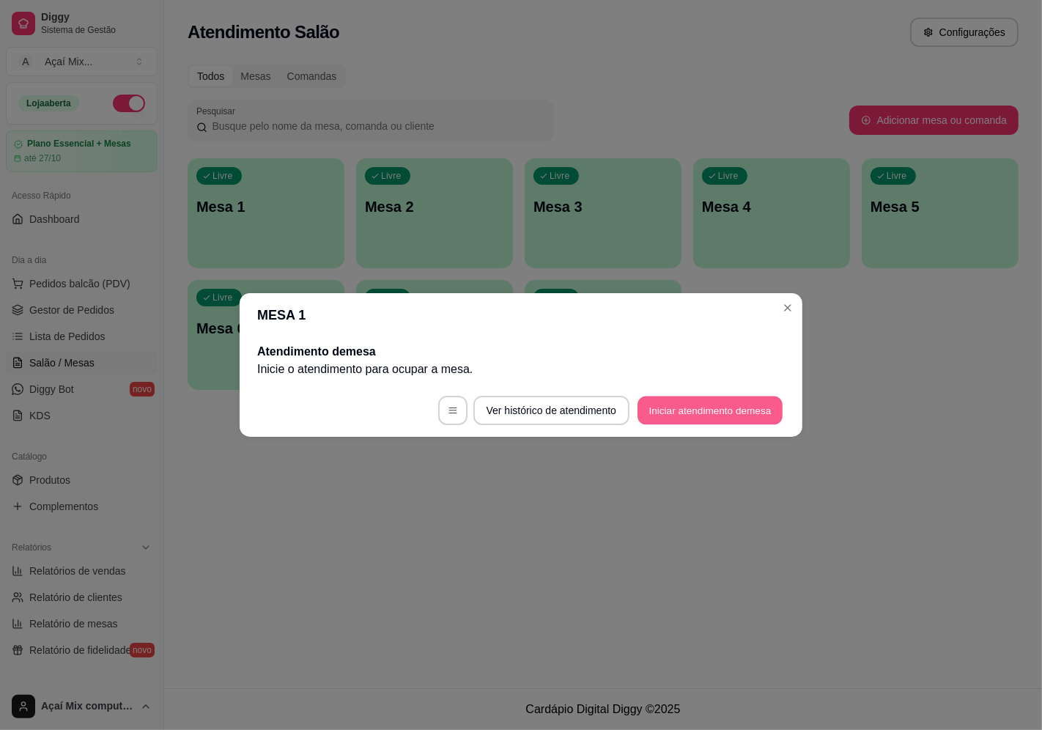
click at [763, 412] on button "Iniciar atendimento de mesa" at bounding box center [709, 410] width 145 height 29
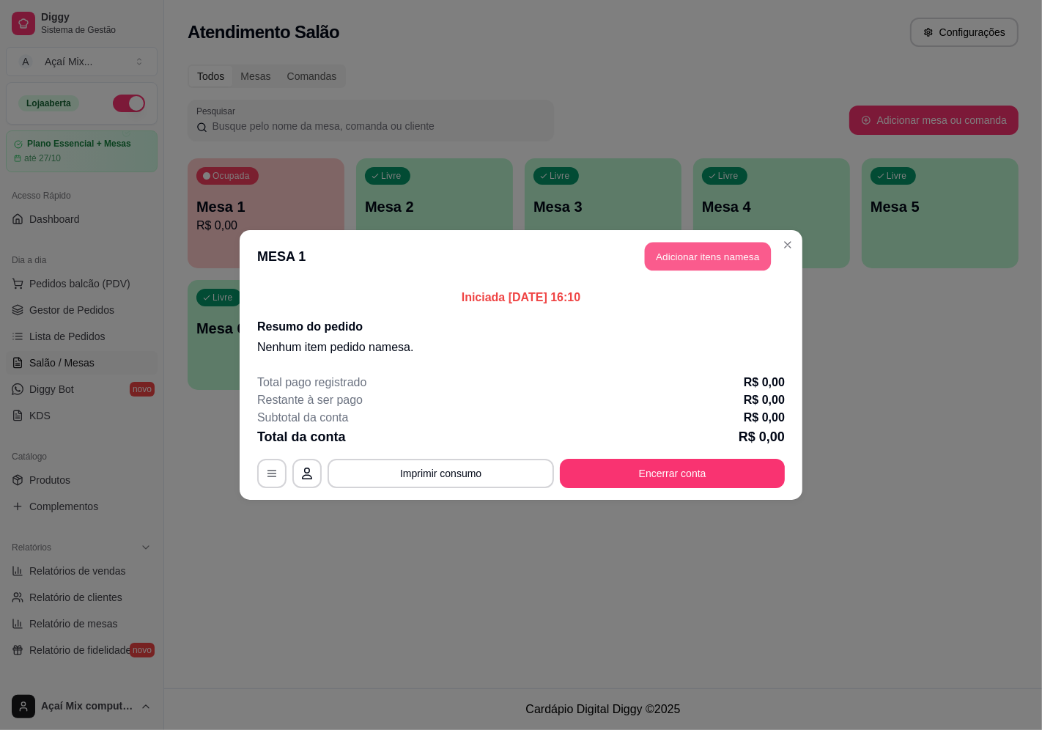
click at [716, 256] on button "Adicionar itens na mesa" at bounding box center [708, 256] width 126 height 29
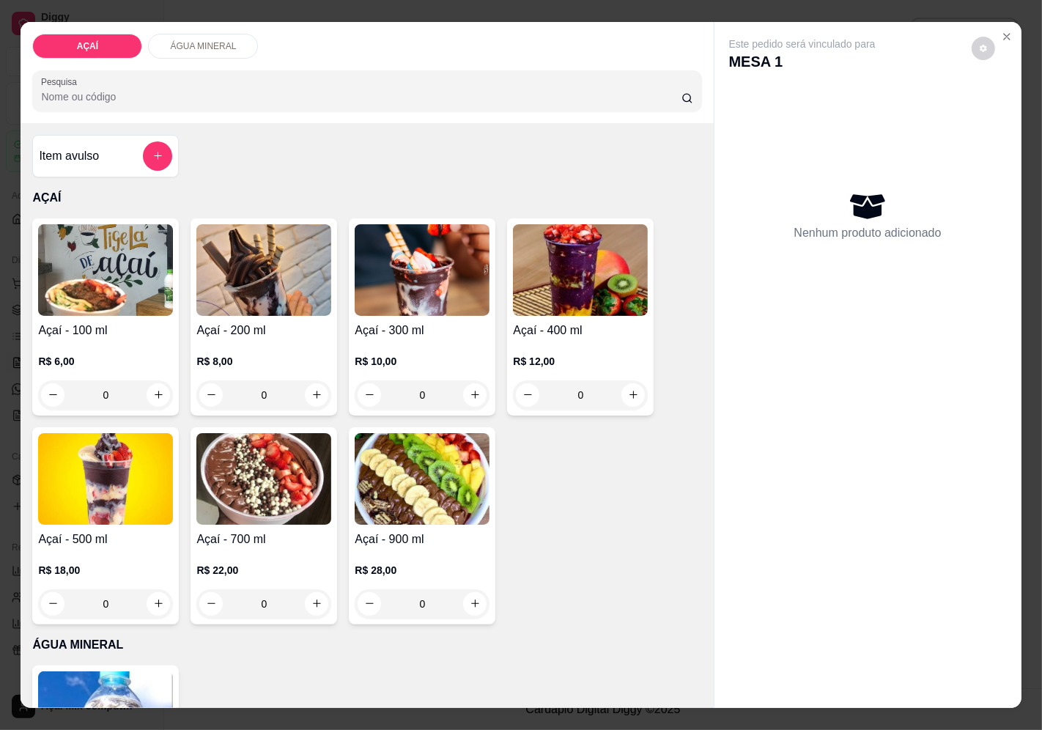
scroll to position [165, 0]
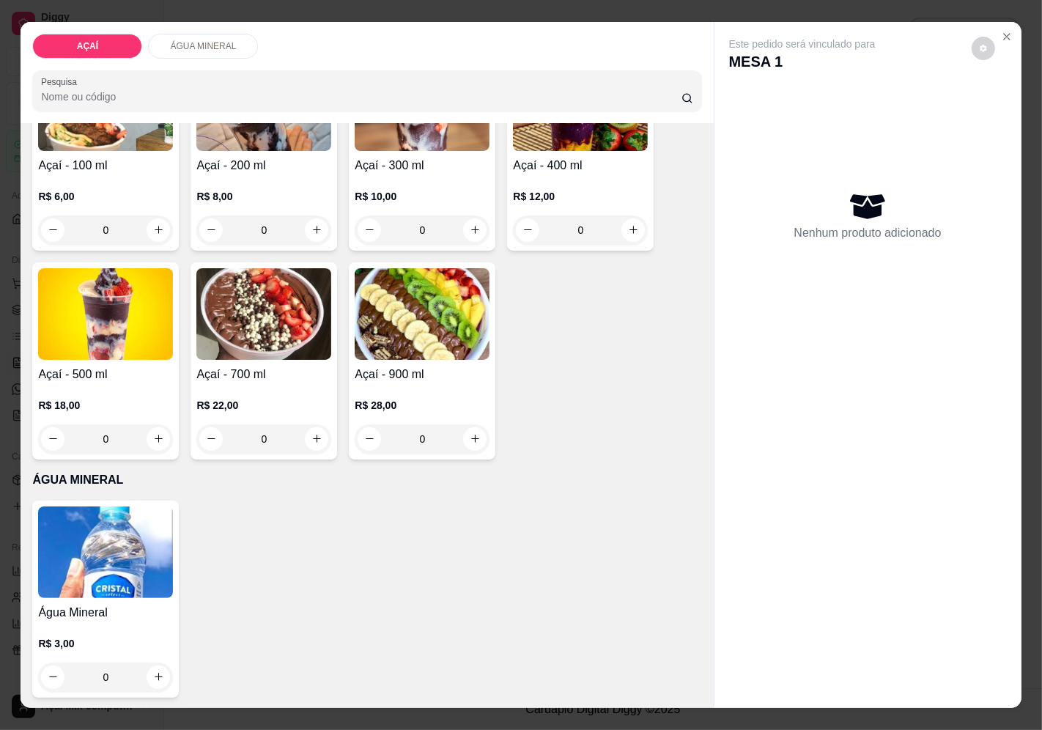
click at [308, 216] on div "0" at bounding box center [263, 229] width 135 height 29
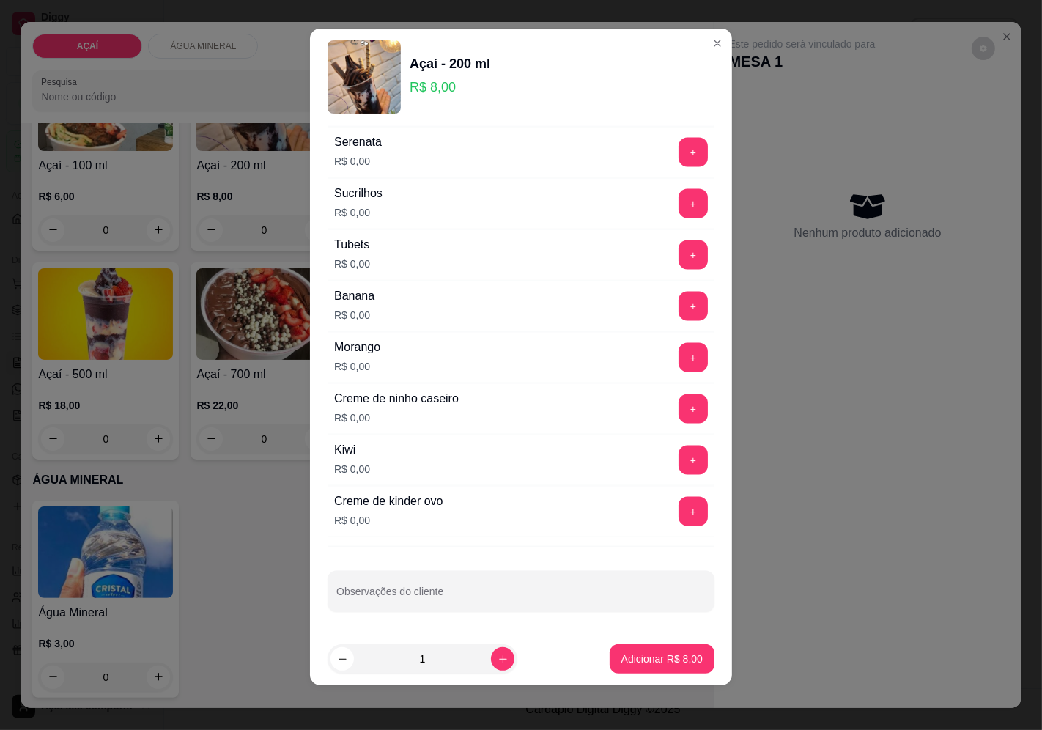
scroll to position [10, 0]
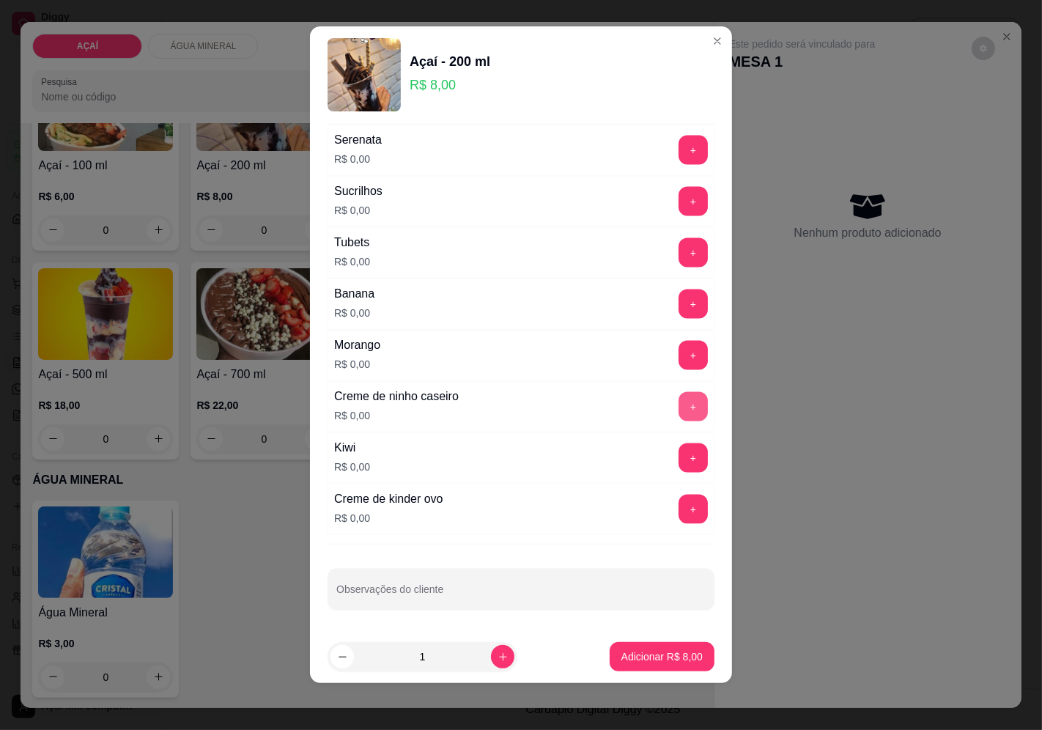
click at [678, 416] on button "+" at bounding box center [692, 406] width 29 height 29
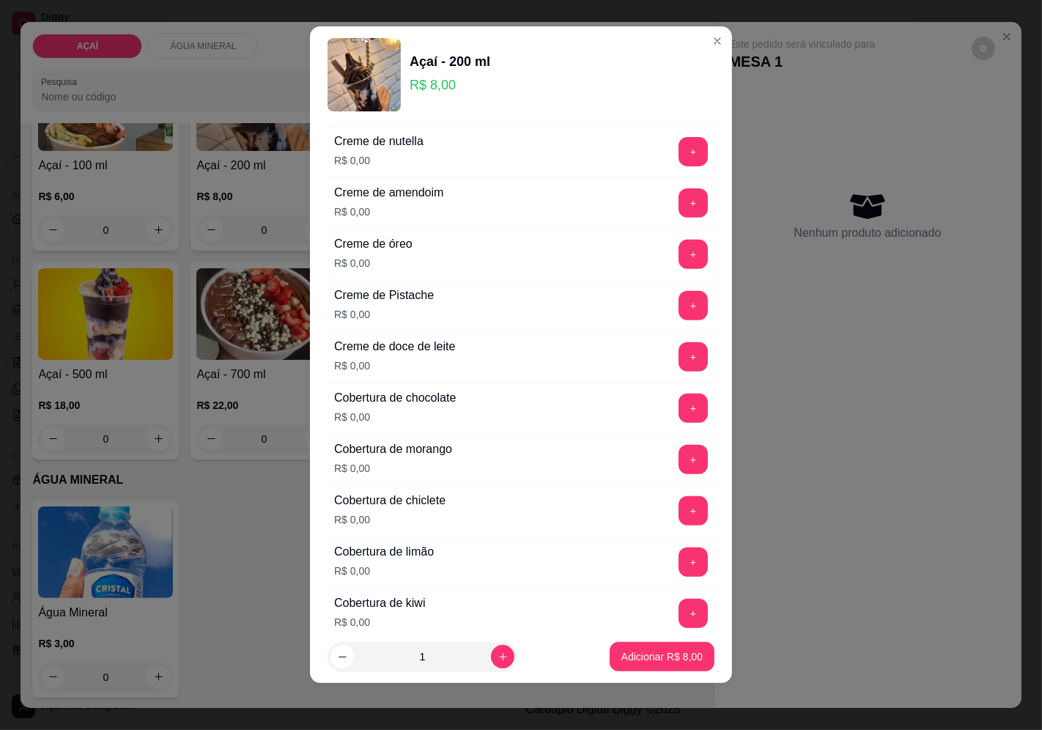
scroll to position [454, 0]
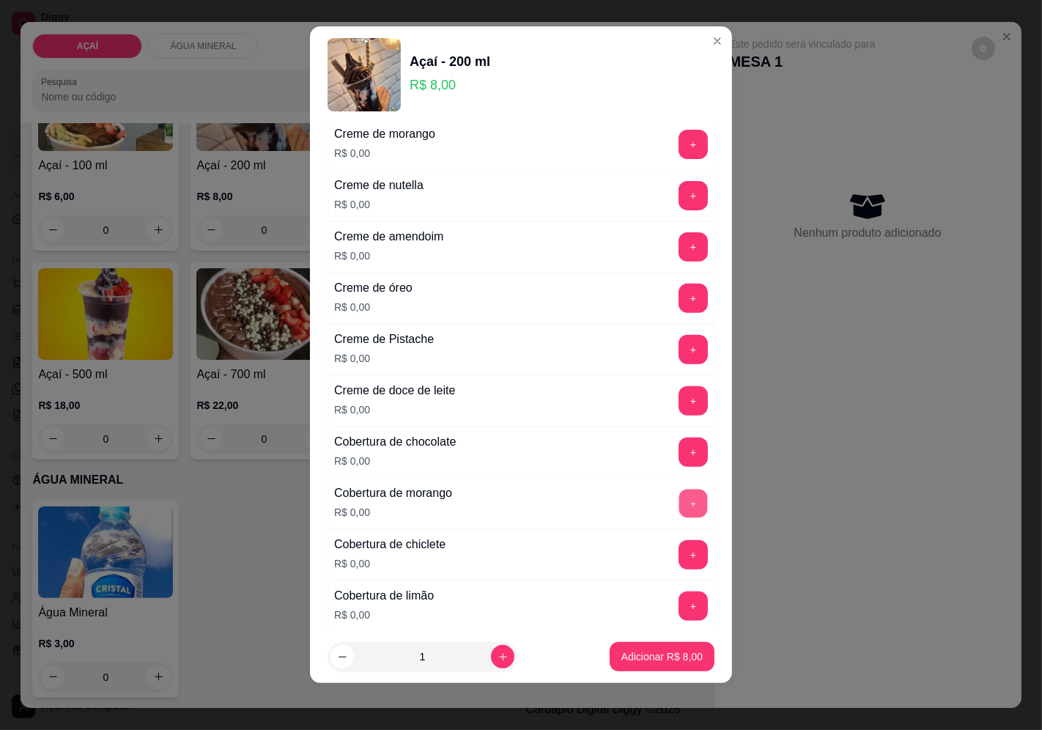
click at [679, 501] on button "+" at bounding box center [693, 503] width 29 height 29
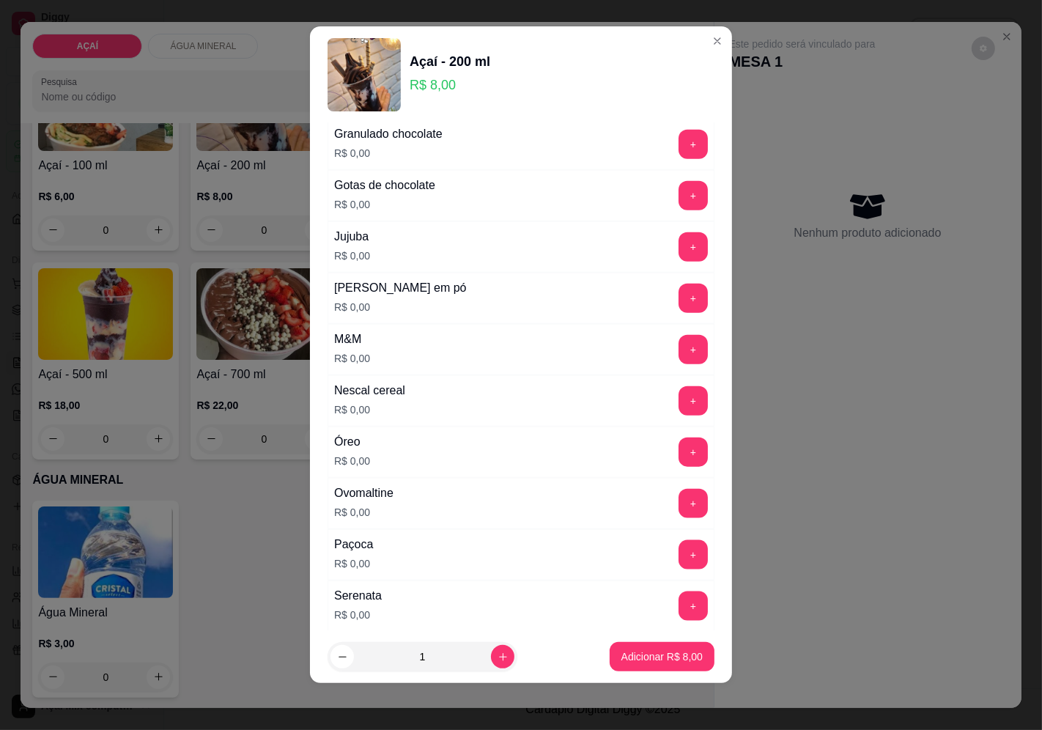
scroll to position [1430, 0]
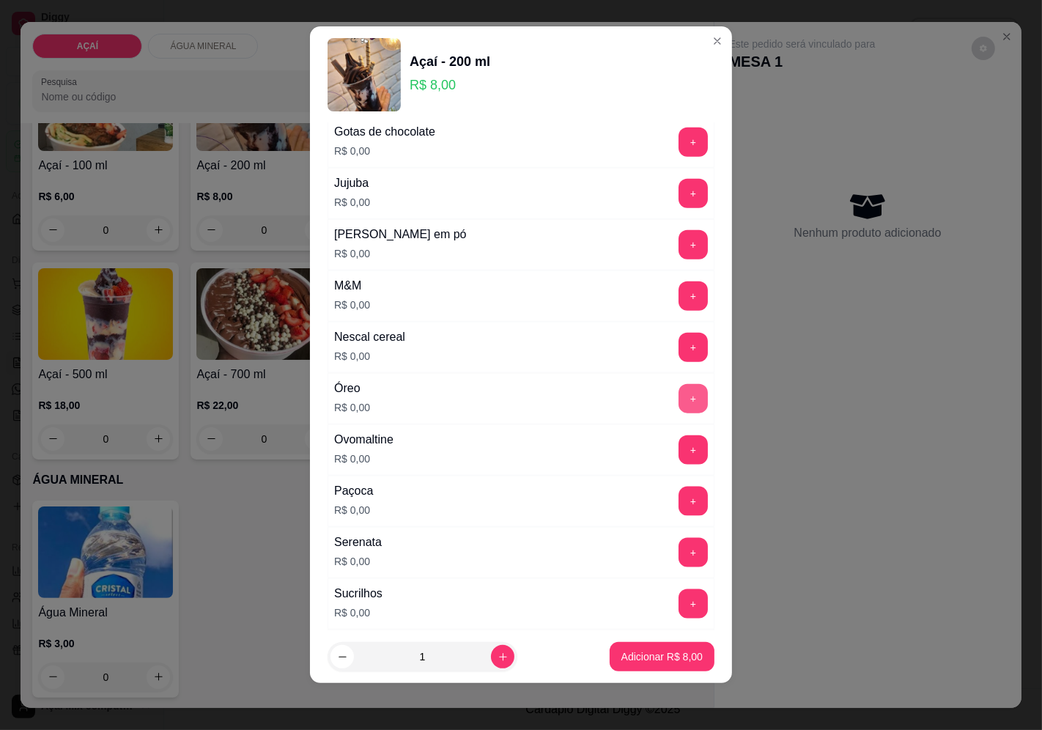
click at [678, 398] on button "+" at bounding box center [692, 398] width 29 height 29
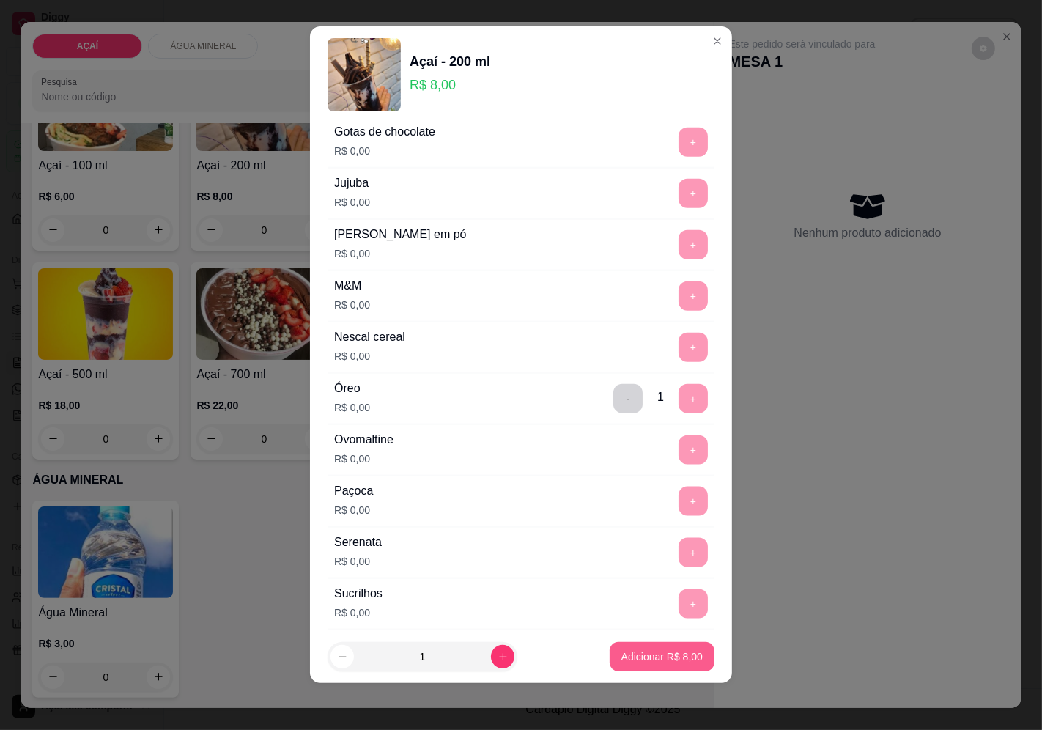
click at [648, 653] on p "Adicionar R$ 8,00" at bounding box center [661, 656] width 81 height 15
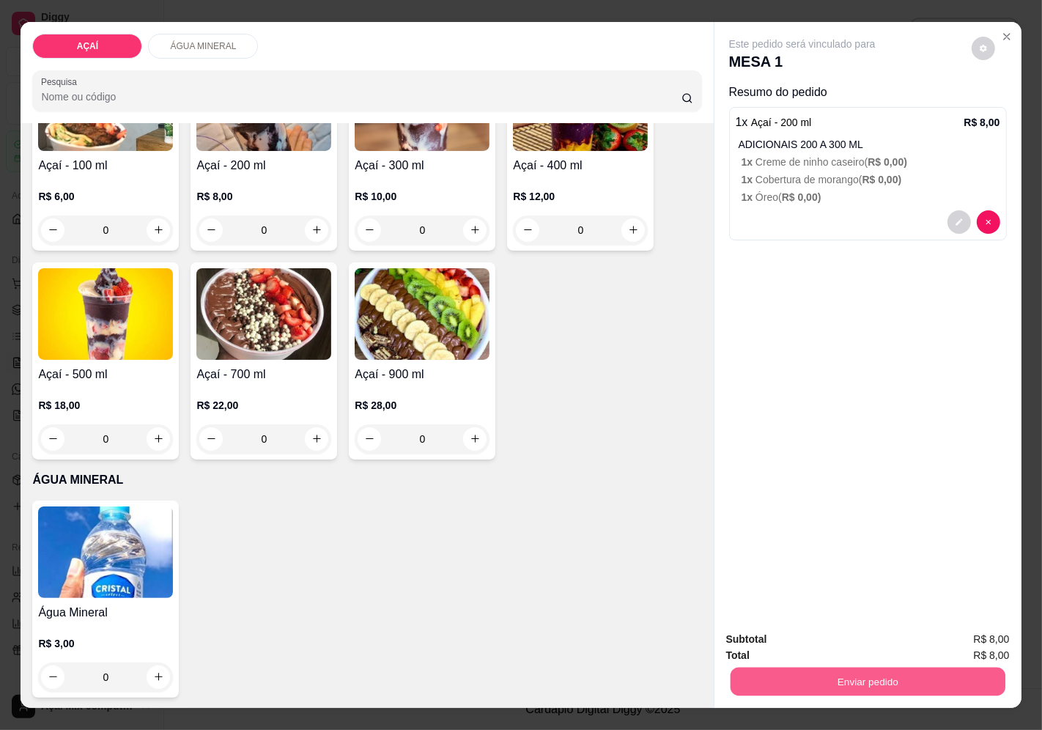
click at [867, 677] on button "Enviar pedido" at bounding box center [867, 681] width 275 height 29
click at [964, 626] on button "Enviar pedido" at bounding box center [970, 640] width 83 height 28
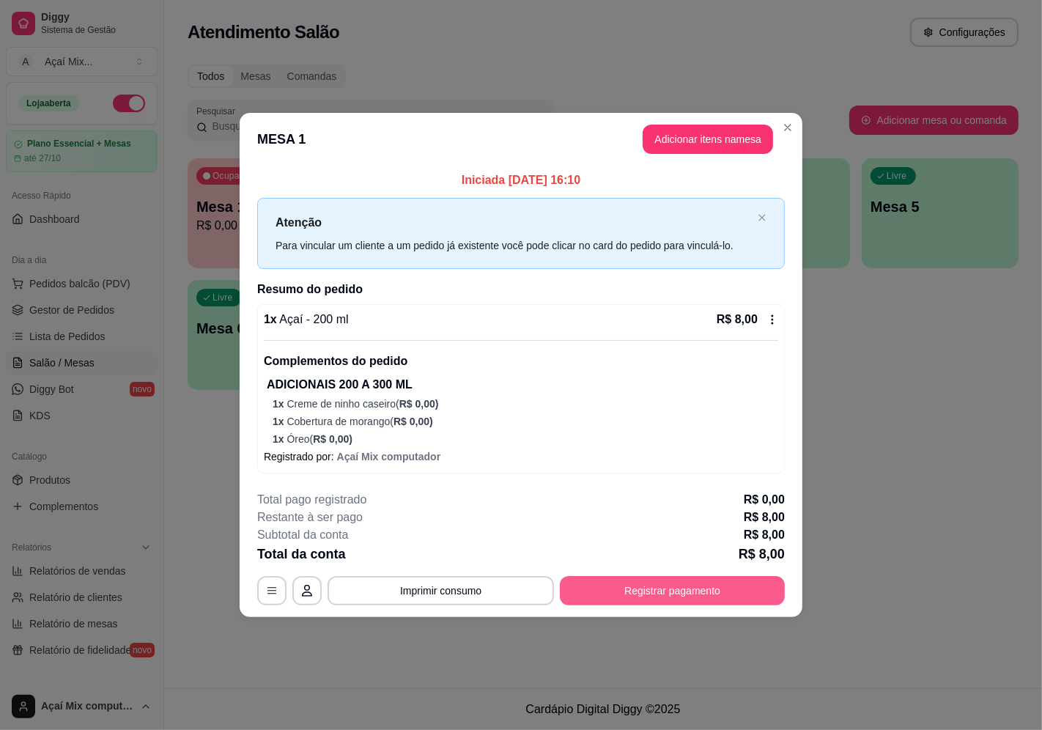
click at [691, 587] on button "Registrar pagamento" at bounding box center [672, 590] width 225 height 29
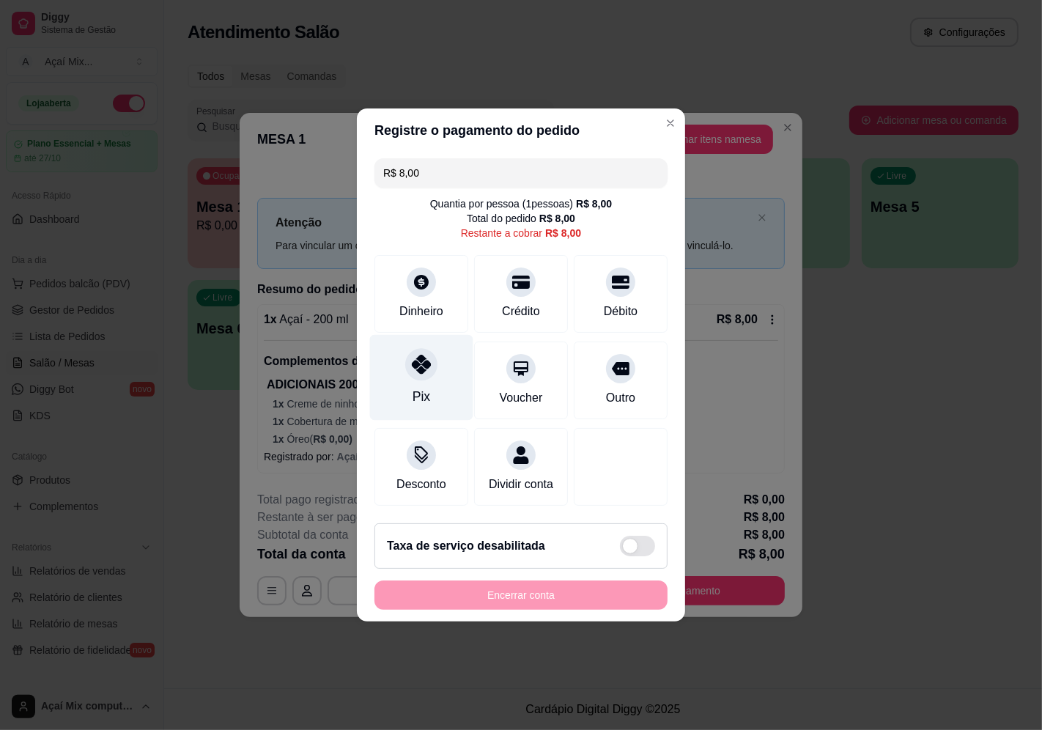
click at [445, 356] on div "Pix" at bounding box center [421, 378] width 103 height 86
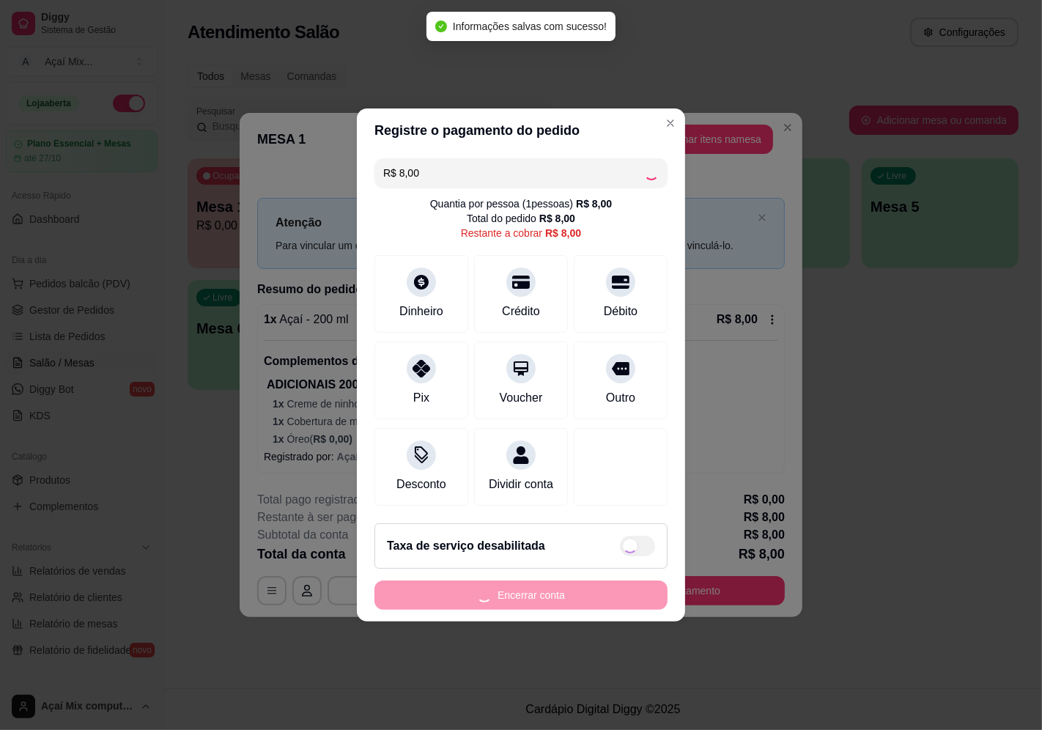
type input "R$ 0,00"
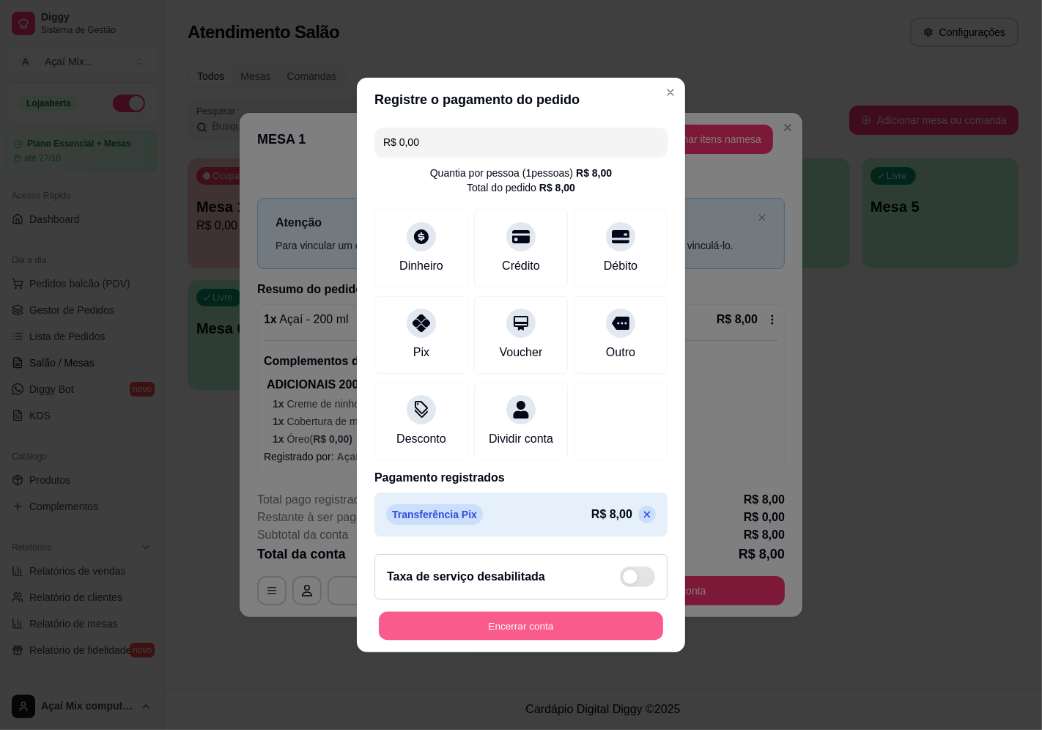
click at [574, 628] on button "Encerrar conta" at bounding box center [521, 626] width 284 height 29
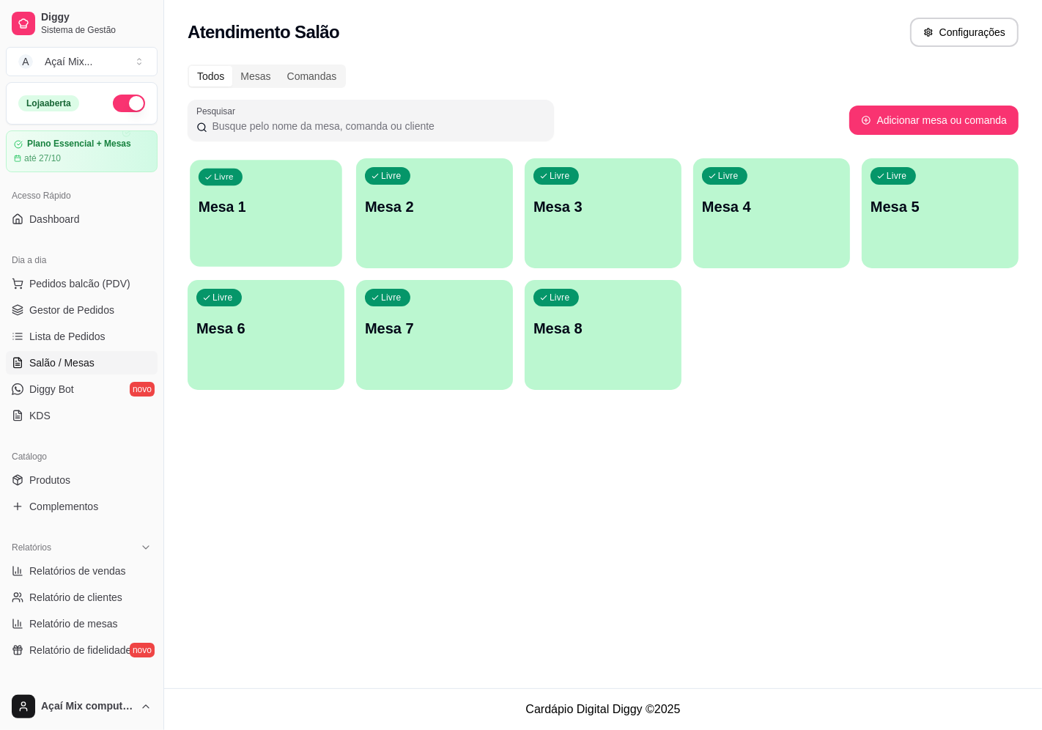
click at [297, 181] on div "Livre Mesa 1" at bounding box center [266, 204] width 152 height 89
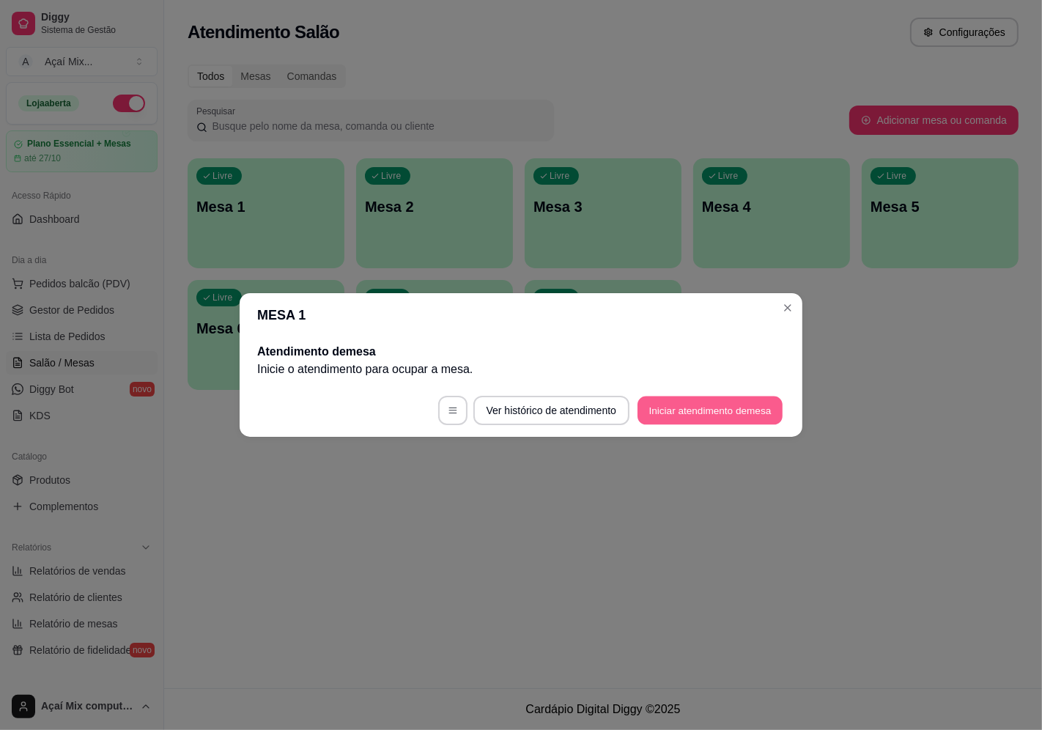
click at [683, 409] on button "Iniciar atendimento de mesa" at bounding box center [709, 410] width 145 height 29
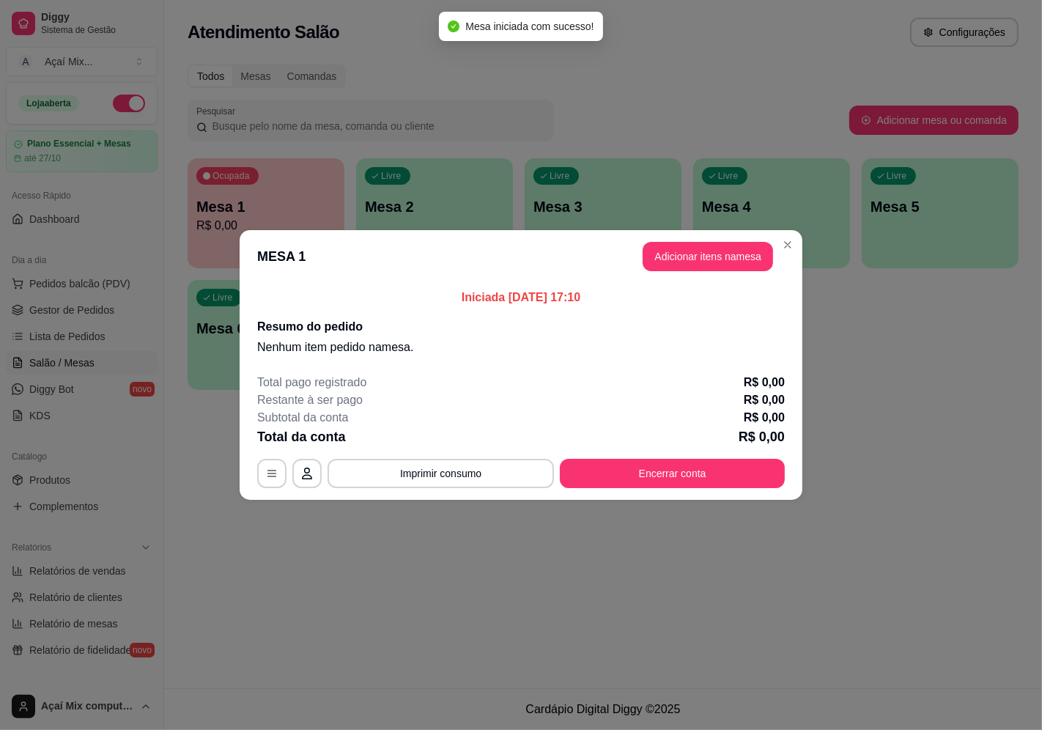
click at [729, 272] on header "MESA 1 Adicionar itens na mesa" at bounding box center [521, 256] width 563 height 53
click at [735, 264] on button "Adicionar itens na mesa" at bounding box center [707, 256] width 130 height 29
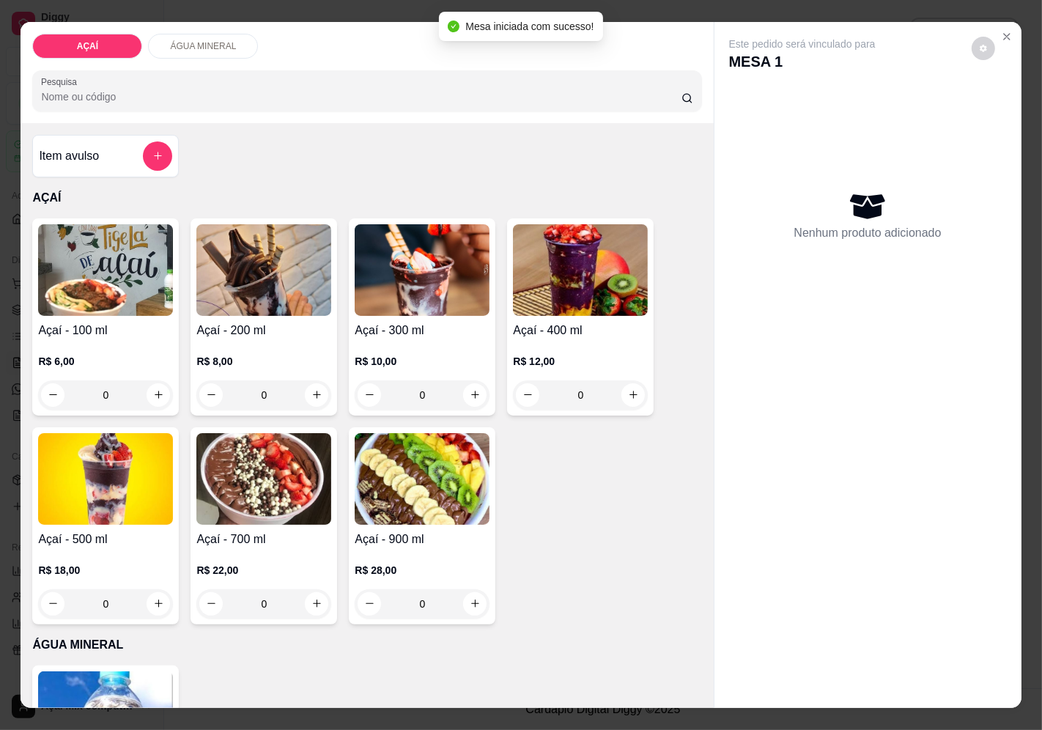
click at [311, 385] on div "0" at bounding box center [263, 394] width 135 height 29
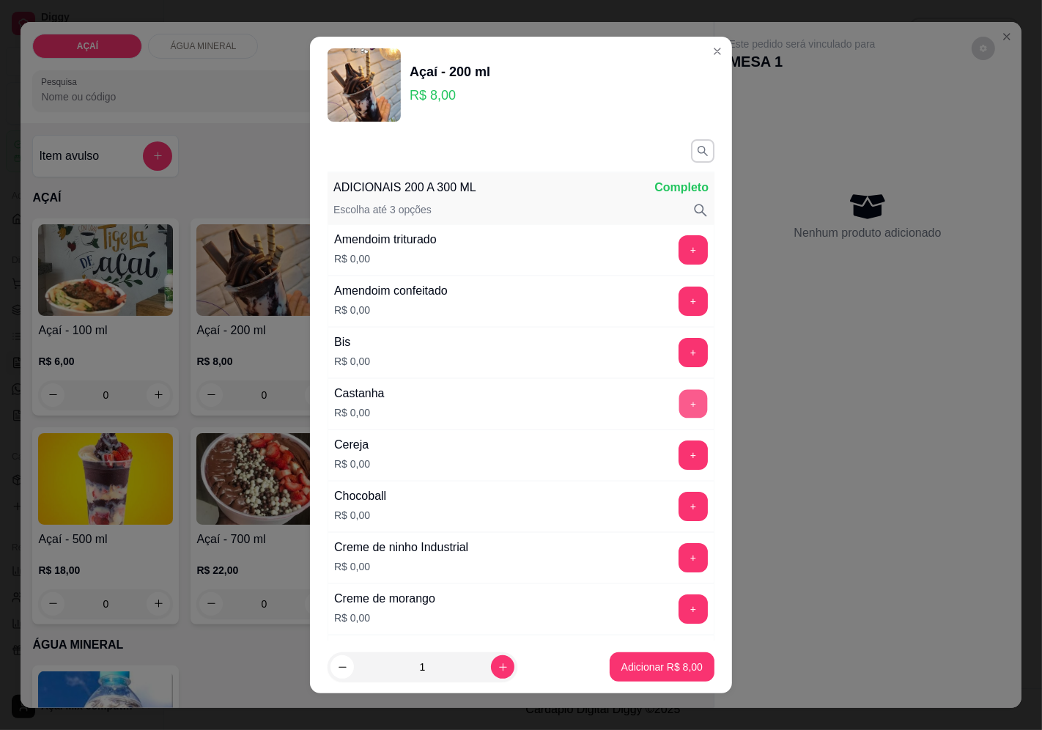
click at [679, 404] on button "+" at bounding box center [693, 403] width 29 height 29
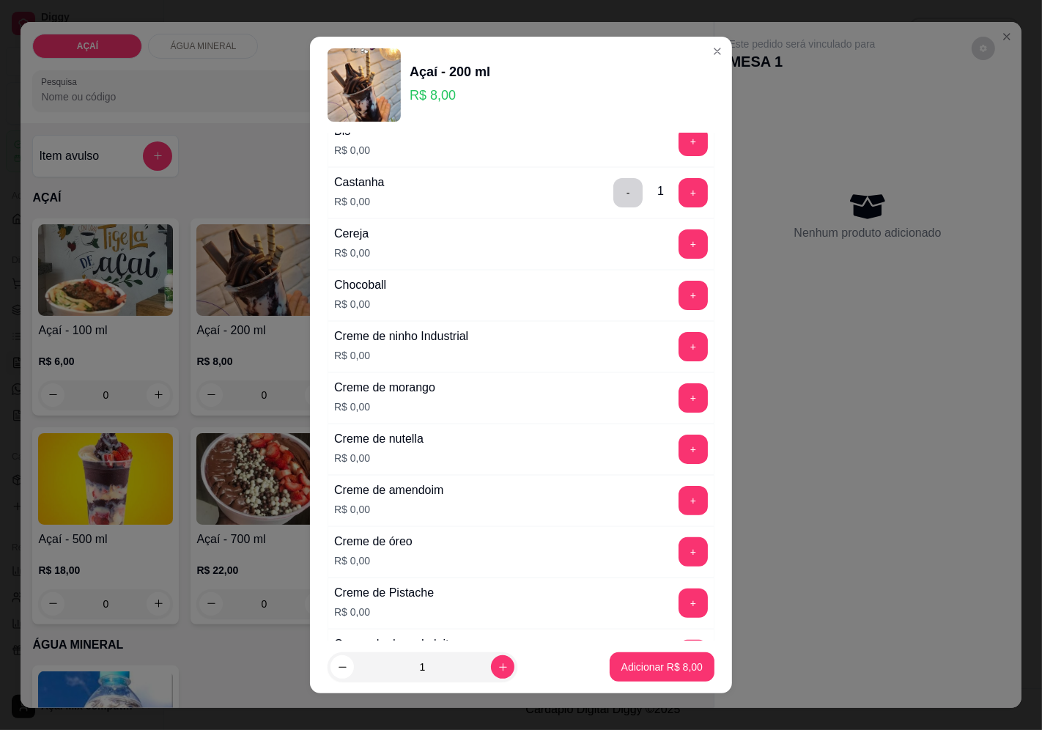
scroll to position [244, 0]
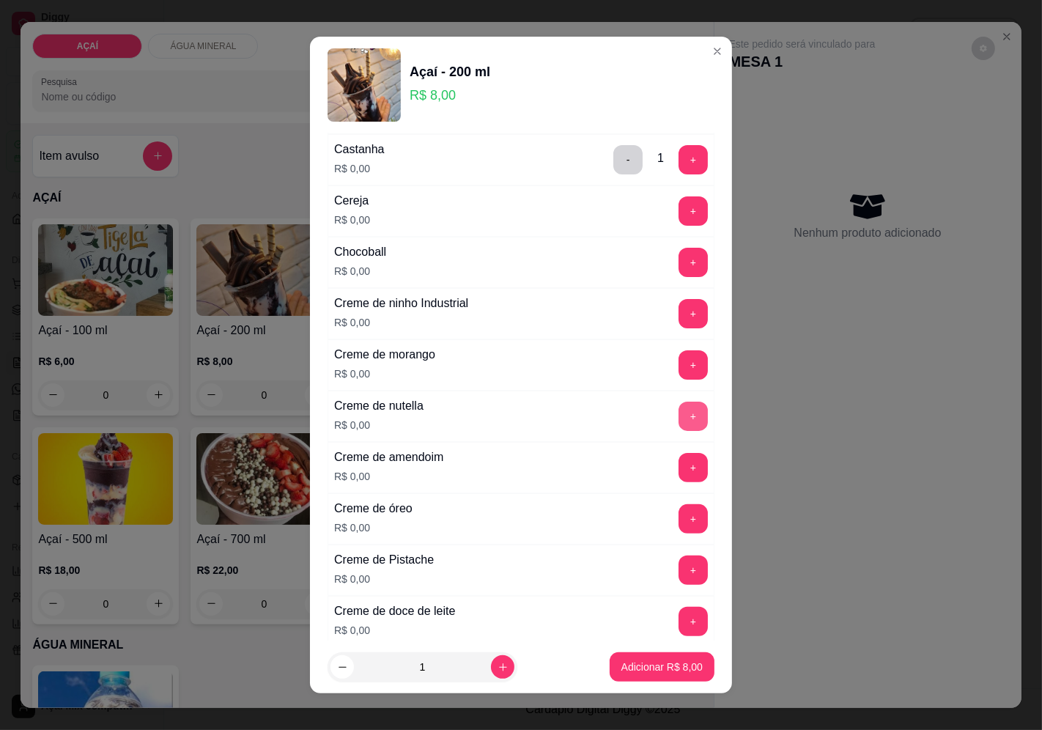
click at [678, 411] on button "+" at bounding box center [692, 415] width 29 height 29
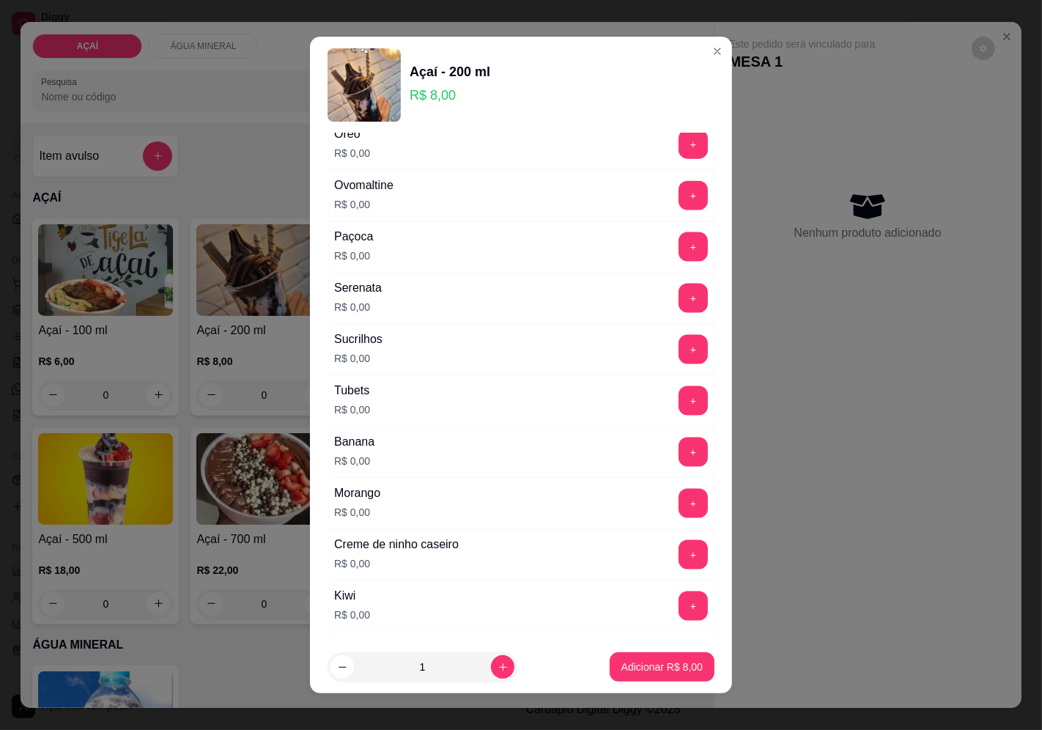
scroll to position [1837, 0]
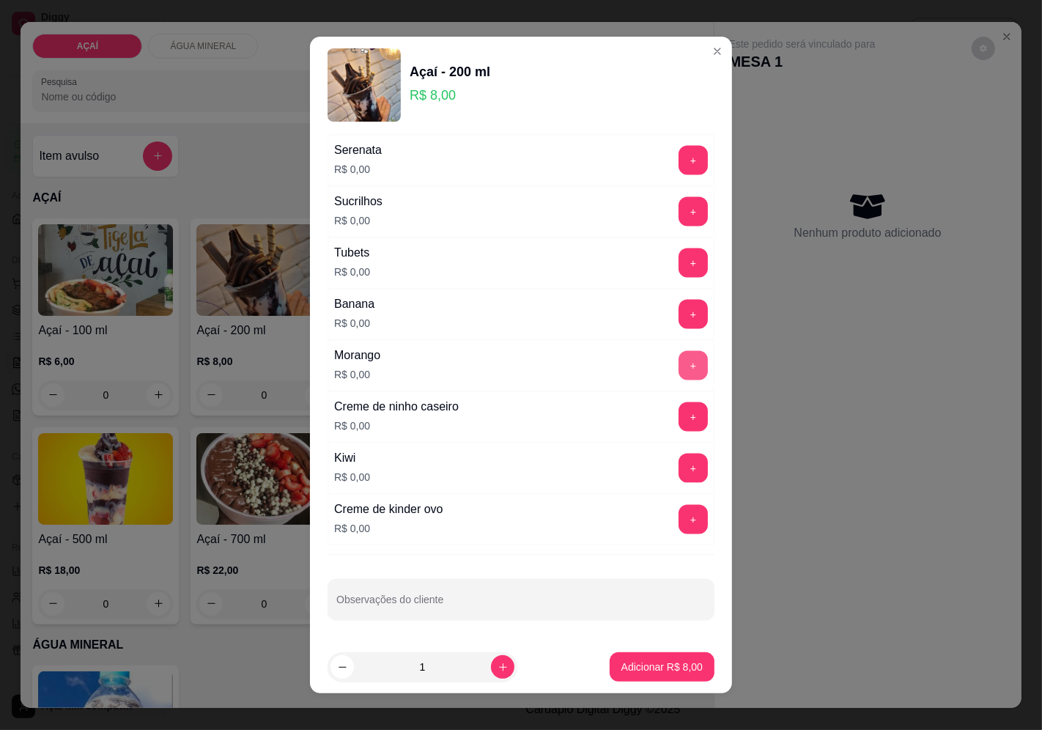
click at [678, 368] on button "+" at bounding box center [692, 365] width 29 height 29
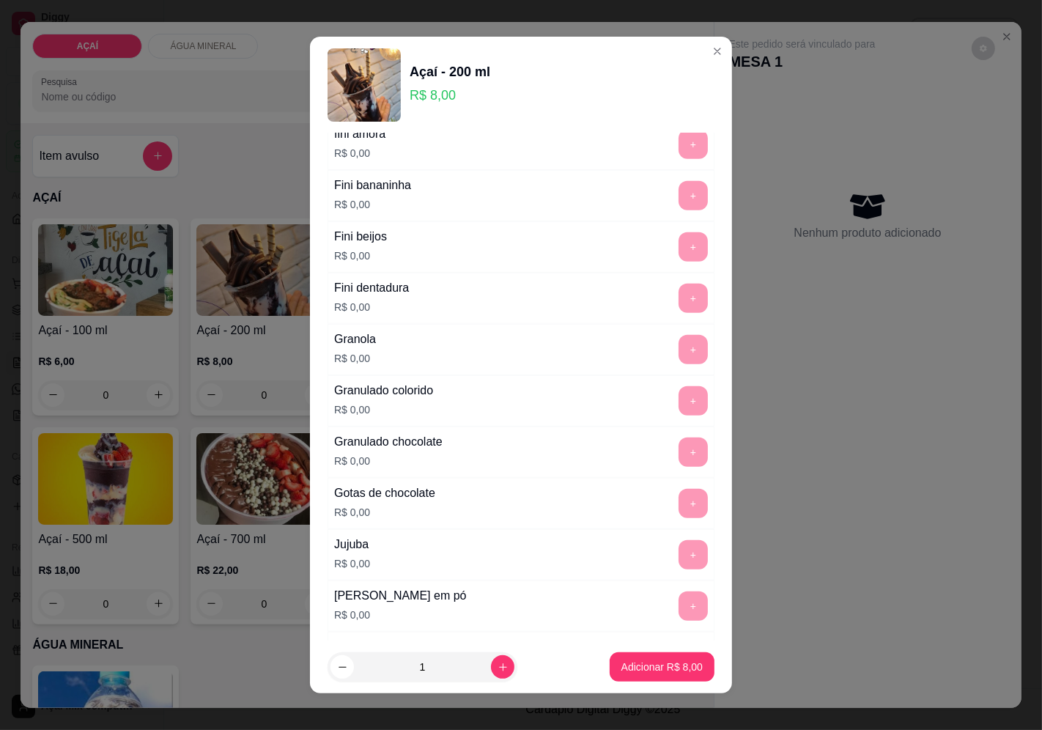
scroll to position [1349, 0]
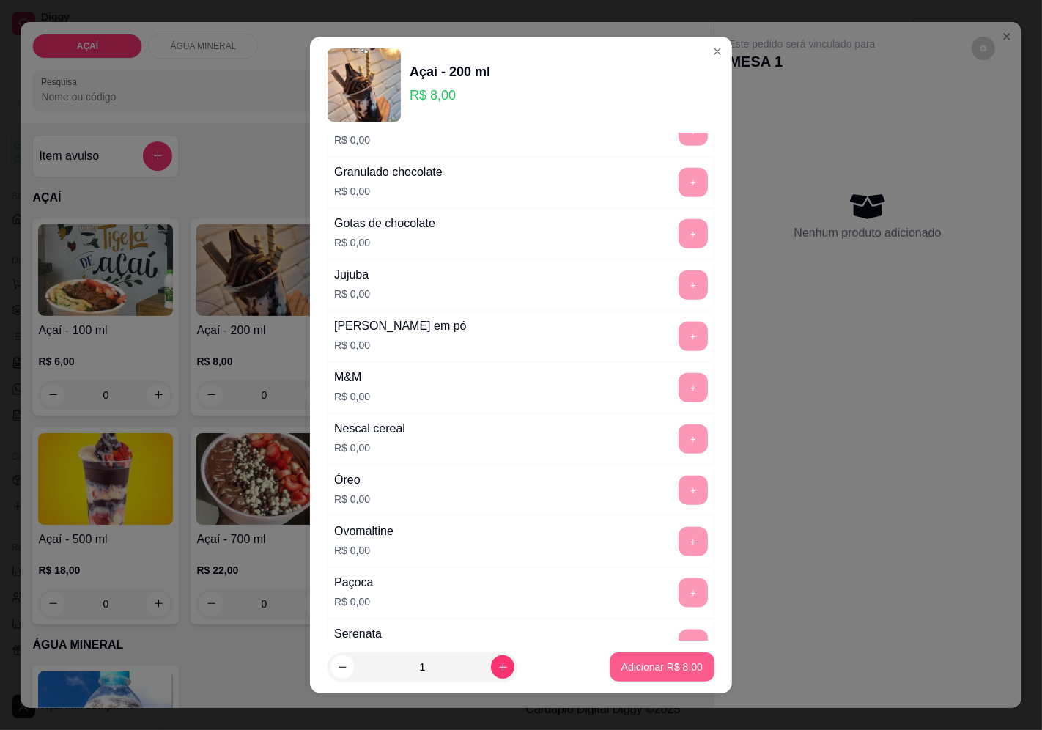
click at [646, 675] on button "Adicionar R$ 8,00" at bounding box center [661, 666] width 105 height 29
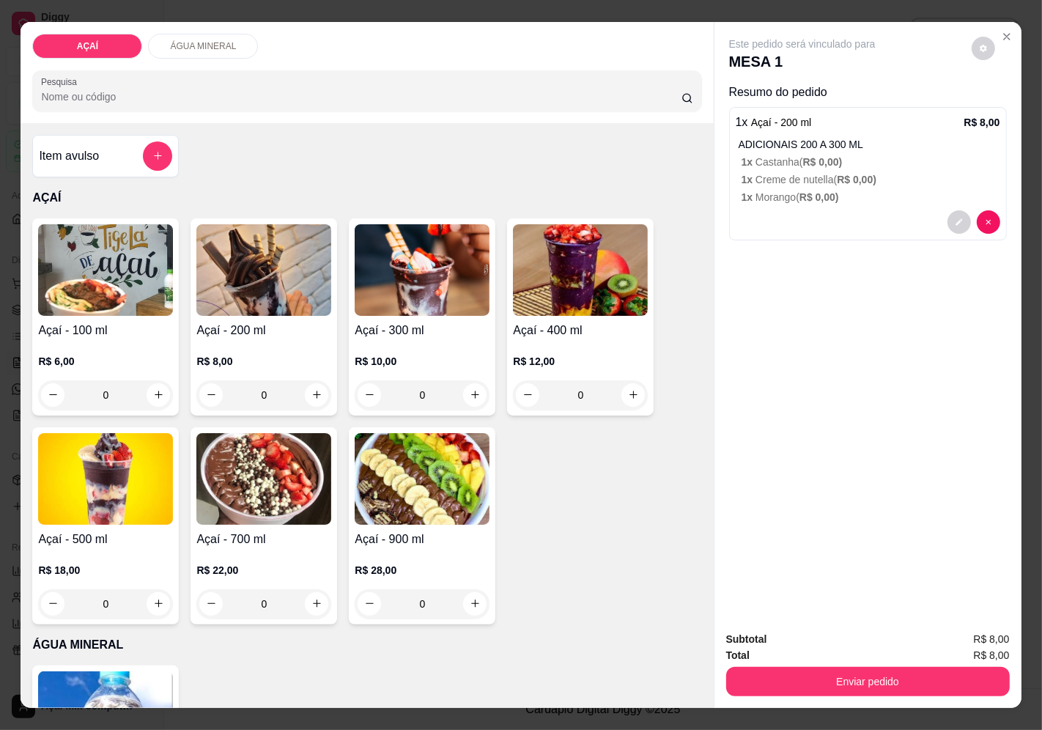
click at [316, 386] on div "0" at bounding box center [263, 394] width 135 height 29
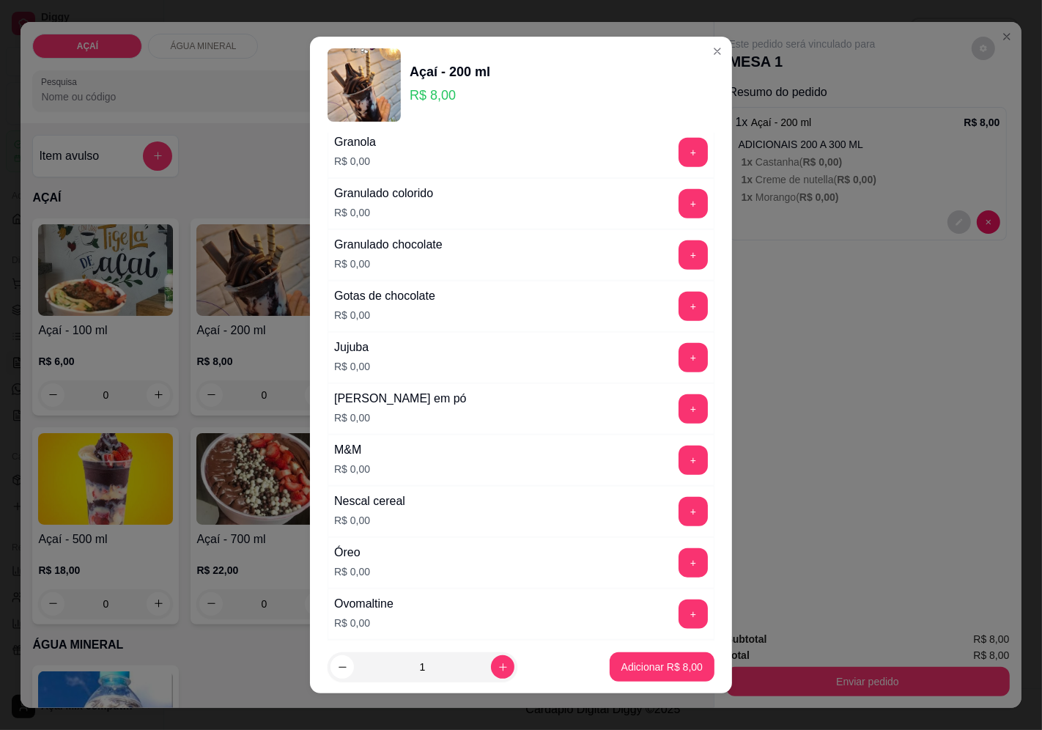
scroll to position [1383, 0]
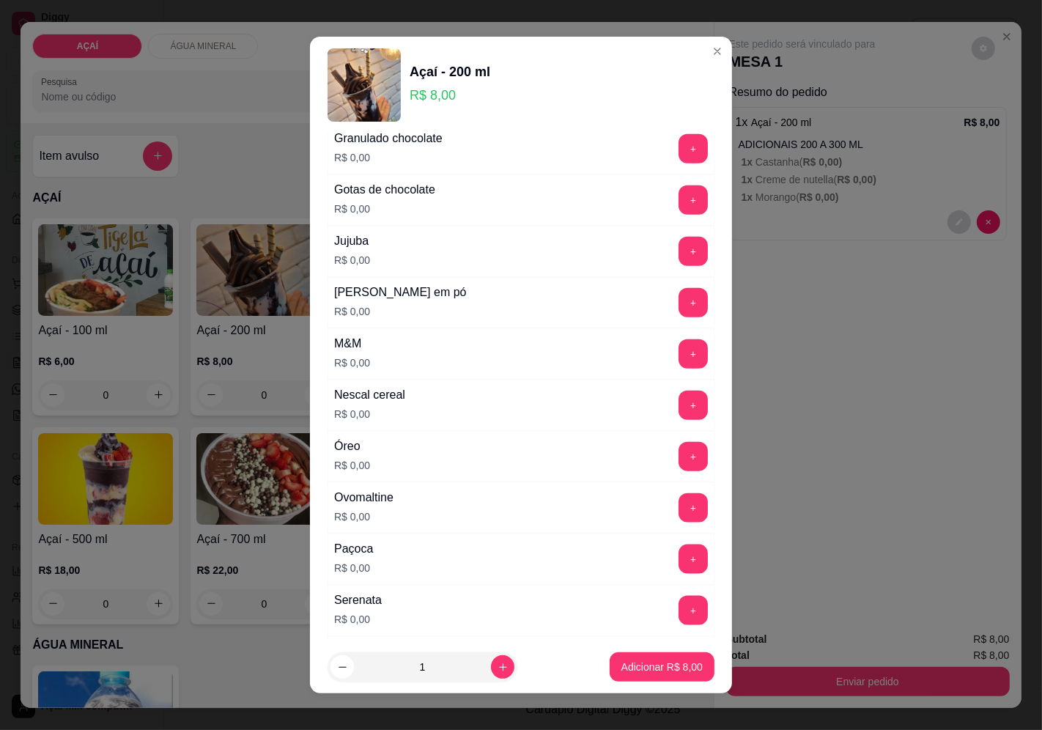
click at [672, 462] on div "+" at bounding box center [692, 456] width 41 height 29
click at [678, 462] on button "+" at bounding box center [692, 456] width 29 height 29
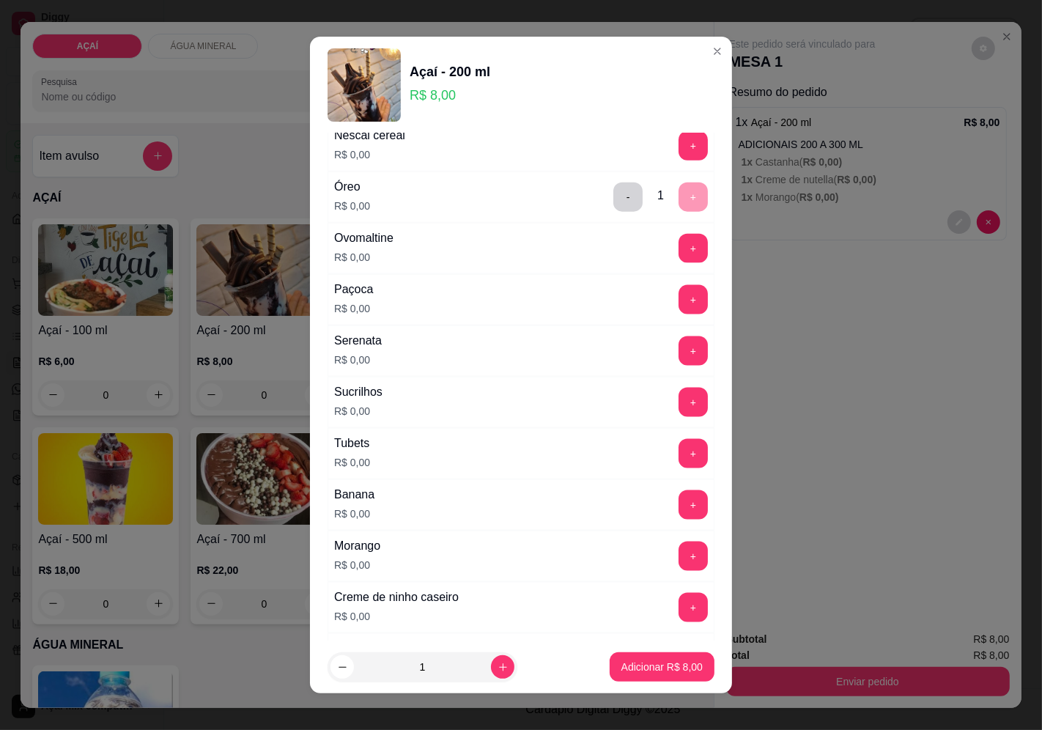
scroll to position [1837, 0]
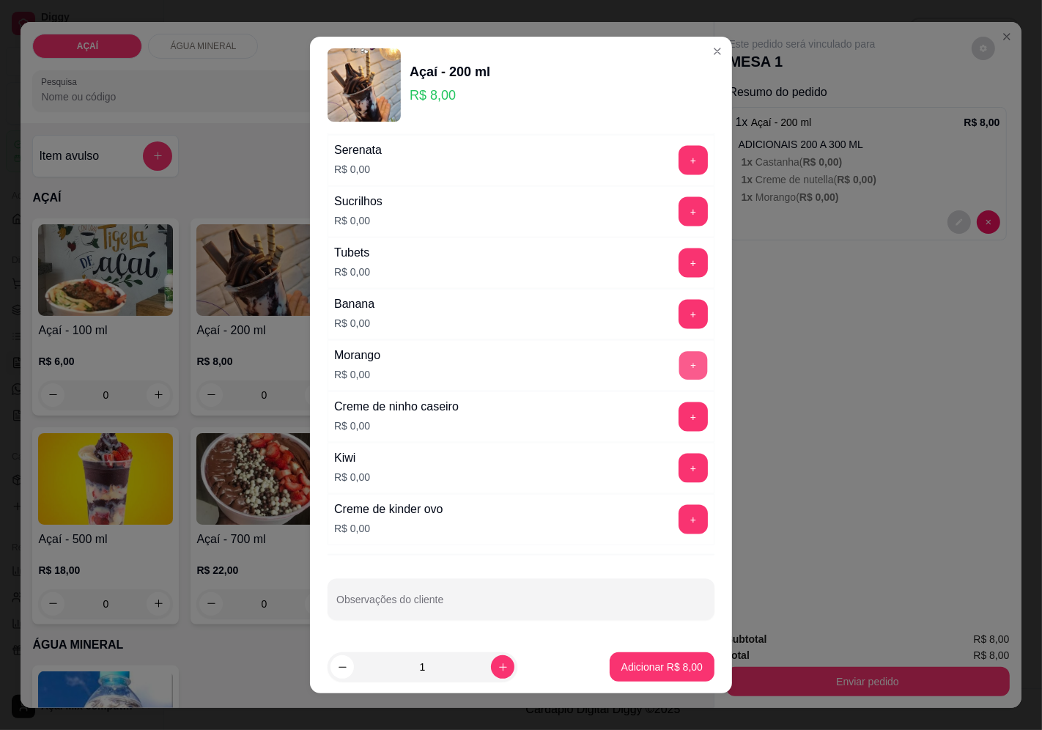
click at [679, 371] on button "+" at bounding box center [693, 365] width 29 height 29
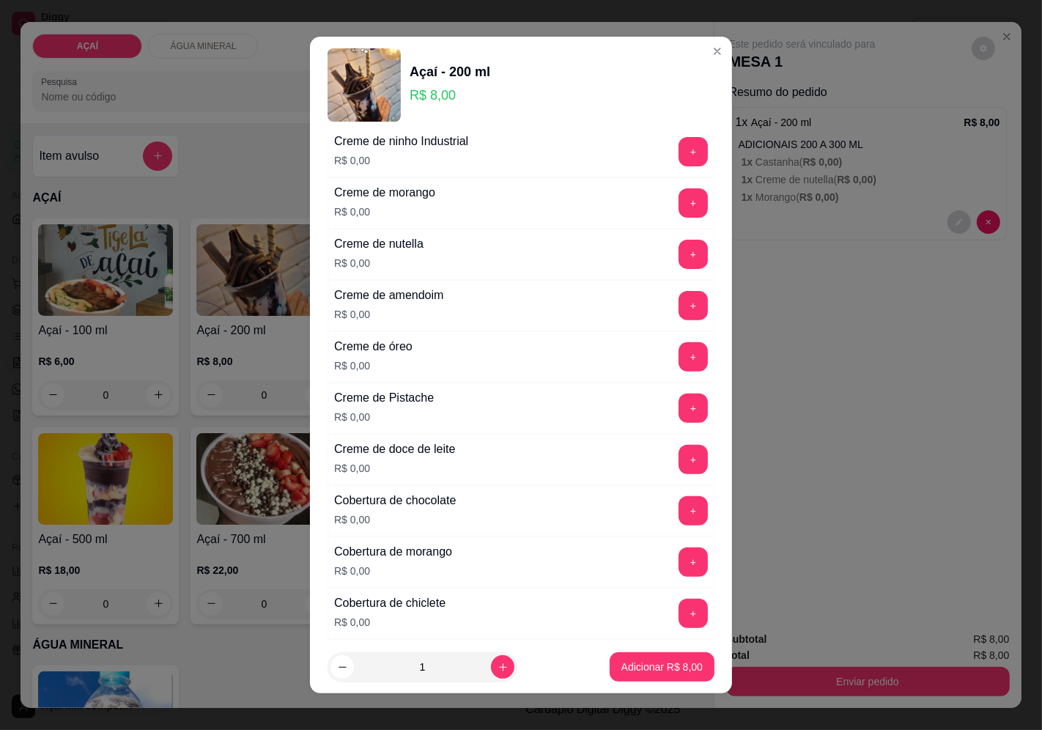
scroll to position [372, 0]
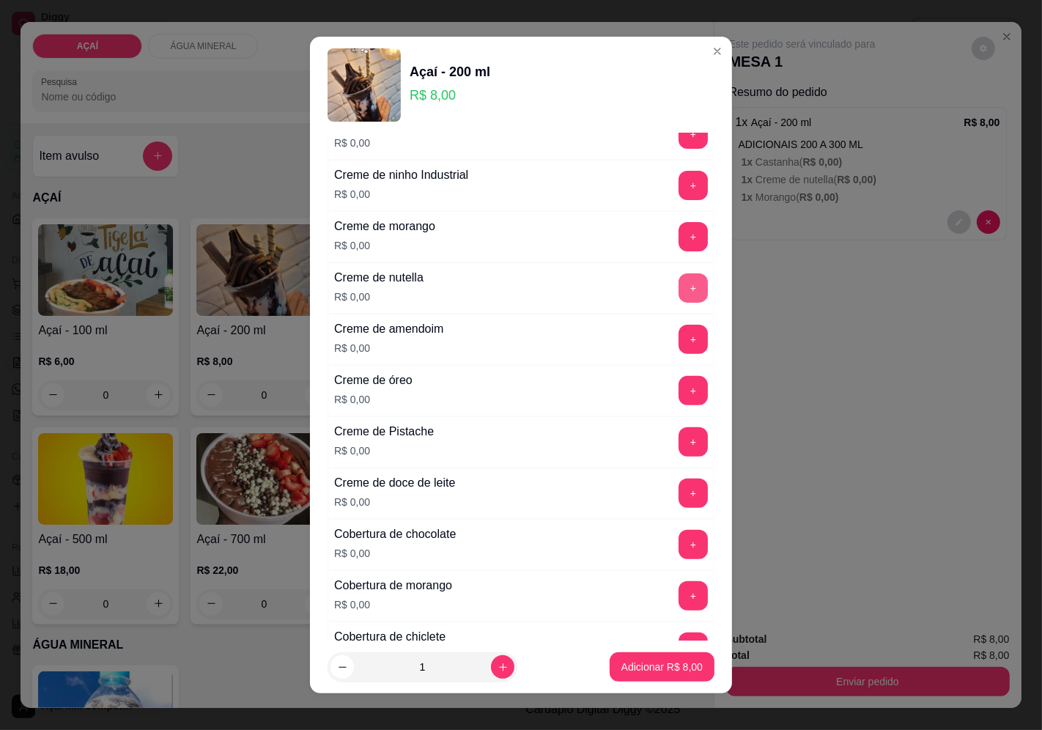
click at [678, 290] on button "+" at bounding box center [692, 287] width 29 height 29
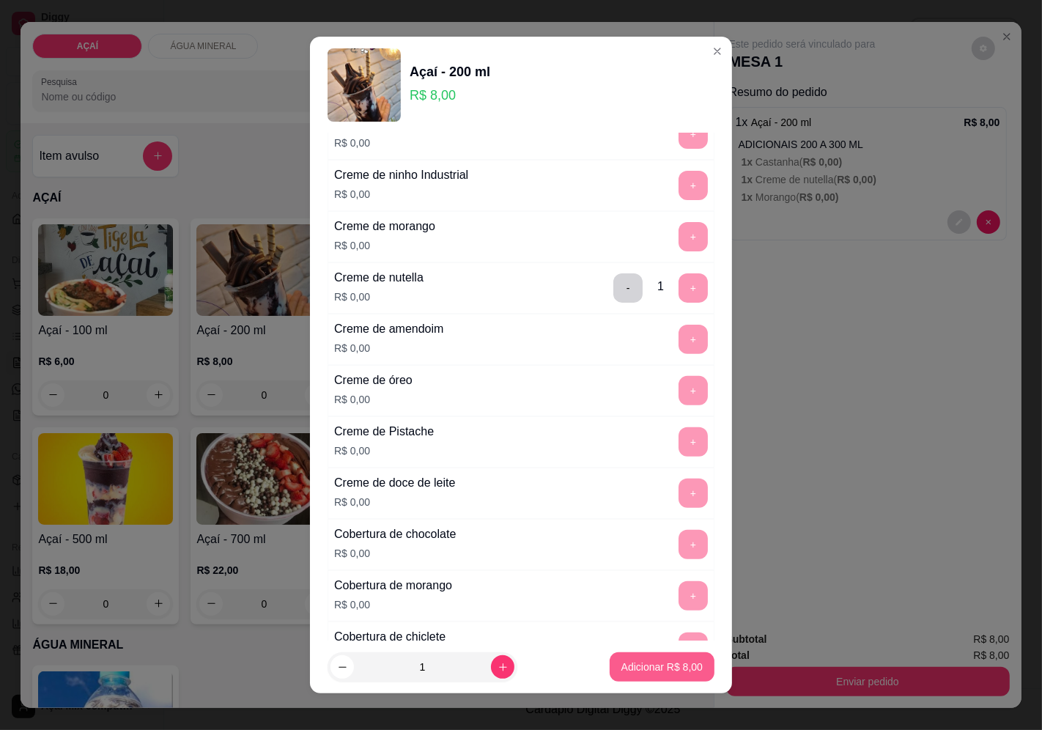
click at [631, 663] on p "Adicionar R$ 8,00" at bounding box center [661, 666] width 81 height 15
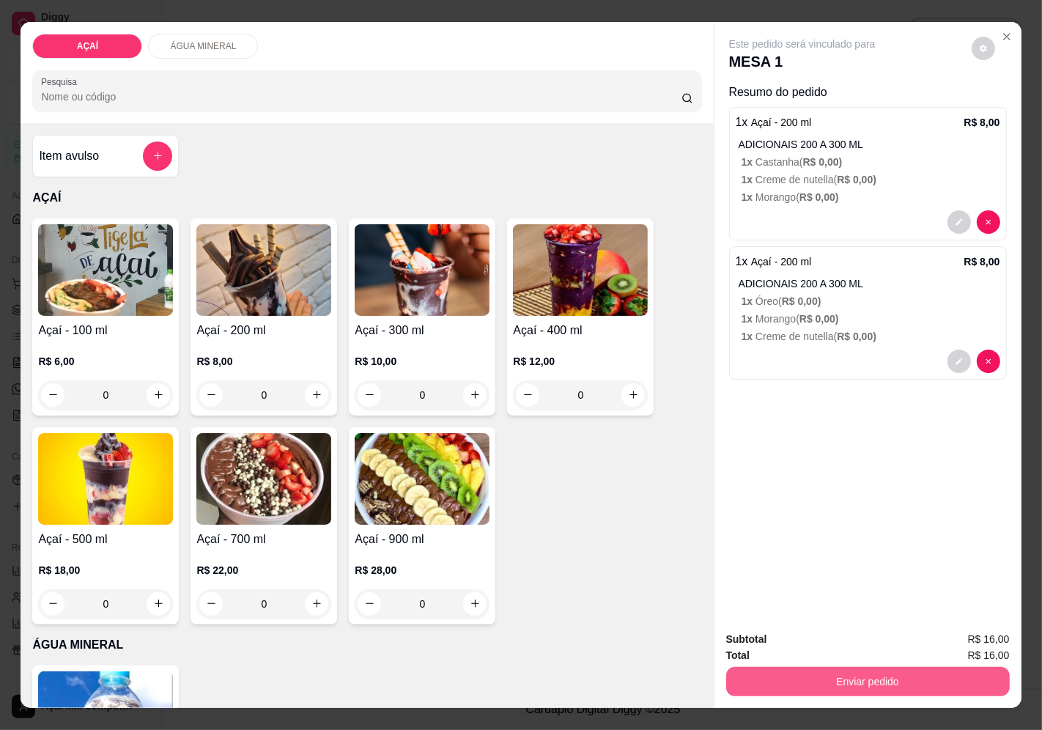
click at [773, 675] on button "Enviar pedido" at bounding box center [867, 681] width 283 height 29
click at [1007, 635] on button "Enviar pedido" at bounding box center [970, 640] width 83 height 28
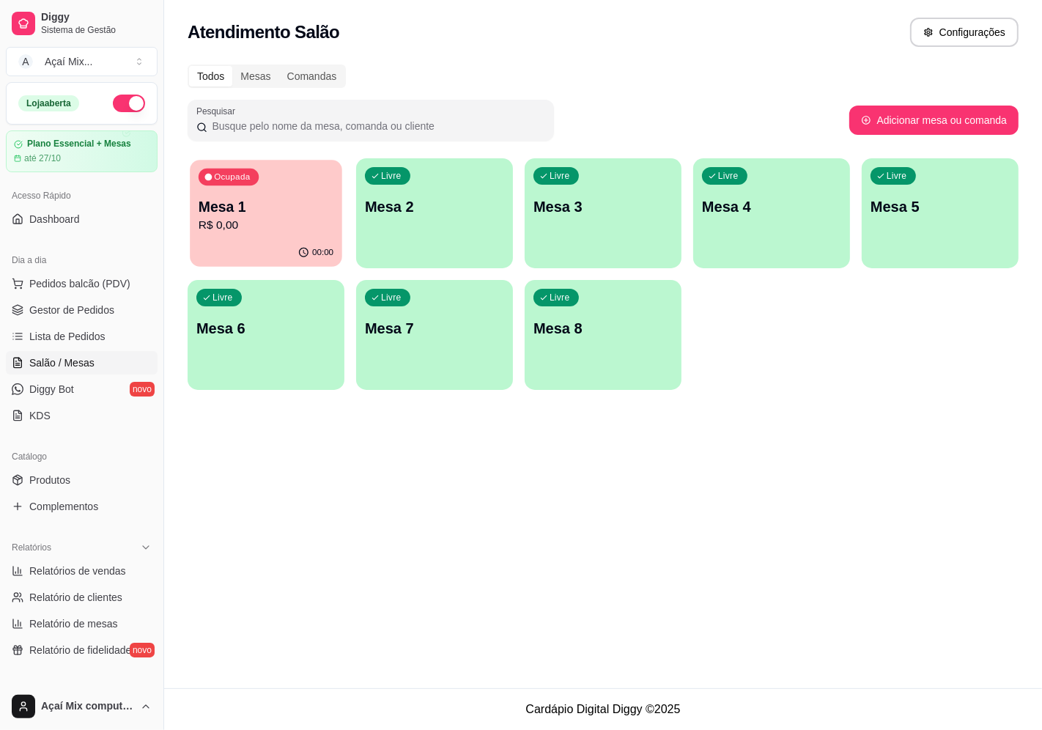
click at [240, 187] on div "Ocupada Mesa 1 R$ 0,00" at bounding box center [266, 199] width 152 height 79
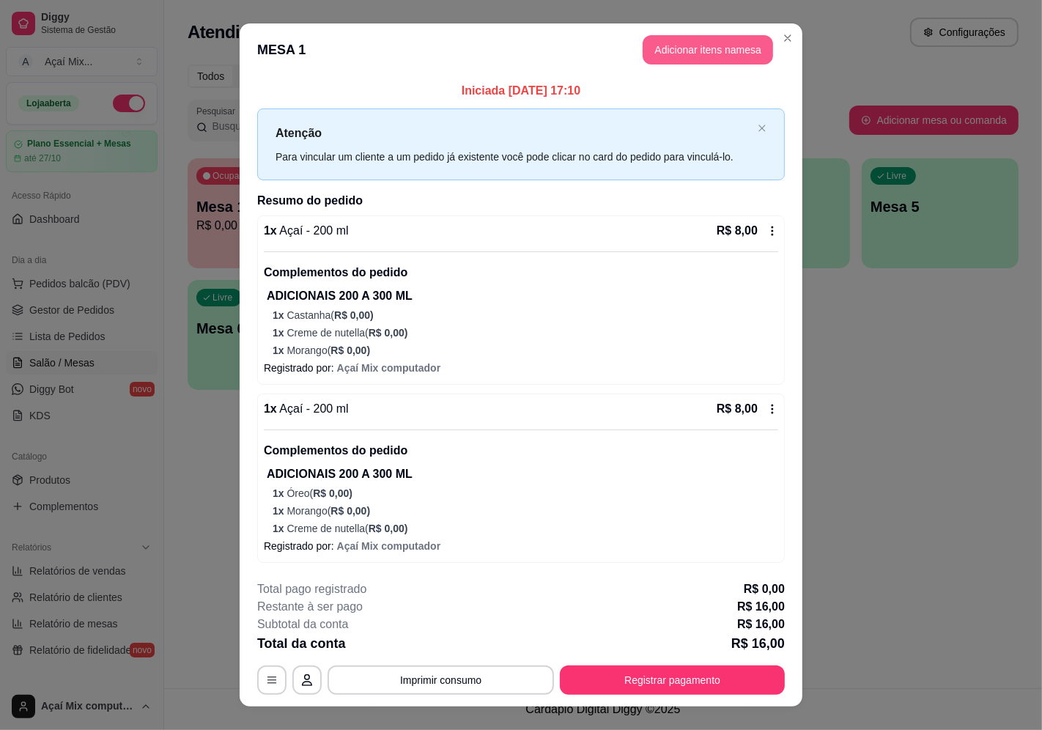
click at [683, 62] on button "Adicionar itens na mesa" at bounding box center [707, 49] width 130 height 29
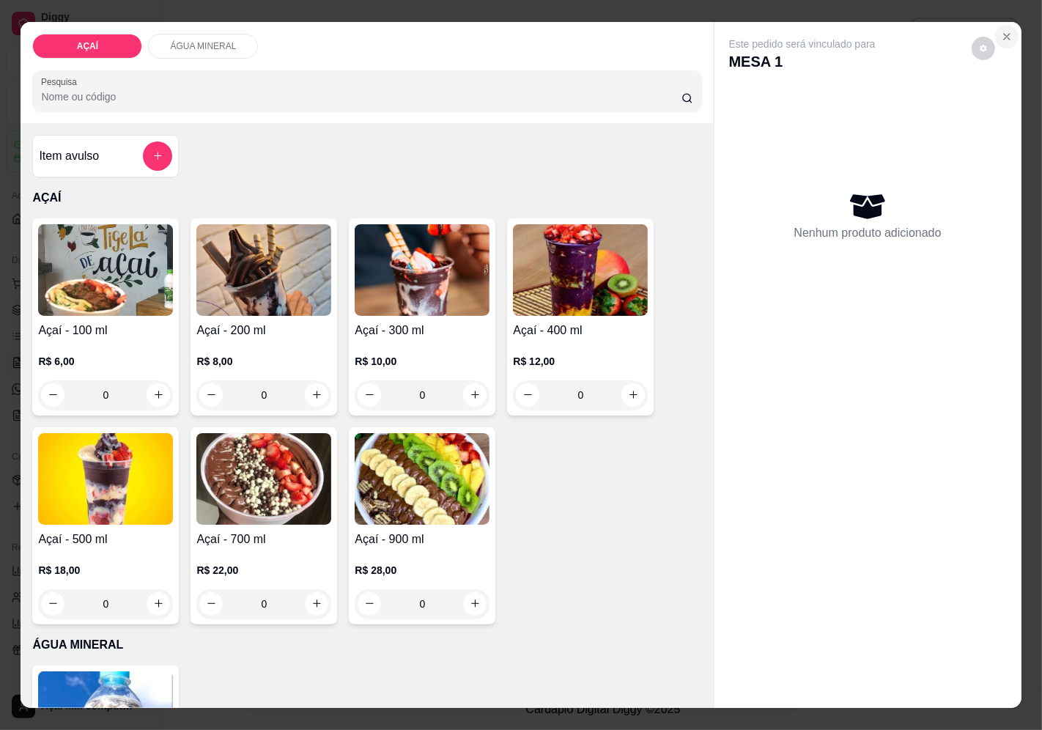
click at [1005, 33] on icon "Close" at bounding box center [1007, 37] width 12 height 12
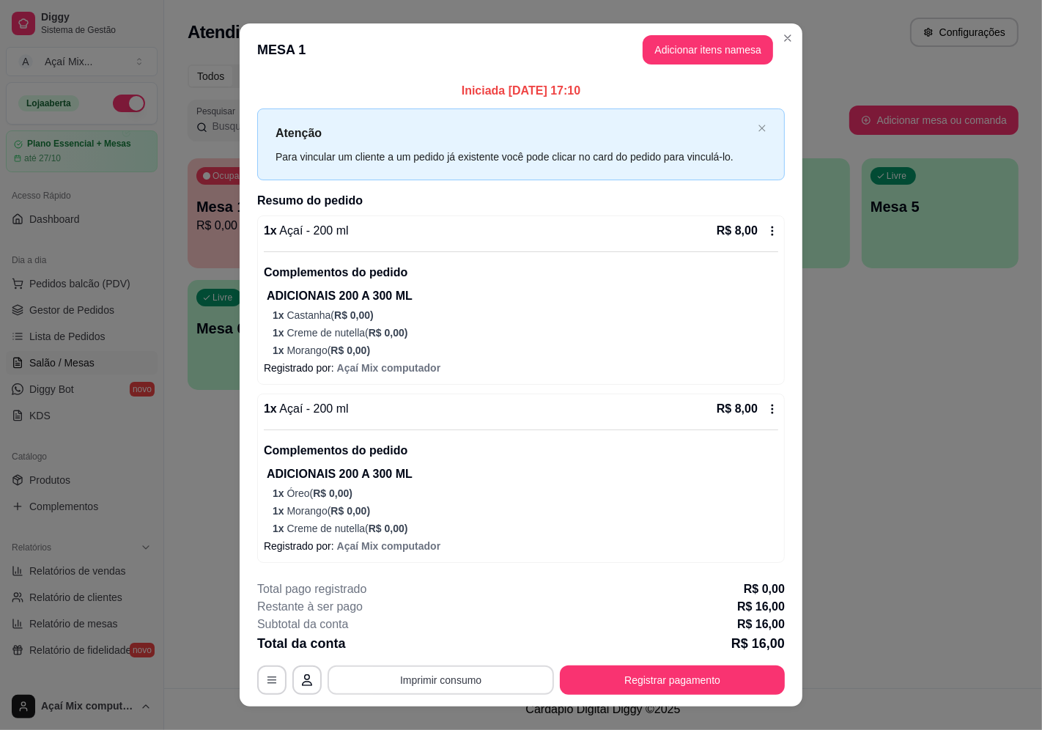
click at [469, 687] on button "Imprimir consumo" at bounding box center [440, 679] width 226 height 29
click at [457, 650] on button "Impressora" at bounding box center [438, 645] width 103 height 23
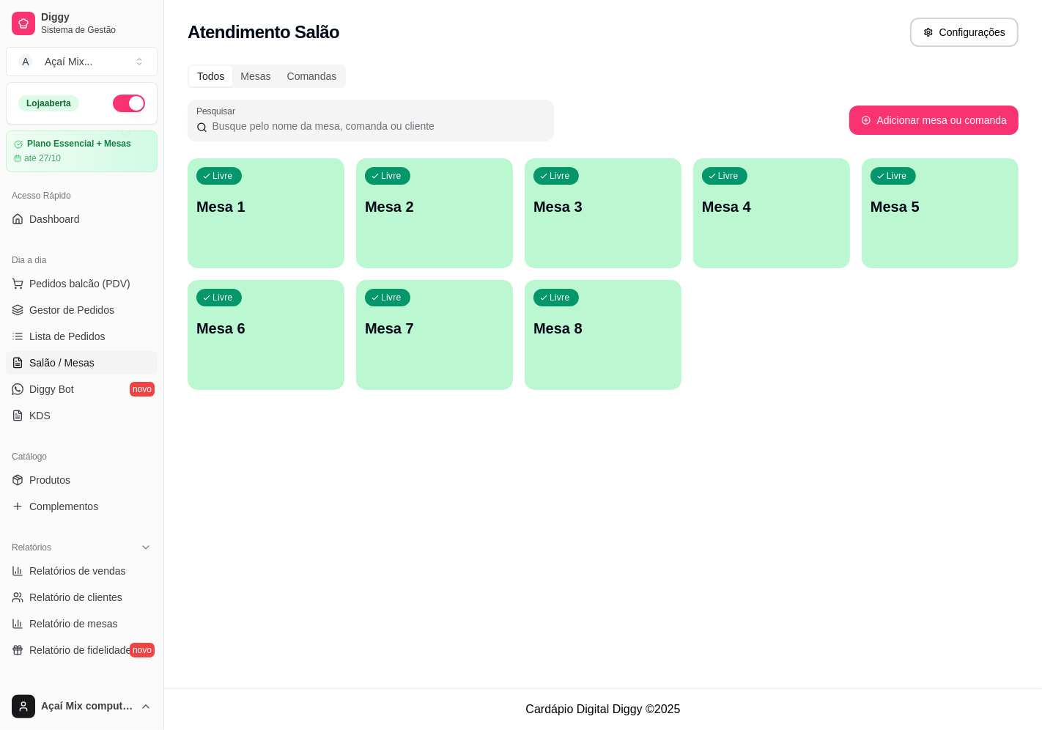
click at [305, 226] on div "Livre Mesa 1" at bounding box center [266, 204] width 157 height 92
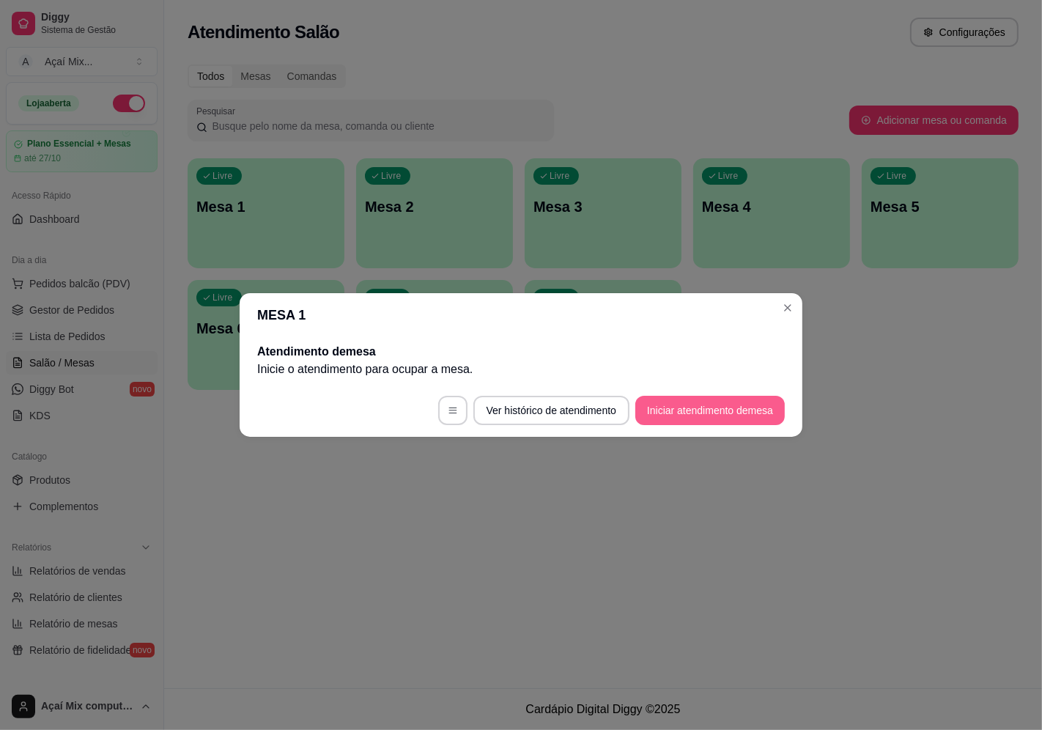
click at [648, 417] on button "Iniciar atendimento de mesa" at bounding box center [709, 410] width 149 height 29
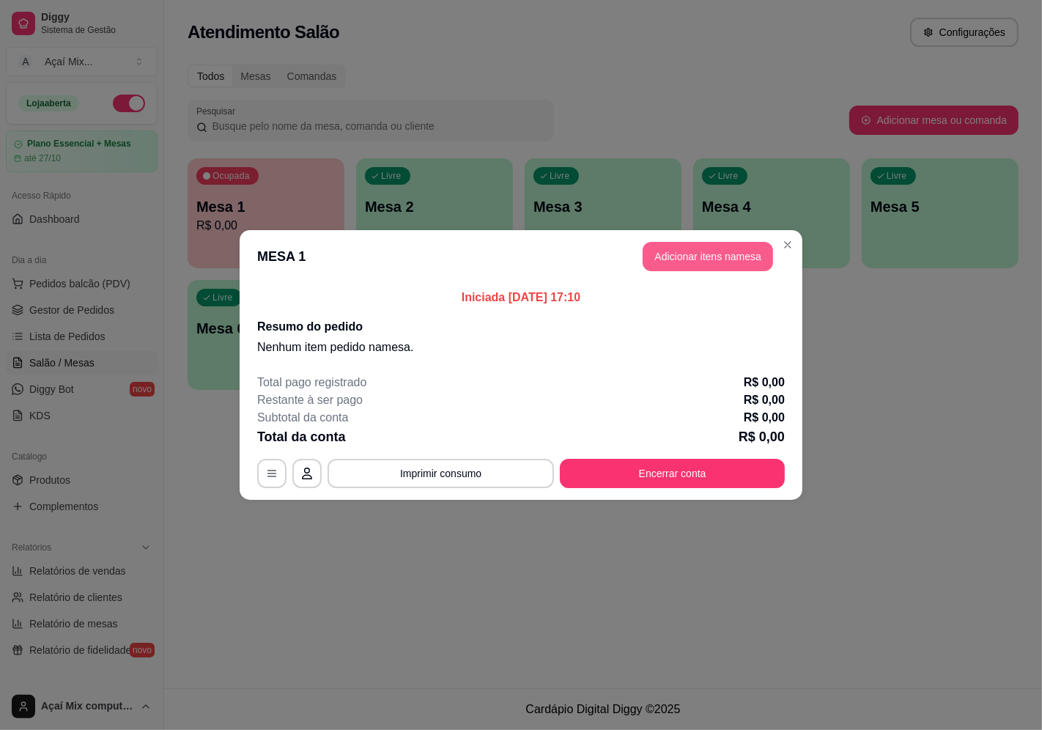
click at [711, 260] on button "Adicionar itens na mesa" at bounding box center [707, 256] width 130 height 29
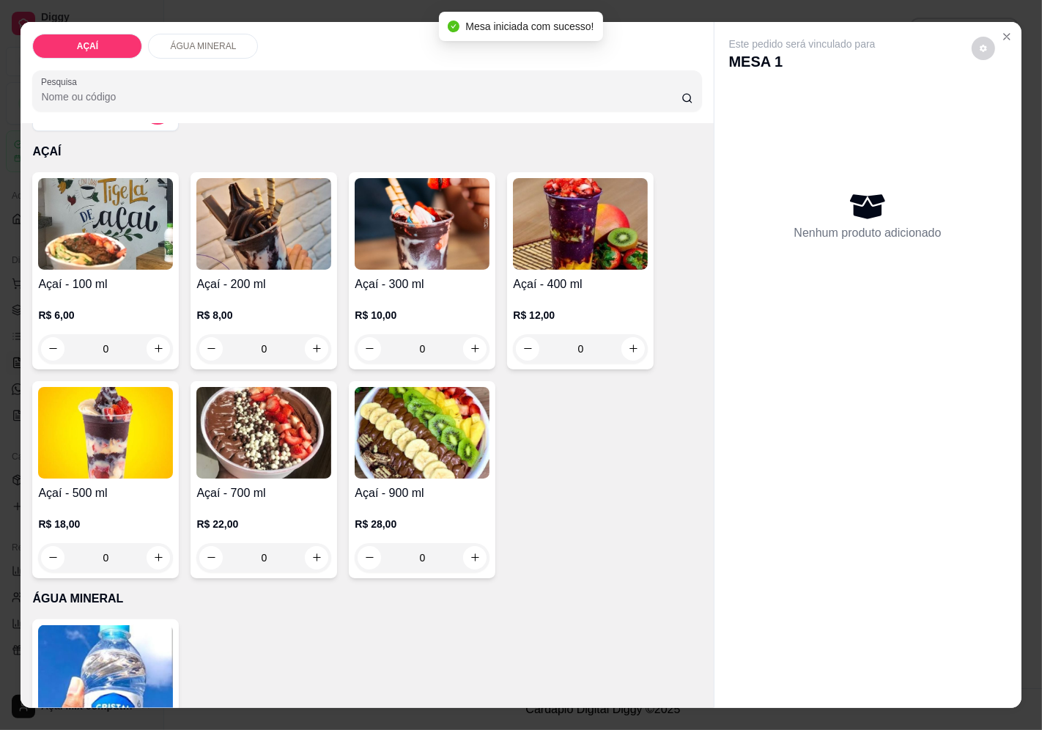
scroll to position [81, 0]
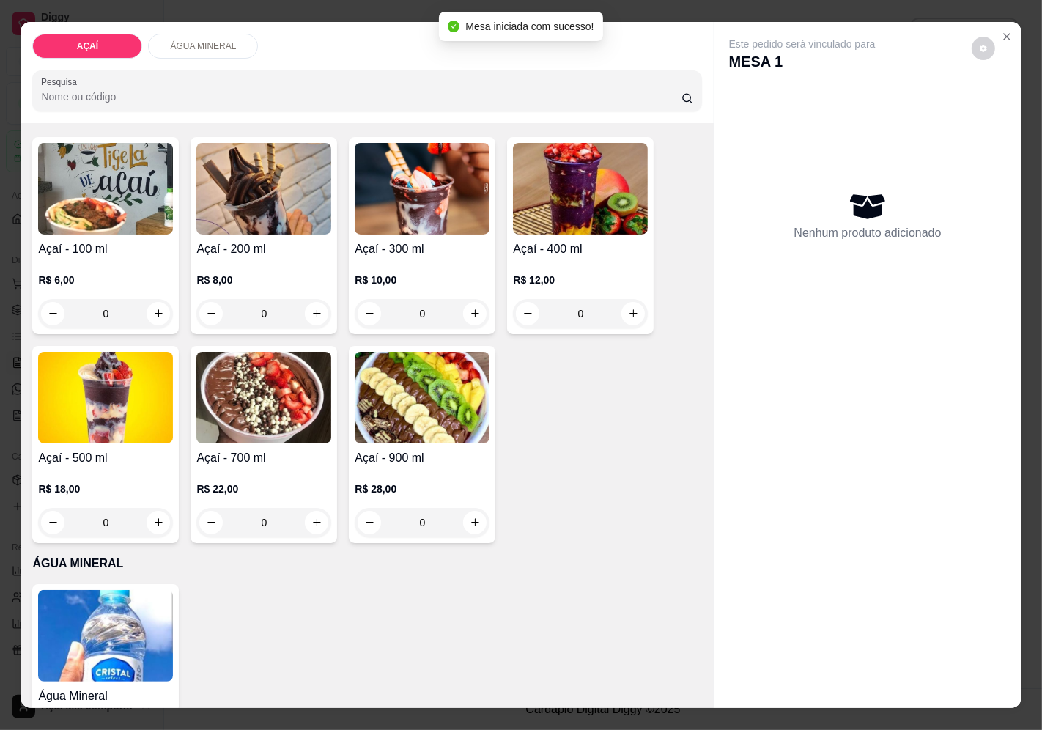
click at [281, 454] on h4 "Açaí - 700 ml" at bounding box center [263, 458] width 135 height 18
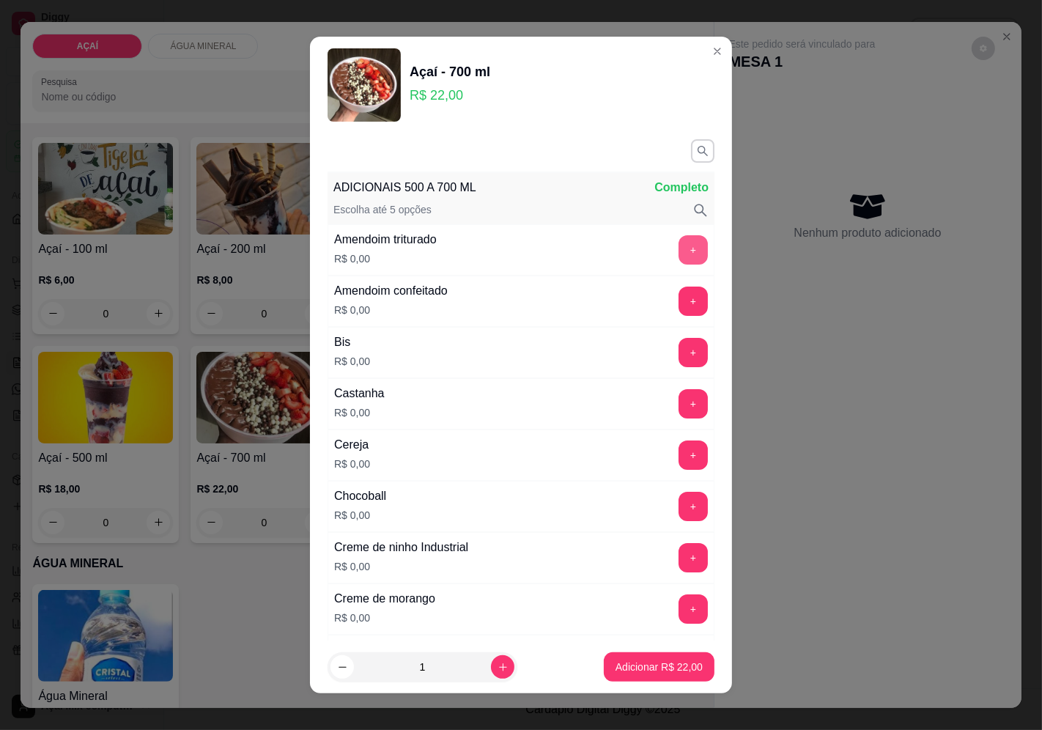
click at [678, 252] on button "+" at bounding box center [692, 249] width 29 height 29
click at [678, 393] on button "+" at bounding box center [692, 403] width 29 height 29
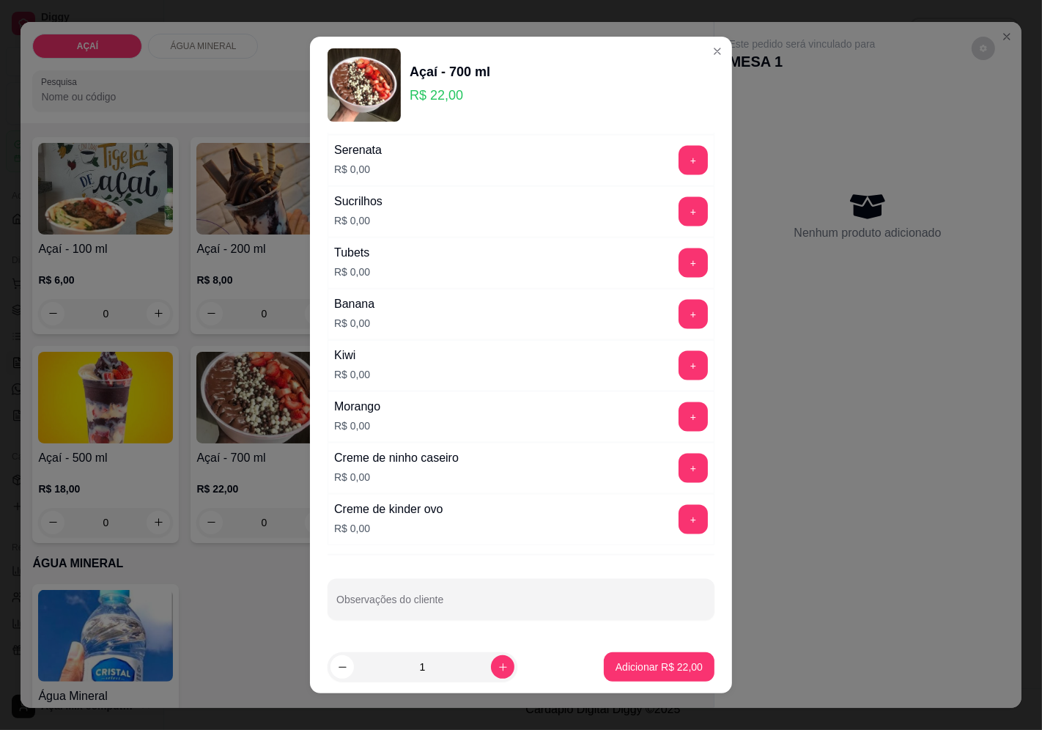
scroll to position [1786, 0]
click at [678, 473] on button "+" at bounding box center [692, 467] width 29 height 29
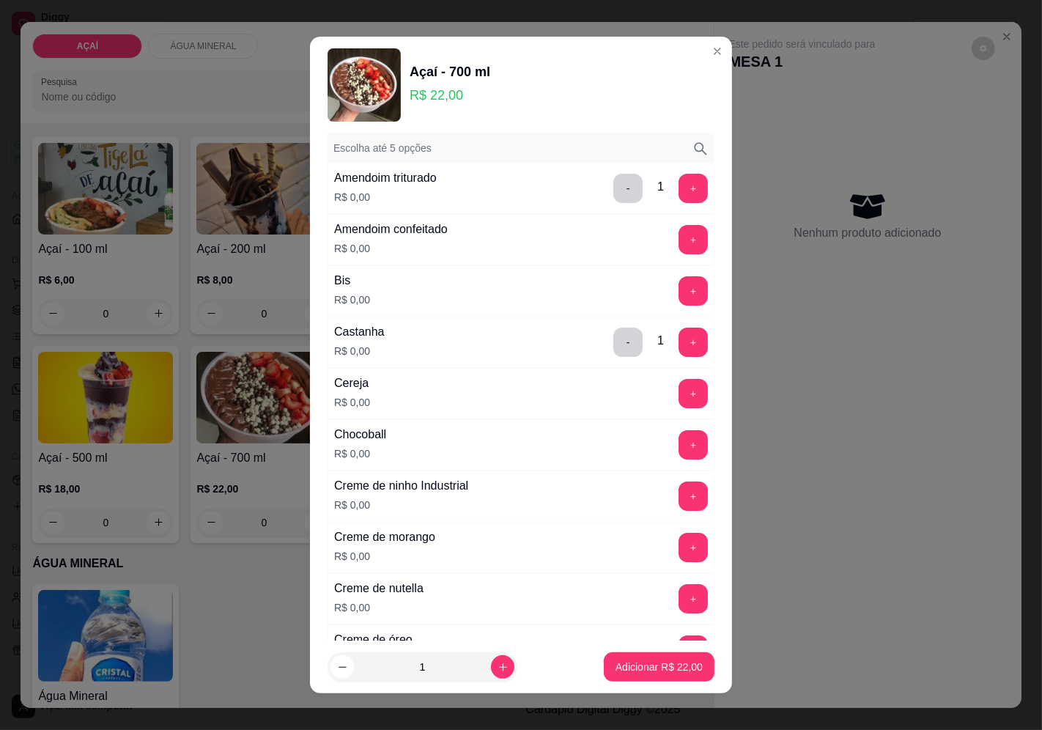
scroll to position [0, 0]
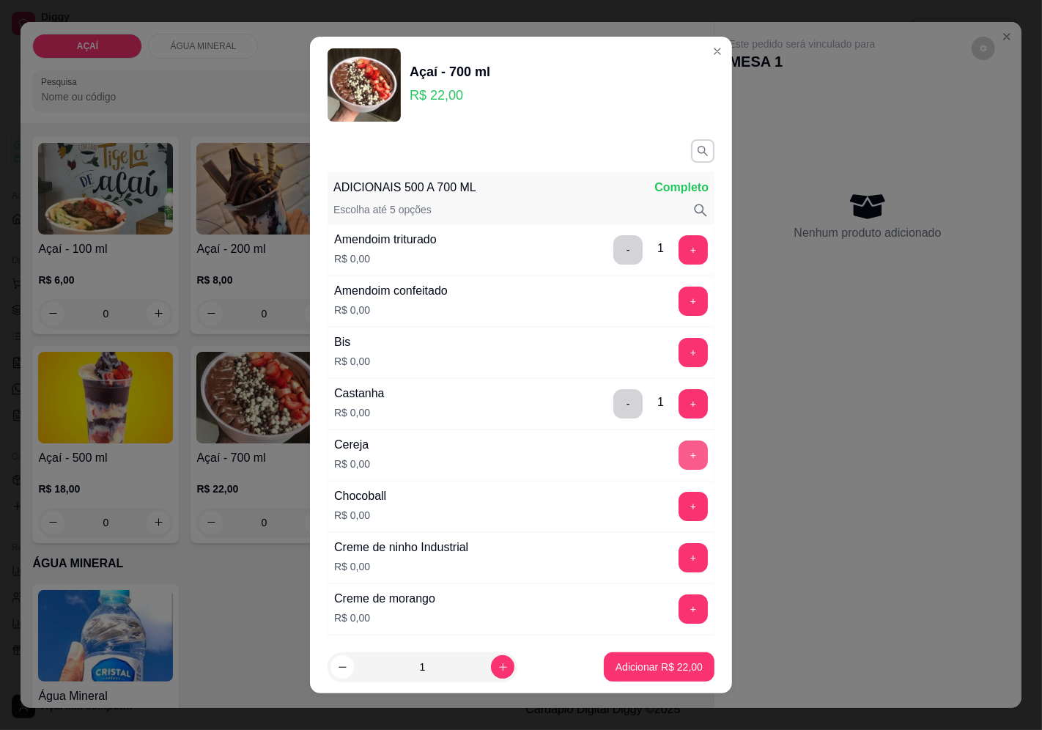
click at [678, 442] on button "+" at bounding box center [692, 454] width 29 height 29
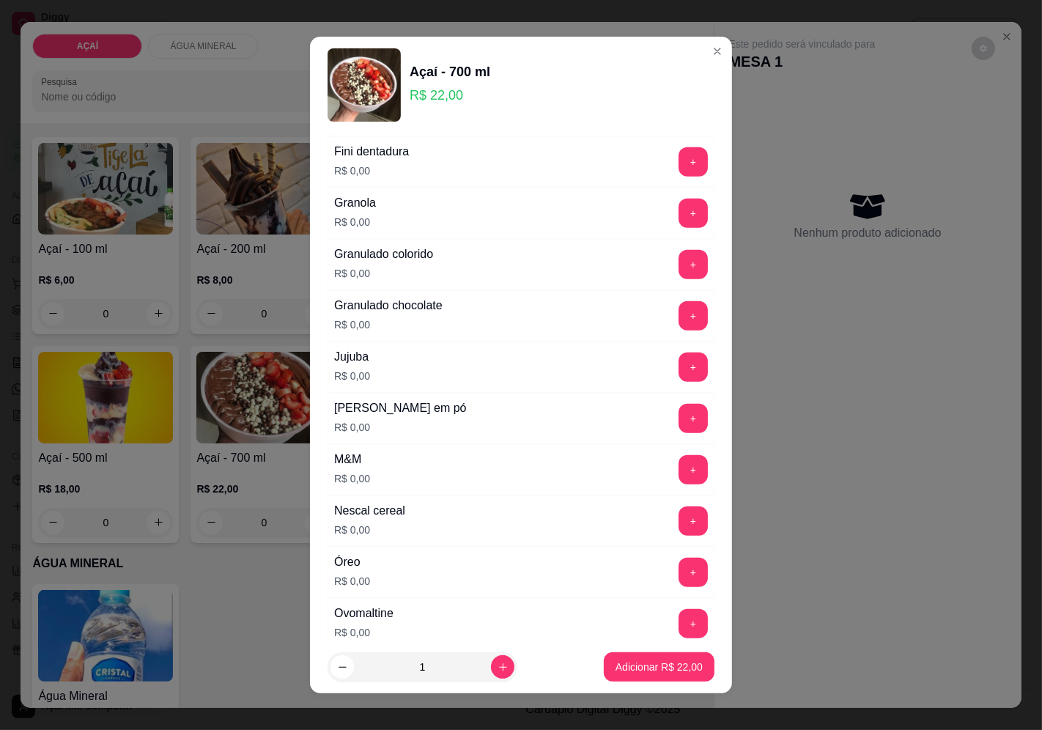
scroll to position [1220, 0]
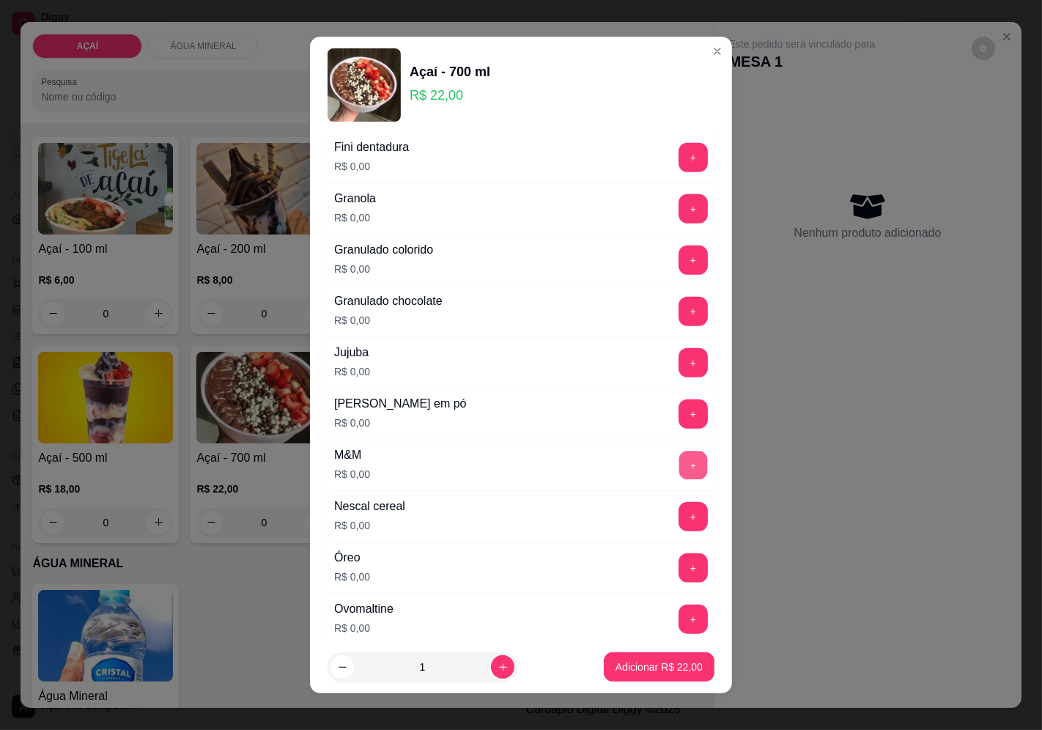
click at [679, 469] on button "+" at bounding box center [693, 464] width 29 height 29
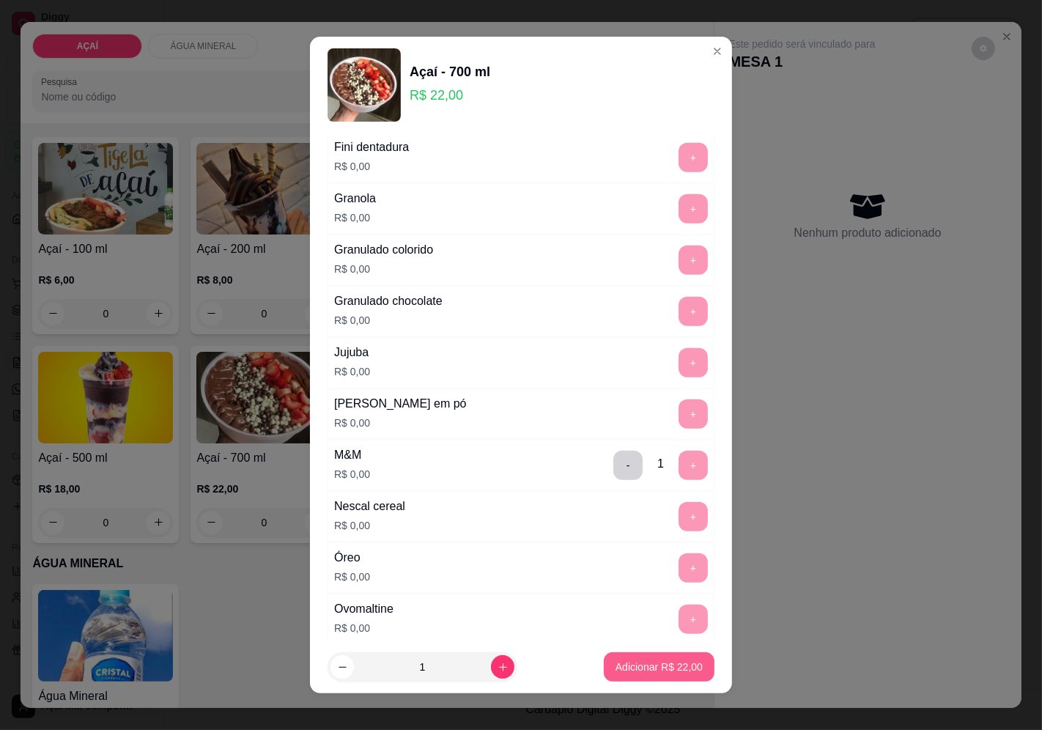
click at [645, 659] on button "Adicionar R$ 22,00" at bounding box center [659, 666] width 111 height 29
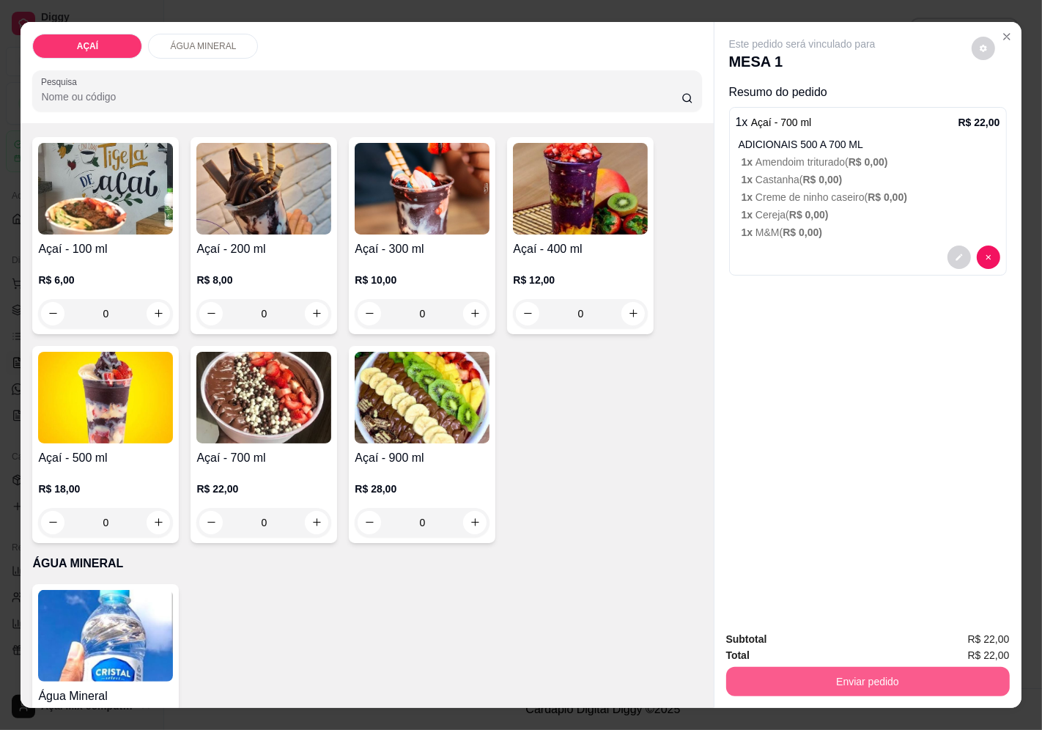
click at [902, 684] on button "Enviar pedido" at bounding box center [867, 681] width 283 height 29
click at [938, 639] on button "Enviar pedido" at bounding box center [970, 639] width 81 height 27
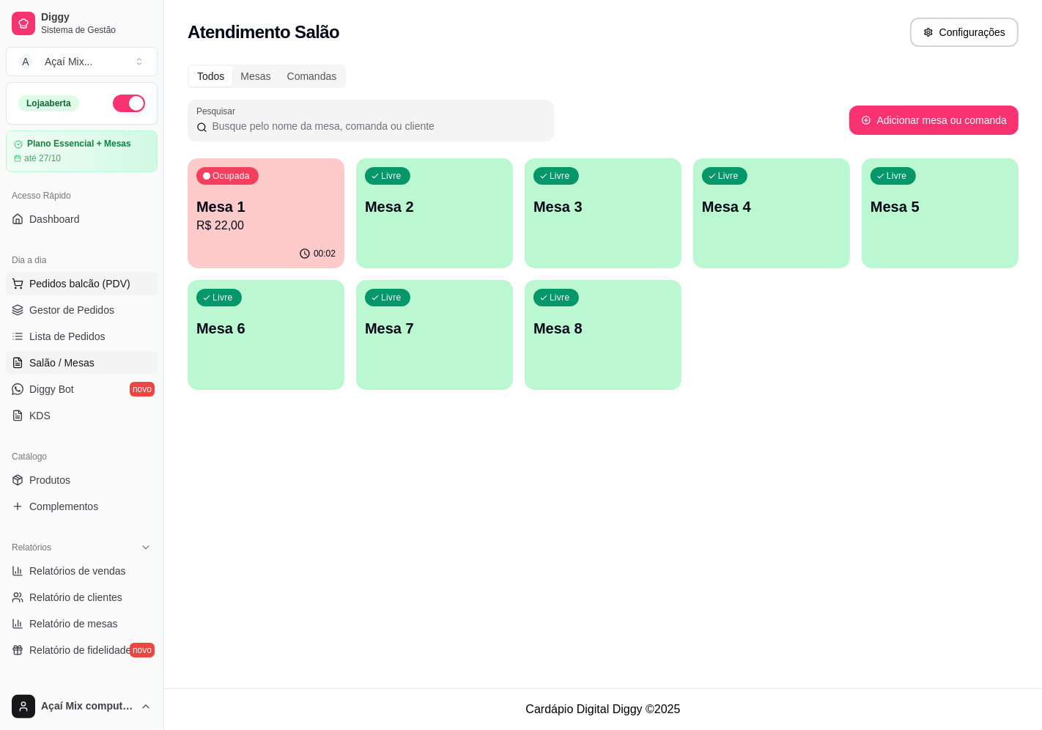
click at [75, 273] on button "Pedidos balcão (PDV)" at bounding box center [82, 283] width 152 height 23
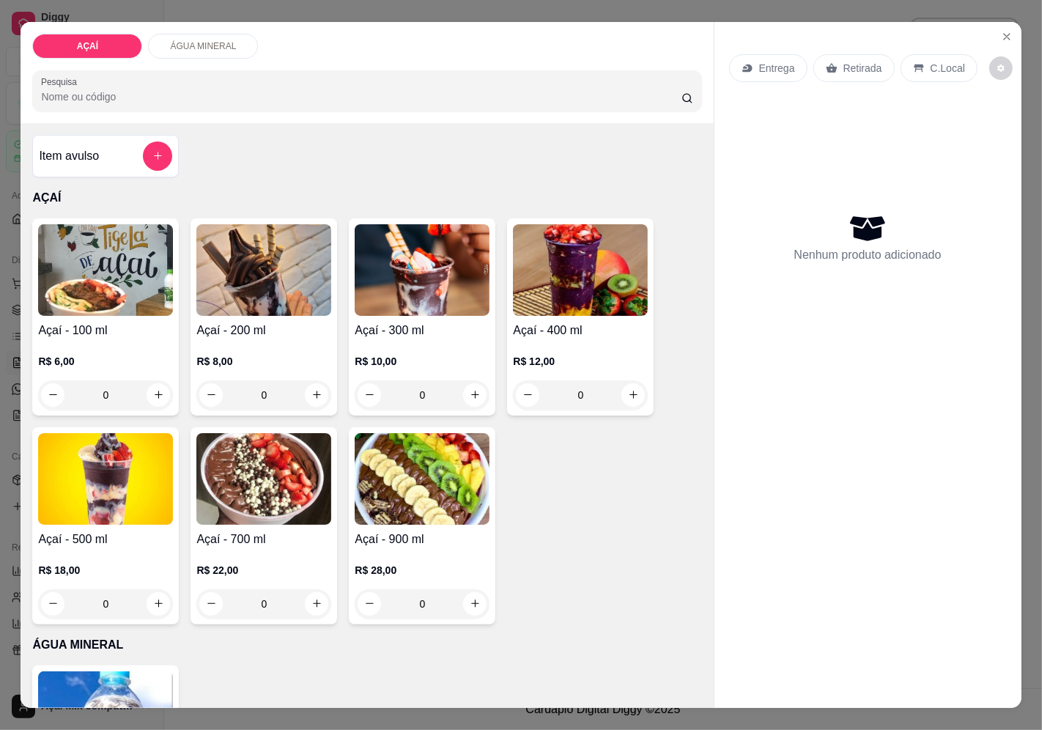
click at [433, 339] on div "R$ 10,00 0" at bounding box center [422, 374] width 135 height 70
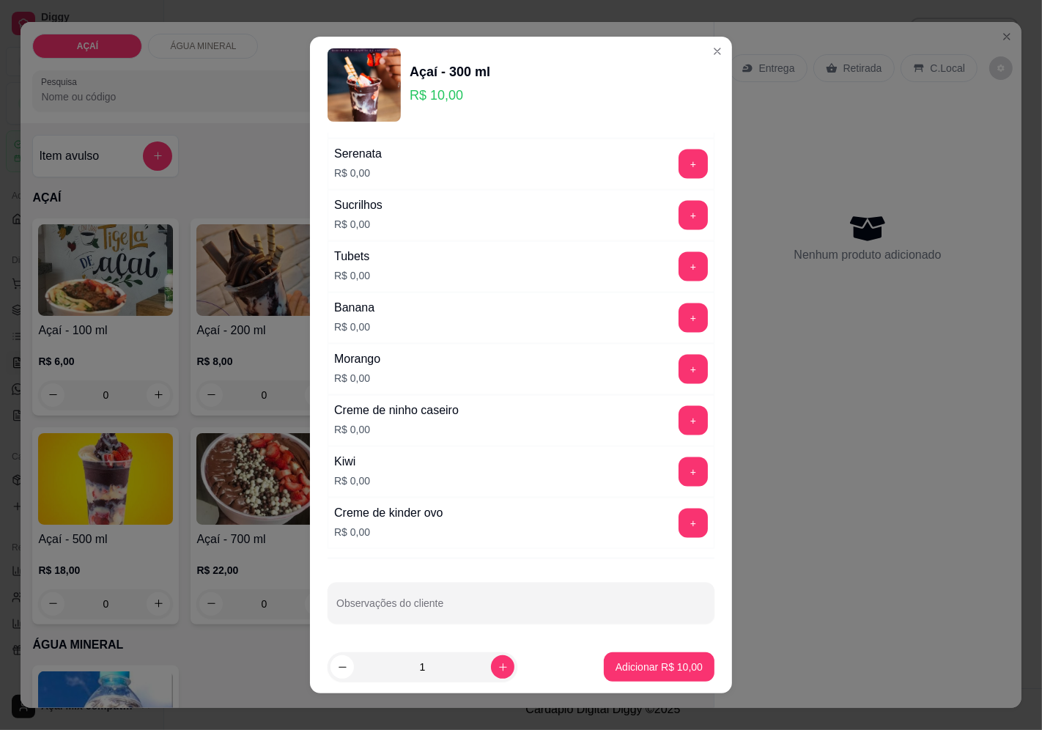
scroll to position [1837, 0]
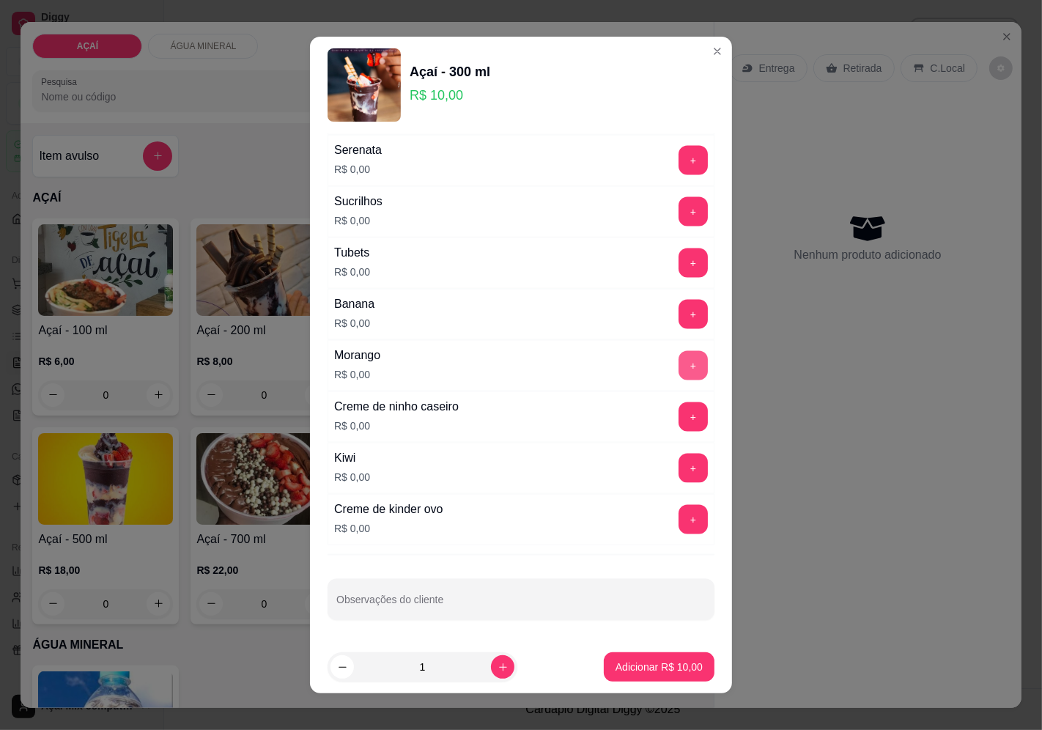
click at [678, 354] on button "+" at bounding box center [692, 365] width 29 height 29
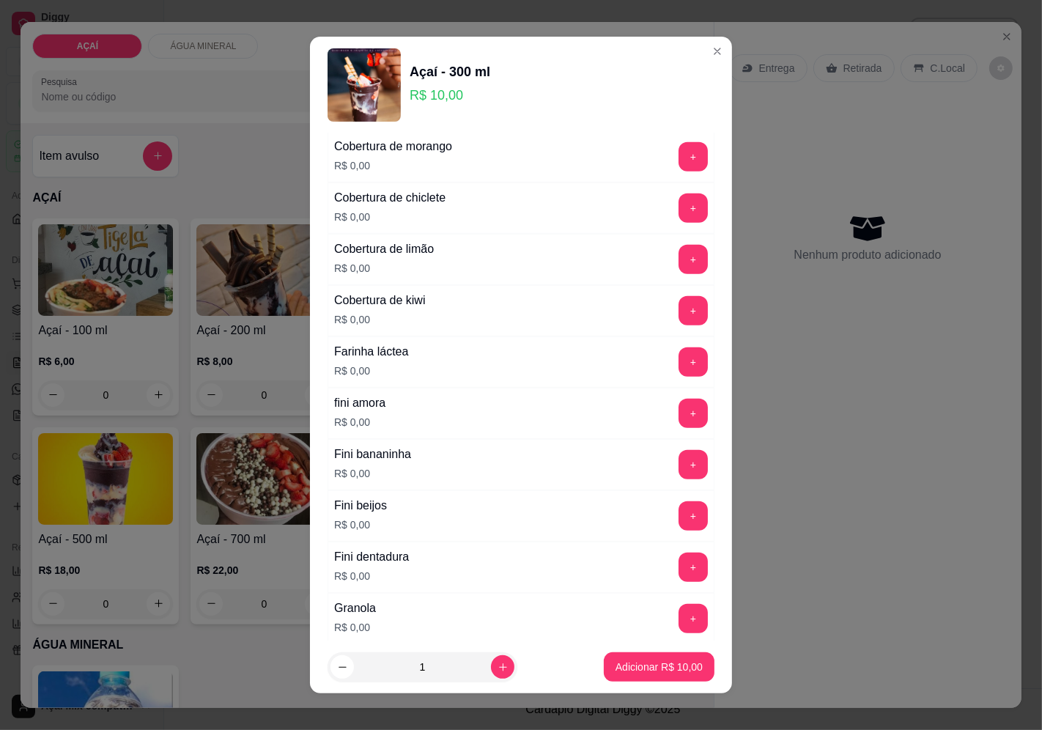
scroll to position [861, 0]
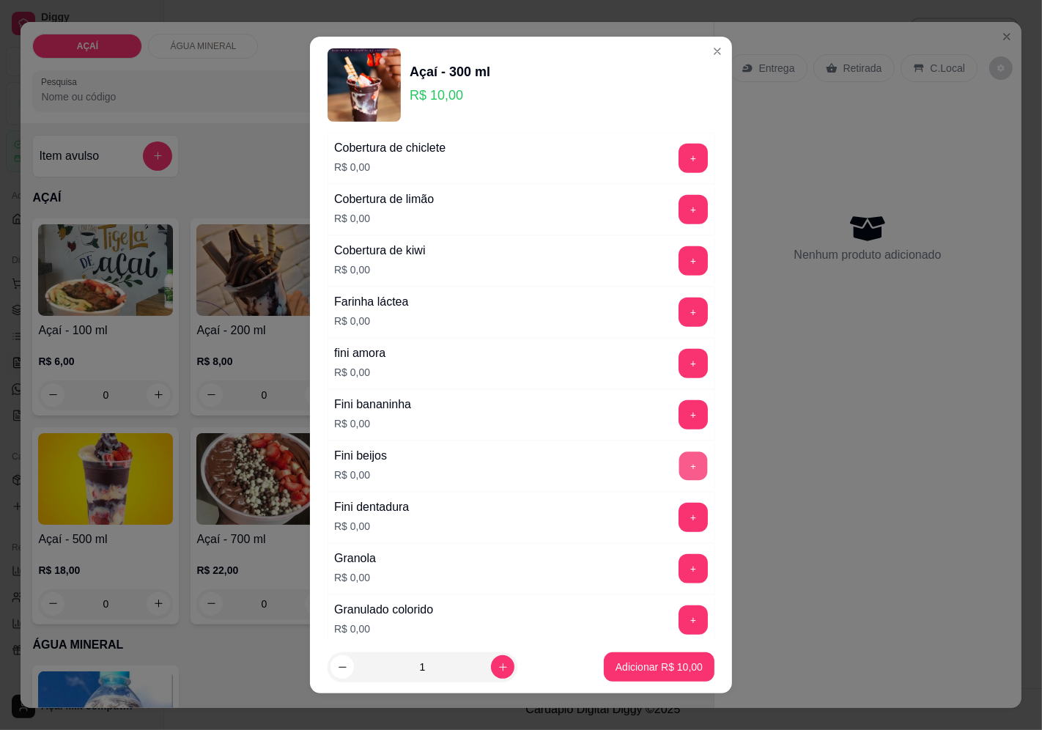
click at [679, 461] on button "+" at bounding box center [693, 465] width 29 height 29
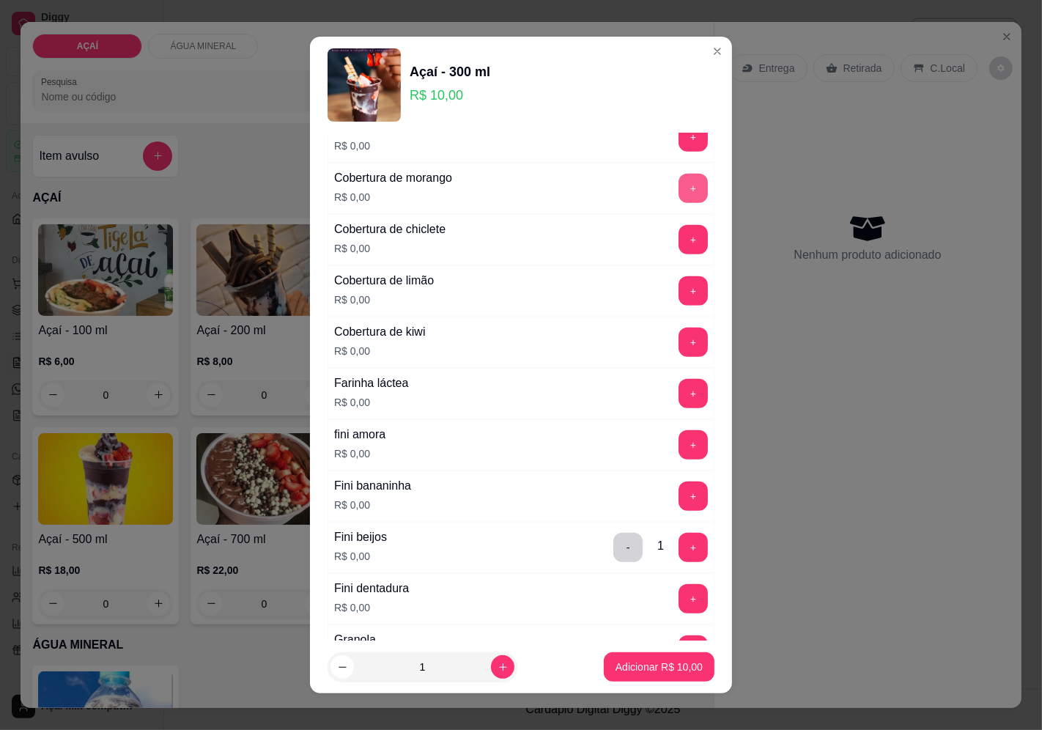
click at [678, 183] on button "+" at bounding box center [692, 188] width 29 height 29
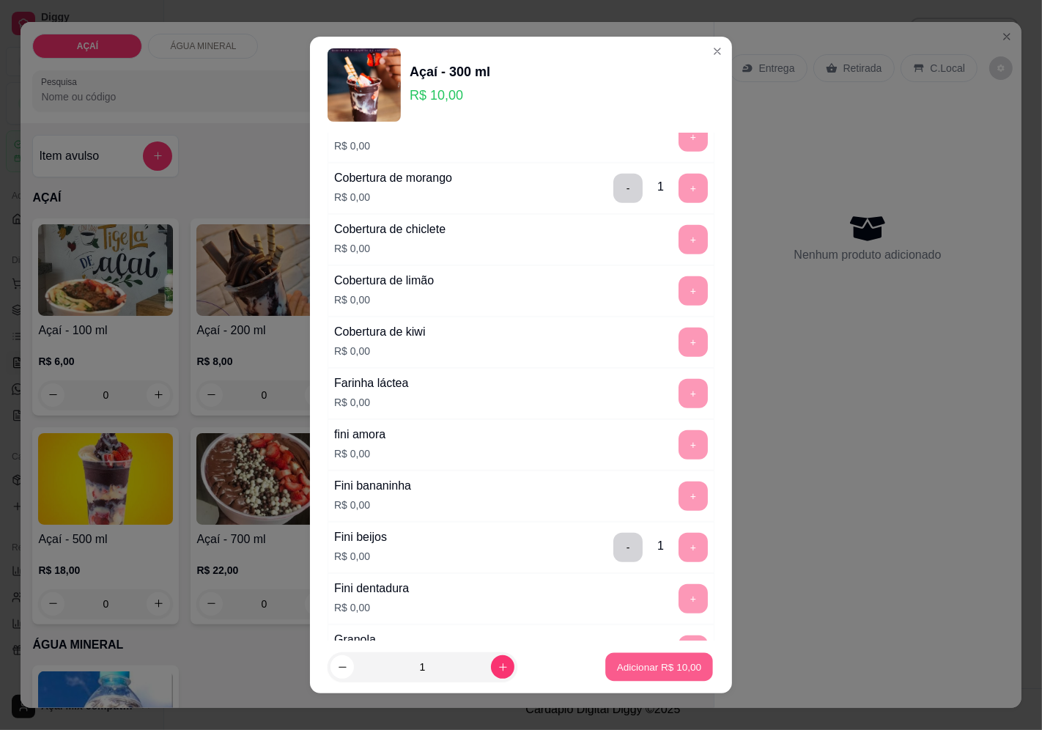
click at [626, 675] on button "Adicionar R$ 10,00" at bounding box center [659, 667] width 108 height 29
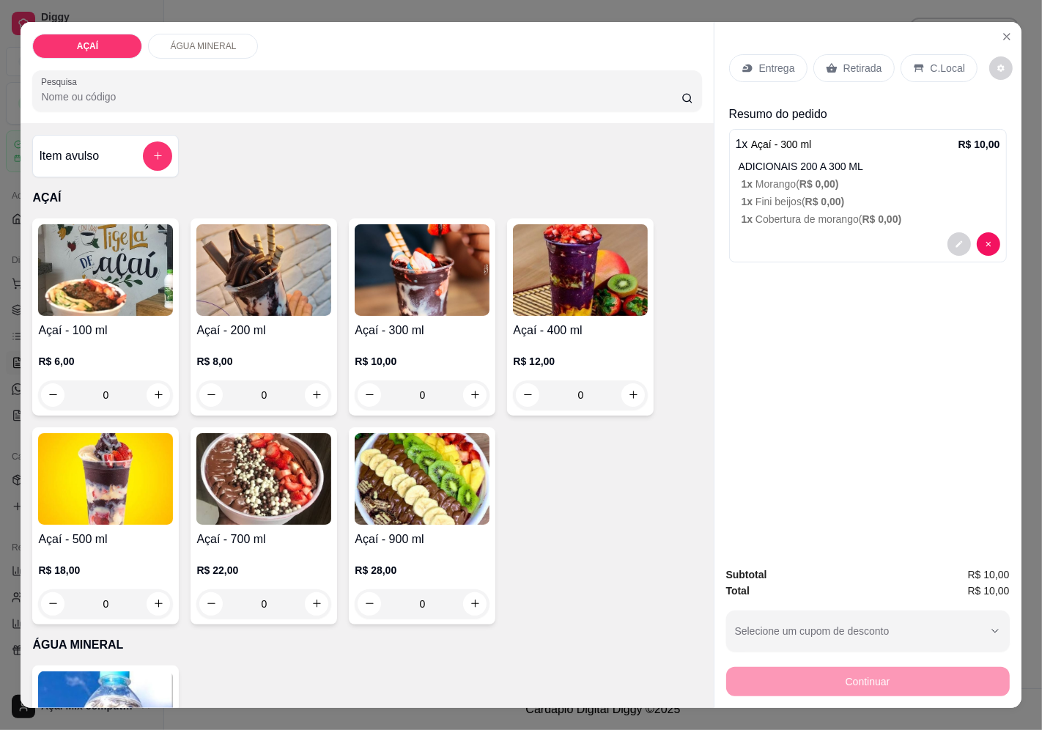
click at [588, 339] on div "R$ 12,00 0" at bounding box center [580, 374] width 135 height 70
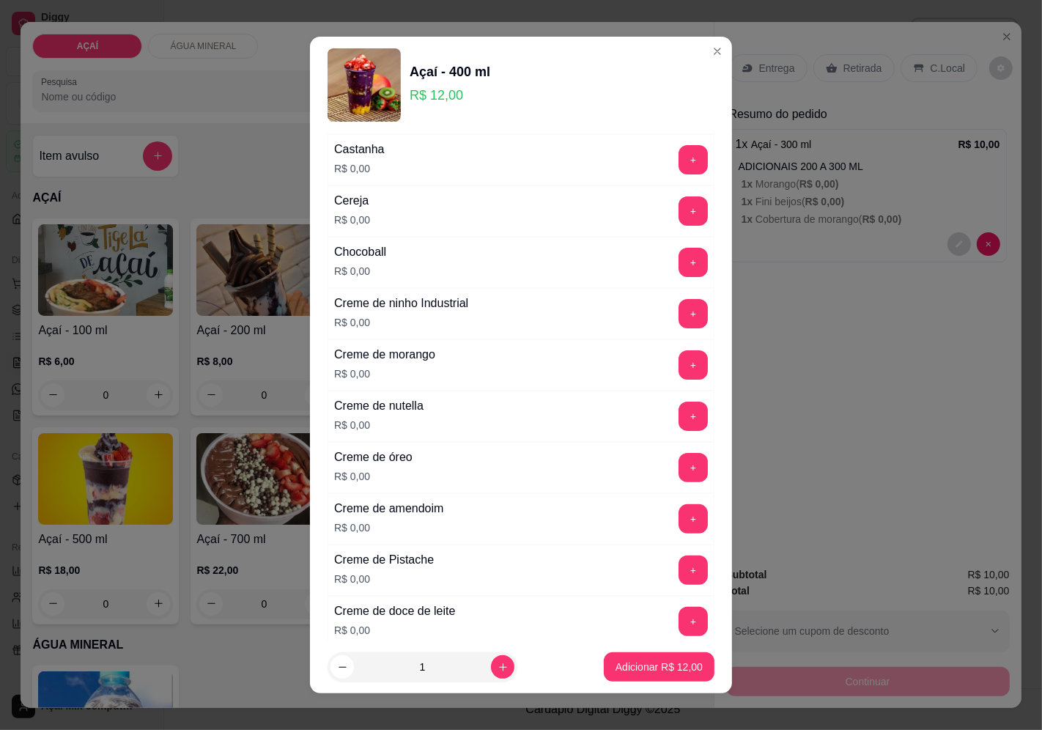
scroll to position [325, 0]
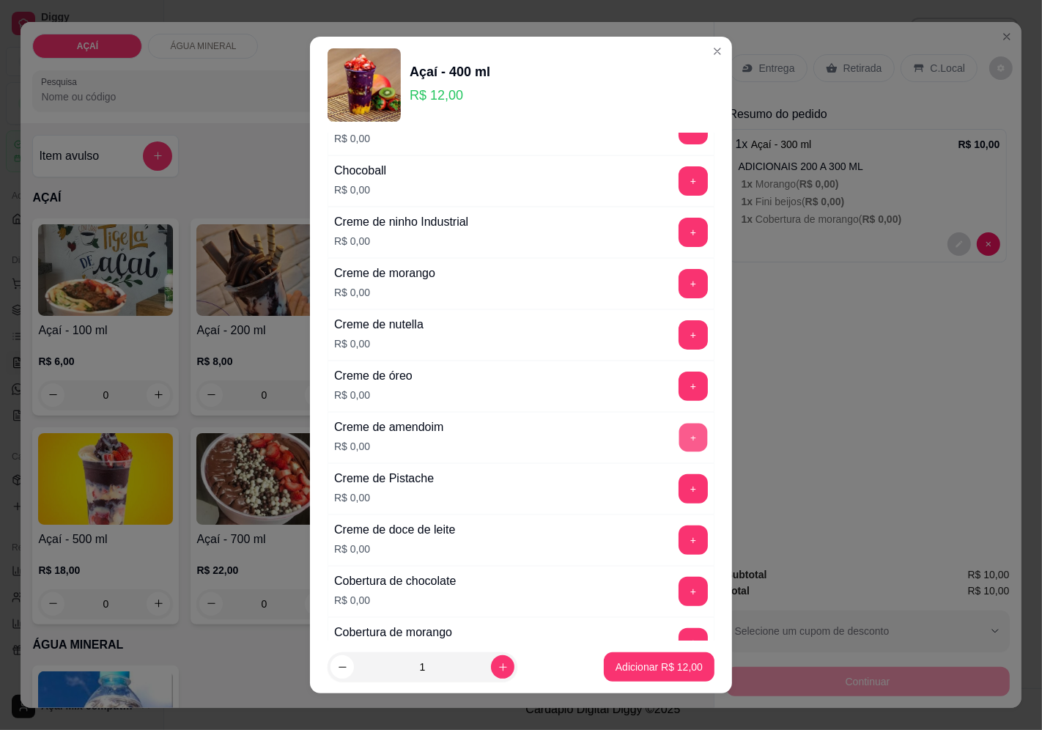
click at [679, 427] on button "+" at bounding box center [693, 437] width 29 height 29
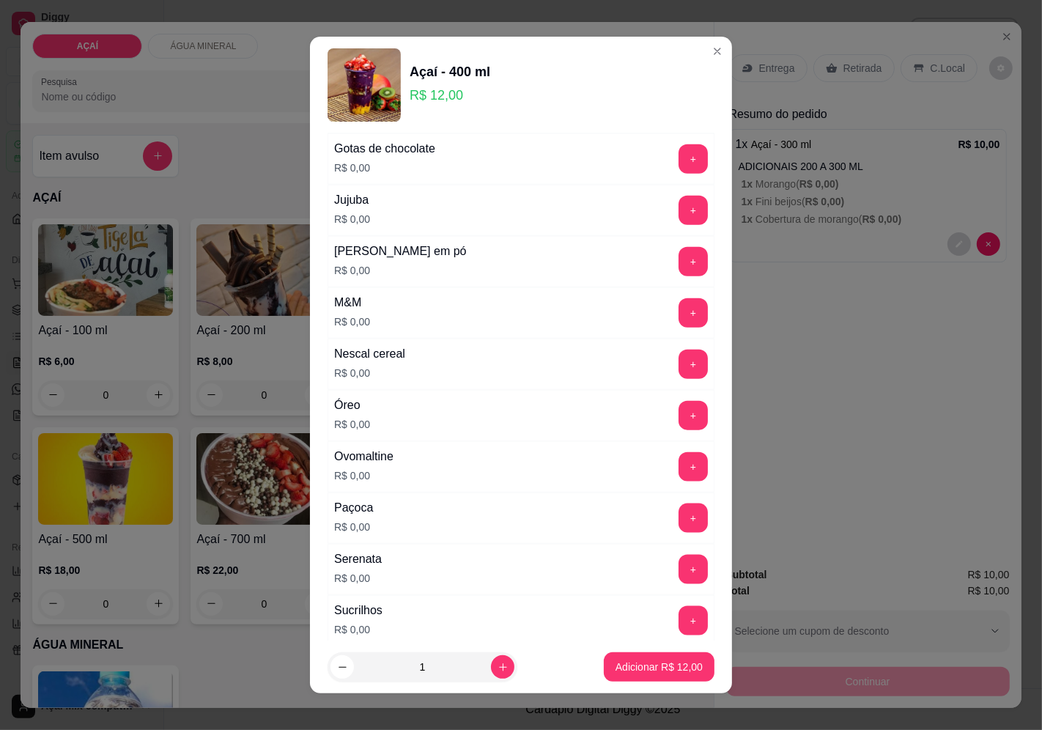
scroll to position [1465, 0]
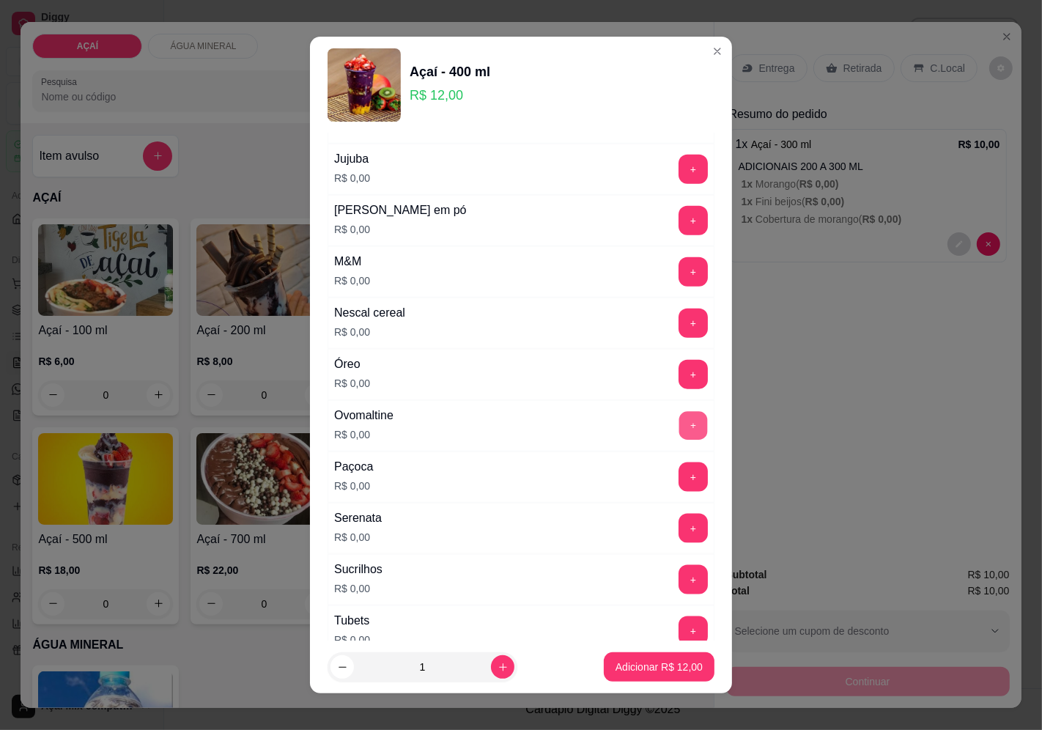
click at [679, 431] on button "+" at bounding box center [693, 425] width 29 height 29
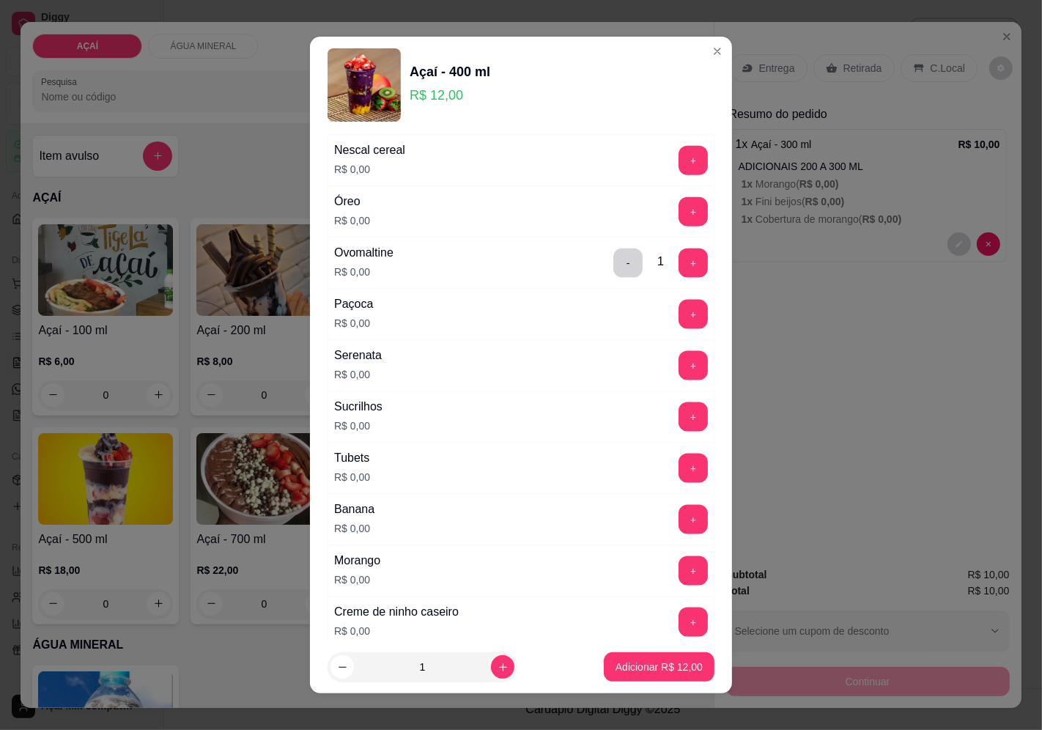
scroll to position [1709, 0]
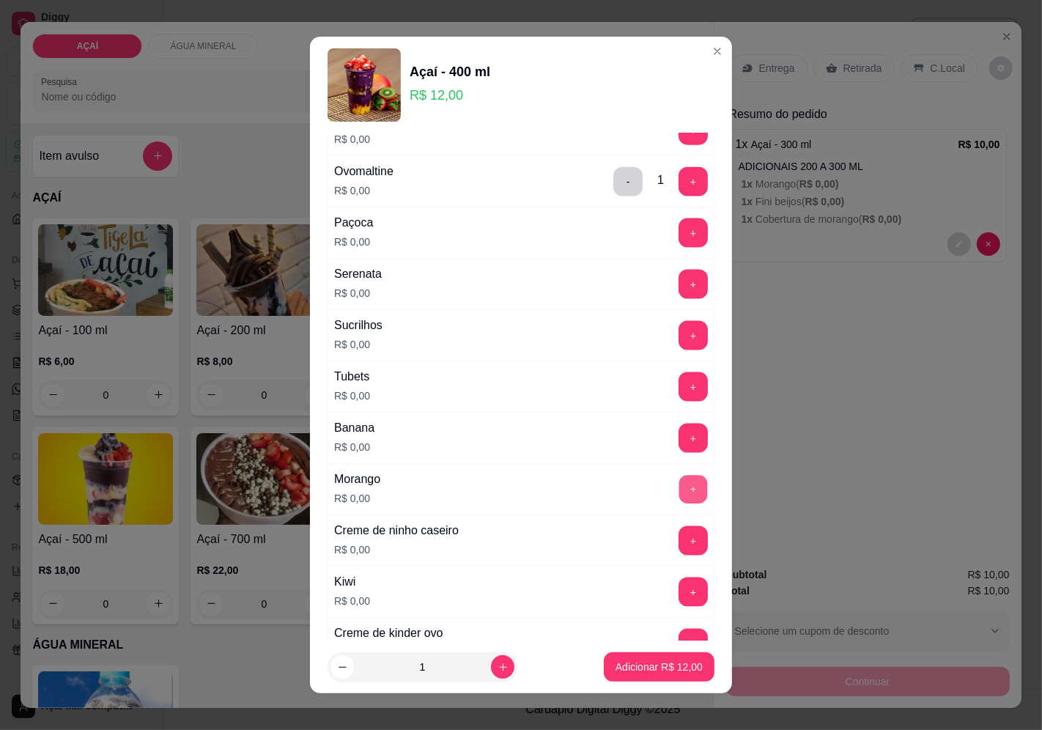
click at [679, 492] on button "+" at bounding box center [693, 489] width 29 height 29
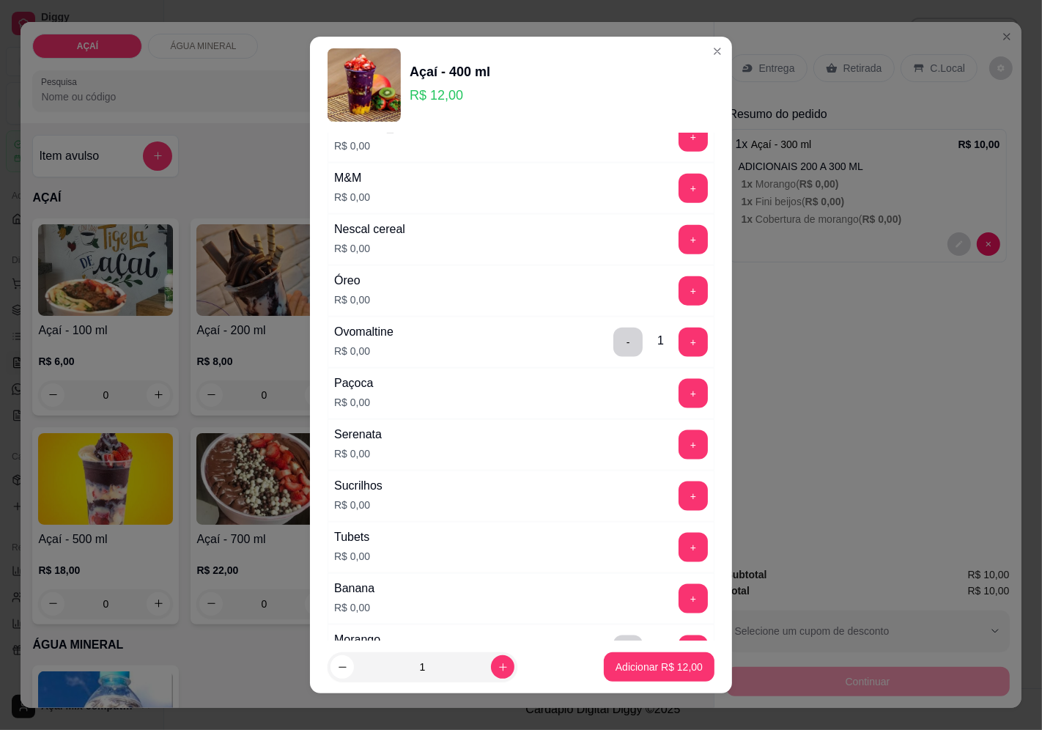
scroll to position [1546, 0]
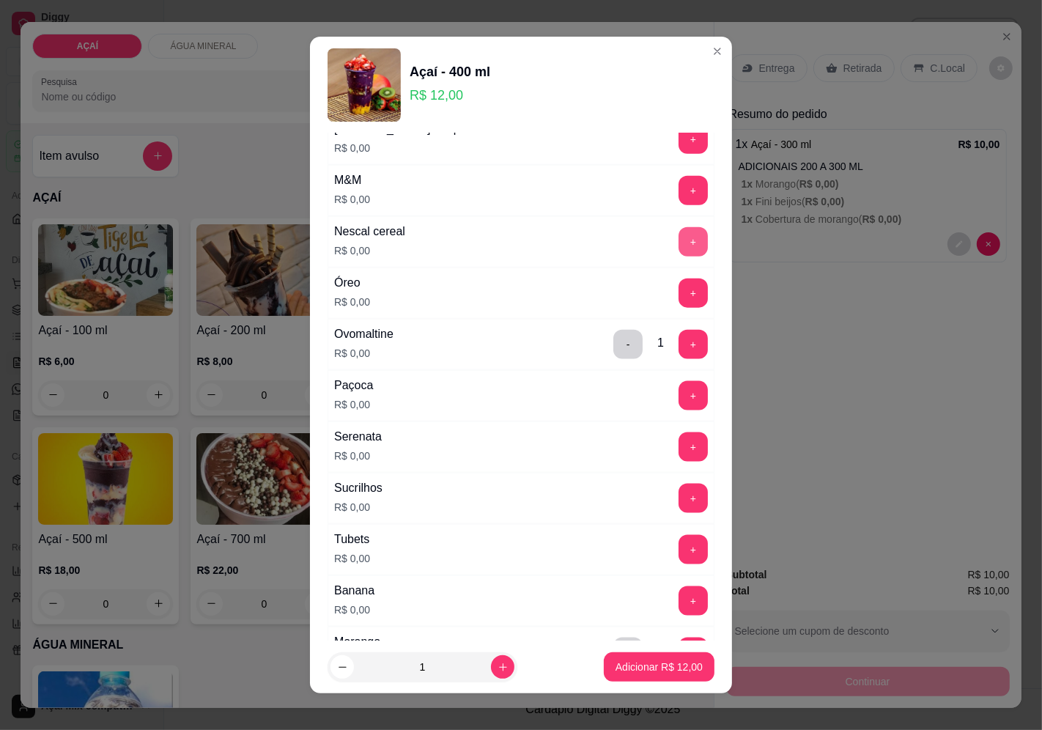
click at [678, 245] on button "+" at bounding box center [692, 241] width 29 height 29
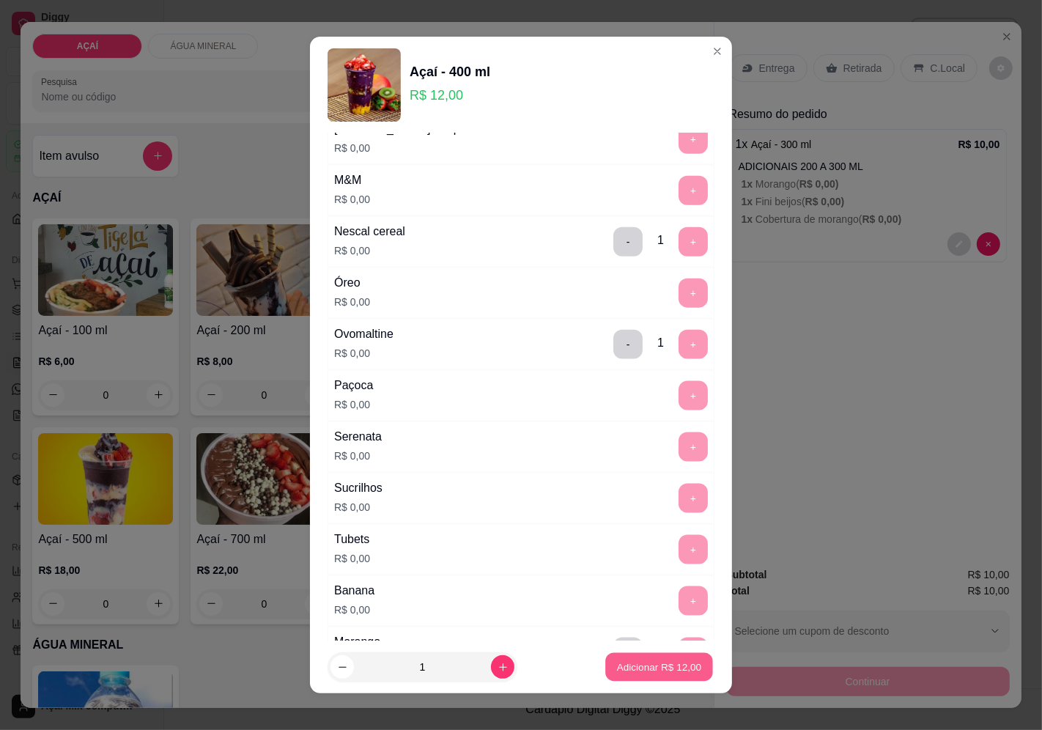
click at [631, 664] on p "Adicionar R$ 12,00" at bounding box center [659, 667] width 85 height 14
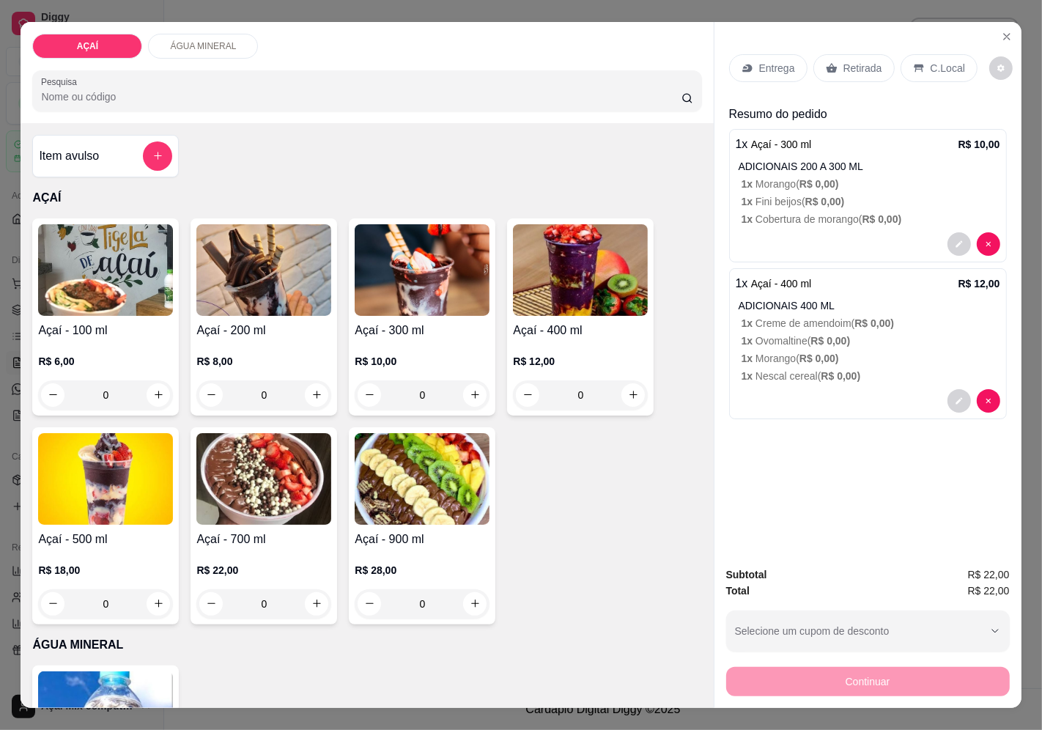
click at [741, 67] on icon at bounding box center [747, 68] width 12 height 12
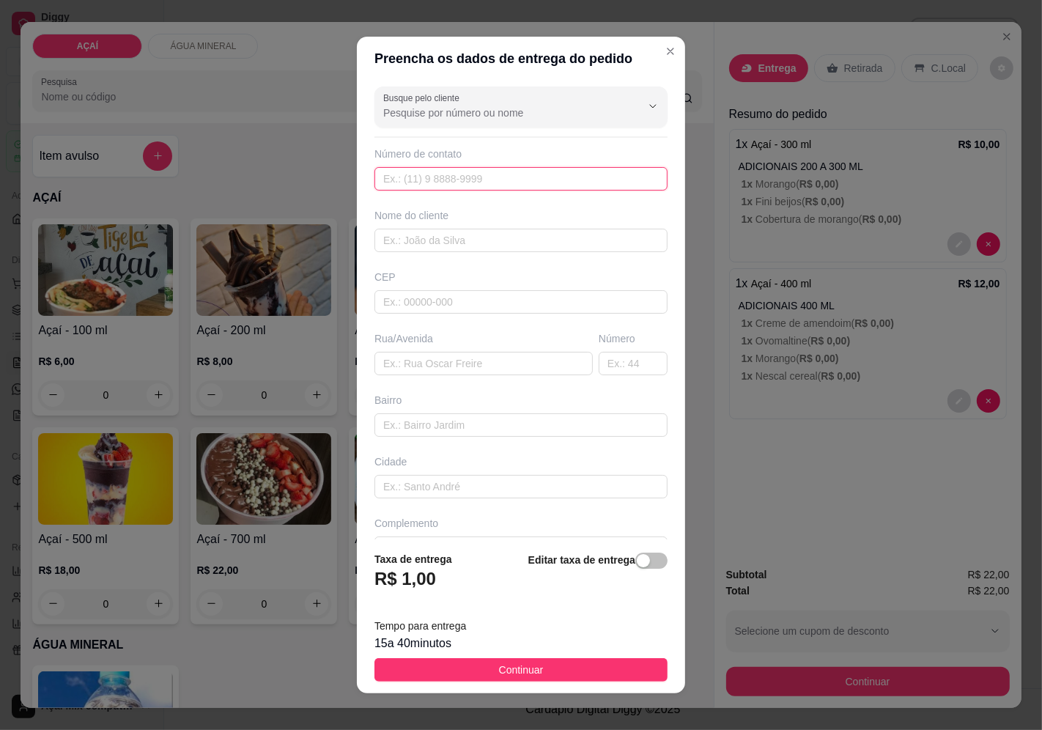
click at [479, 179] on input "text" at bounding box center [520, 178] width 293 height 23
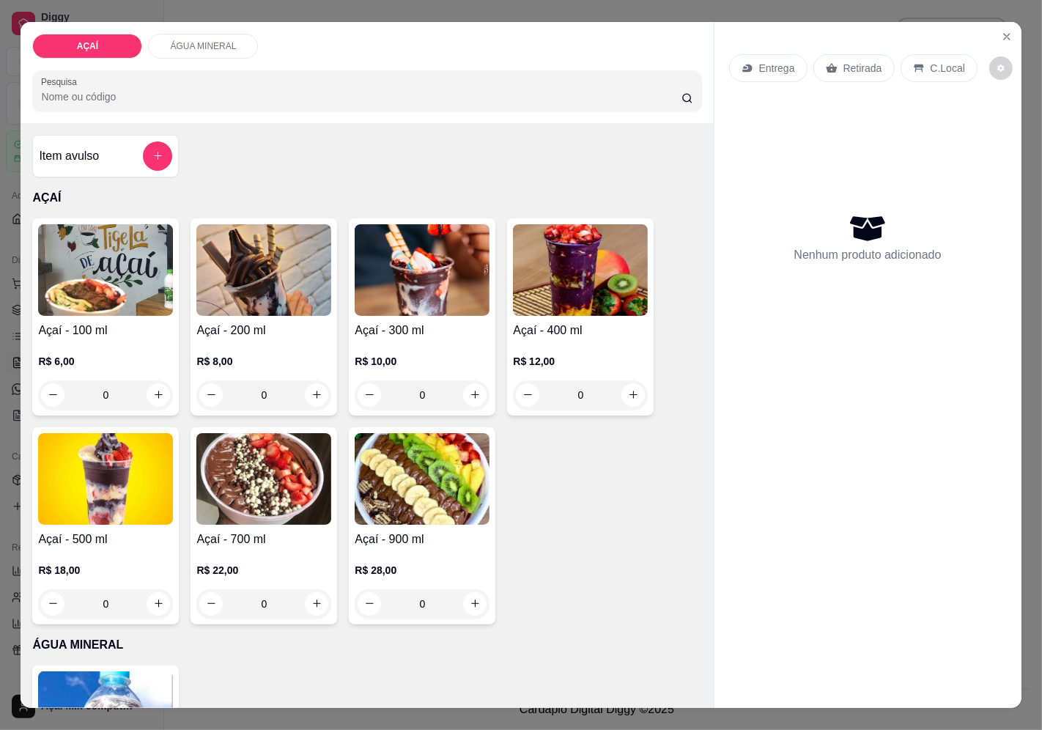
click at [448, 287] on img at bounding box center [422, 270] width 135 height 92
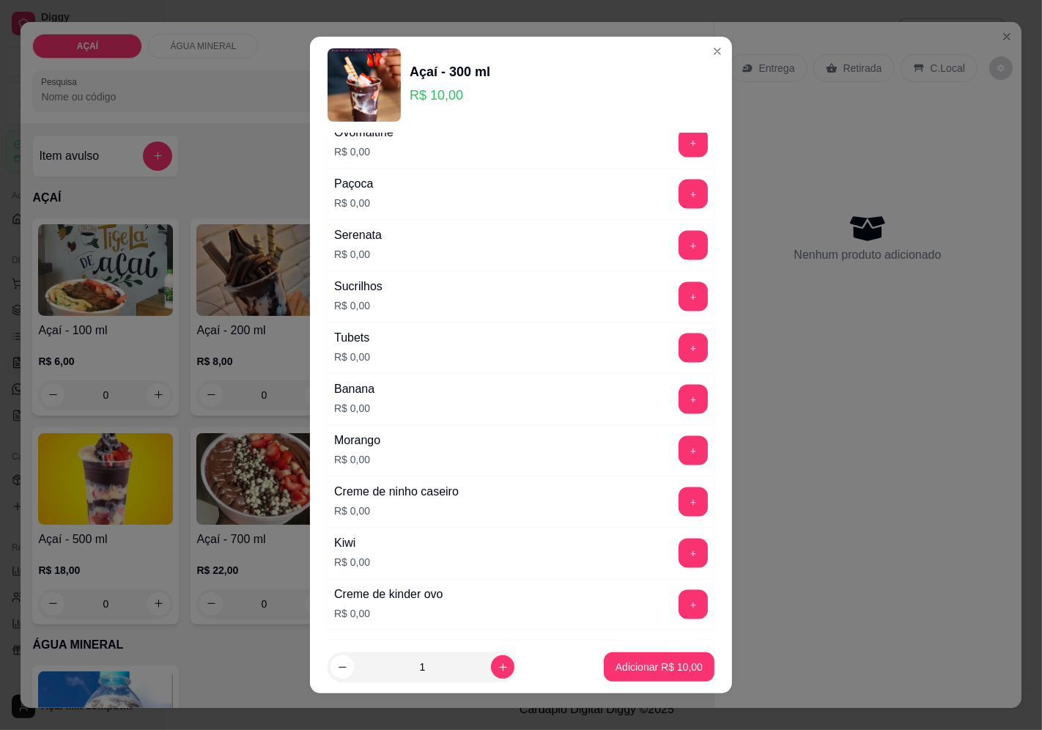
scroll to position [1790, 0]
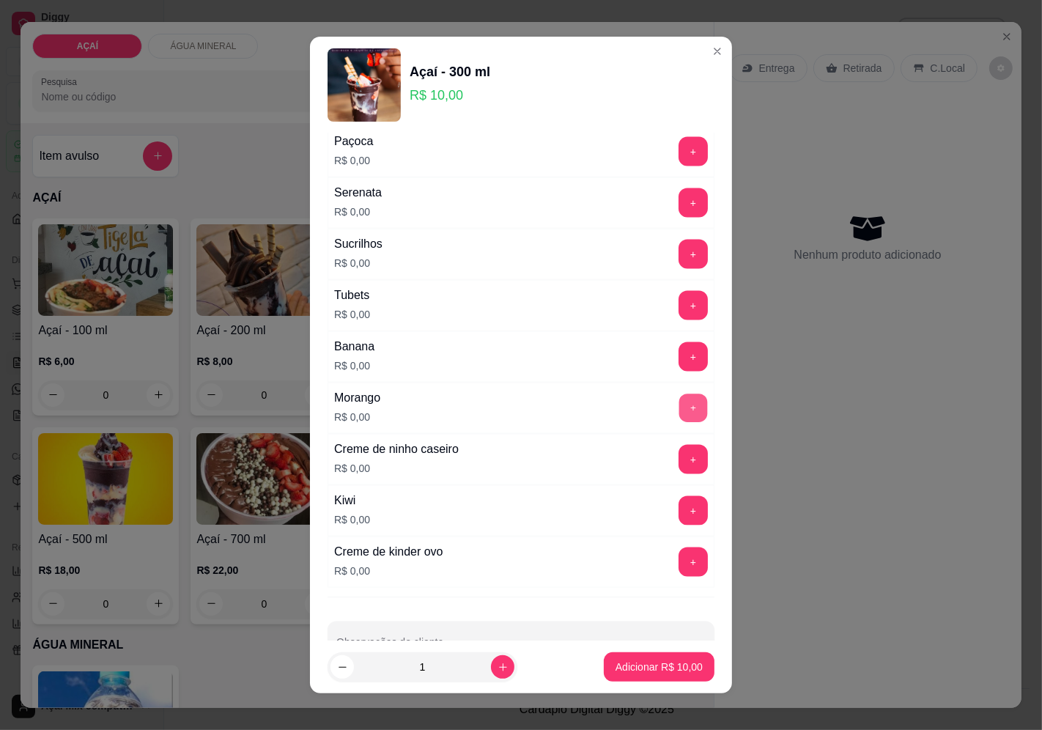
click at [679, 410] on button "+" at bounding box center [693, 407] width 29 height 29
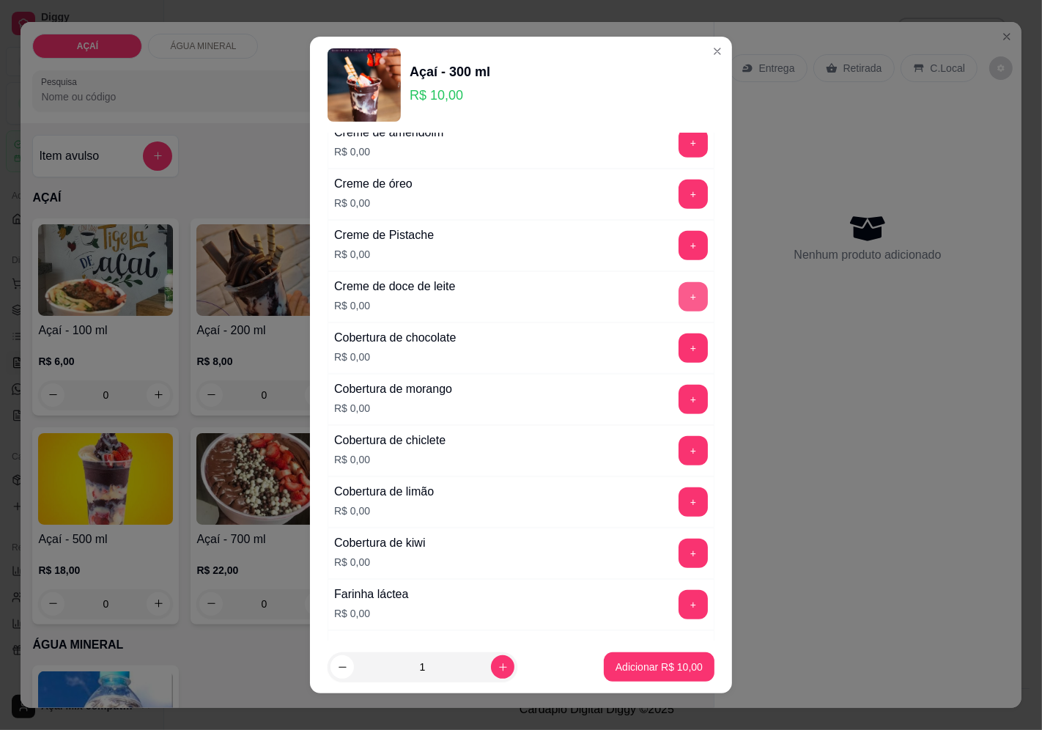
scroll to position [569, 0]
click at [678, 397] on button "+" at bounding box center [692, 398] width 29 height 29
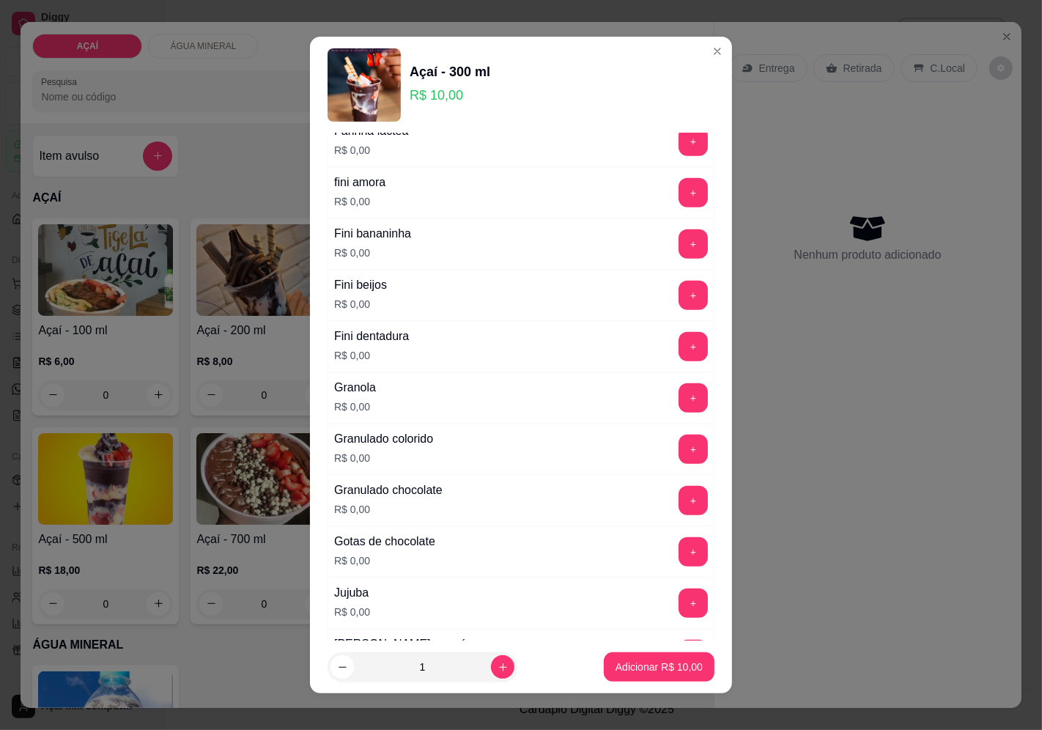
scroll to position [1058, 0]
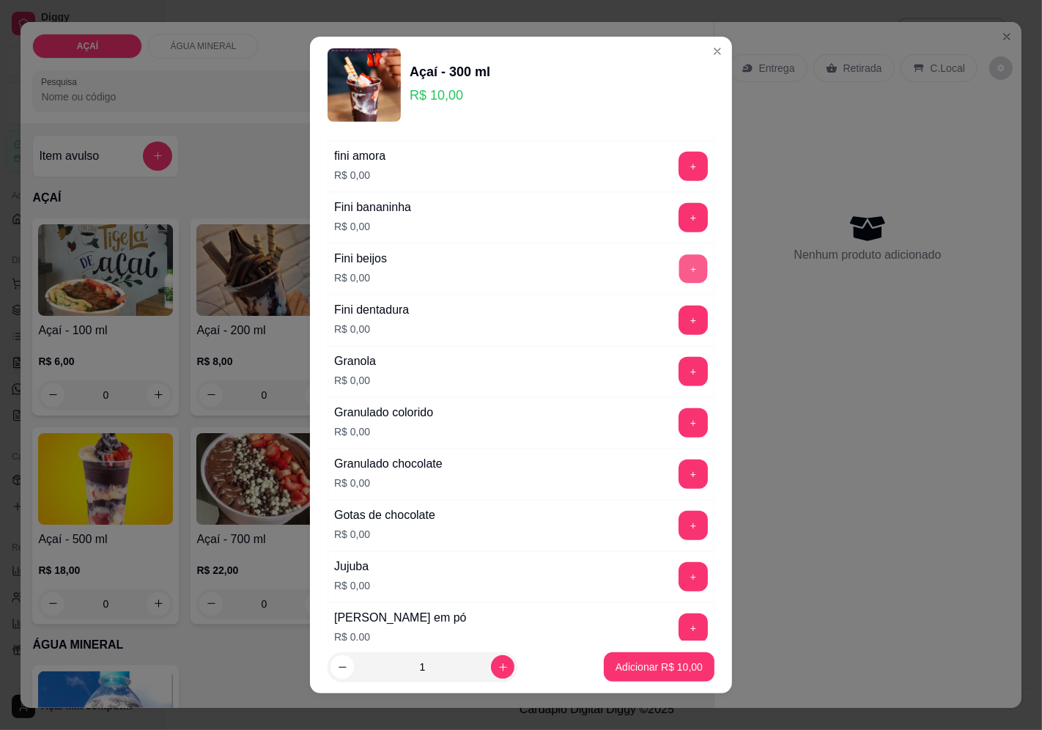
click at [679, 274] on button "+" at bounding box center [693, 268] width 29 height 29
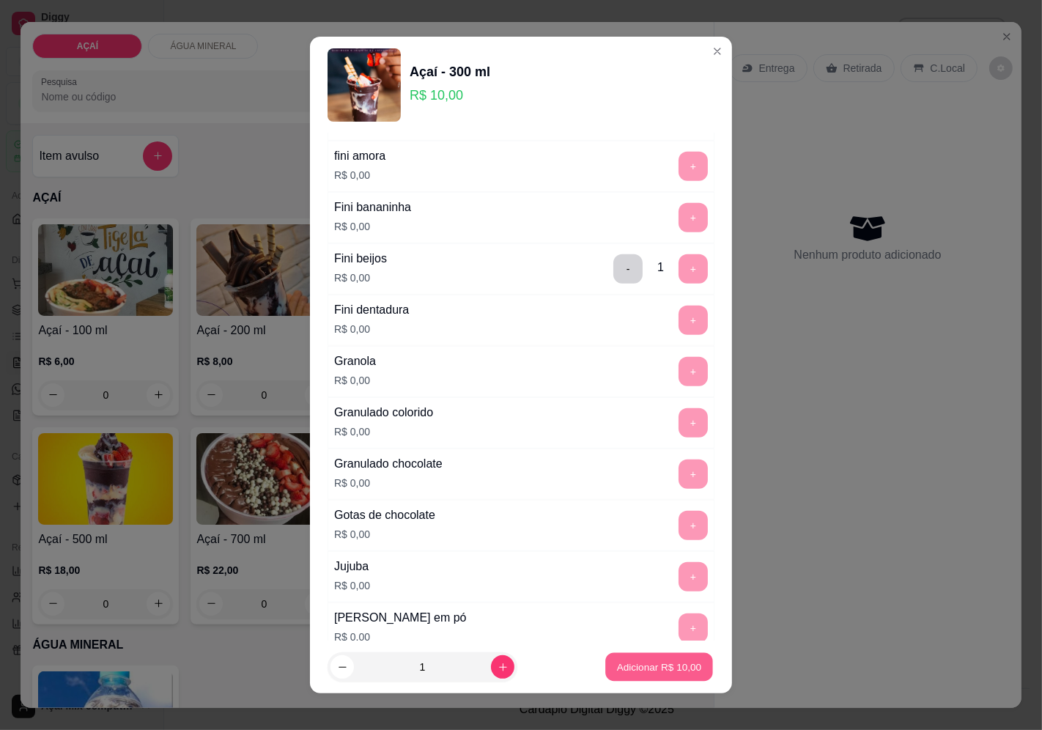
click at [675, 667] on p "Adicionar R$ 10,00" at bounding box center [659, 667] width 85 height 14
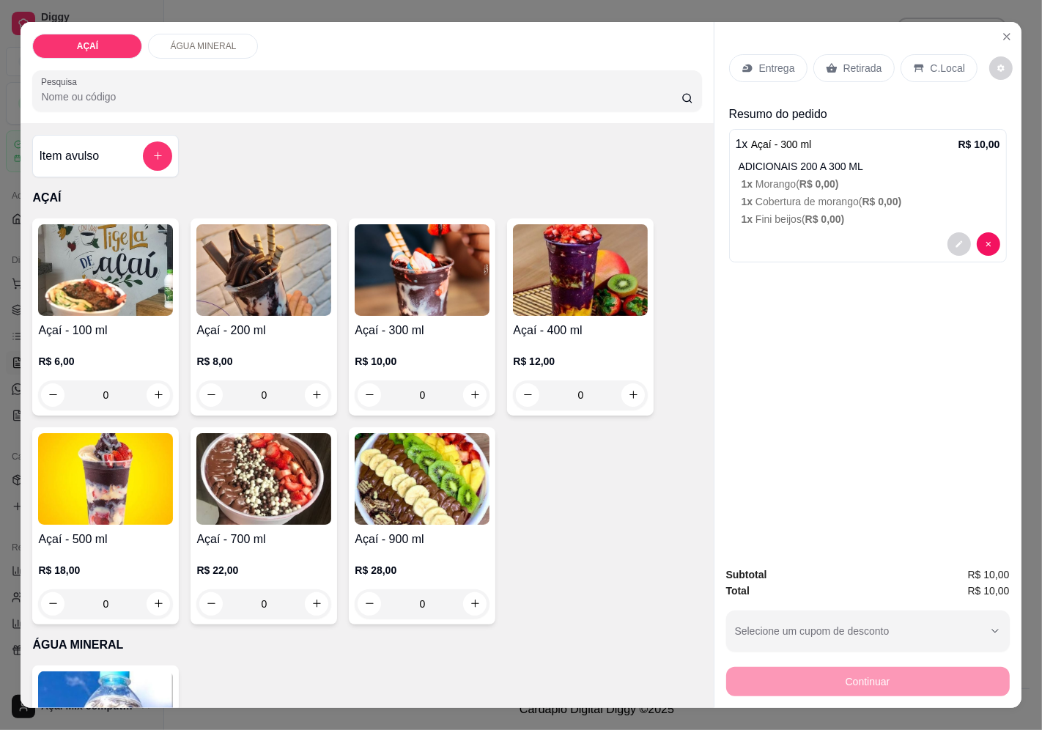
click at [567, 345] on div "R$ 12,00 0" at bounding box center [580, 374] width 135 height 70
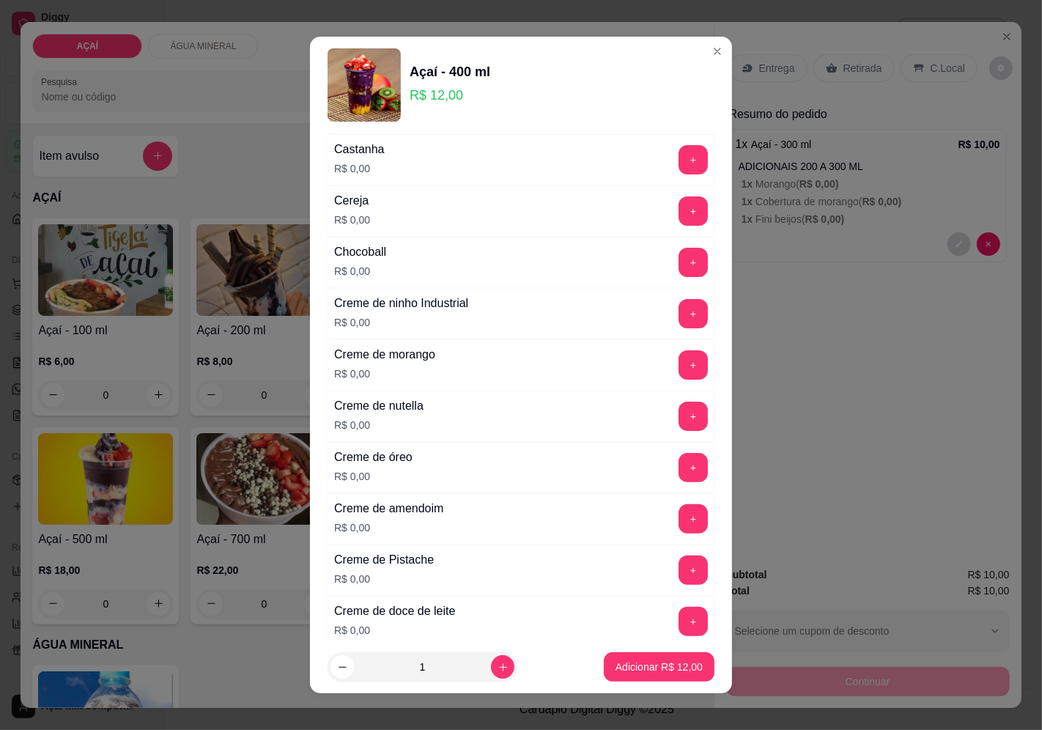
scroll to position [325, 0]
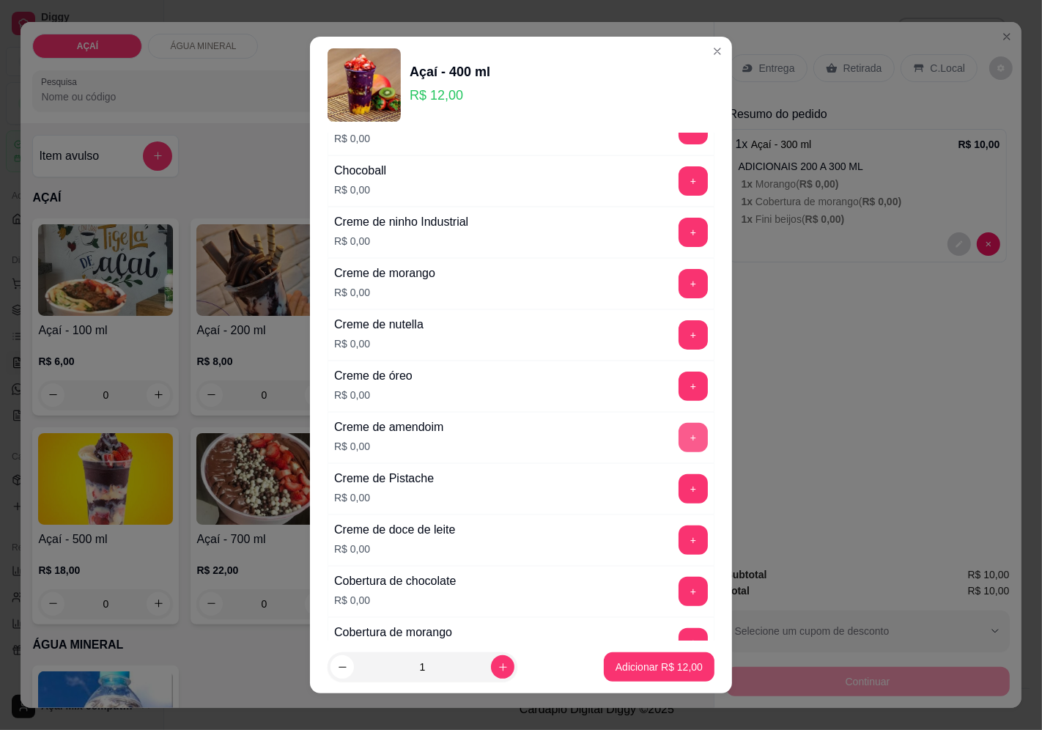
click at [678, 442] on button "+" at bounding box center [692, 437] width 29 height 29
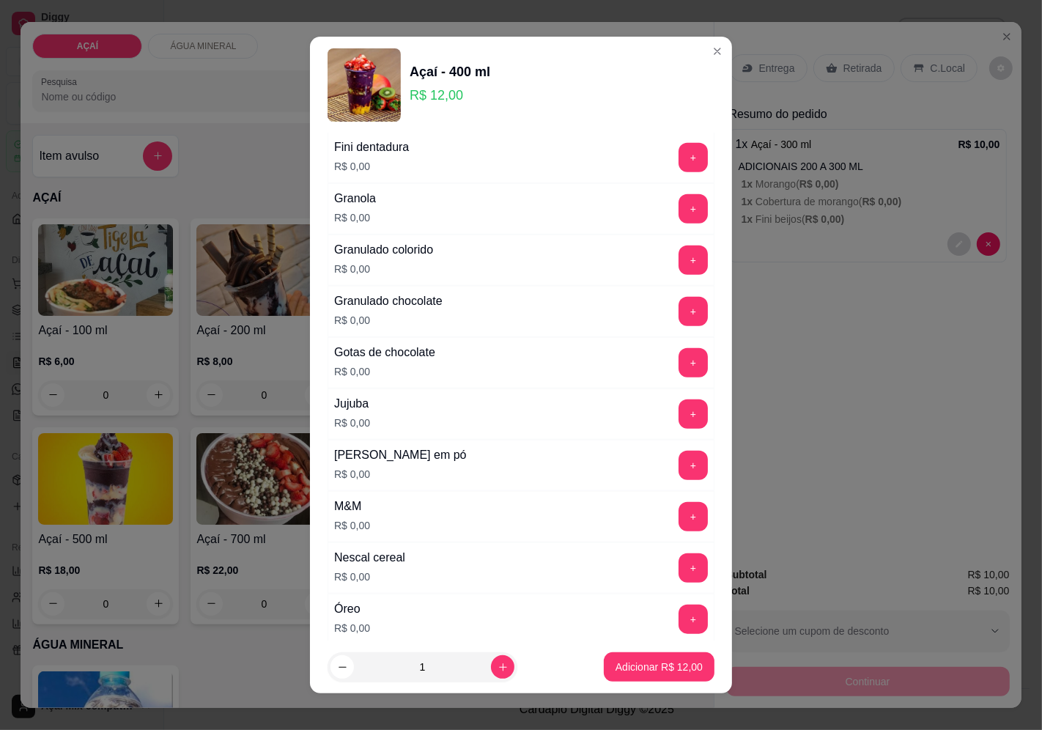
scroll to position [1302, 0]
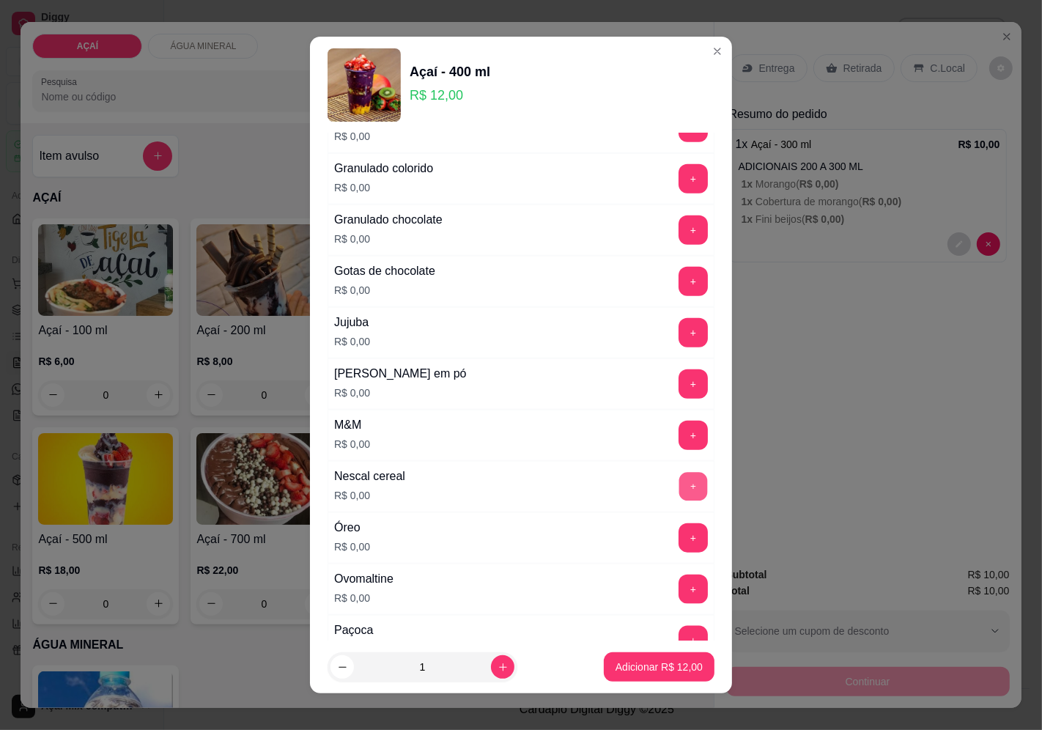
click at [679, 493] on button "+" at bounding box center [693, 486] width 29 height 29
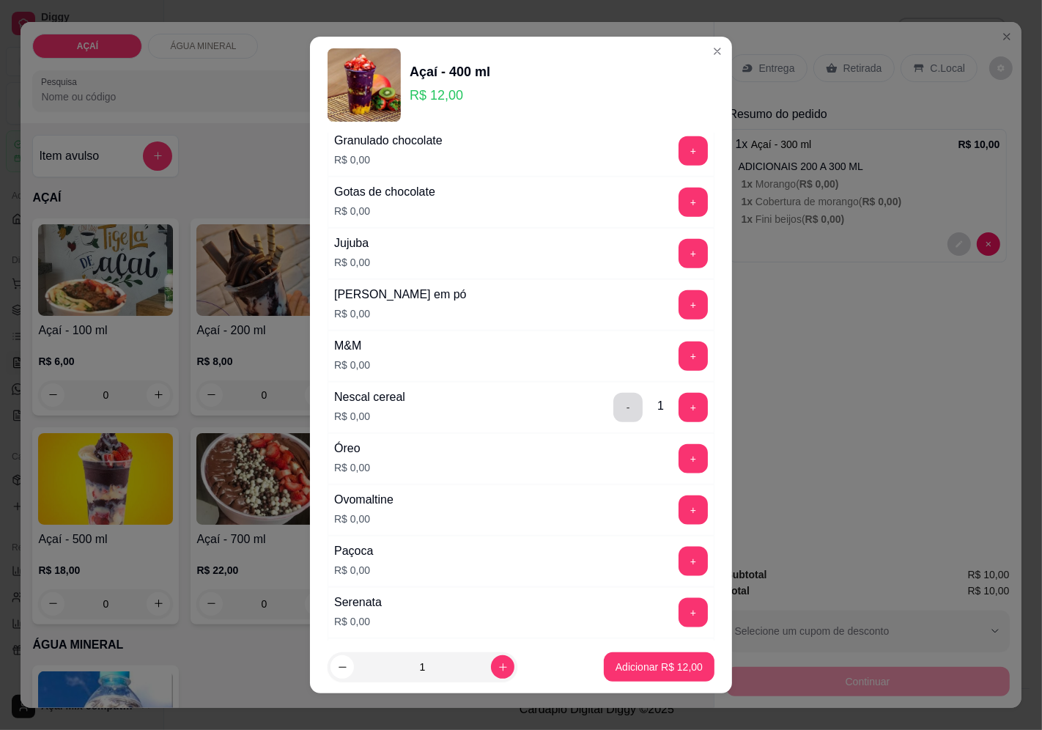
scroll to position [1383, 0]
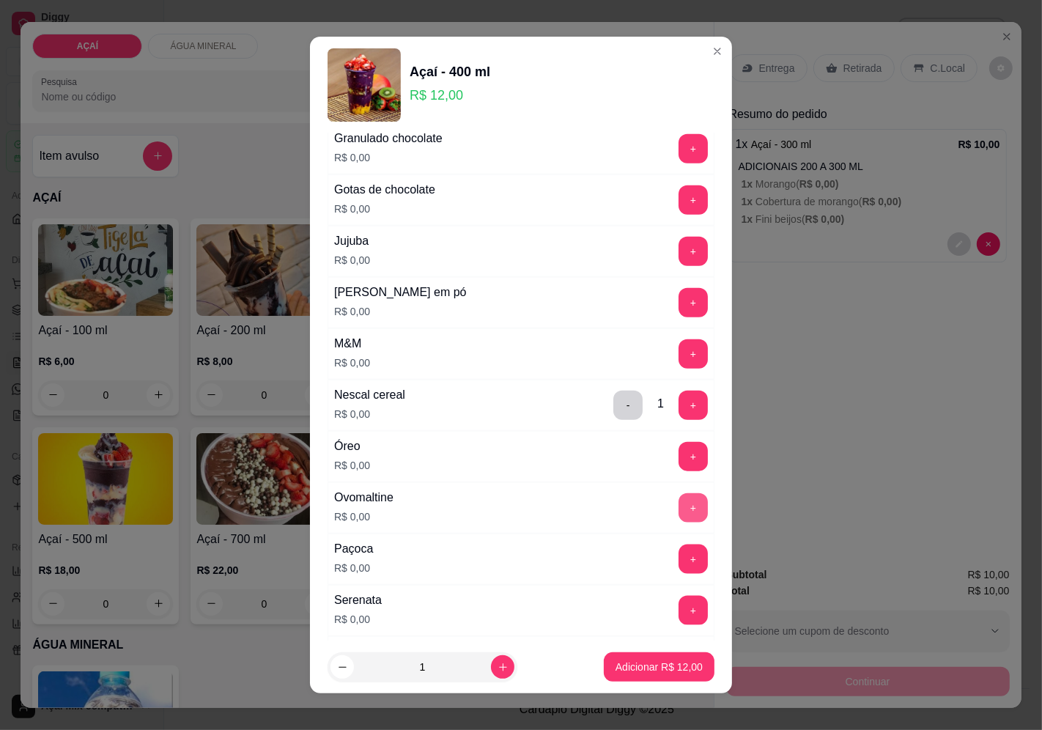
click at [678, 511] on button "+" at bounding box center [692, 507] width 29 height 29
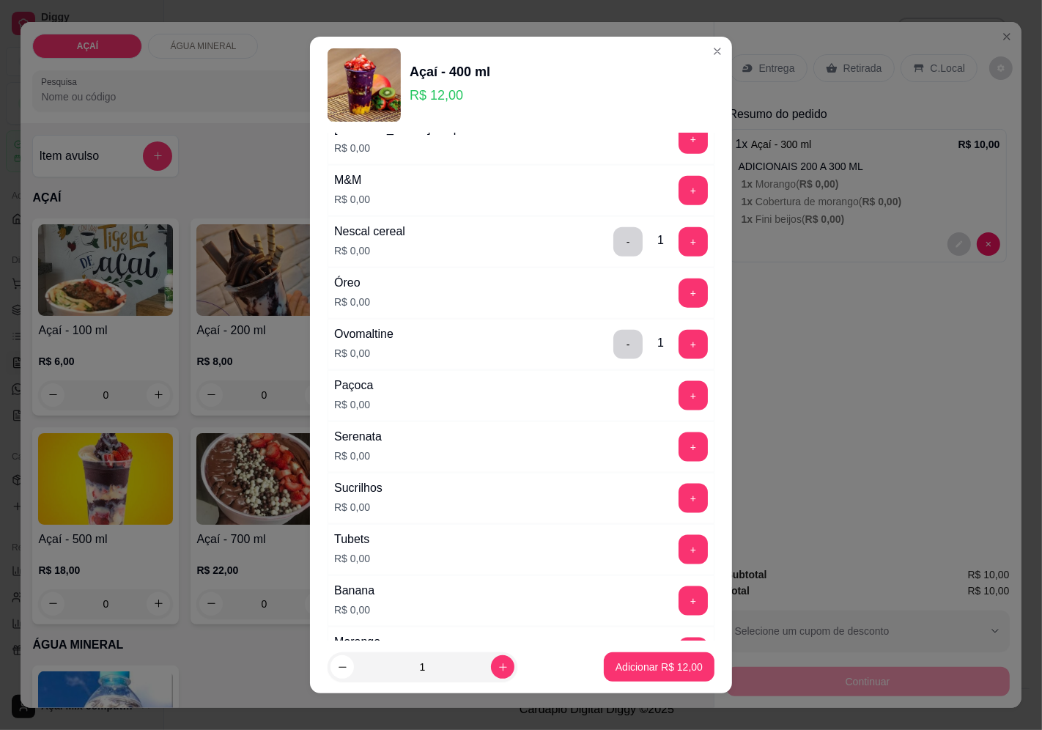
scroll to position [1628, 0]
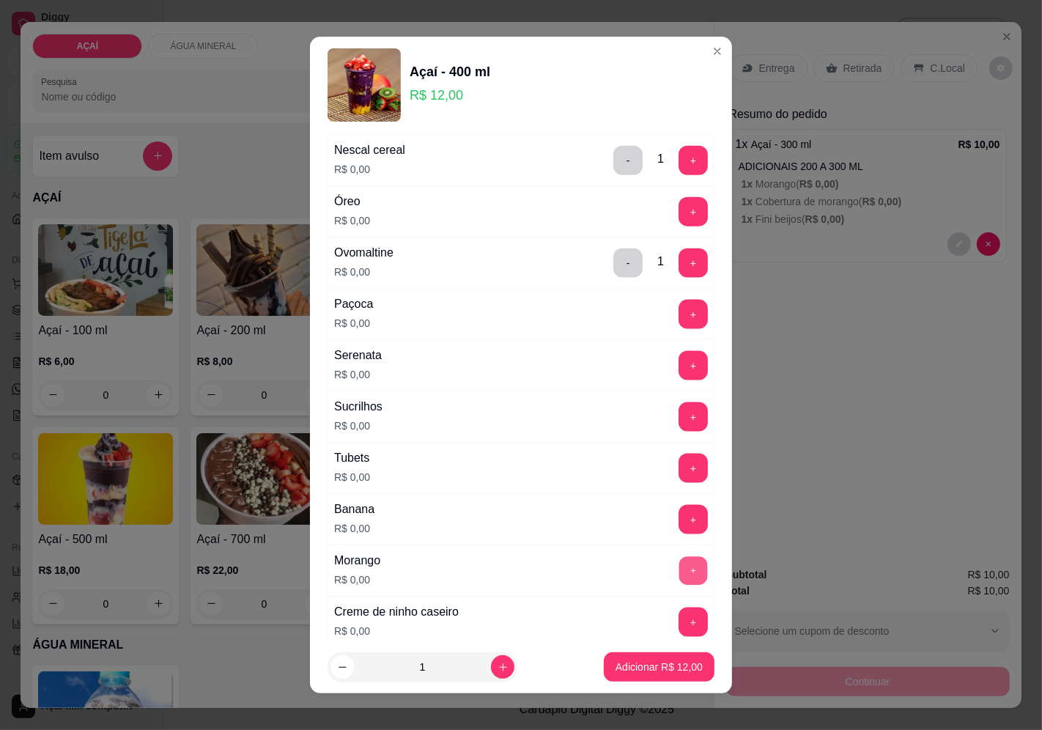
click at [679, 565] on button "+" at bounding box center [693, 570] width 29 height 29
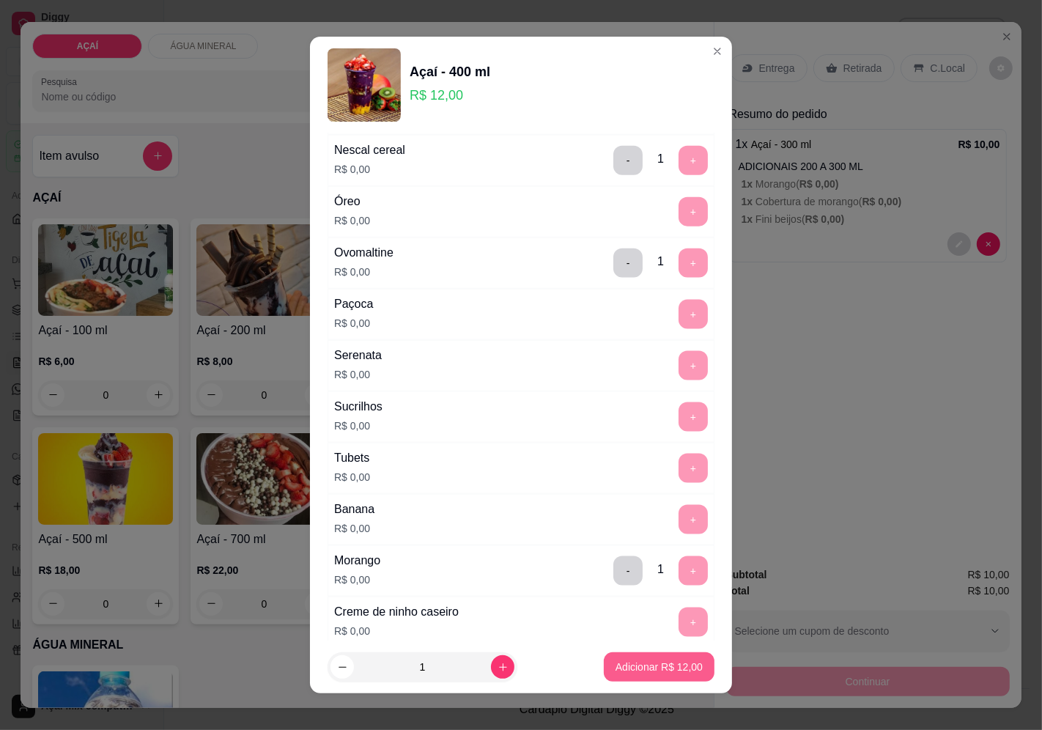
click at [634, 665] on p "Adicionar R$ 12,00" at bounding box center [658, 666] width 87 height 15
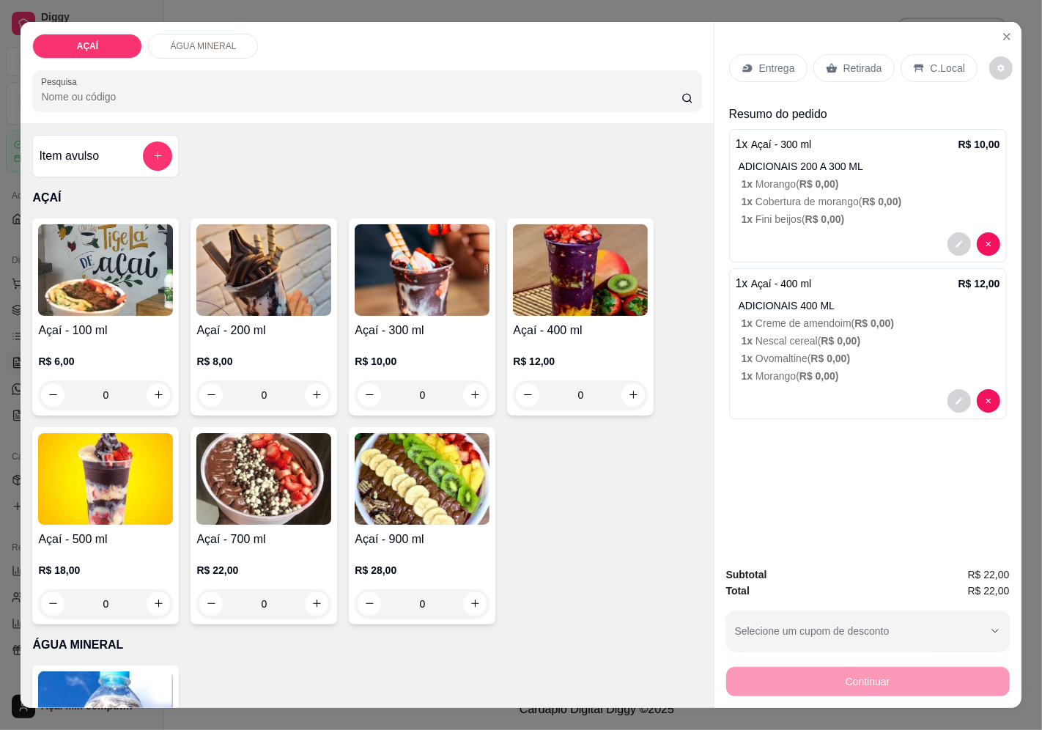
click at [760, 63] on p "Entrega" at bounding box center [777, 68] width 36 height 15
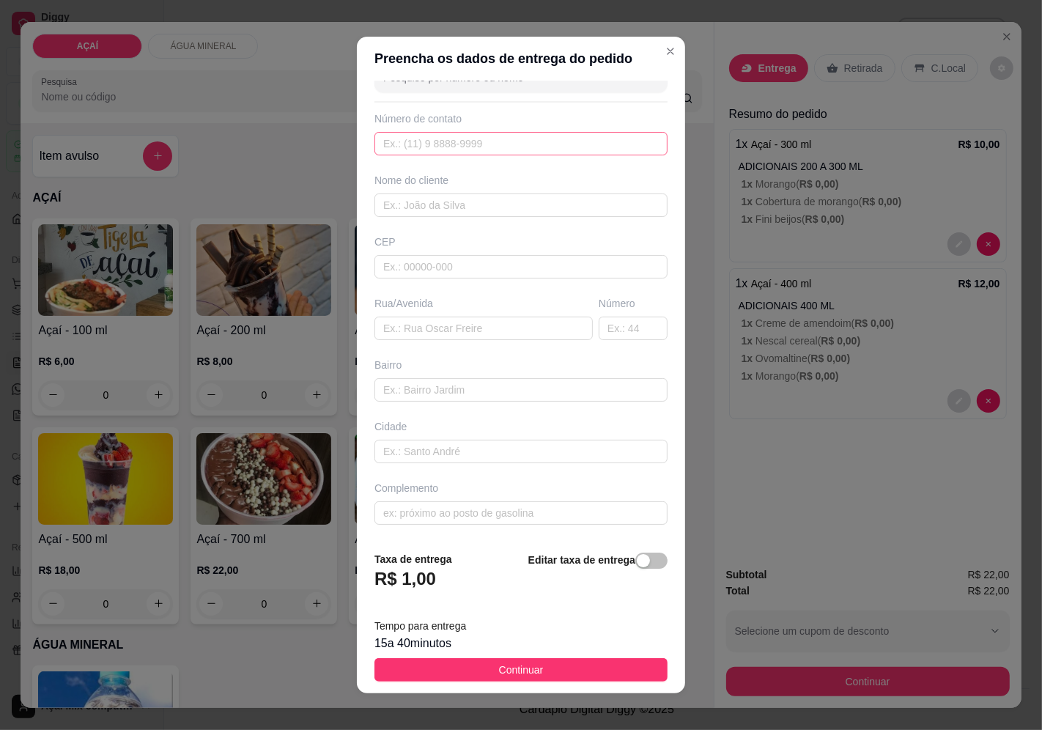
scroll to position [0, 0]
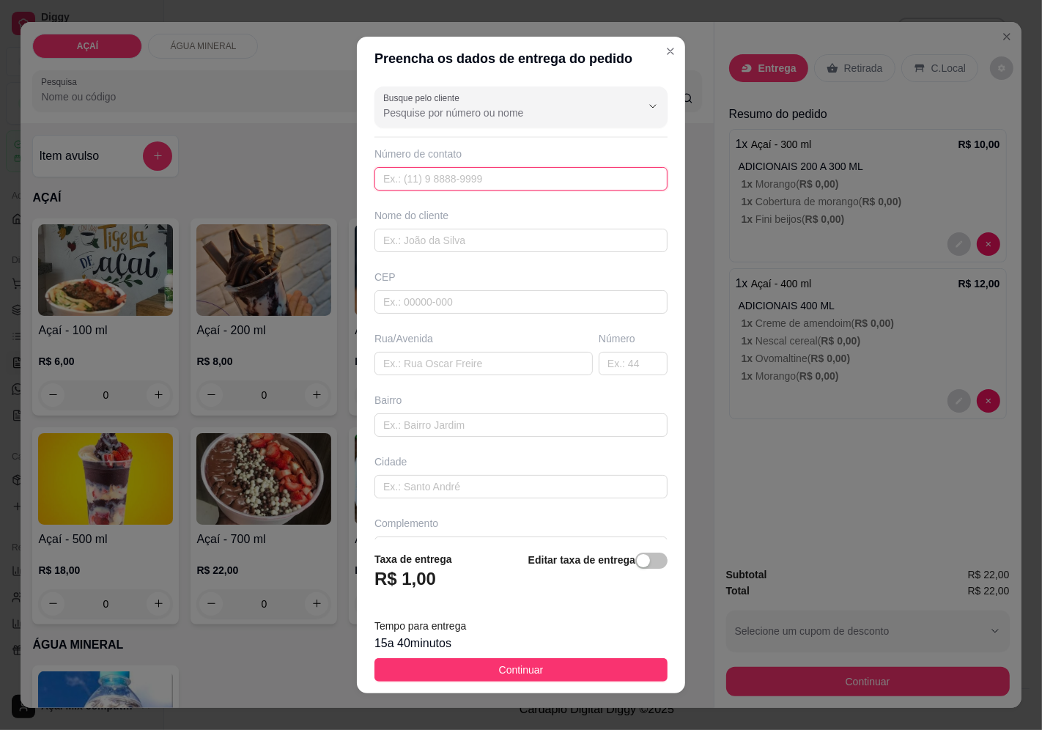
click at [502, 178] on input "text" at bounding box center [520, 178] width 293 height 23
type input "8182-1876"
click at [467, 231] on input "text" at bounding box center [520, 240] width 293 height 23
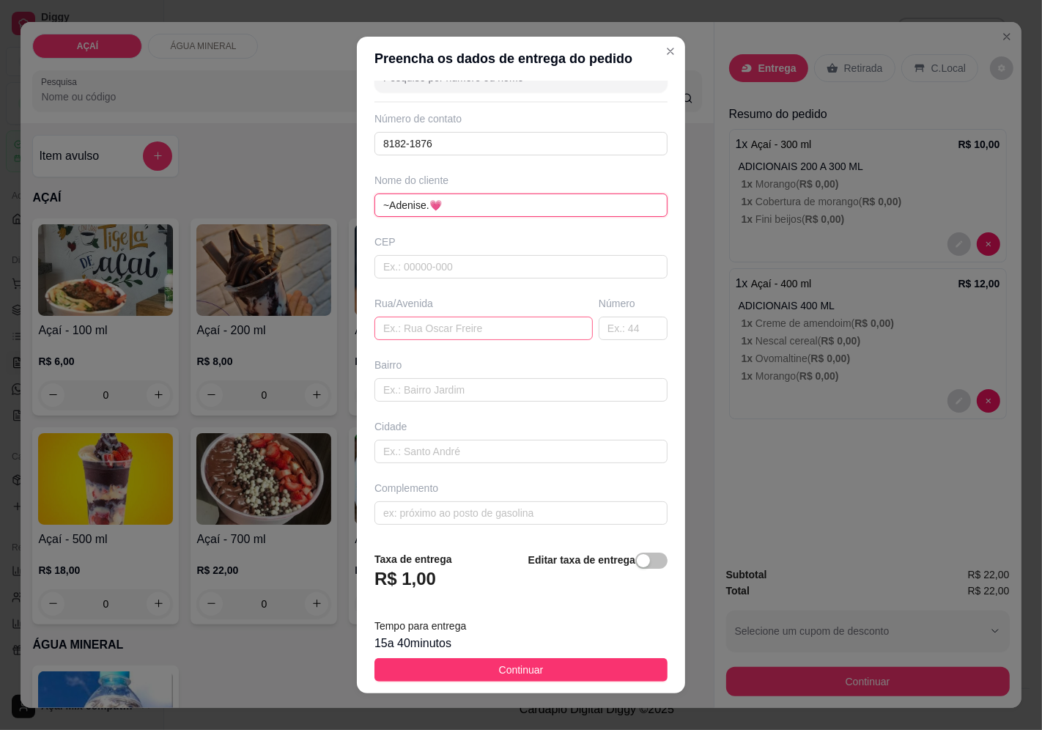
scroll to position [10, 0]
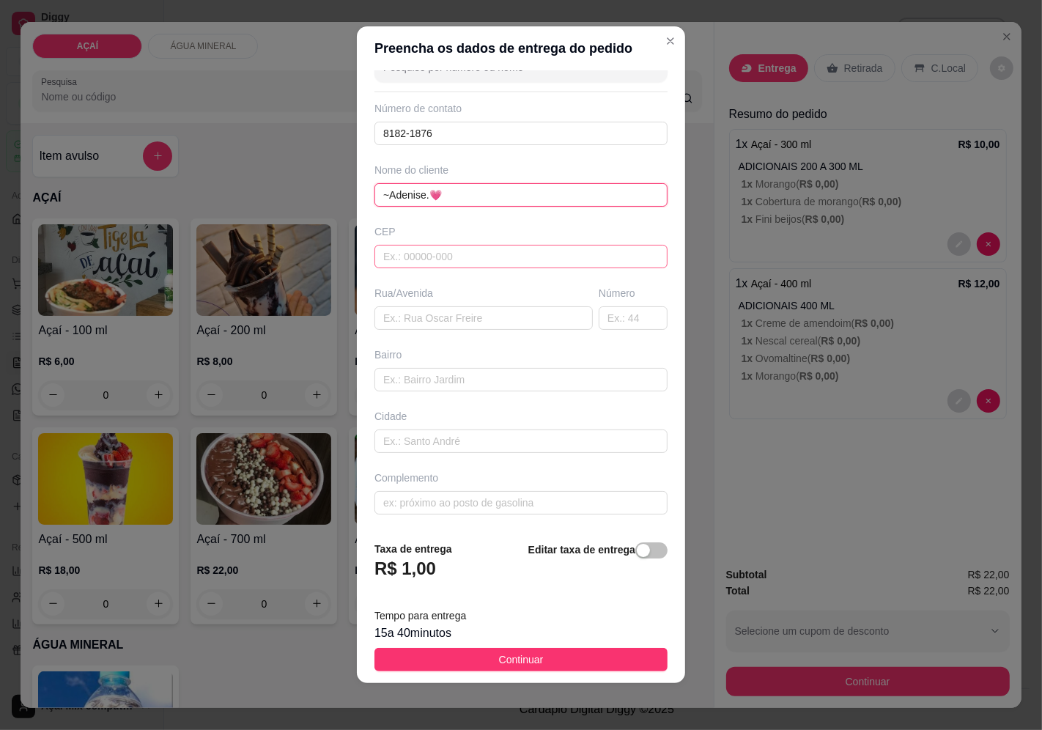
type input "~Adenise.💗"
click at [404, 260] on input "text" at bounding box center [520, 256] width 293 height 23
type input "5"
type input "57520000"
type input "Maravilha"
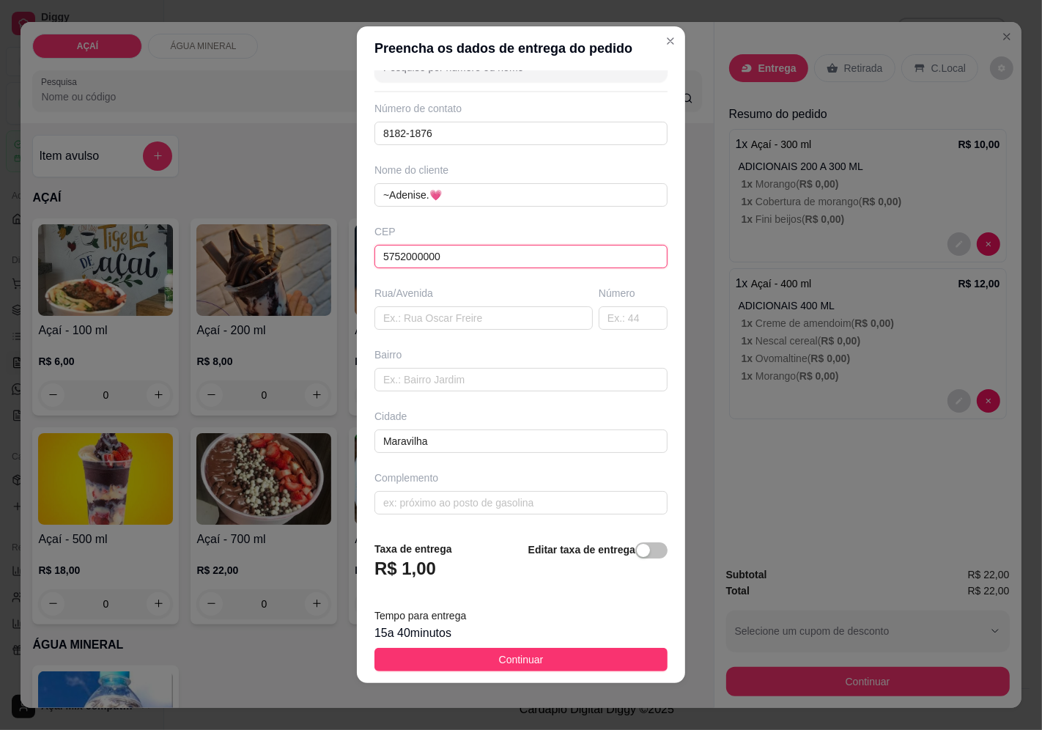
type input "5752000000"
click at [624, 308] on input "a rua Adolfo Rodrigues Alves, uma casa rosa" at bounding box center [632, 317] width 69 height 23
click at [619, 315] on input "a rua Adolfo Rodrigues Alves, uma casa rosa" at bounding box center [632, 317] width 69 height 23
click at [627, 316] on input "olfo Rodrigues Alves, uma casa rosa" at bounding box center [632, 317] width 69 height 23
click at [631, 316] on input "gues Alves, uma casa rosa" at bounding box center [632, 317] width 69 height 23
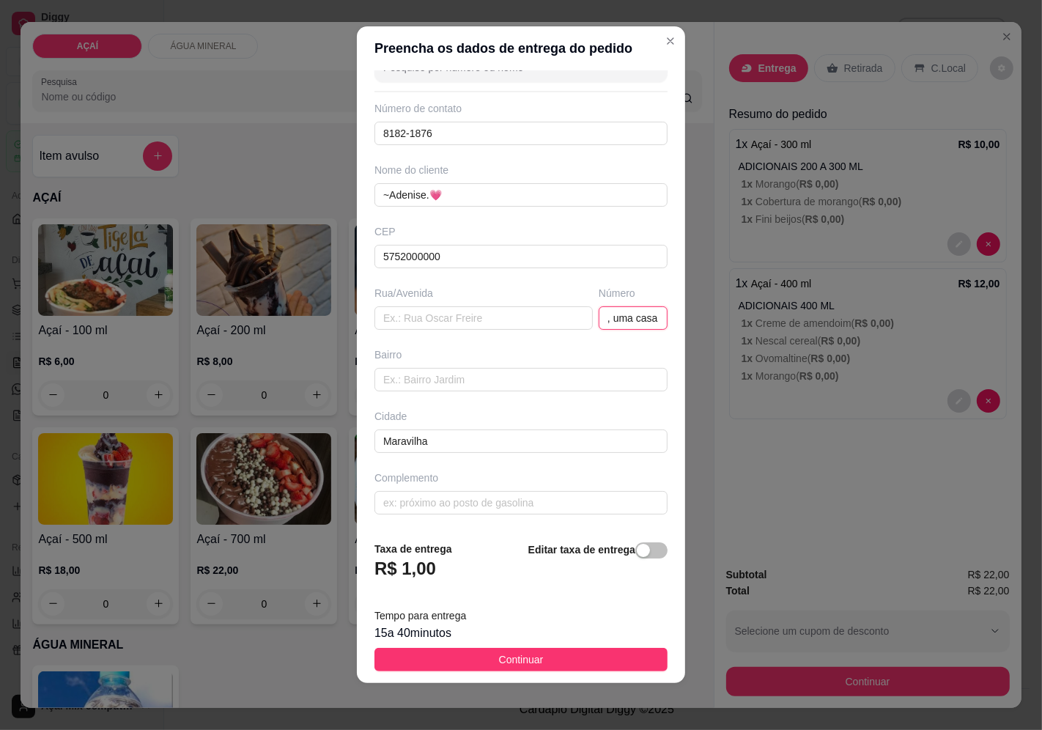
click at [626, 321] on input ", uma casa rosa" at bounding box center [632, 317] width 69 height 23
click at [620, 316] on input "a rosa" at bounding box center [632, 317] width 69 height 23
type input "a"
click at [405, 319] on input "text" at bounding box center [483, 317] width 218 height 23
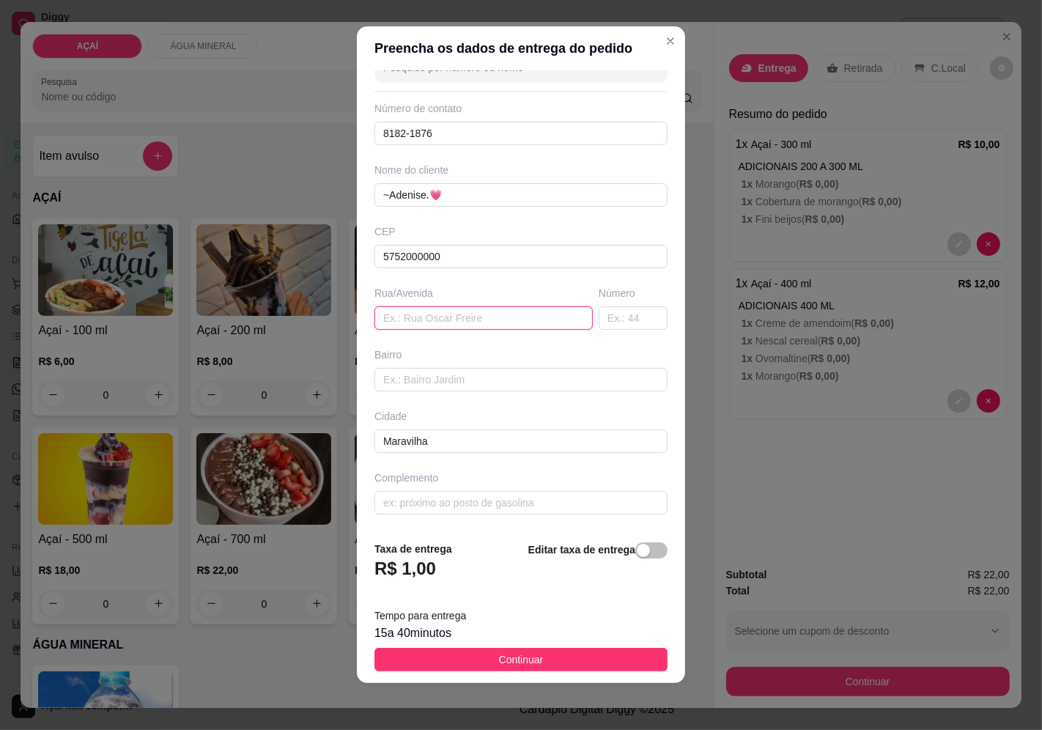
click at [405, 319] on input "text" at bounding box center [483, 317] width 218 height 23
type input "a rua Adolfo Rodrigues Alves, uma casa rosa"
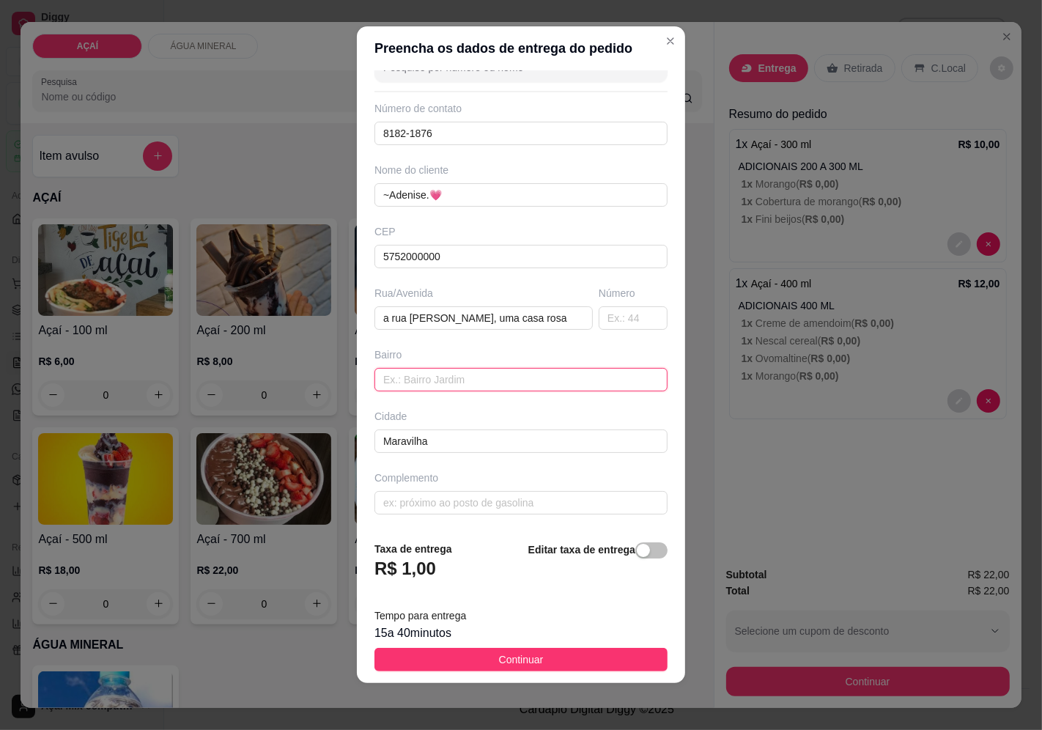
click at [445, 377] on input "text" at bounding box center [520, 379] width 293 height 23
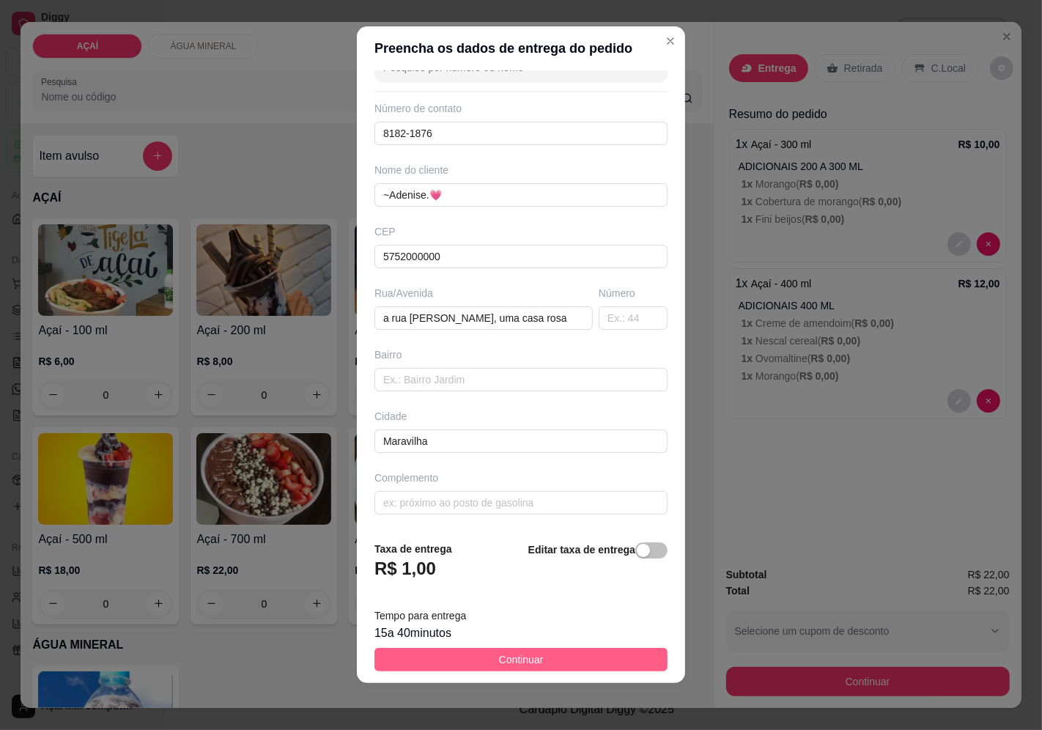
click at [503, 657] on span "Continuar" at bounding box center [521, 659] width 45 height 16
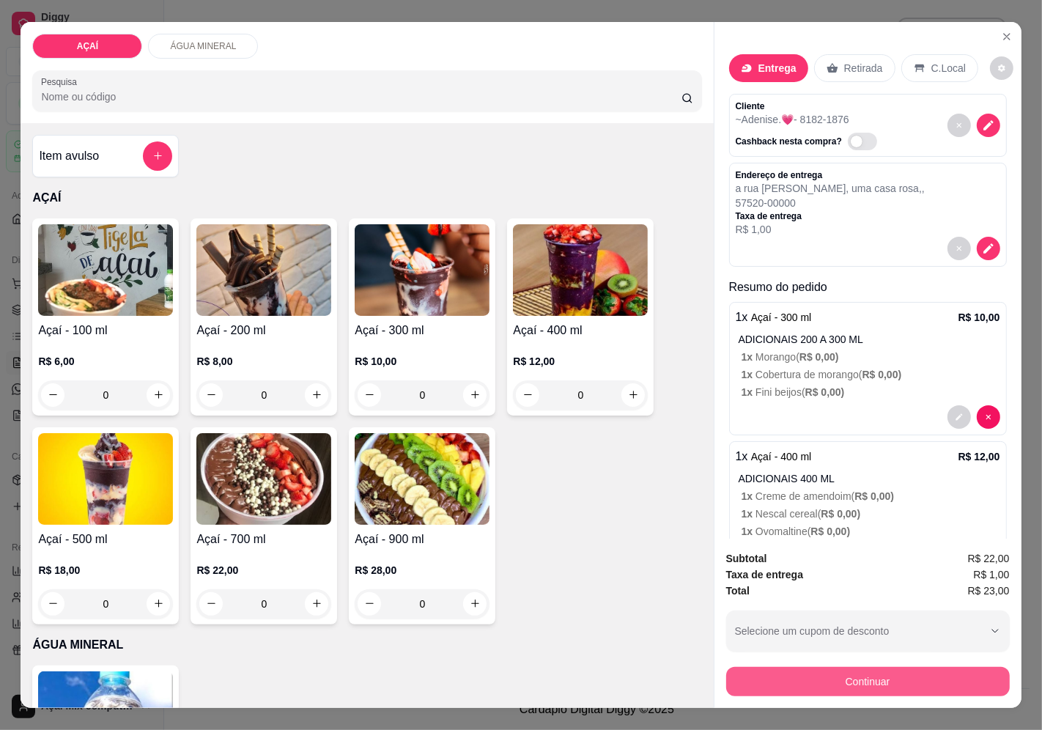
click at [811, 670] on button "Continuar" at bounding box center [867, 681] width 283 height 29
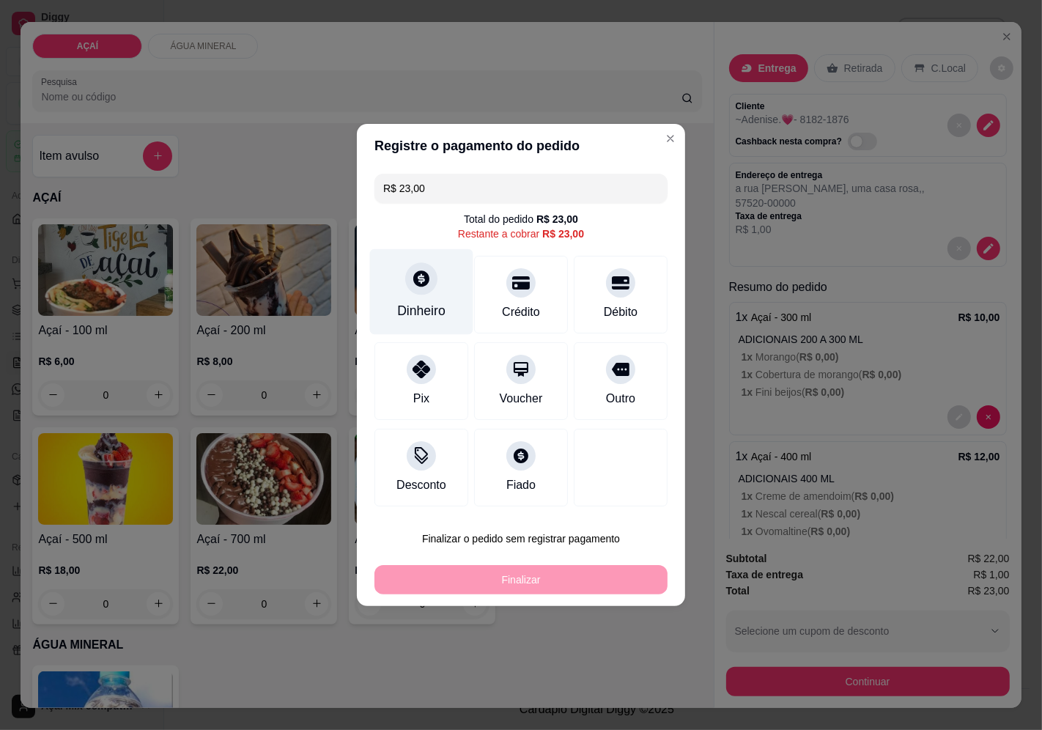
click at [428, 301] on div "Dinheiro" at bounding box center [421, 310] width 48 height 19
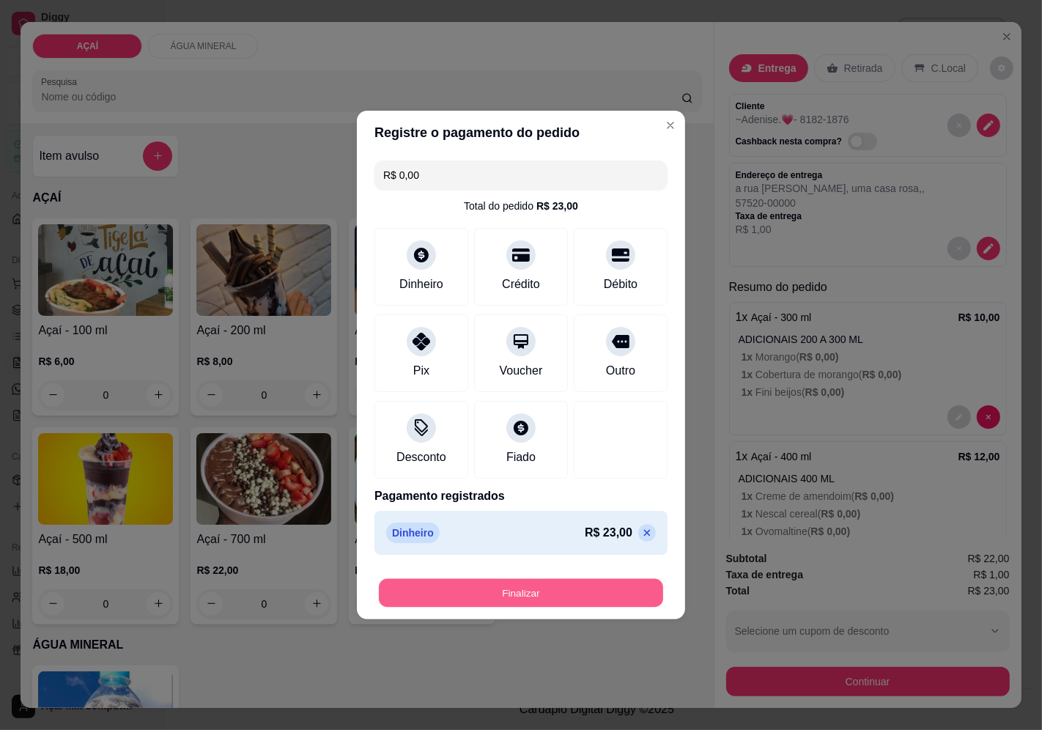
click at [536, 583] on button "Finalizar" at bounding box center [521, 593] width 284 height 29
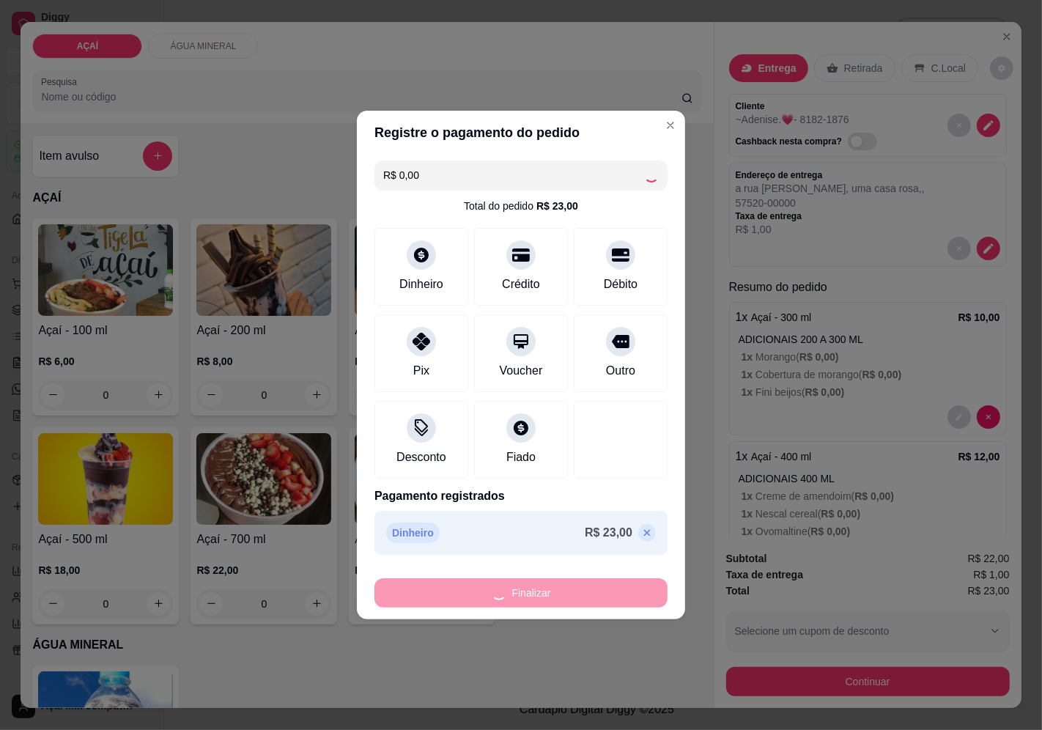
type input "-R$ 23,00"
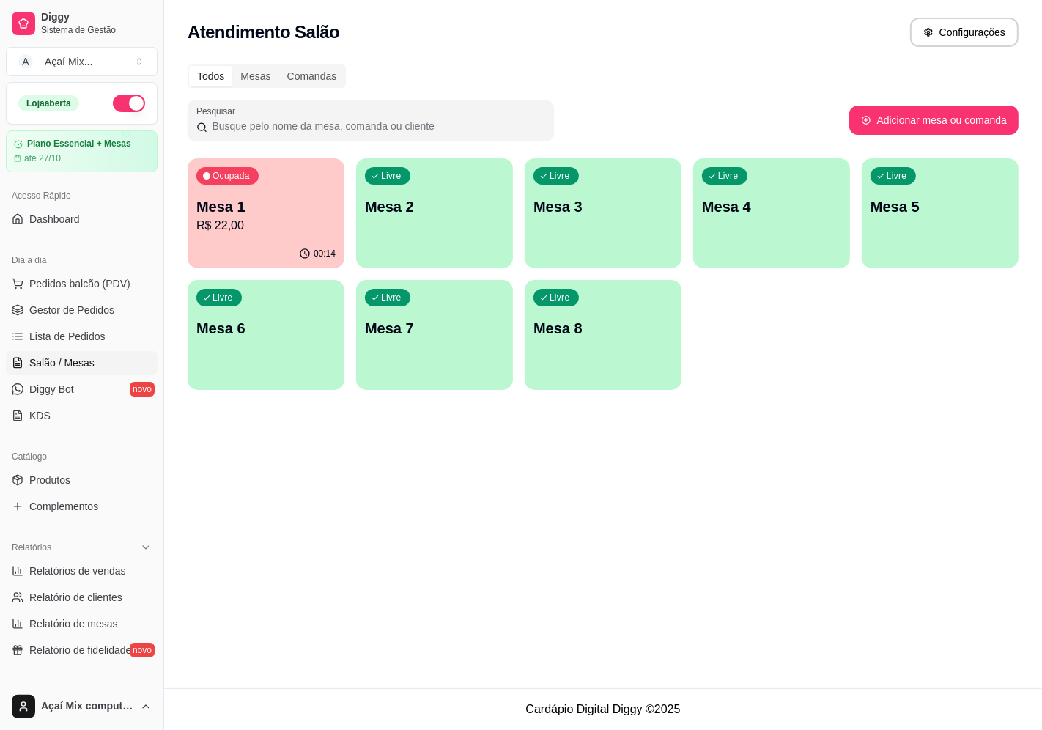
click at [228, 177] on p "Ocupada" at bounding box center [230, 176] width 37 height 12
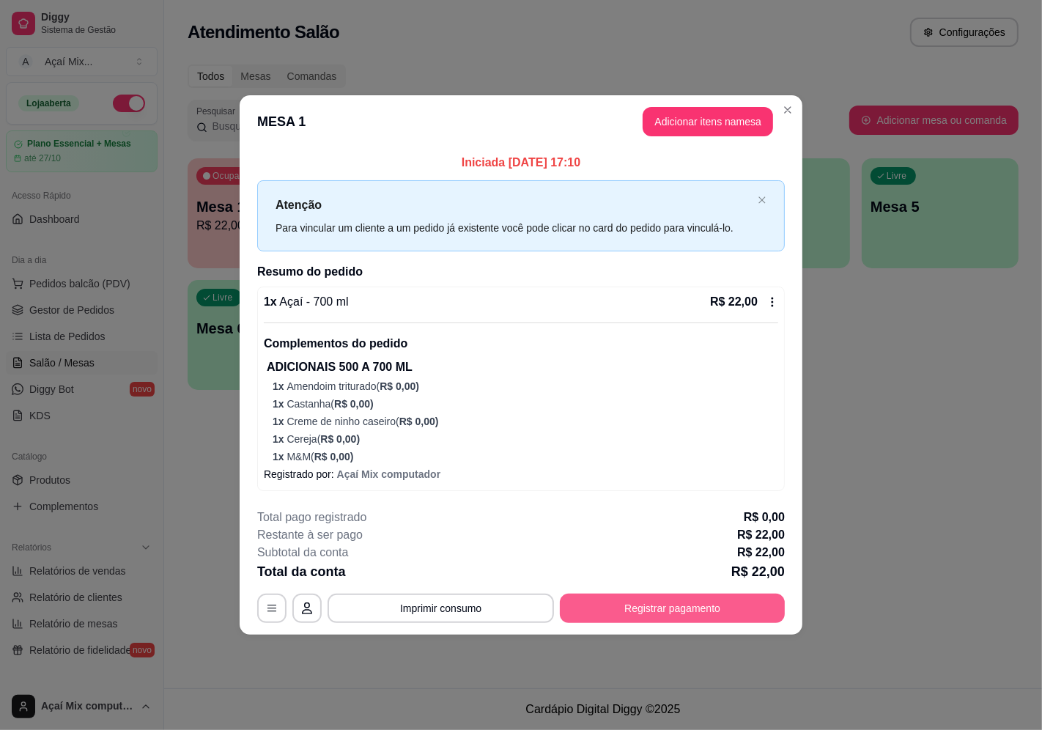
click at [731, 601] on button "Registrar pagamento" at bounding box center [672, 607] width 225 height 29
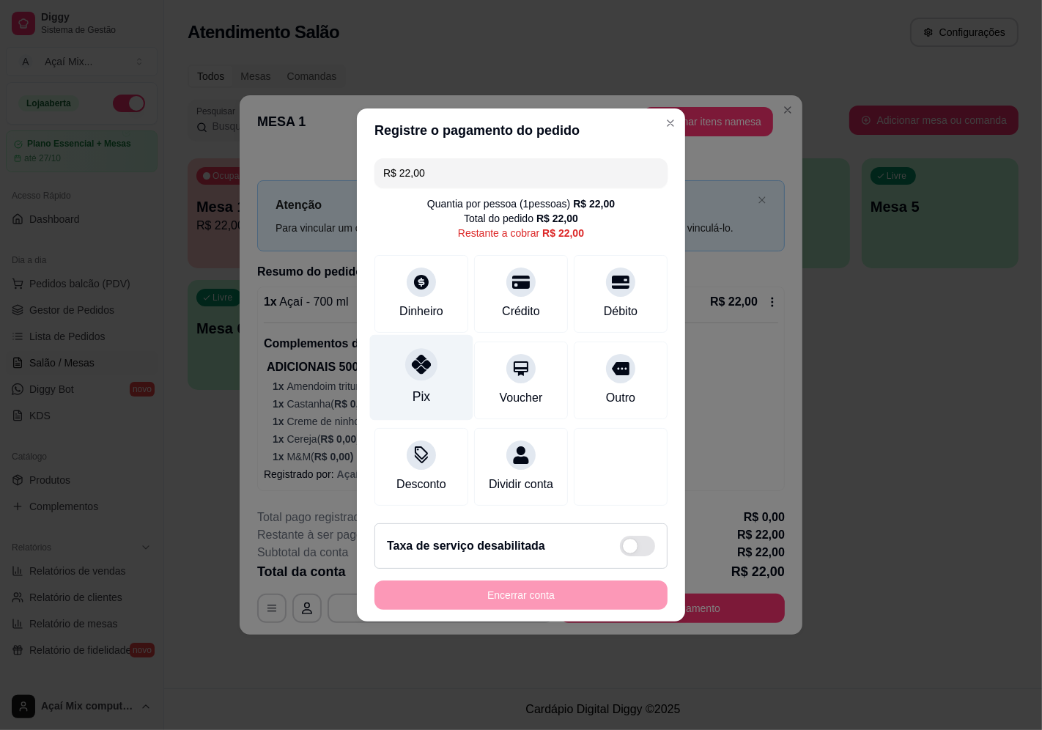
click at [417, 371] on div at bounding box center [421, 364] width 32 height 32
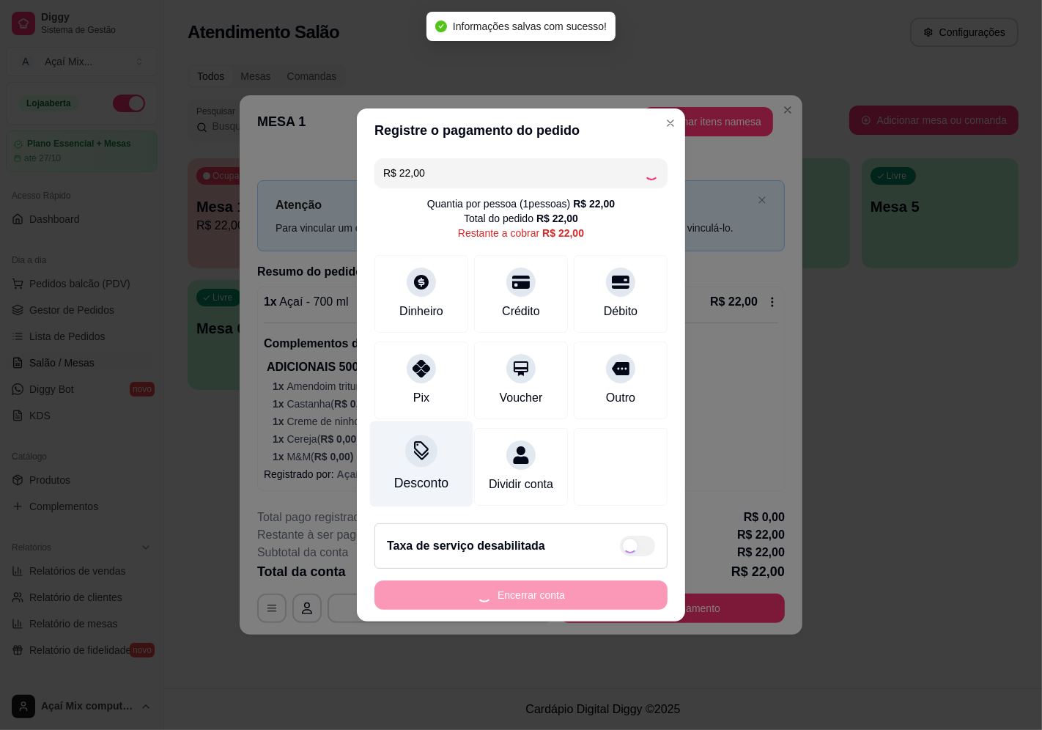
type input "R$ 0,00"
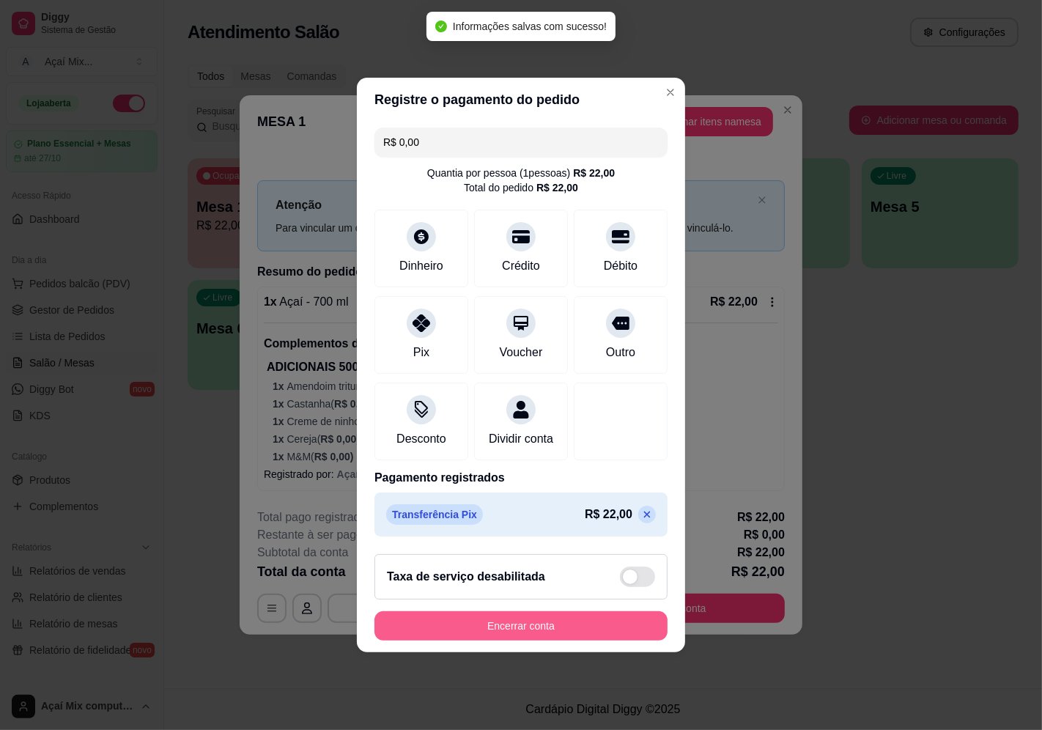
click at [530, 624] on button "Encerrar conta" at bounding box center [520, 625] width 293 height 29
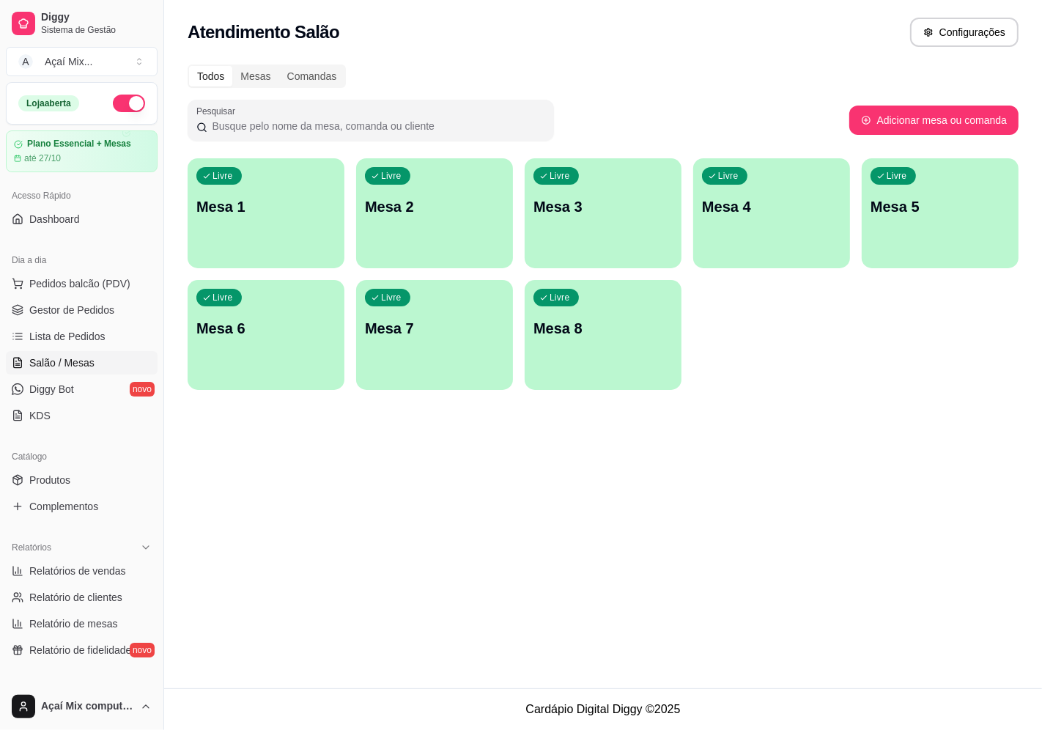
click at [234, 243] on div "Livre Mesa 1" at bounding box center [266, 204] width 157 height 92
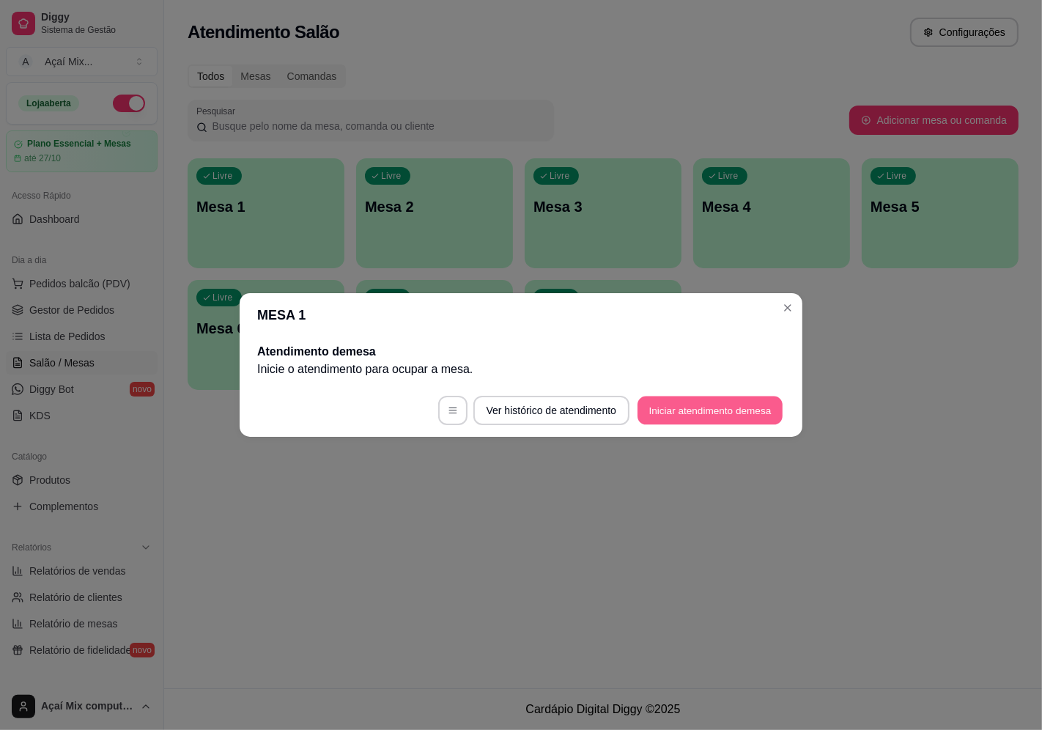
click at [750, 411] on button "Iniciar atendimento de mesa" at bounding box center [709, 410] width 145 height 29
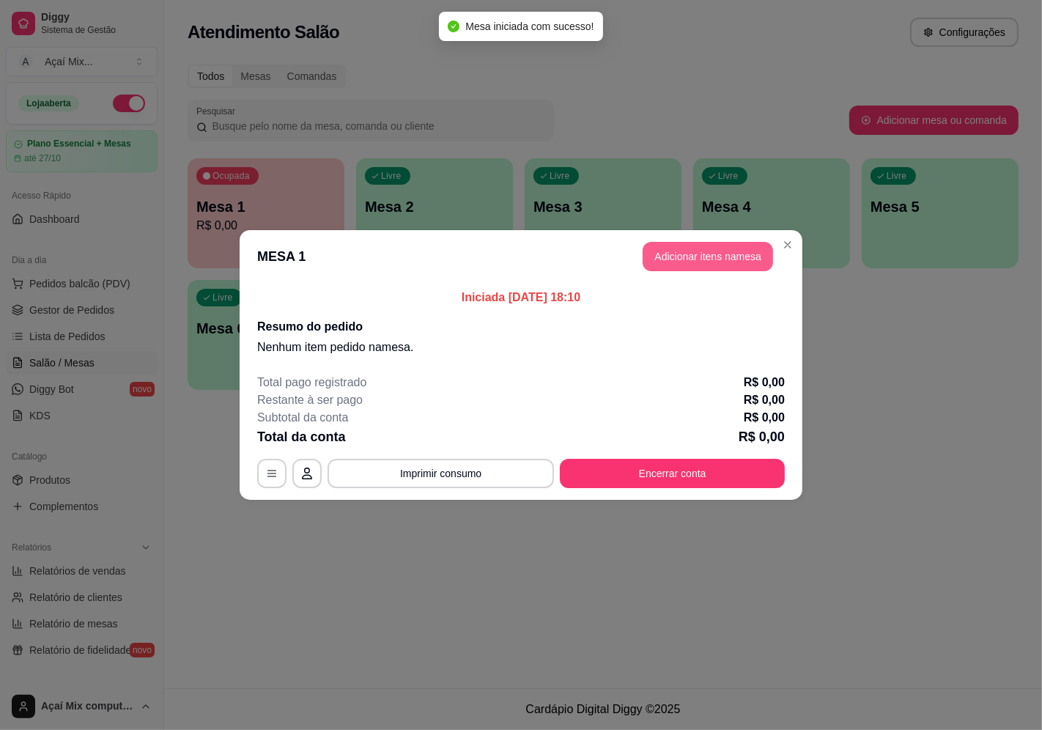
click at [727, 264] on button "Adicionar itens na mesa" at bounding box center [707, 256] width 130 height 29
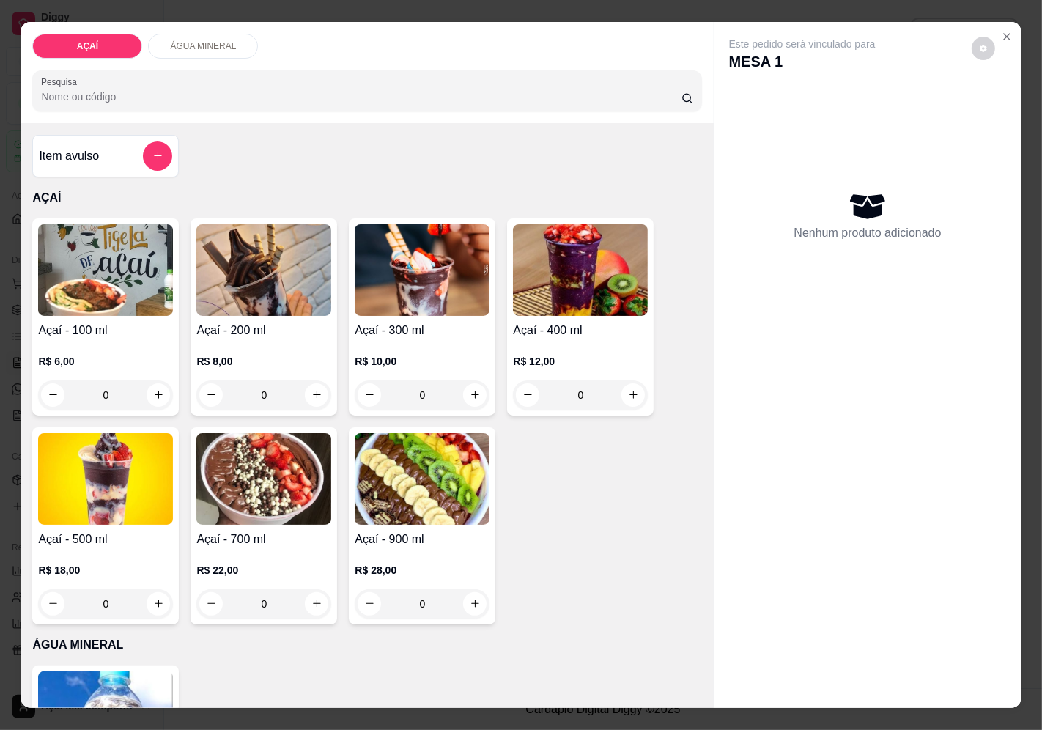
click at [143, 284] on img at bounding box center [105, 270] width 135 height 92
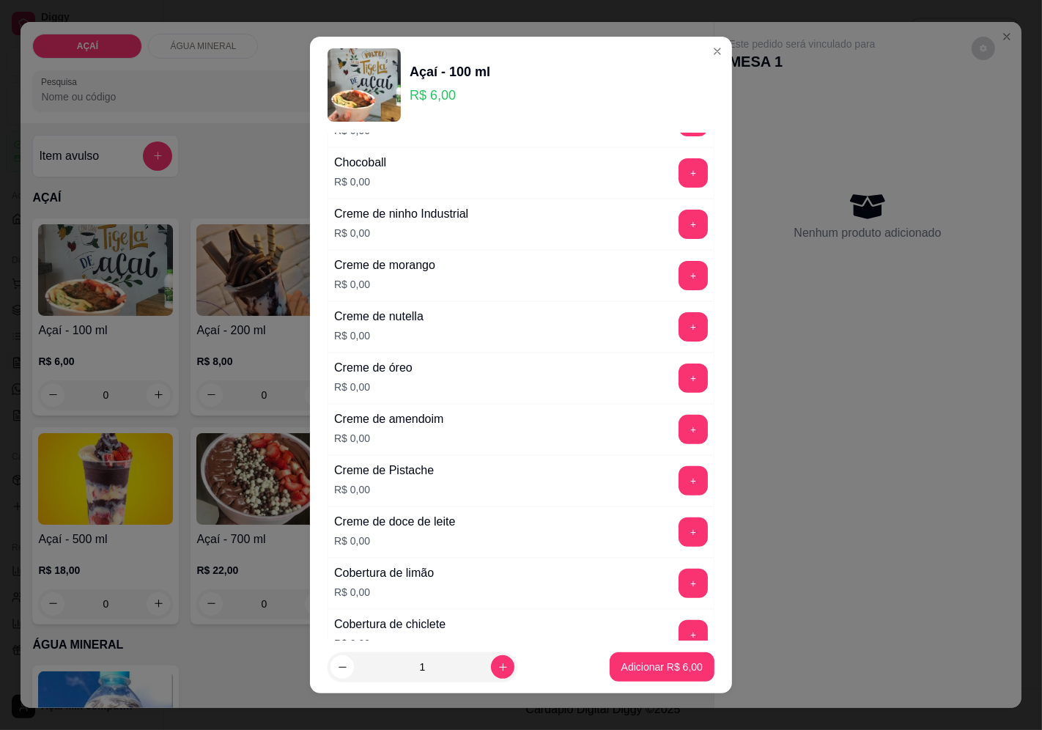
scroll to position [325, 0]
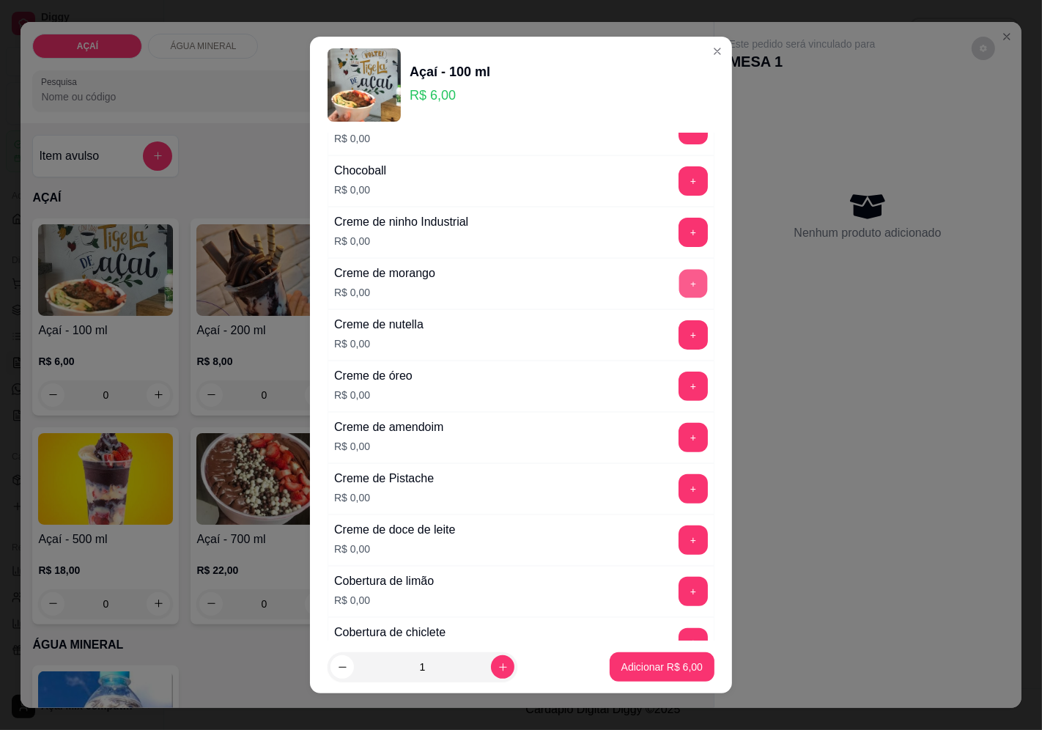
click at [679, 288] on button "+" at bounding box center [693, 283] width 29 height 29
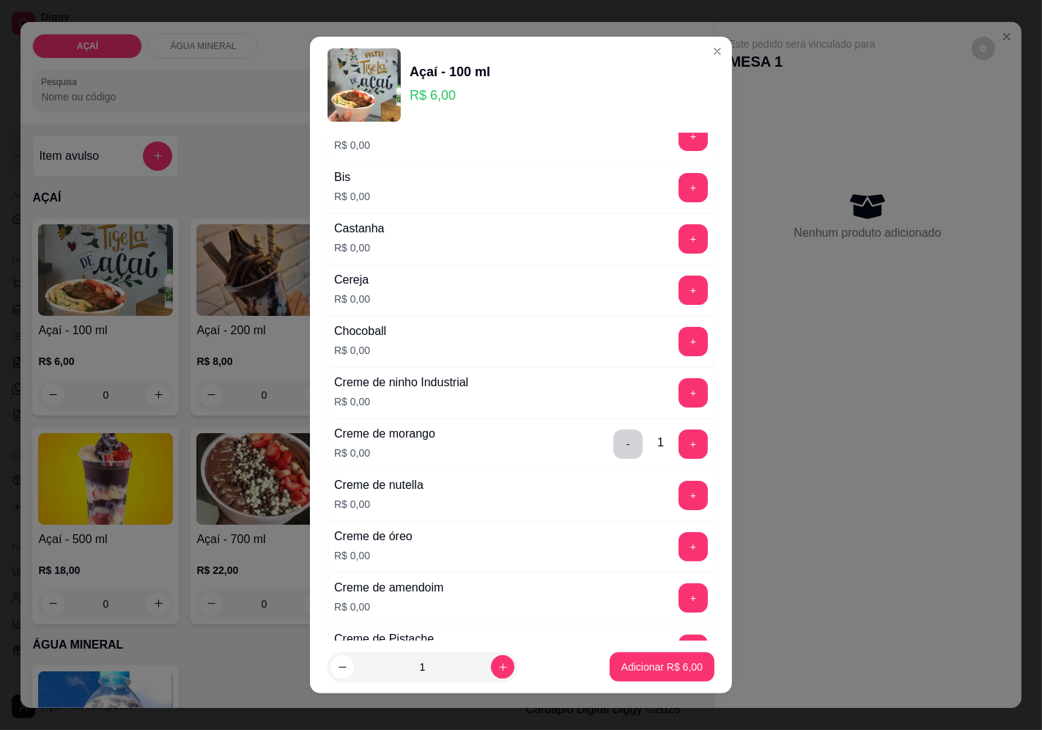
scroll to position [163, 0]
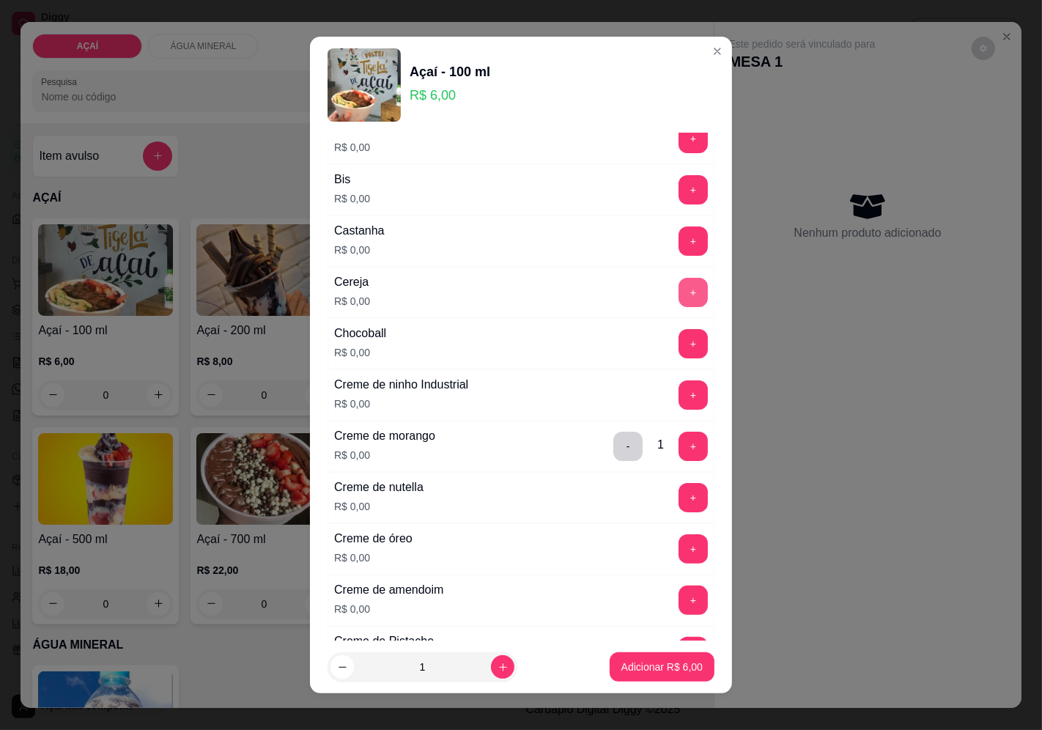
click at [678, 289] on button "+" at bounding box center [692, 292] width 29 height 29
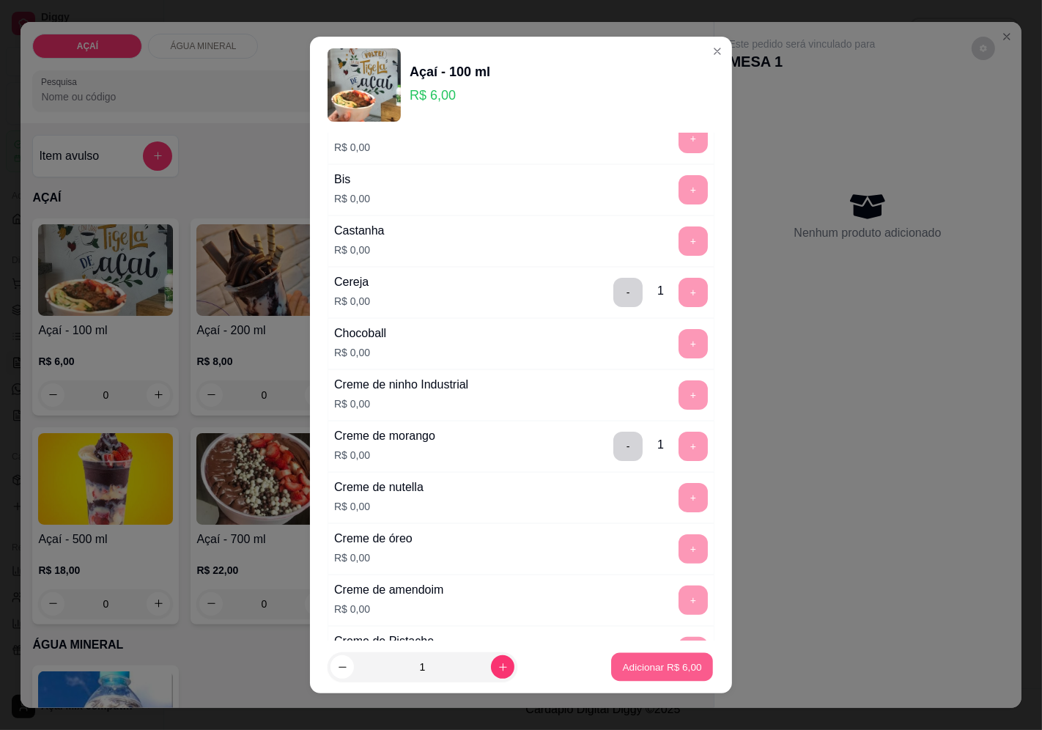
click at [650, 671] on p "Adicionar R$ 6,00" at bounding box center [661, 667] width 79 height 14
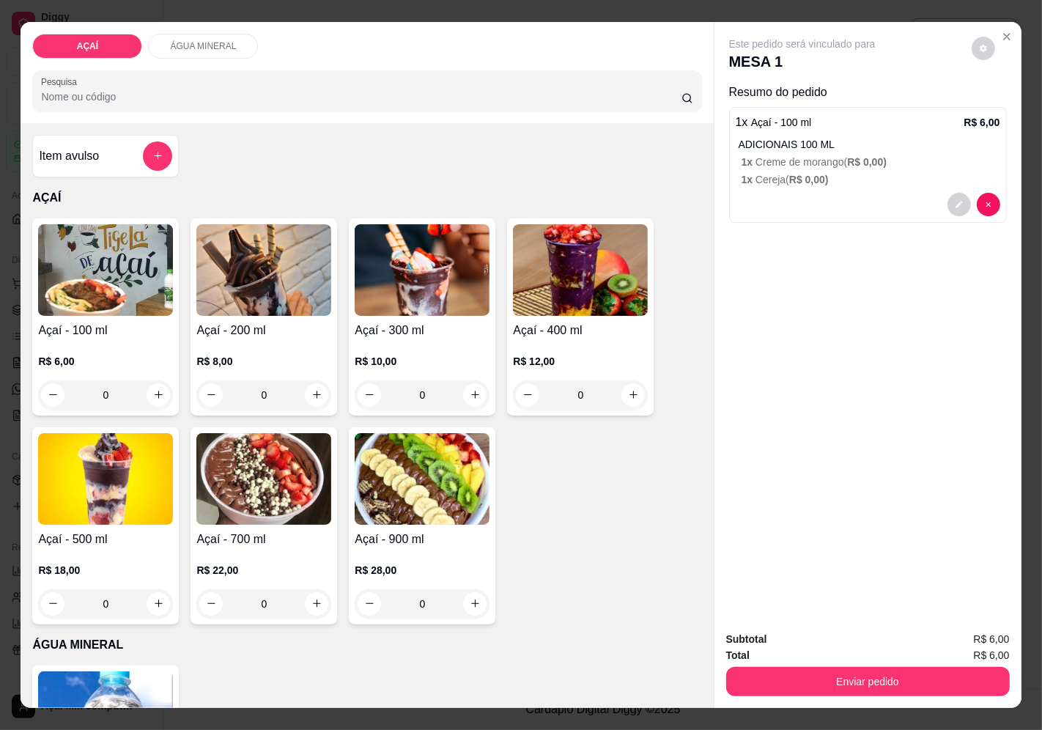
click at [546, 311] on div "Açaí - 400 ml R$ 12,00 0" at bounding box center [580, 316] width 146 height 197
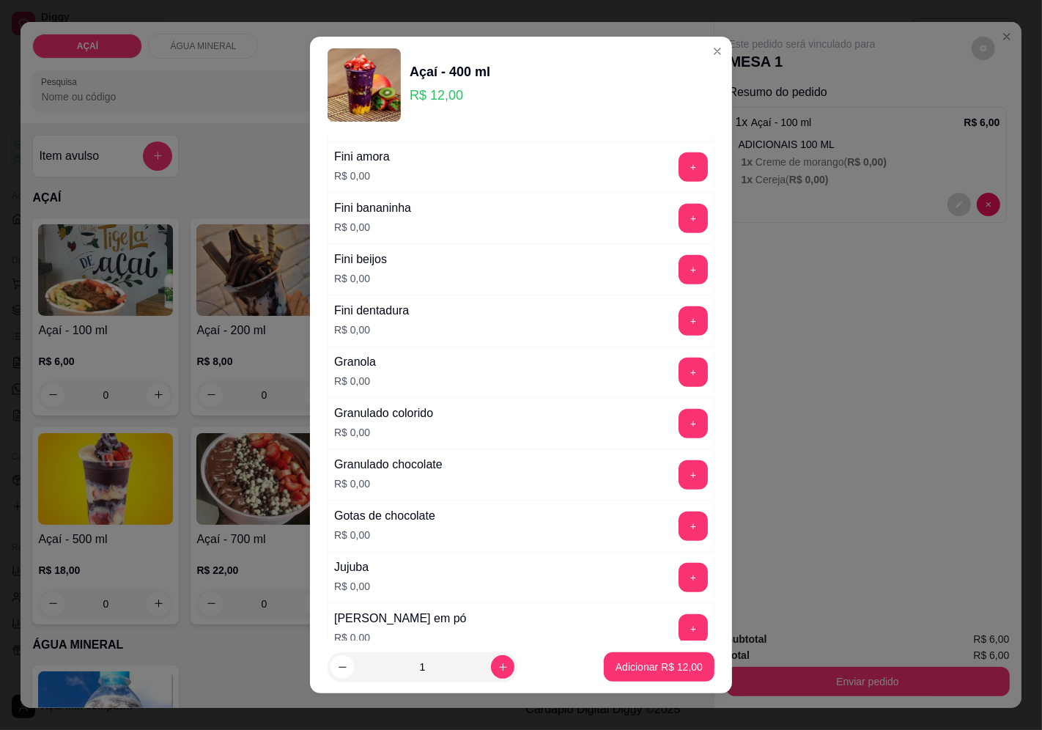
scroll to position [1058, 0]
click at [679, 372] on button "+" at bounding box center [693, 371] width 29 height 29
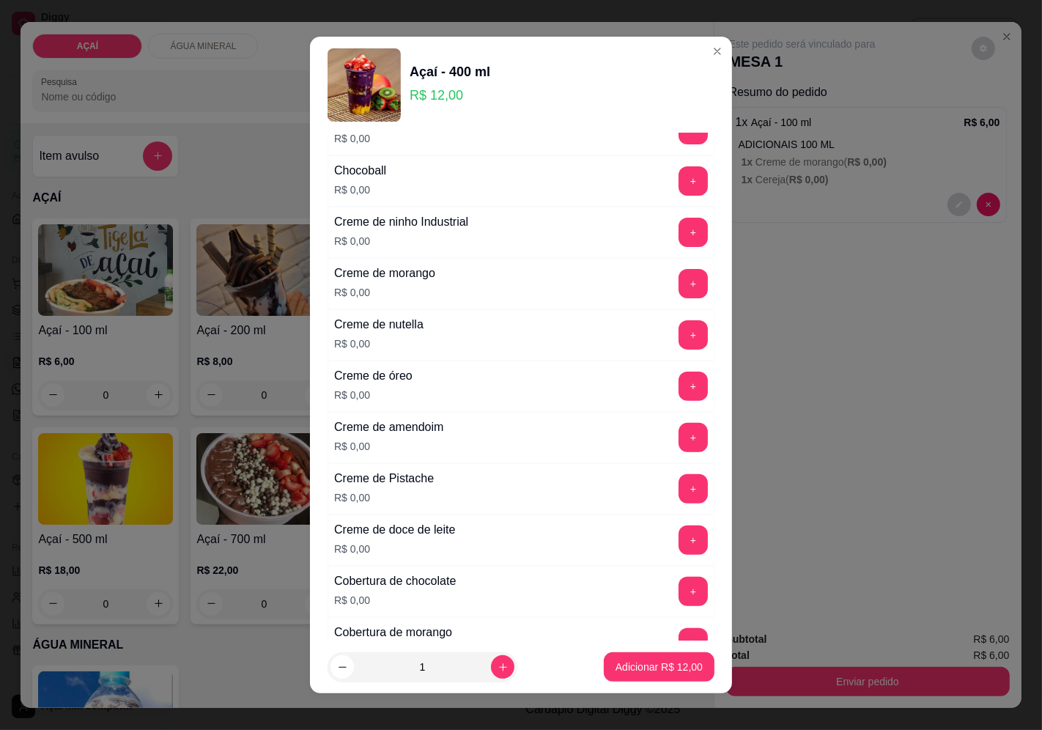
scroll to position [244, 0]
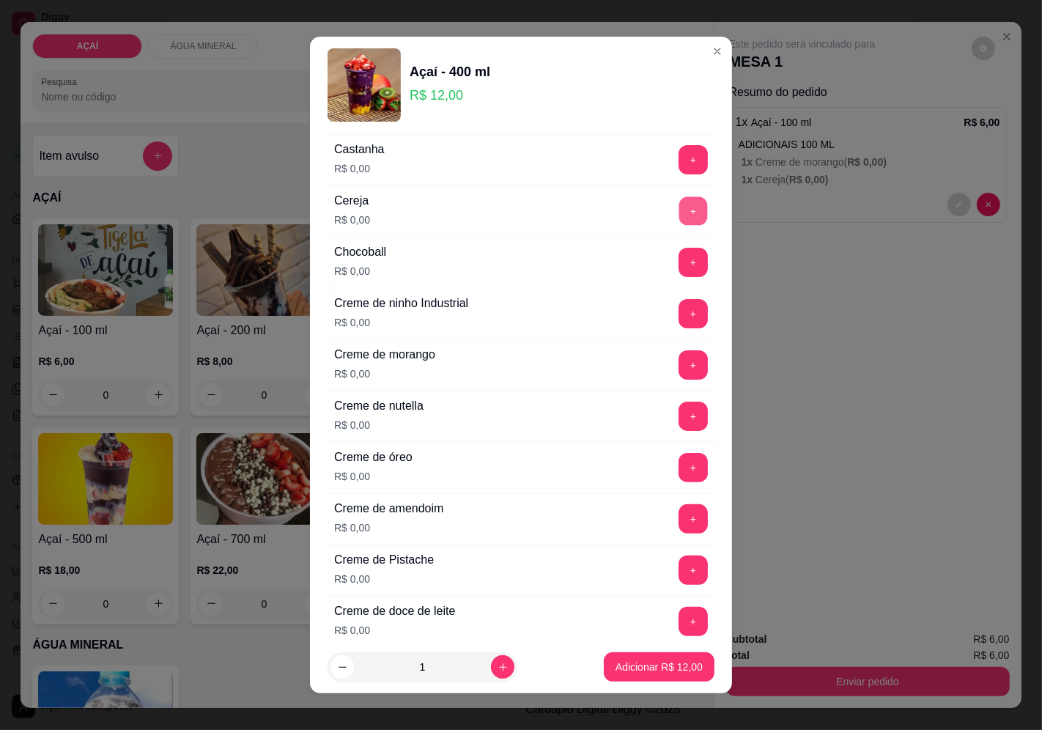
click at [679, 207] on button "+" at bounding box center [693, 210] width 29 height 29
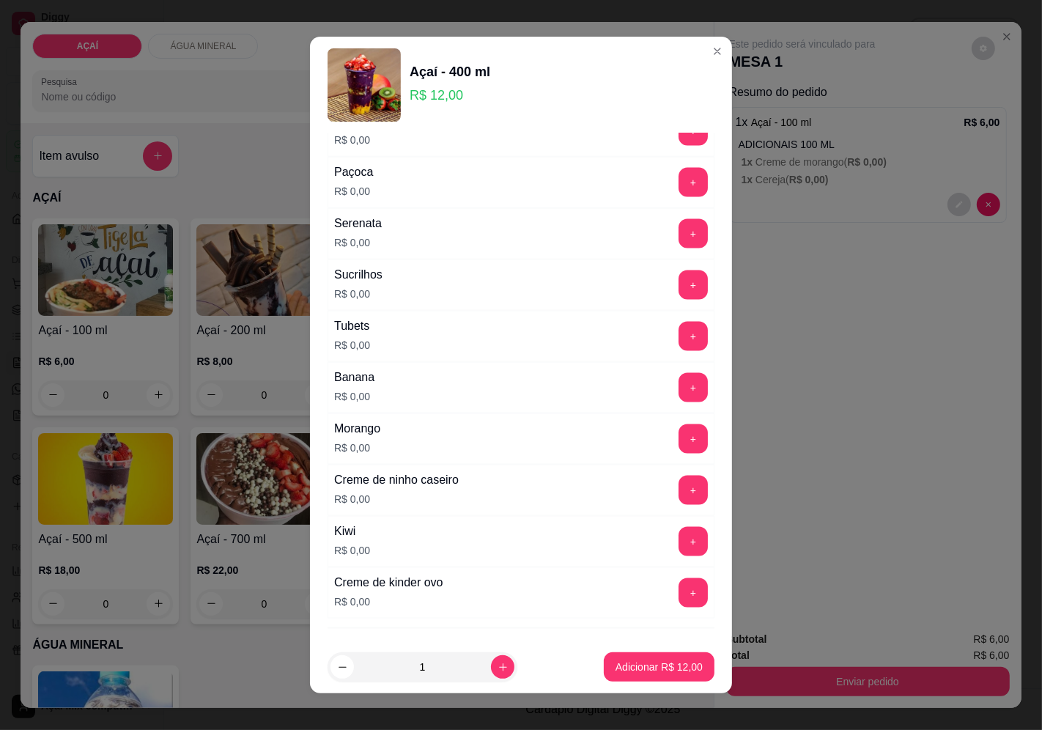
scroll to position [1837, 0]
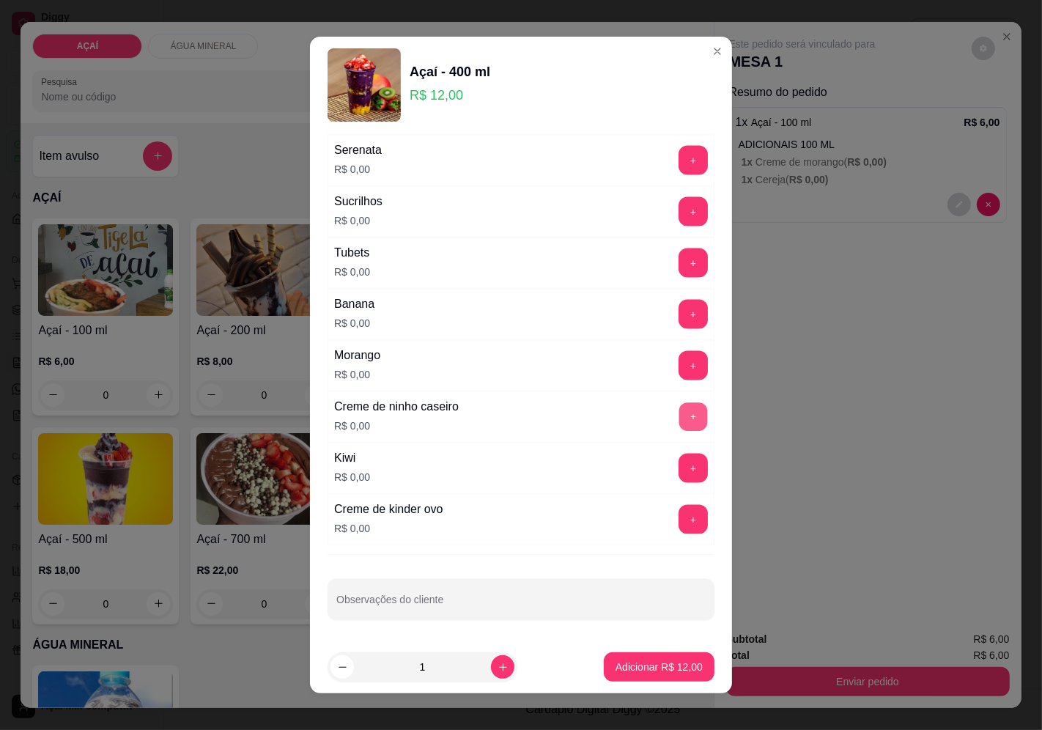
click at [679, 414] on button "+" at bounding box center [693, 416] width 29 height 29
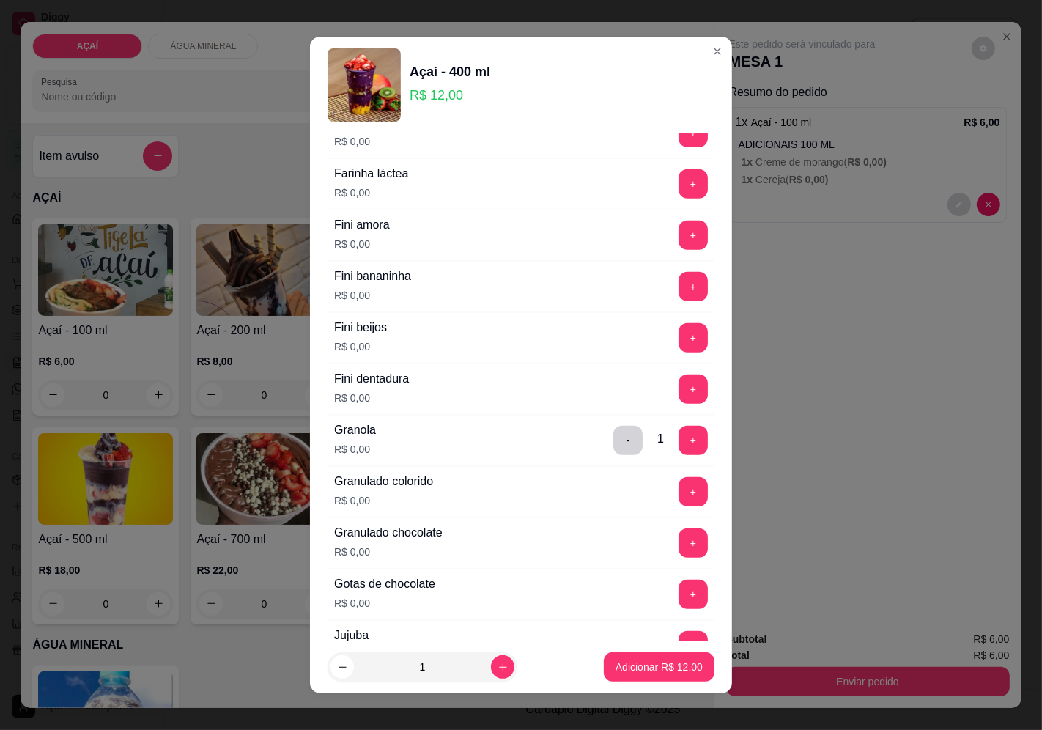
scroll to position [942, 0]
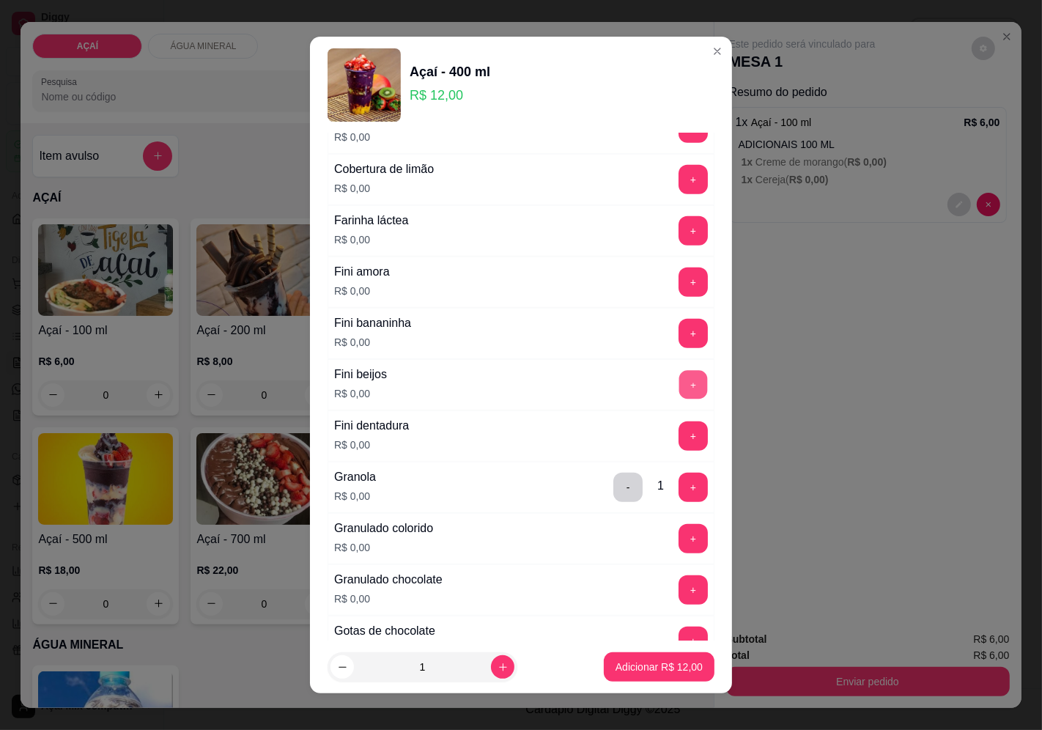
click at [679, 383] on button "+" at bounding box center [693, 384] width 29 height 29
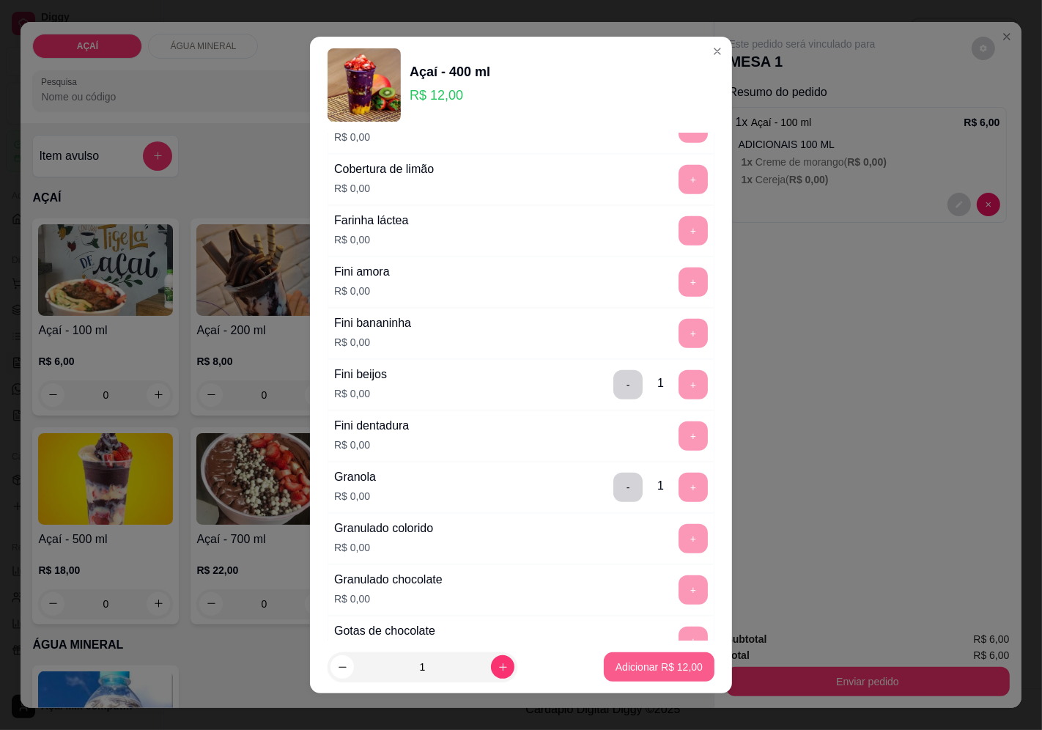
click at [634, 654] on button "Adicionar R$ 12,00" at bounding box center [659, 666] width 111 height 29
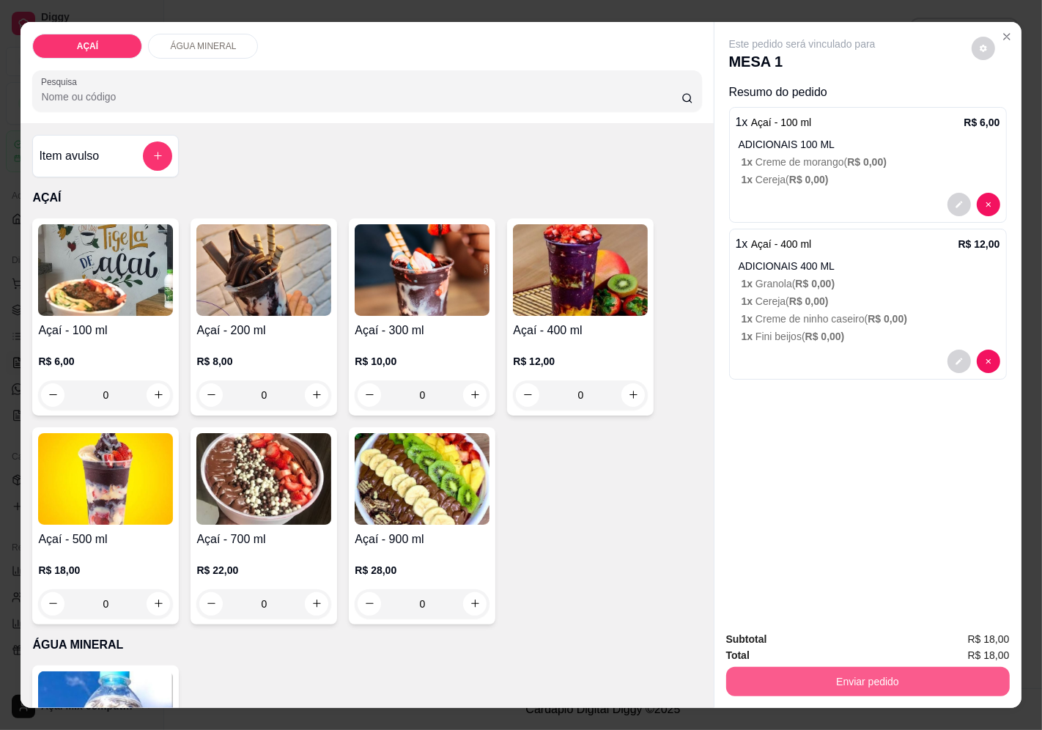
click at [793, 672] on button "Enviar pedido" at bounding box center [867, 681] width 283 height 29
click at [958, 627] on button "Enviar pedido" at bounding box center [970, 640] width 83 height 28
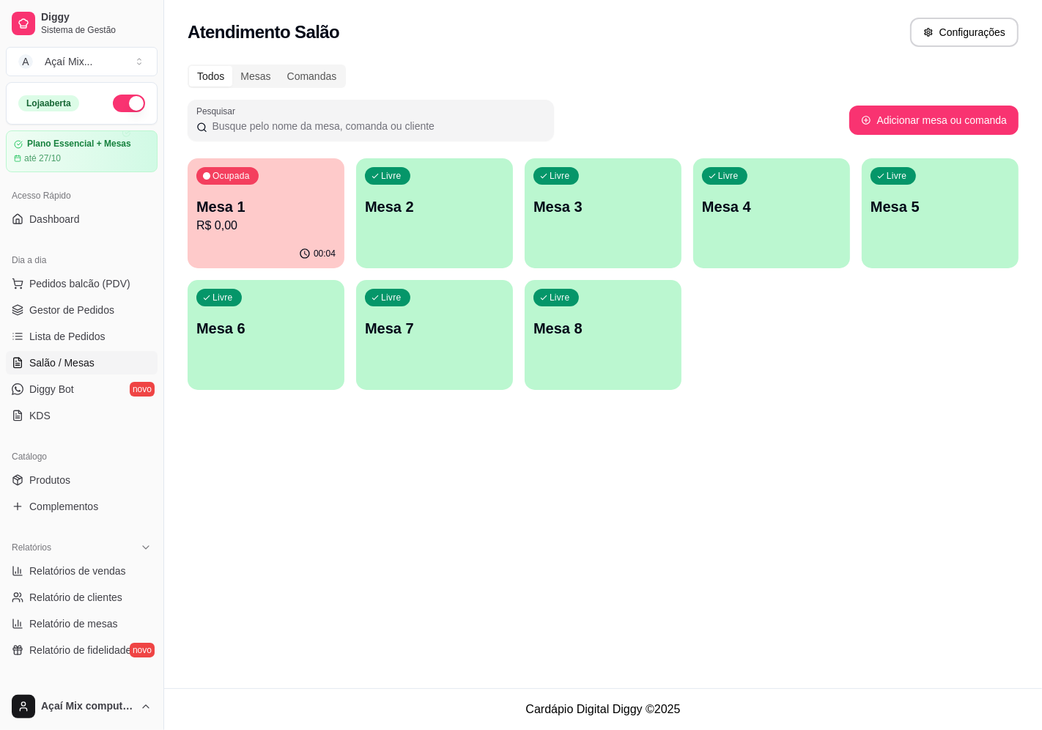
click at [179, 264] on div "Todos Mesas Comandas Pesquisar Adicionar mesa ou comanda Ocupada Mesa 1 R$ 0,00…" at bounding box center [602, 232] width 877 height 352
click at [249, 223] on div "Mesa 1 R$ 0,00" at bounding box center [265, 215] width 135 height 37
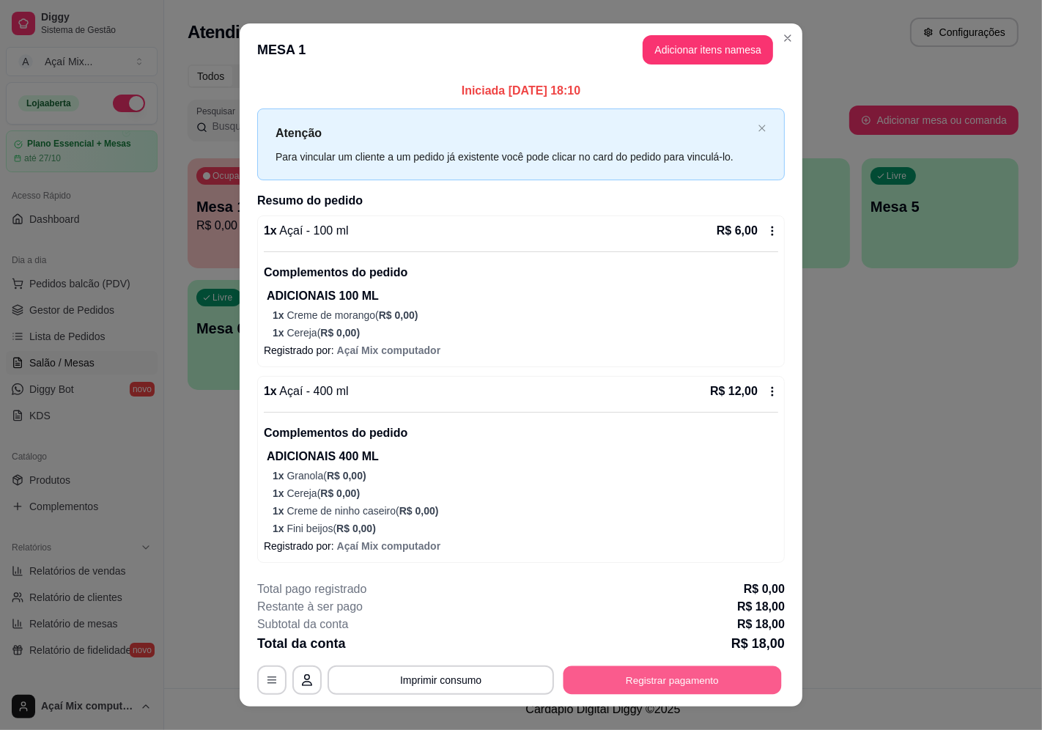
click at [713, 676] on button "Registrar pagamento" at bounding box center [672, 679] width 218 height 29
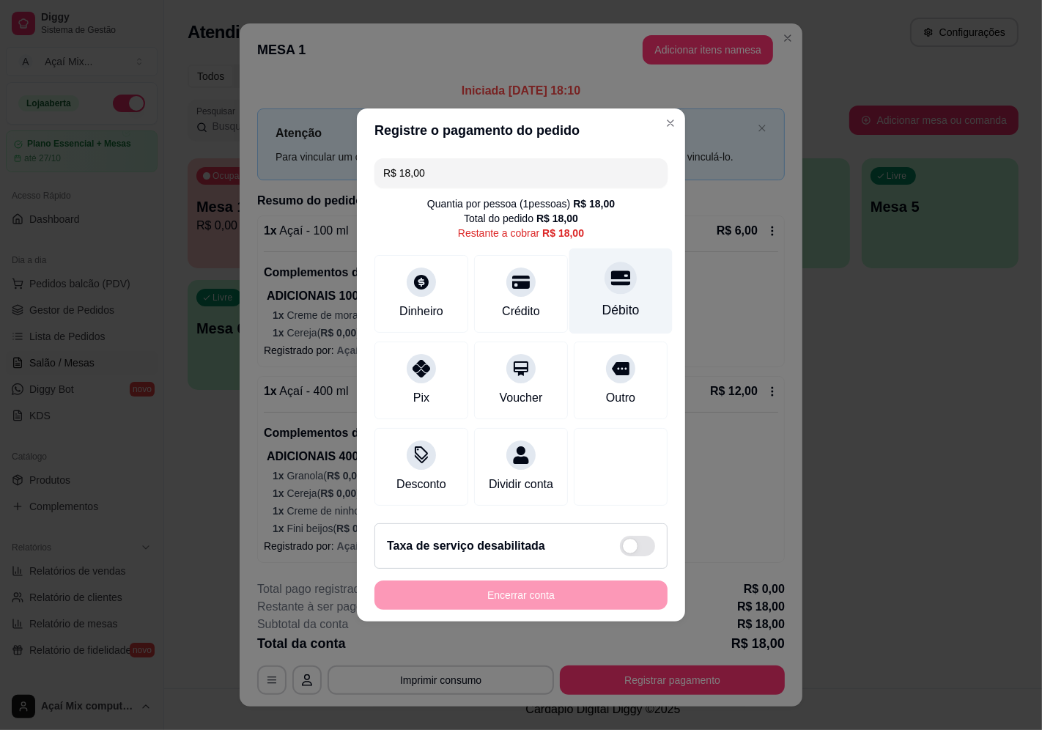
click at [604, 300] on div "Débito" at bounding box center [620, 309] width 37 height 19
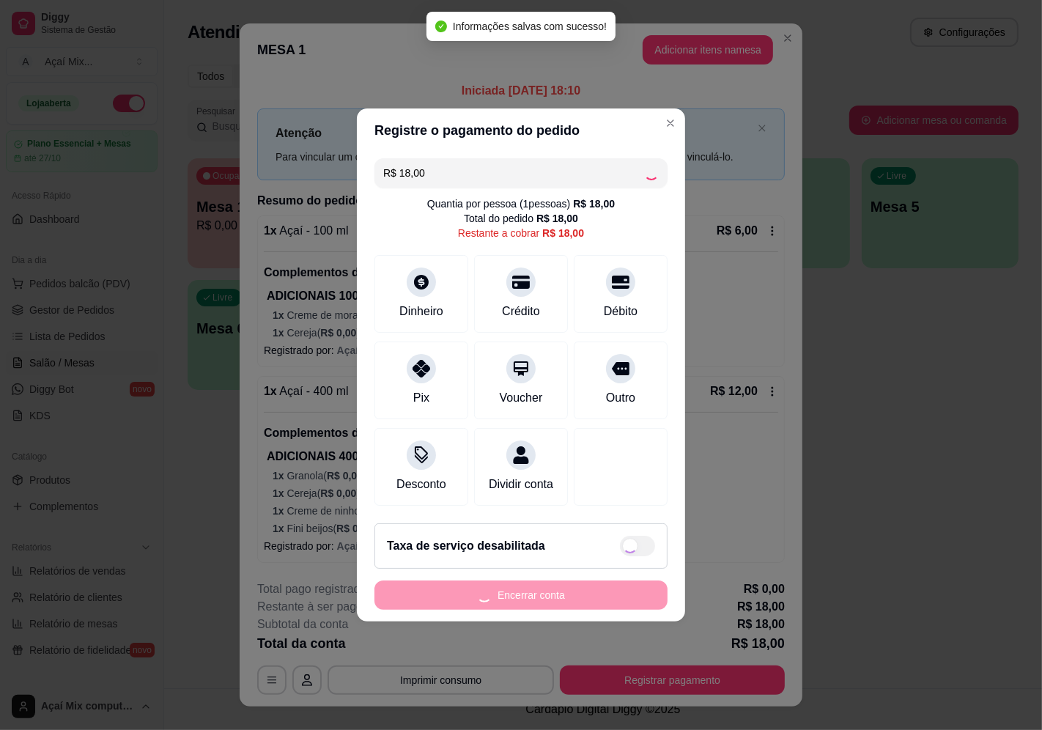
type input "R$ 0,00"
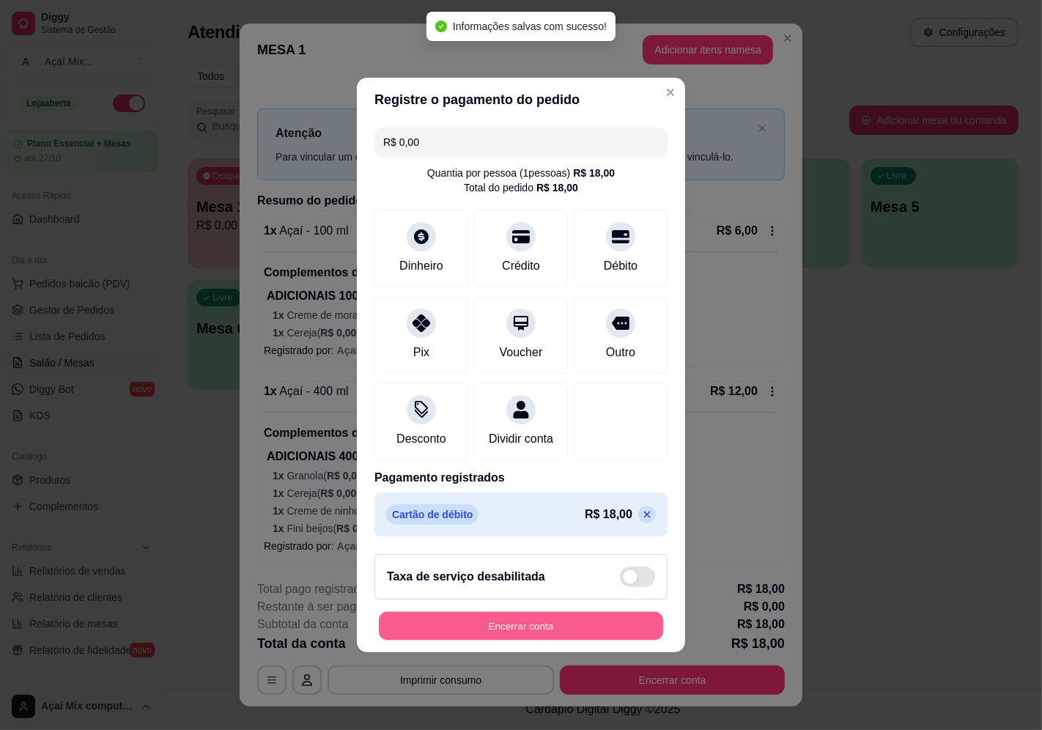
click at [540, 633] on button "Encerrar conta" at bounding box center [521, 626] width 284 height 29
